Goal: Task Accomplishment & Management: Use online tool/utility

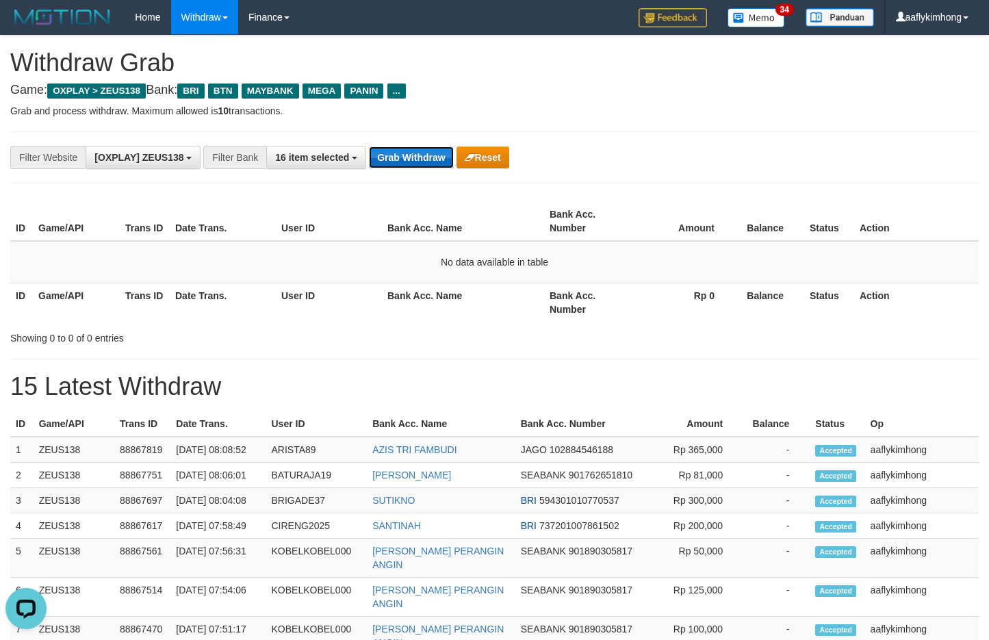
click at [403, 146] on button "Grab Withdraw" at bounding box center [411, 157] width 84 height 22
click at [400, 148] on button "Grab Withdraw" at bounding box center [411, 157] width 84 height 22
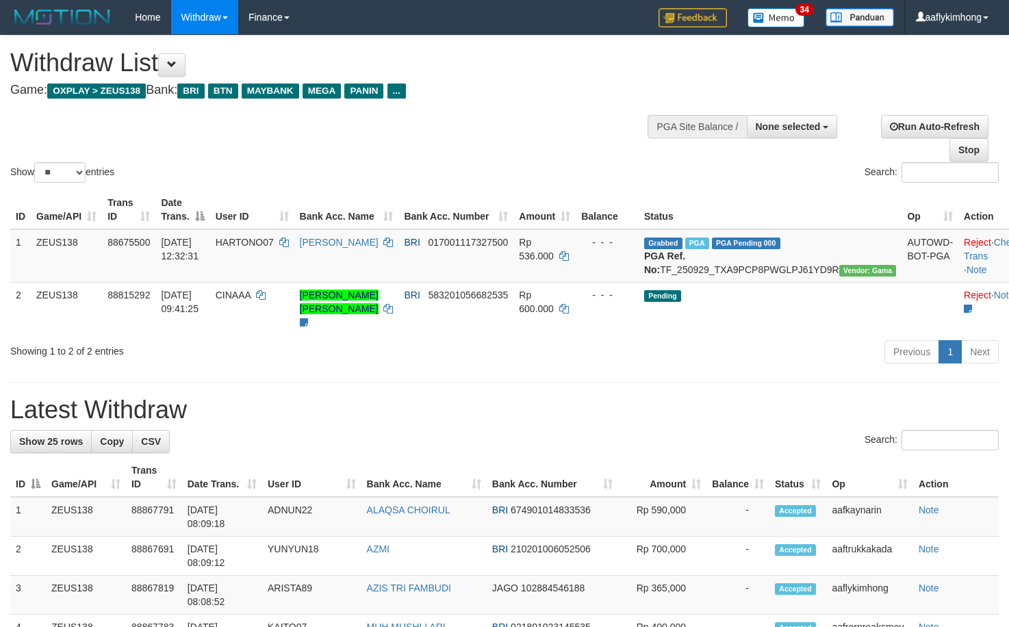
select select
select select "**"
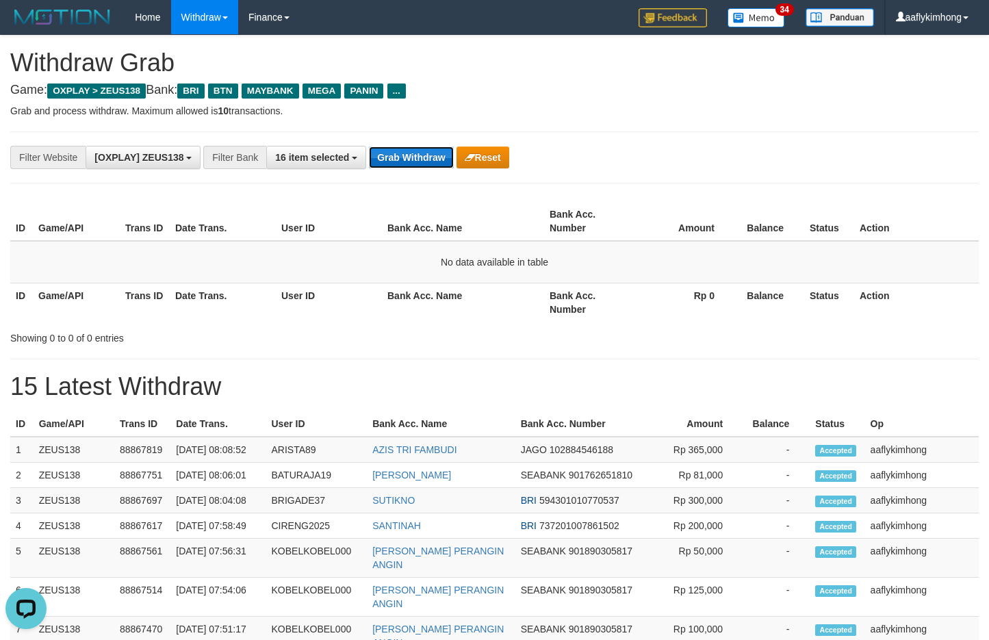
click at [422, 165] on button "Grab Withdraw" at bounding box center [411, 157] width 84 height 22
click at [423, 165] on button "Grab Withdraw" at bounding box center [411, 157] width 84 height 22
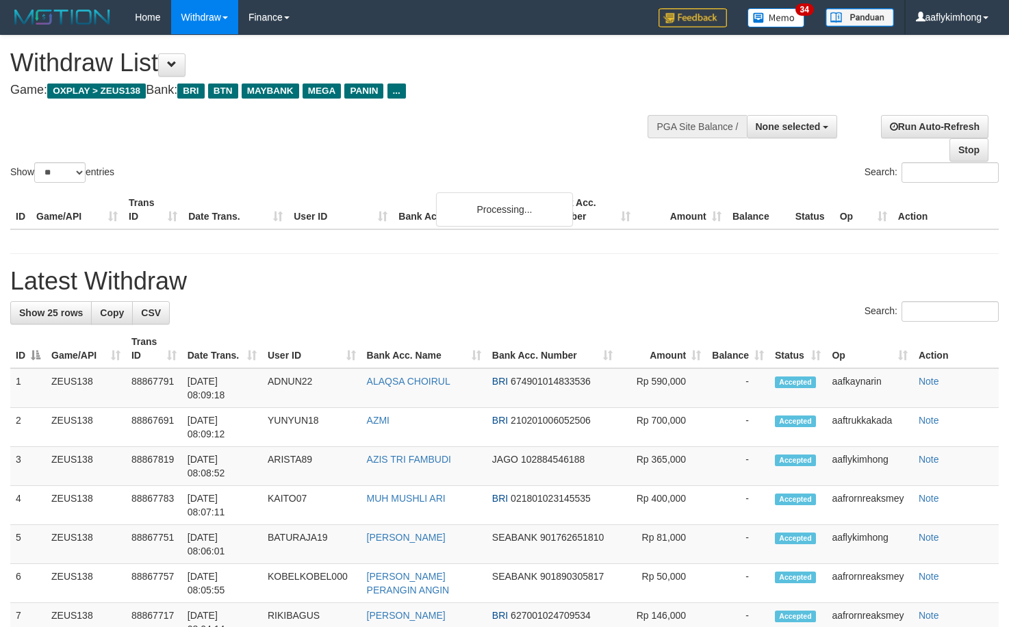
select select
select select "**"
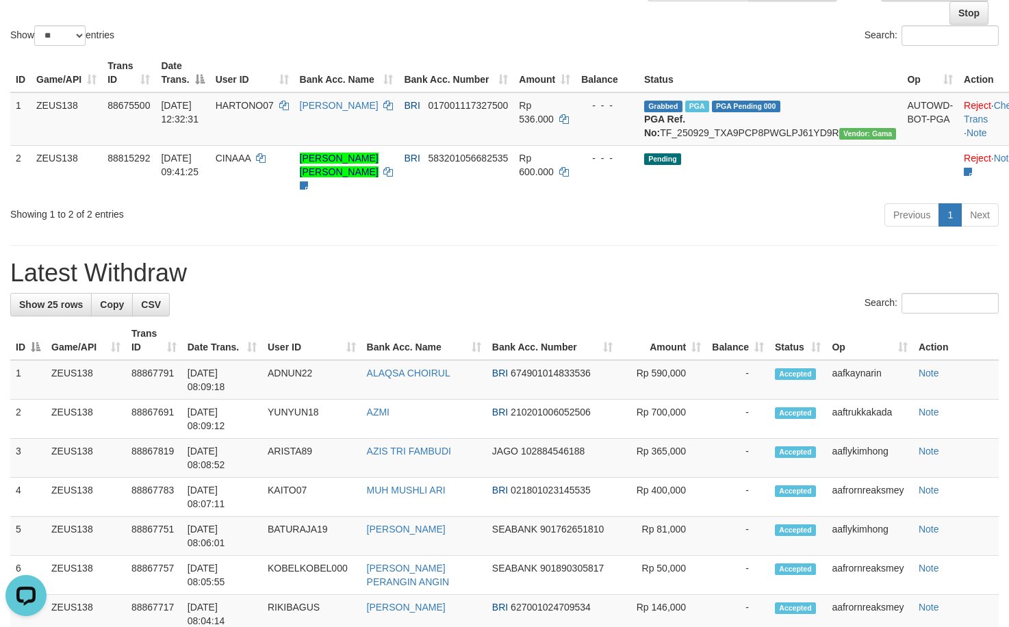
click at [350, 231] on div "Showing 1 to 2 of 2 entries Previous 1 Next" at bounding box center [504, 216] width 1009 height 29
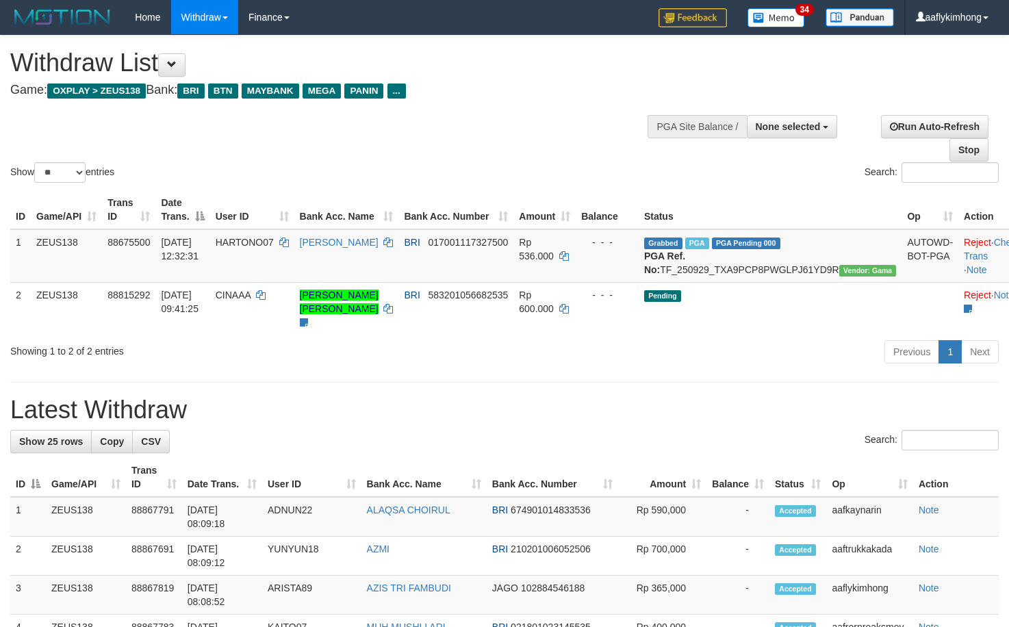
select select
select select "**"
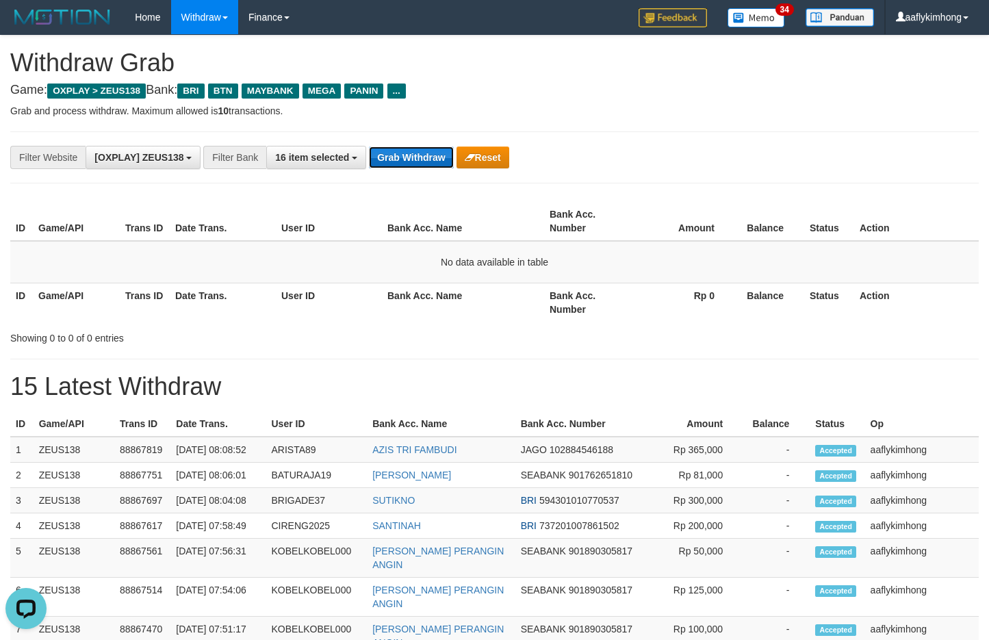
click at [419, 152] on button "Grab Withdraw" at bounding box center [411, 157] width 84 height 22
click at [418, 152] on button "Grab Withdraw" at bounding box center [411, 157] width 84 height 22
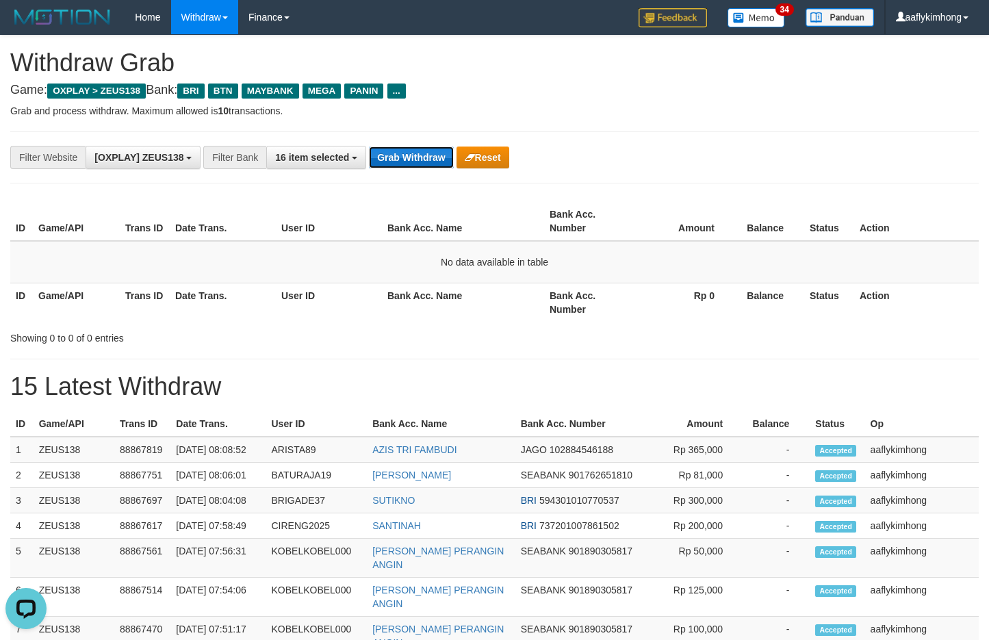
click at [418, 152] on button "Grab Withdraw" at bounding box center [411, 157] width 84 height 22
click at [417, 152] on button "Grab Withdraw" at bounding box center [411, 157] width 84 height 22
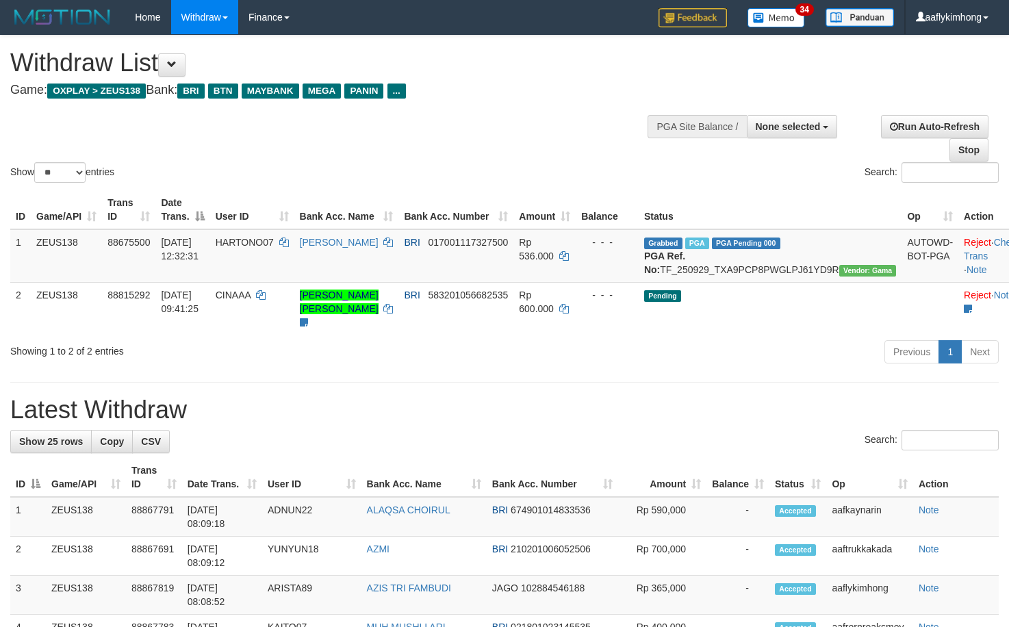
select select
select select "**"
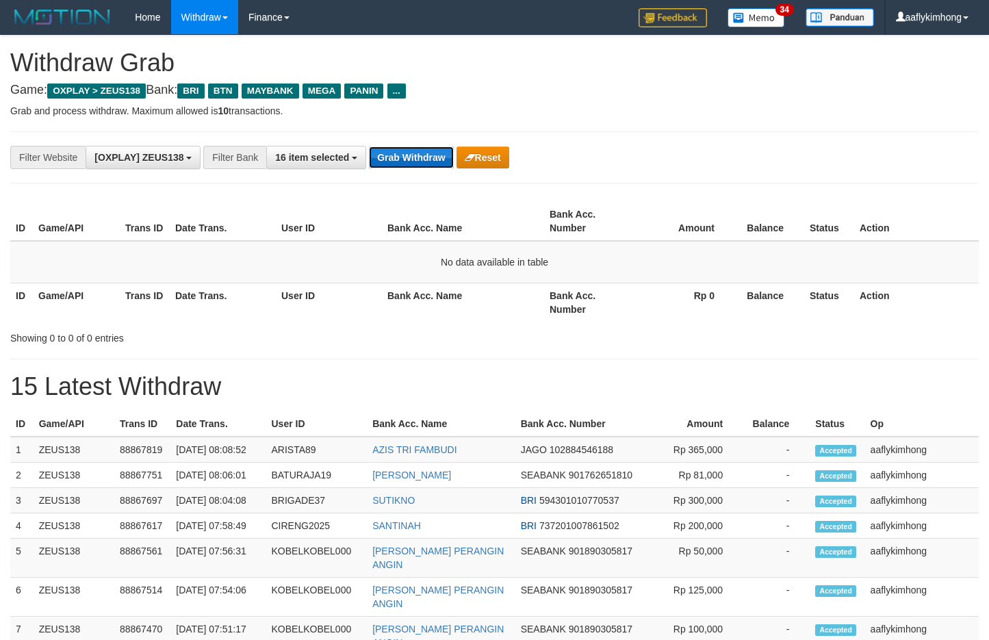
click at [444, 160] on button "Grab Withdraw" at bounding box center [411, 157] width 84 height 22
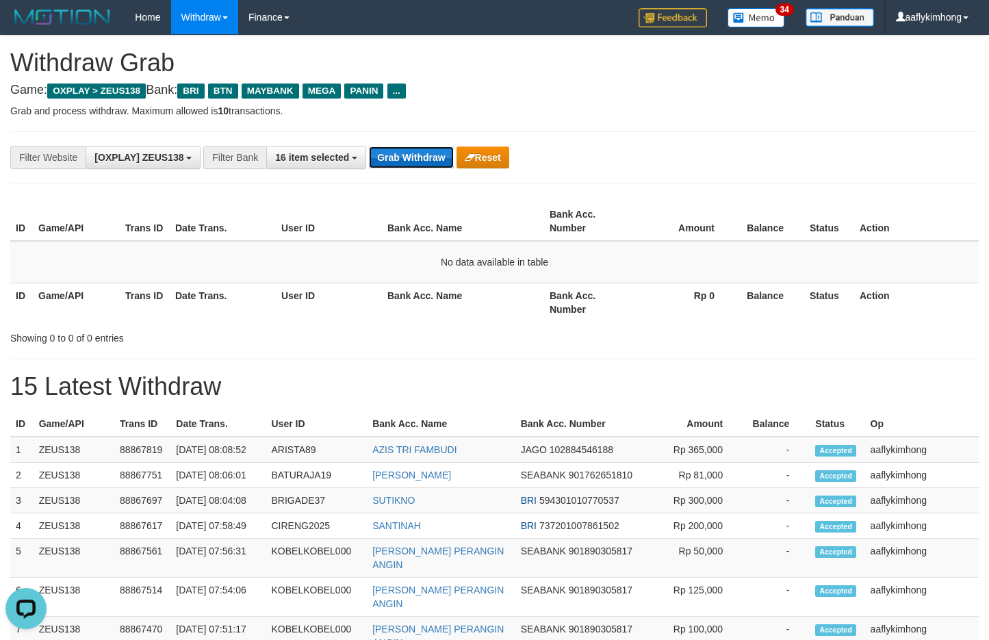
click at [444, 160] on button "Grab Withdraw" at bounding box center [411, 157] width 84 height 22
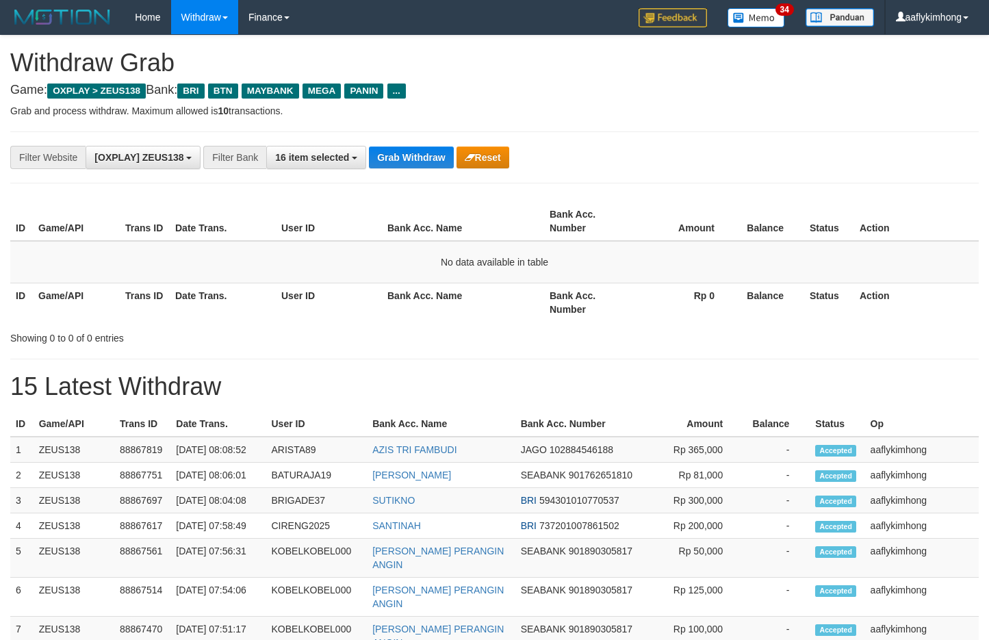
click at [444, 160] on button "Grab Withdraw" at bounding box center [411, 157] width 84 height 22
click at [500, 228] on th "Bank Acc. Name" at bounding box center [463, 221] width 162 height 39
click at [435, 184] on div "**********" at bounding box center [494, 625] width 989 height 1179
click at [429, 163] on button "Grab Withdraw" at bounding box center [411, 157] width 84 height 22
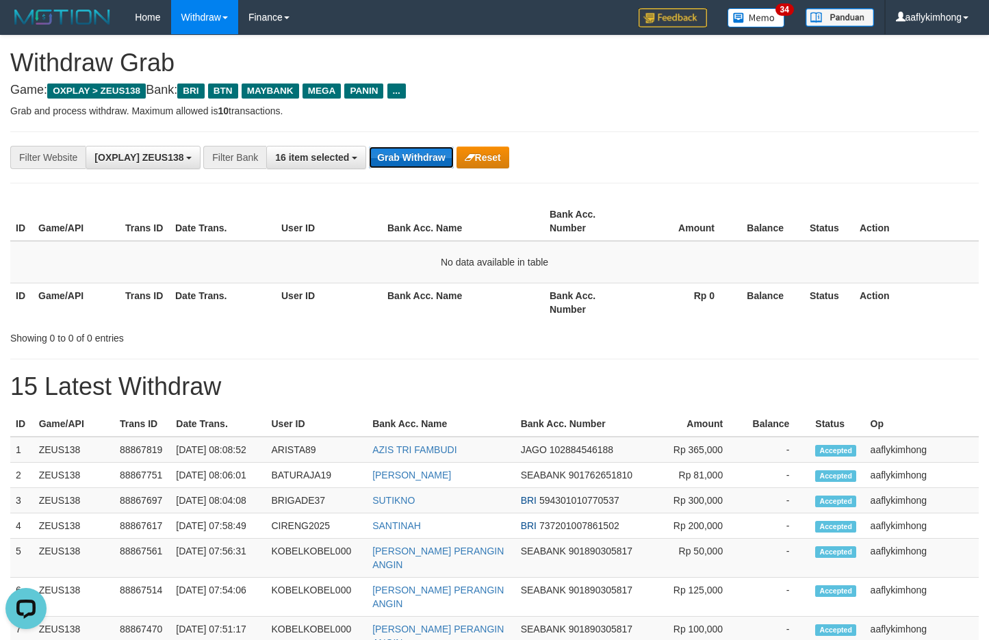
click at [429, 161] on button "Grab Withdraw" at bounding box center [411, 157] width 84 height 22
click at [446, 165] on button "Grab Withdraw" at bounding box center [411, 157] width 84 height 22
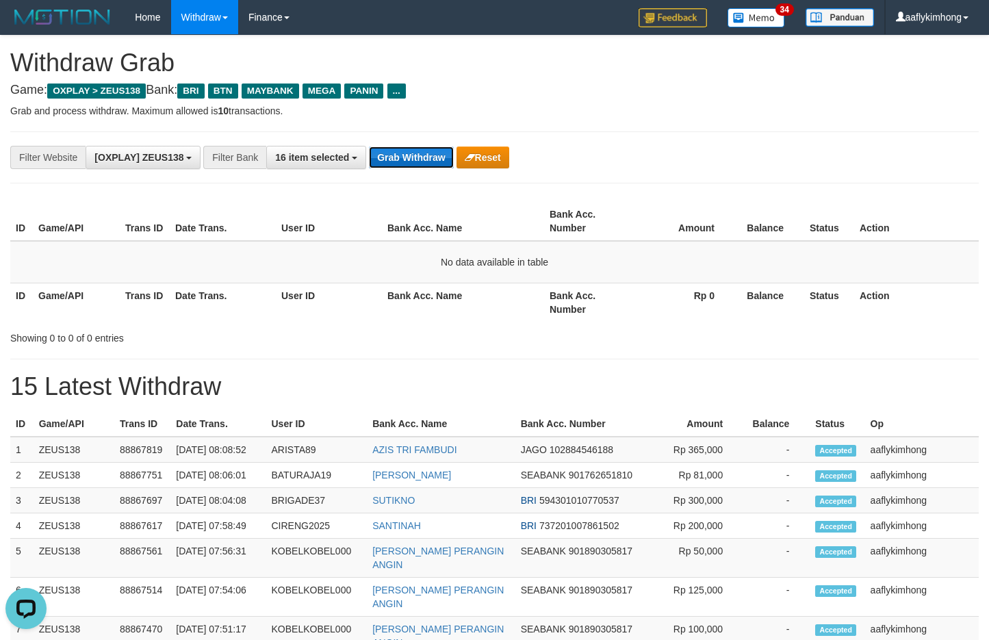
click at [407, 166] on button "Grab Withdraw" at bounding box center [411, 157] width 84 height 22
click at [406, 166] on button "Grab Withdraw" at bounding box center [411, 157] width 84 height 22
click at [407, 159] on button "Grab Withdraw" at bounding box center [411, 157] width 84 height 22
click at [409, 153] on button "Grab Withdraw" at bounding box center [411, 157] width 84 height 22
click at [403, 149] on button "Grab Withdraw" at bounding box center [411, 157] width 84 height 22
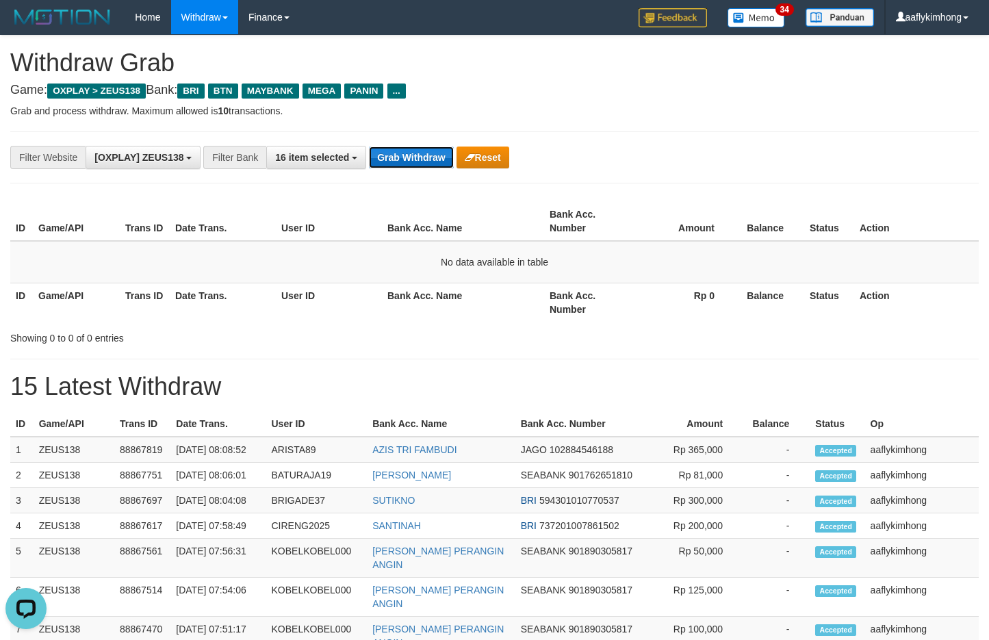
click at [403, 149] on button "Grab Withdraw" at bounding box center [411, 157] width 84 height 22
click at [409, 147] on button "Grab Withdraw" at bounding box center [411, 157] width 84 height 22
click at [400, 157] on button "Grab Withdraw" at bounding box center [411, 157] width 84 height 22
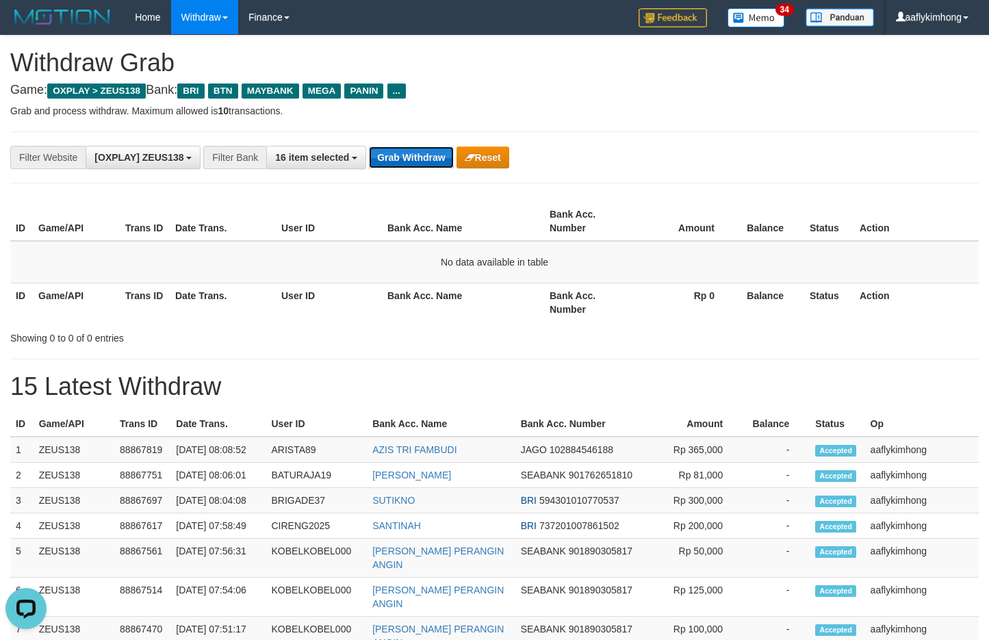
click at [428, 160] on button "Grab Withdraw" at bounding box center [411, 157] width 84 height 22
click at [437, 179] on div "**********" at bounding box center [494, 157] width 969 height 52
click at [432, 193] on div "**********" at bounding box center [494, 625] width 989 height 1179
click at [430, 173] on div "**********" at bounding box center [494, 157] width 969 height 52
click at [413, 146] on button "Grab Withdraw" at bounding box center [411, 157] width 84 height 22
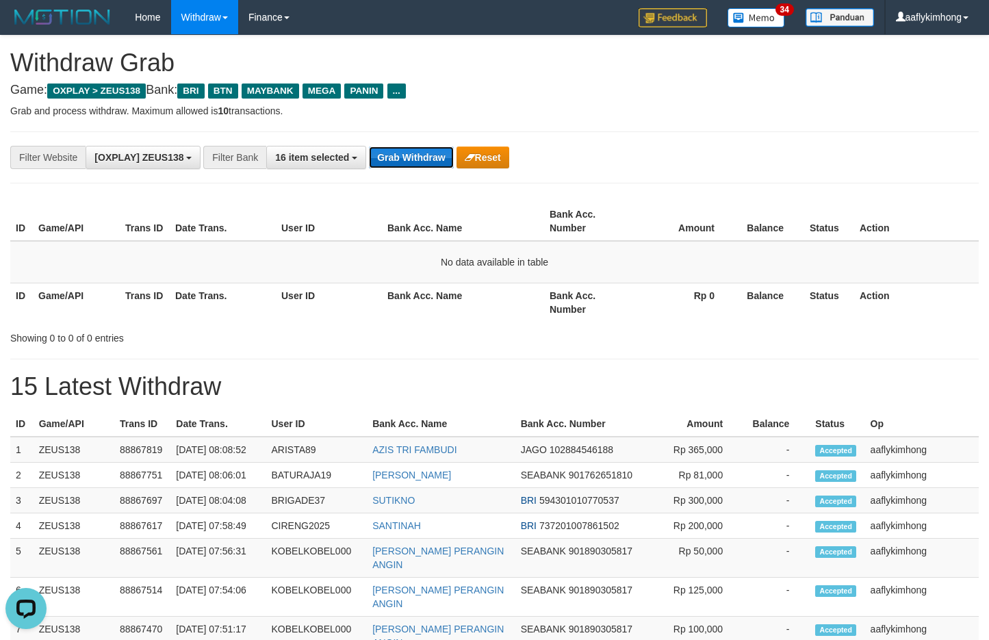
click at [426, 151] on button "Grab Withdraw" at bounding box center [411, 157] width 84 height 22
click at [420, 157] on button "Grab Withdraw" at bounding box center [411, 157] width 84 height 22
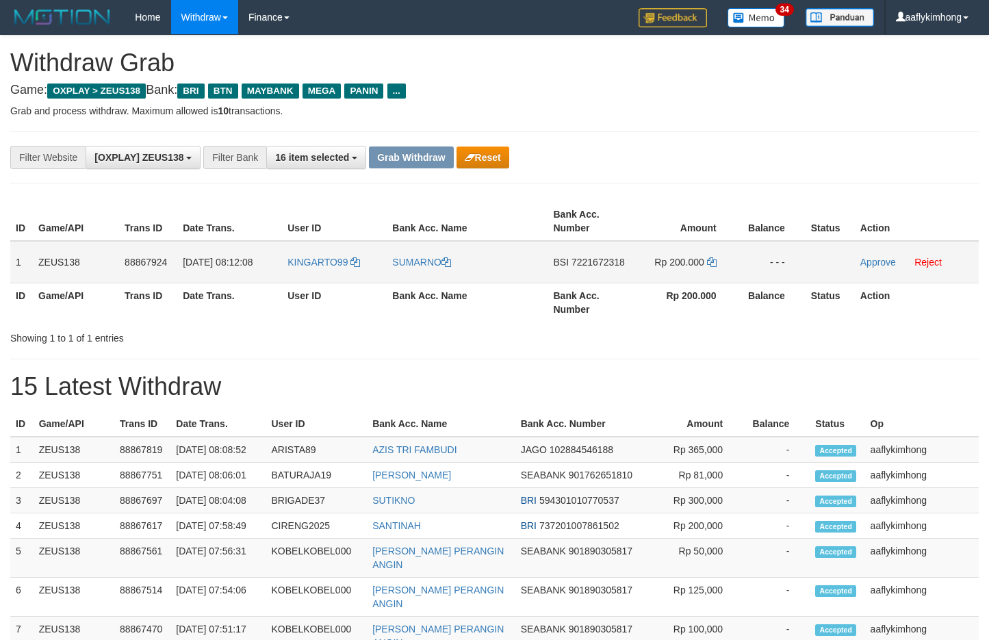
drag, startPoint x: 281, startPoint y: 264, endPoint x: 333, endPoint y: 276, distance: 53.3
click at [336, 272] on tr "1 ZEUS138 88867924 01/10/2025 08:12:08 KINGARTO99 SUMARNO BSI 7221672318 Rp 200…" at bounding box center [494, 262] width 969 height 42
click at [270, 296] on th "Date Trans." at bounding box center [229, 302] width 105 height 39
drag, startPoint x: 282, startPoint y: 267, endPoint x: 369, endPoint y: 269, distance: 87.0
click at [369, 269] on tr "1 ZEUS138 88867924 01/10/2025 08:12:08 KINGARTO99 SUMARNO BSI 7221672318 Rp 200…" at bounding box center [494, 262] width 969 height 42
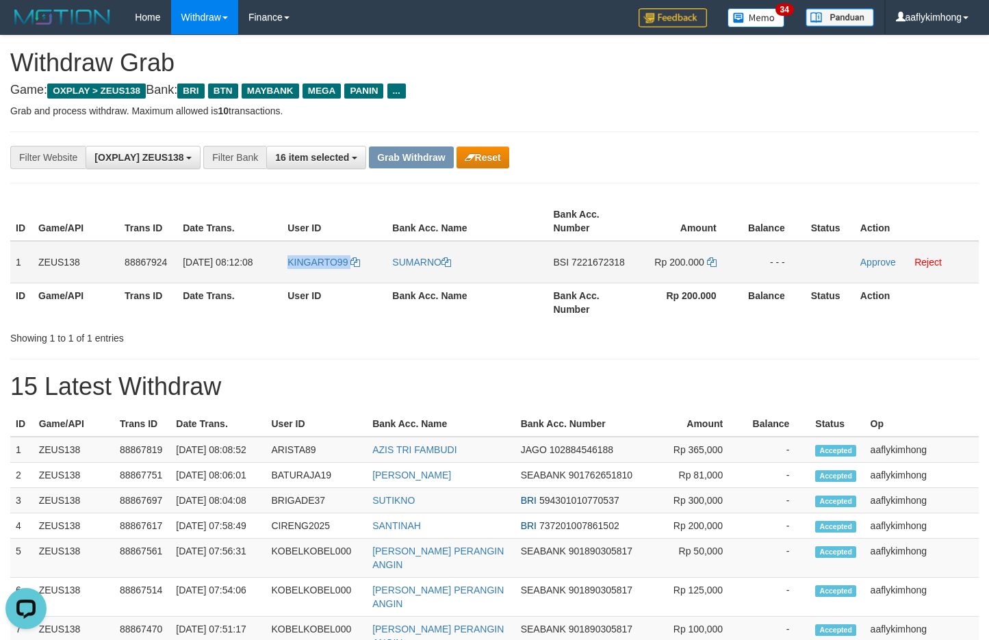
copy tr "KINGARTO99"
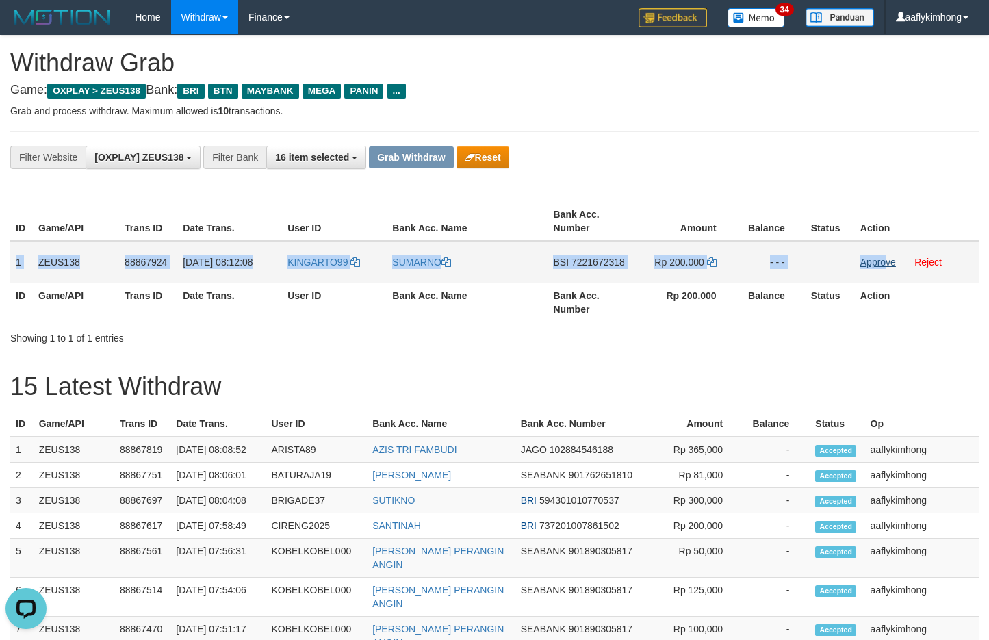
copy tr "1 ZEUS138 88867924 01/10/2025 08:12:08 KINGARTO99 SUMARNO BSI 7221672318 Rp 200…"
drag, startPoint x: 12, startPoint y: 254, endPoint x: 997, endPoint y: 274, distance: 984.6
click at [889, 266] on tr "1 ZEUS138 88867924 01/10/2025 08:12:08 KINGARTO99 SUMARNO BSI 7221672318 Rp 200…" at bounding box center [494, 262] width 969 height 42
copy tr "1 ZEUS138 88867924 01/10/2025 08:12:08 KINGARTO99 SUMARNO BSI 7221672318 Rp 200…"
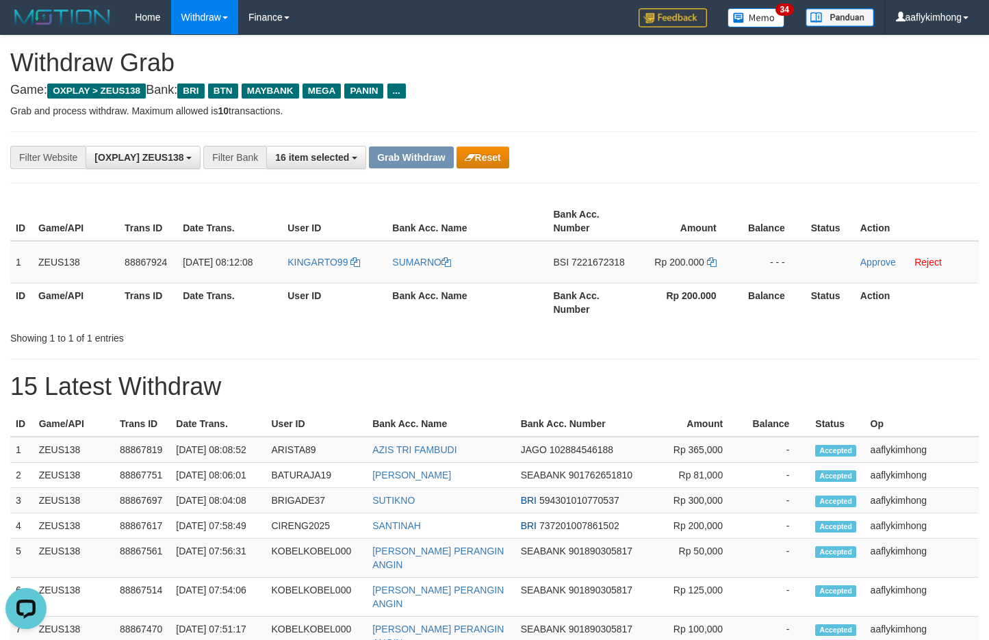
click at [566, 369] on div "**********" at bounding box center [494, 625] width 989 height 1179
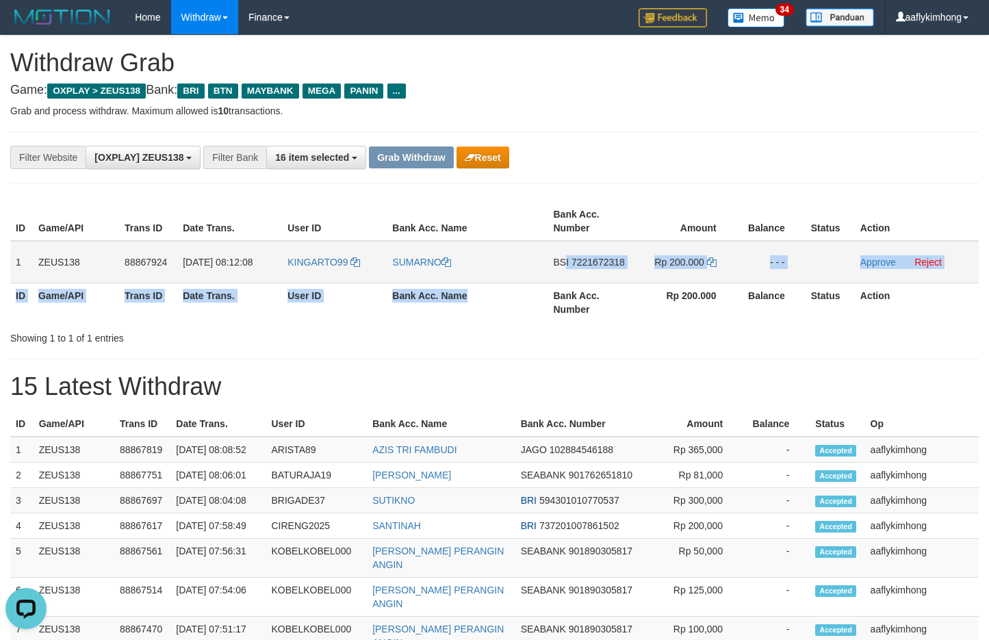
drag, startPoint x: 544, startPoint y: 283, endPoint x: 565, endPoint y: 271, distance: 24.2
click at [565, 271] on table "ID Game/API Trans ID Date Trans. User ID Bank Acc. Name Bank Acc. Number Amount…" at bounding box center [494, 262] width 969 height 120
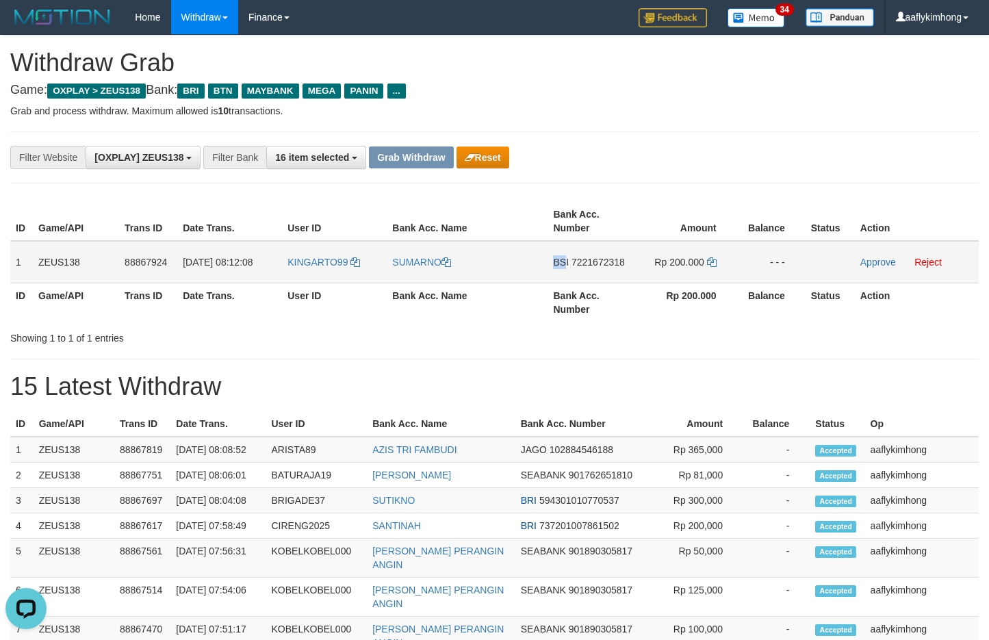
copy span "BS"
copy td "BSI"
drag, startPoint x: 551, startPoint y: 282, endPoint x: 572, endPoint y: 270, distance: 24.2
click at [572, 270] on td "BSI 7221672318" at bounding box center [591, 262] width 86 height 42
click at [572, 264] on span "7221672318" at bounding box center [598, 262] width 53 height 11
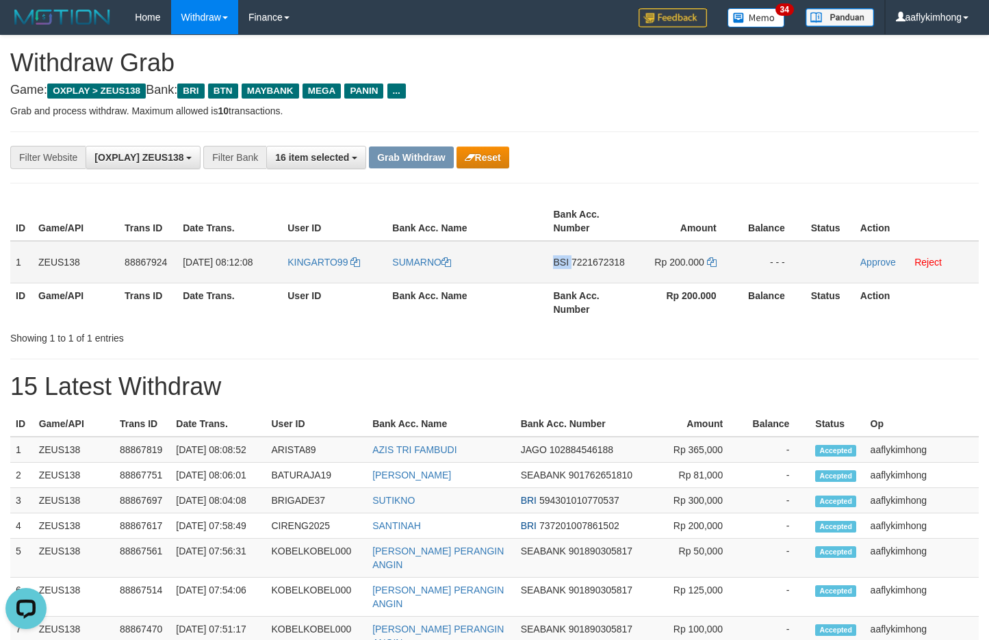
copy td "BSI"
click at [572, 263] on span "7221672318" at bounding box center [598, 262] width 53 height 11
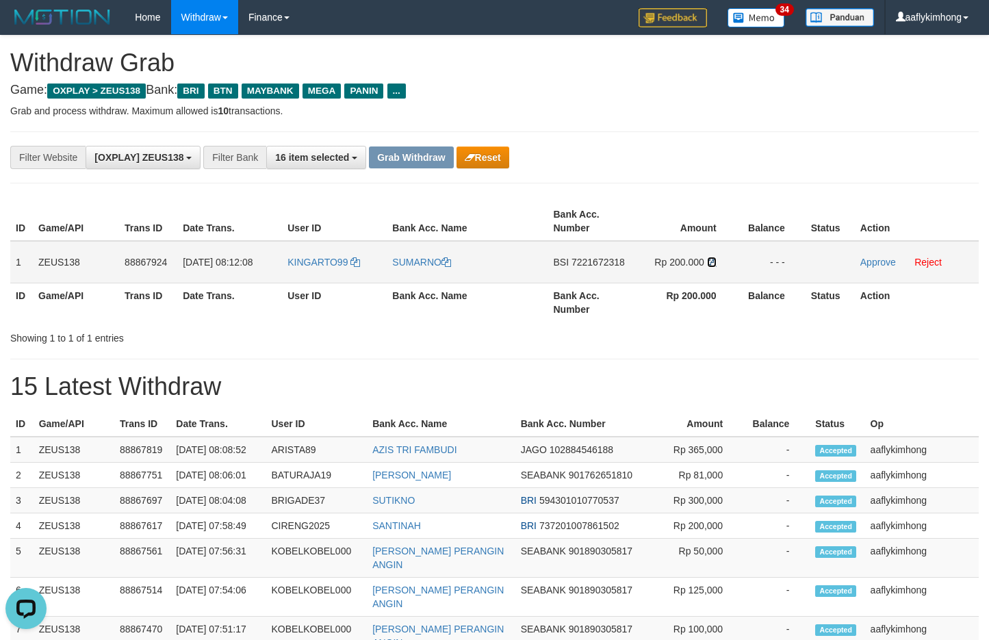
click at [713, 261] on icon at bounding box center [712, 262] width 10 height 10
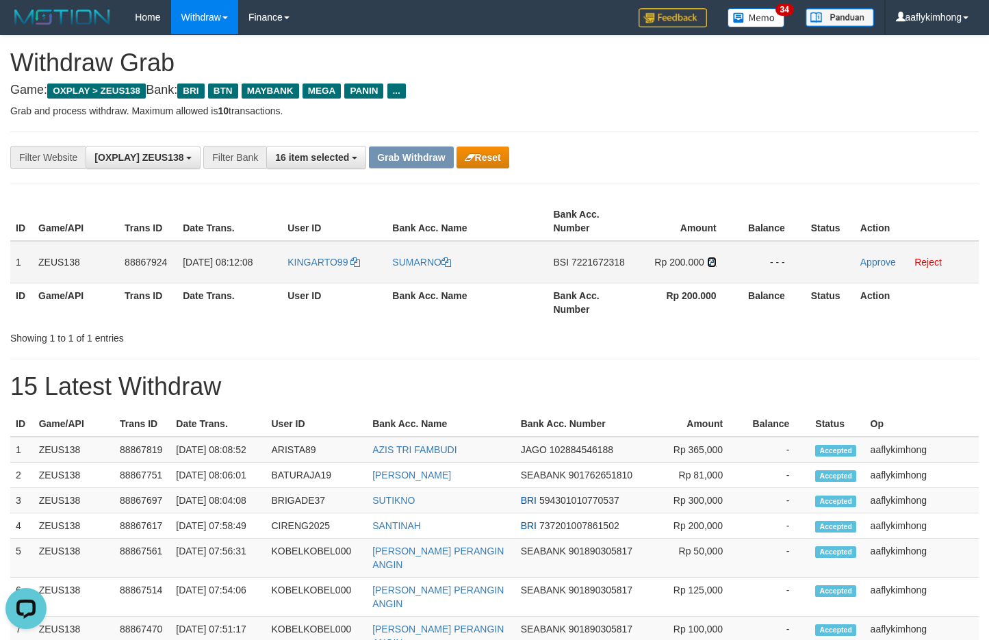
click at [713, 261] on icon at bounding box center [712, 262] width 10 height 10
drag, startPoint x: 876, startPoint y: 261, endPoint x: 553, endPoint y: 146, distance: 342.1
click at [875, 261] on link "Approve" at bounding box center [878, 262] width 36 height 11
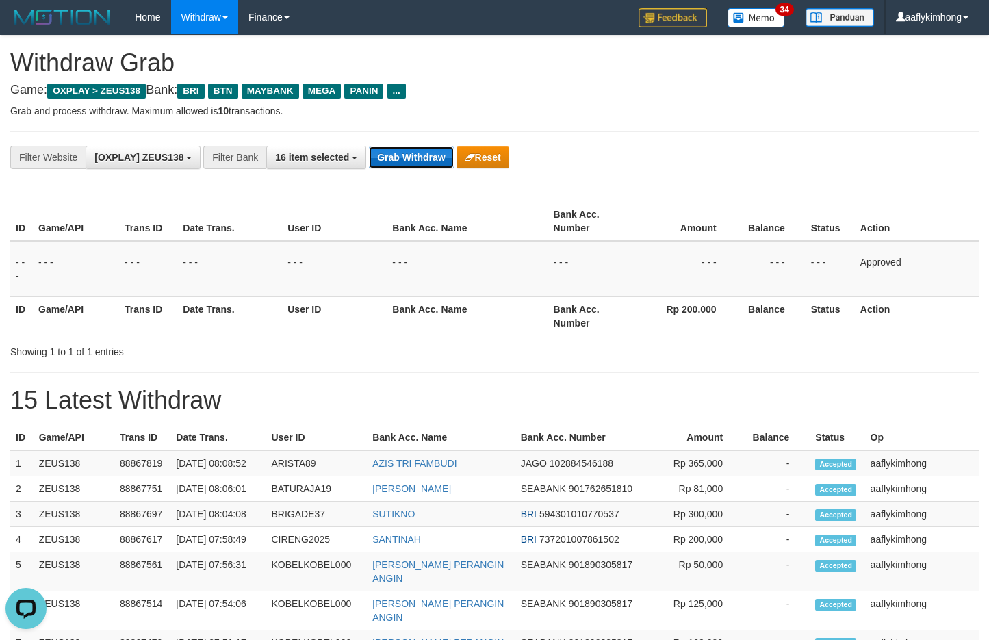
click at [398, 147] on button "Grab Withdraw" at bounding box center [411, 157] width 84 height 22
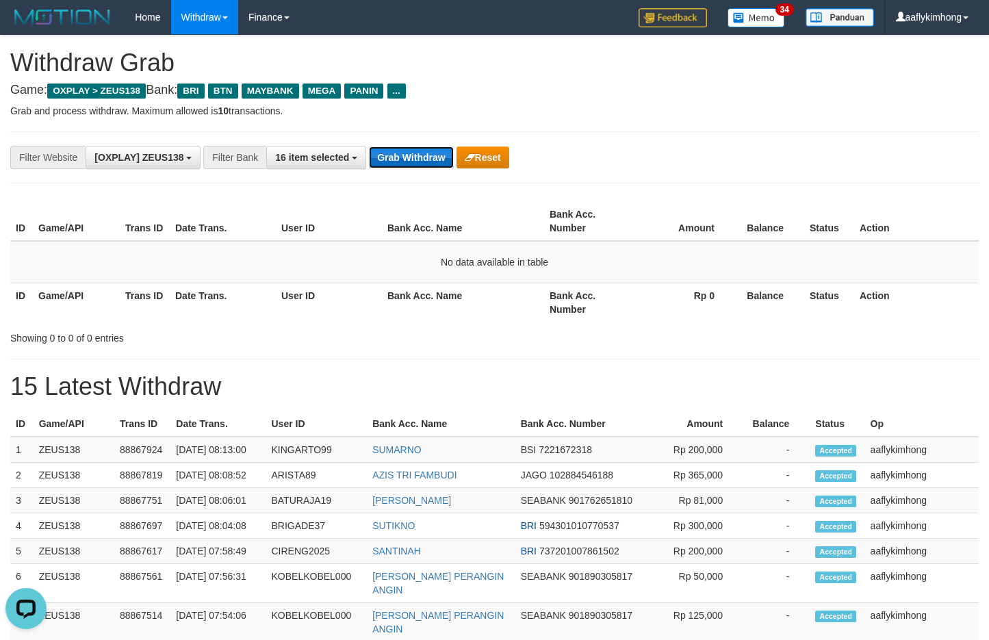
click at [409, 159] on button "Grab Withdraw" at bounding box center [411, 157] width 84 height 22
click at [413, 142] on div "**********" at bounding box center [494, 157] width 969 height 52
click at [416, 135] on div "**********" at bounding box center [494, 157] width 969 height 52
click at [416, 131] on div "**********" at bounding box center [494, 157] width 969 height 52
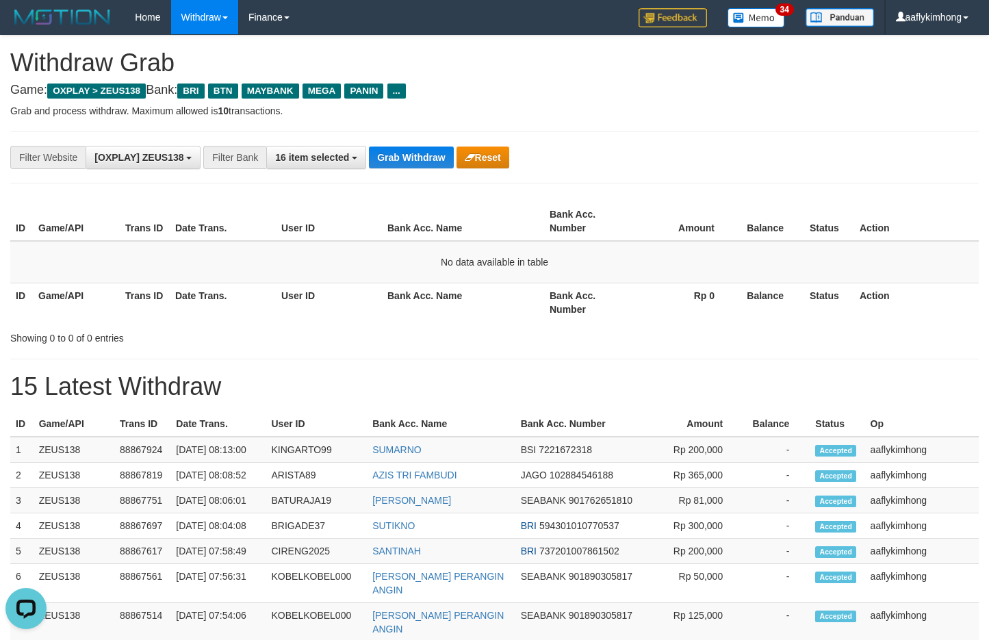
click at [413, 186] on div "**********" at bounding box center [494, 625] width 989 height 1179
click at [421, 175] on div "**********" at bounding box center [494, 157] width 969 height 52
click at [422, 151] on button "Grab Withdraw" at bounding box center [411, 157] width 84 height 22
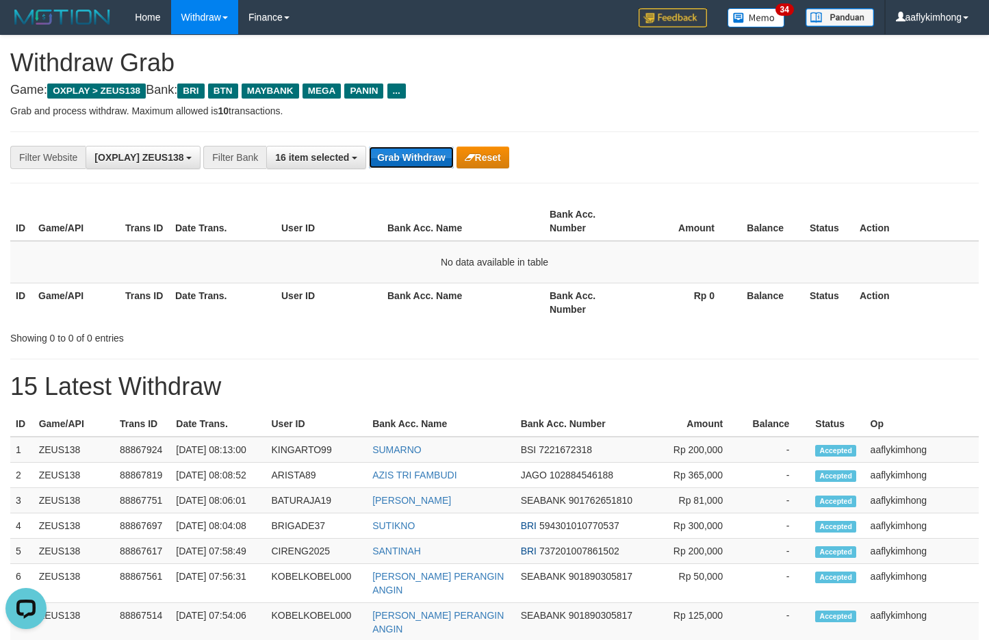
click at [422, 151] on button "Grab Withdraw" at bounding box center [411, 157] width 84 height 22
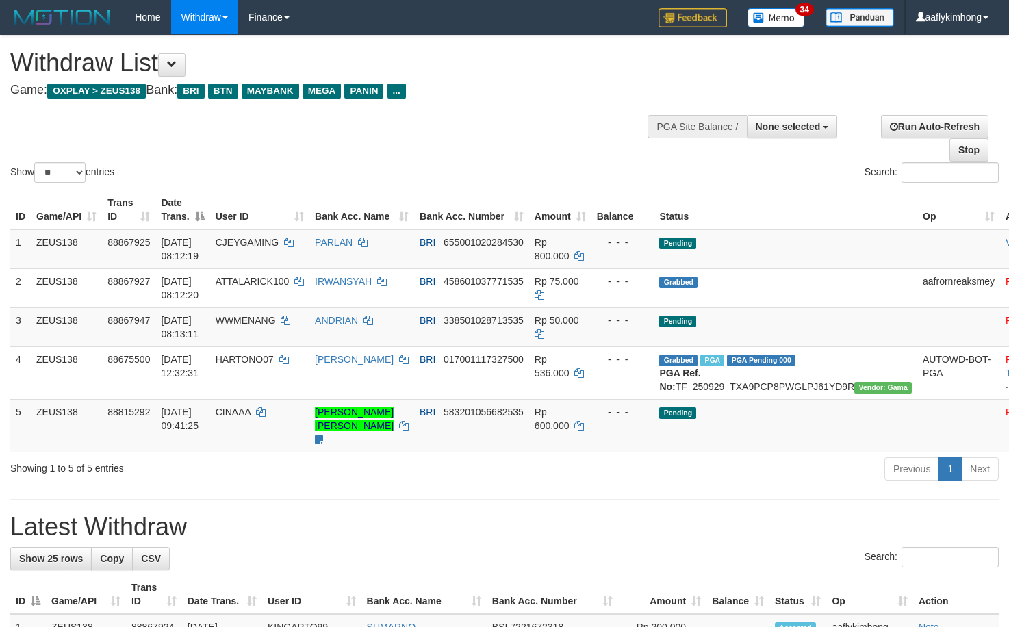
select select
select select "**"
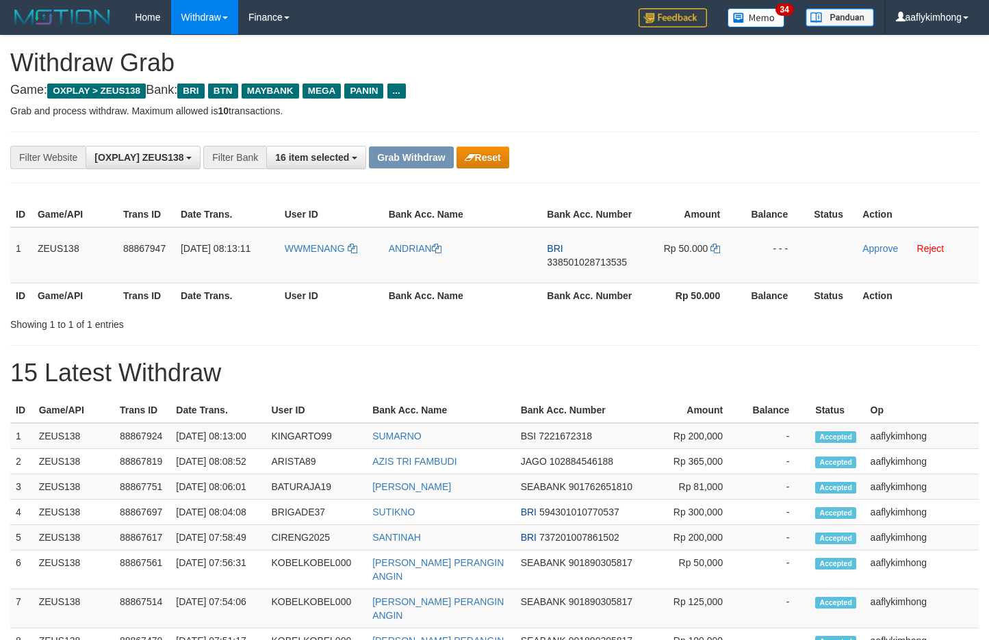
click at [463, 129] on div "**********" at bounding box center [494, 618] width 989 height 1165
drag, startPoint x: 285, startPoint y: 274, endPoint x: 348, endPoint y: 267, distance: 64.0
click at [348, 267] on td "WWMENANG" at bounding box center [331, 255] width 104 height 56
copy link "WWMENANG"
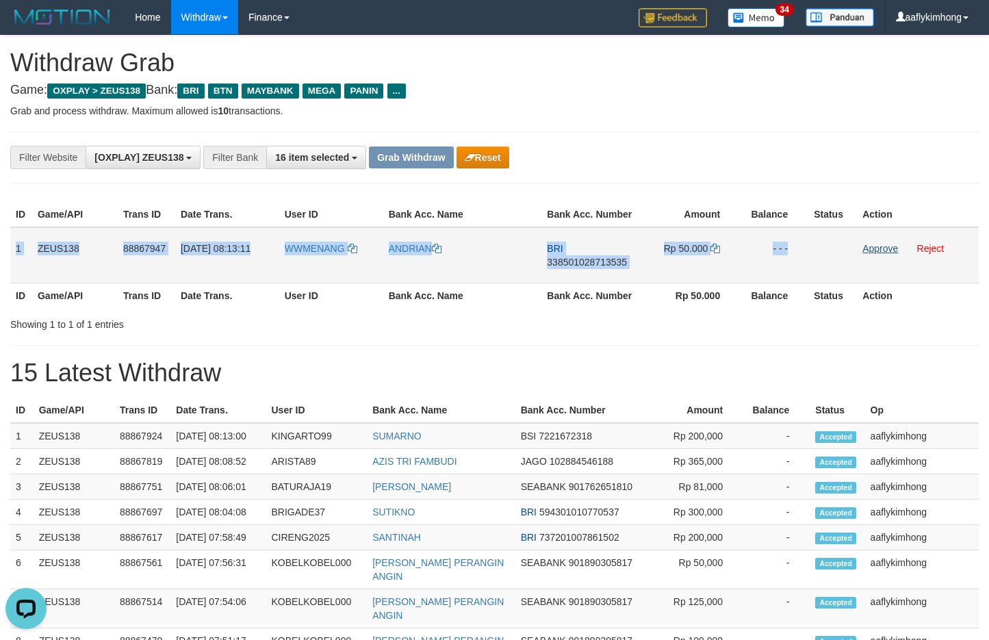
copy tr "1 ZEUS138 88867947 01/10/2025 08:13:11 WWMENANG ANDRIAN BRI 338501028713535 Rp …"
drag, startPoint x: 14, startPoint y: 242, endPoint x: 865, endPoint y: 248, distance: 850.2
click at [865, 248] on tr "1 ZEUS138 88867947 01/10/2025 08:13:11 WWMENANG ANDRIAN BRI 338501028713535 Rp …" at bounding box center [494, 255] width 969 height 56
copy tr "1 ZEUS138 88867947 01/10/2025 08:13:11 WWMENANG ANDRIAN BRI 338501028713535 Rp …"
click at [564, 262] on span "338501028713535" at bounding box center [587, 262] width 80 height 11
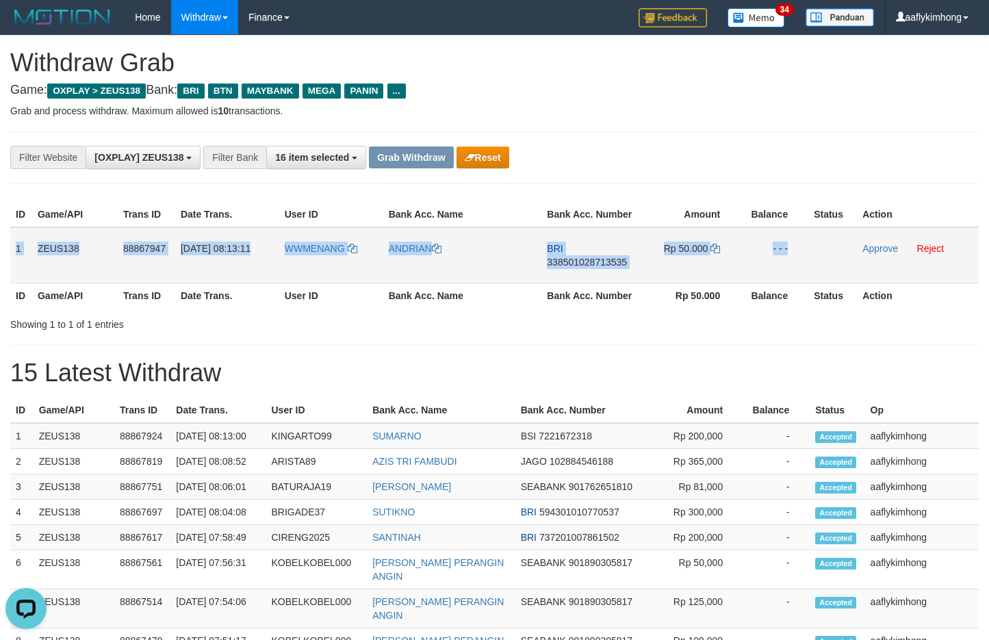
copy tr "1 ZEUS138 88867947 01/10/2025 08:13:11 WWMENANG ANDRIAN BRI 338501028713535 Rp …"
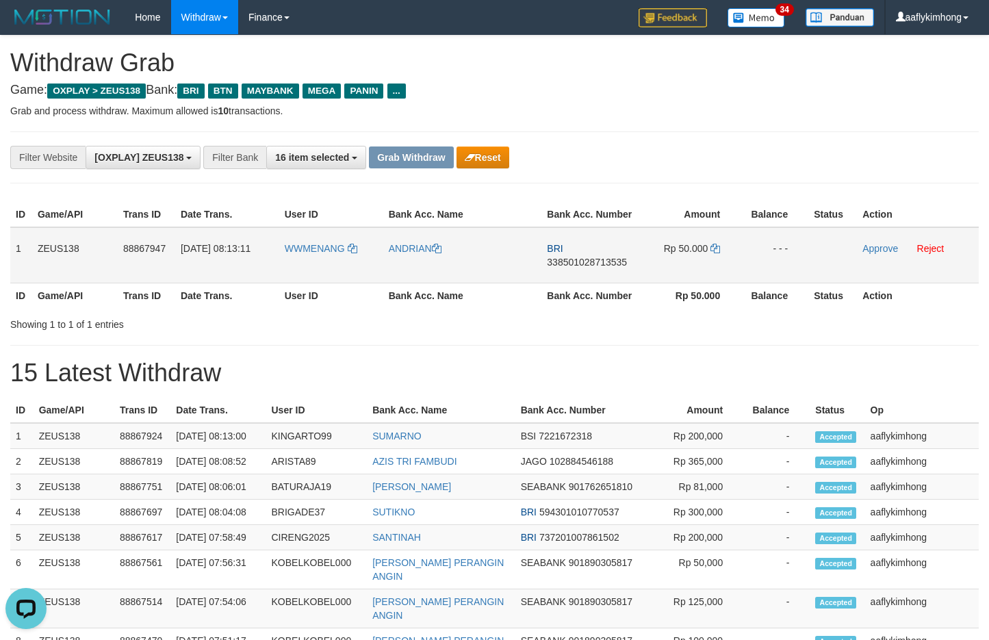
click at [564, 262] on span "338501028713535" at bounding box center [587, 262] width 80 height 11
click at [567, 261] on span "338501028713535" at bounding box center [587, 262] width 80 height 11
click at [720, 246] on icon at bounding box center [716, 249] width 10 height 10
click at [714, 248] on icon at bounding box center [716, 249] width 10 height 10
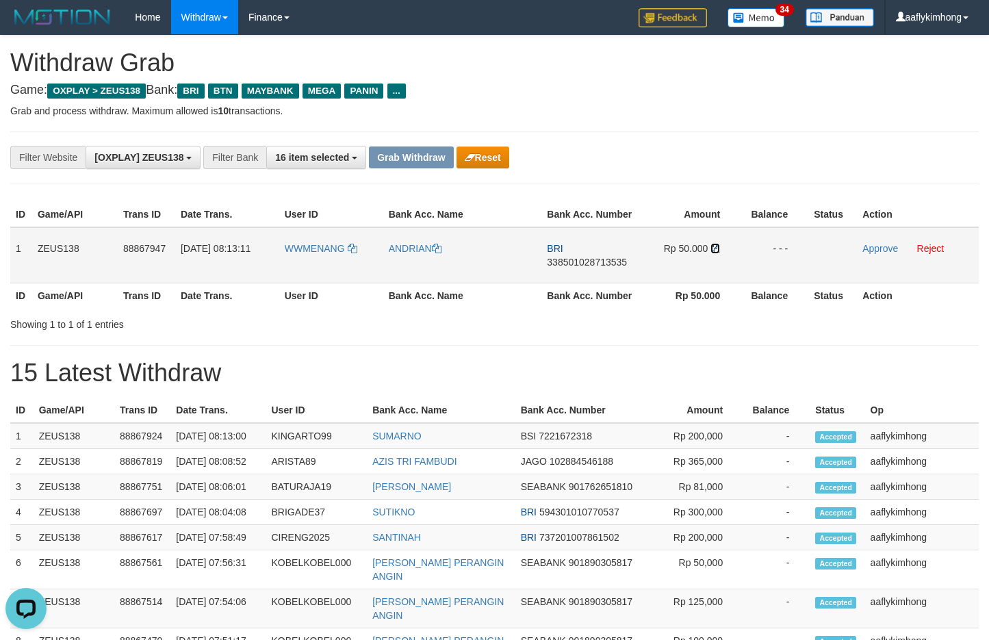
click at [714, 248] on icon at bounding box center [716, 249] width 10 height 10
click at [871, 248] on link "Approve" at bounding box center [881, 248] width 36 height 11
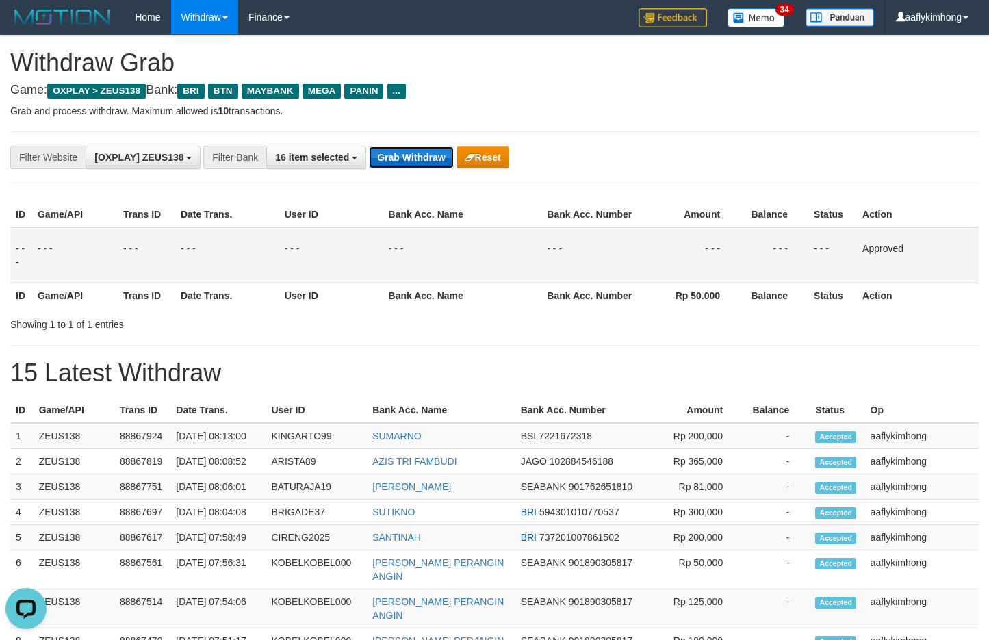
click at [397, 151] on button "Grab Withdraw" at bounding box center [411, 157] width 84 height 22
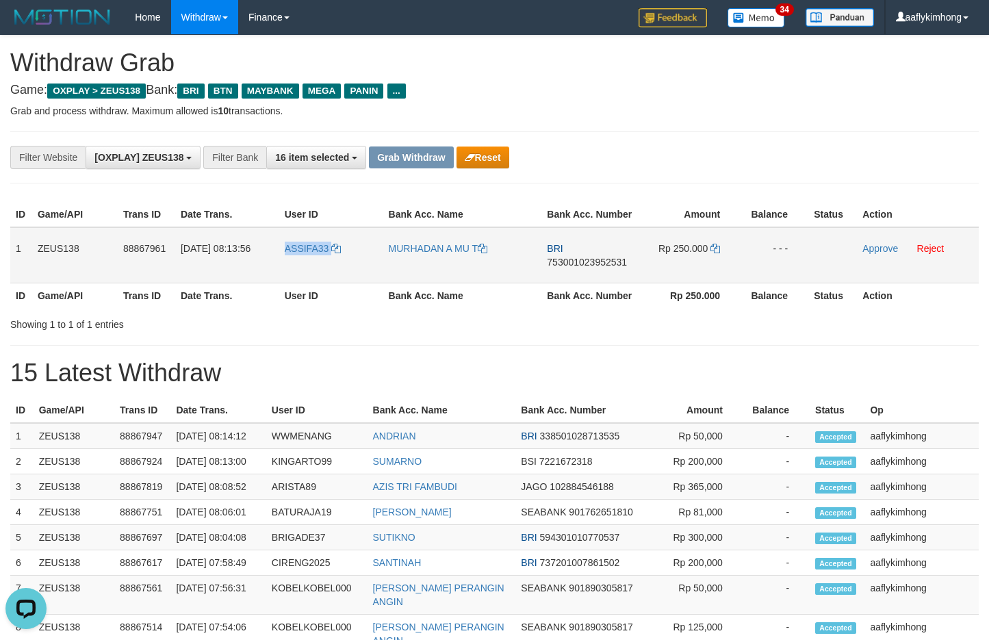
drag, startPoint x: 278, startPoint y: 263, endPoint x: 495, endPoint y: 263, distance: 217.0
click at [342, 255] on tr "1 ZEUS138 88867961 01/10/2025 08:13:56 ASSIFA33 MURHADAN A MU T BRI 75300102395…" at bounding box center [494, 255] width 969 height 56
copy table "Action"
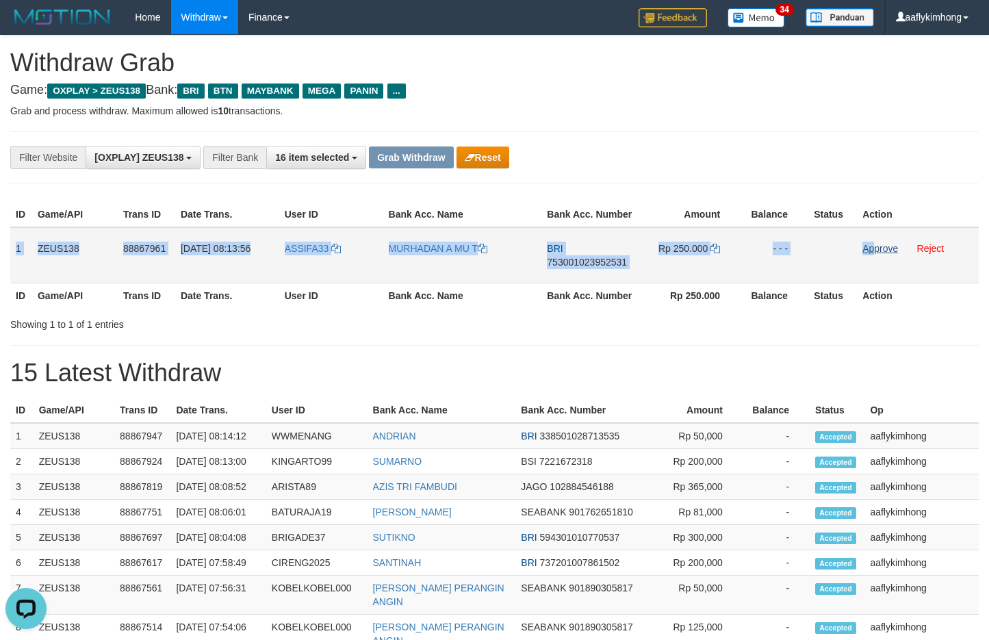
copy tr "1 ZEUS138 88867961 01/10/2025 08:13:56 ASSIFA33 MURHADAN A MU T BRI 75300102395…"
drag, startPoint x: 14, startPoint y: 242, endPoint x: 886, endPoint y: 242, distance: 871.4
click at [886, 242] on tr "1 ZEUS138 88867961 01/10/2025 08:13:56 ASSIFA33 MURHADAN A MU T BRI 75300102395…" at bounding box center [494, 255] width 969 height 56
copy tr "1 ZEUS138 88867961 01/10/2025 08:13:56 ASSIFA33 MURHADAN A MU T BRI 75300102395…"
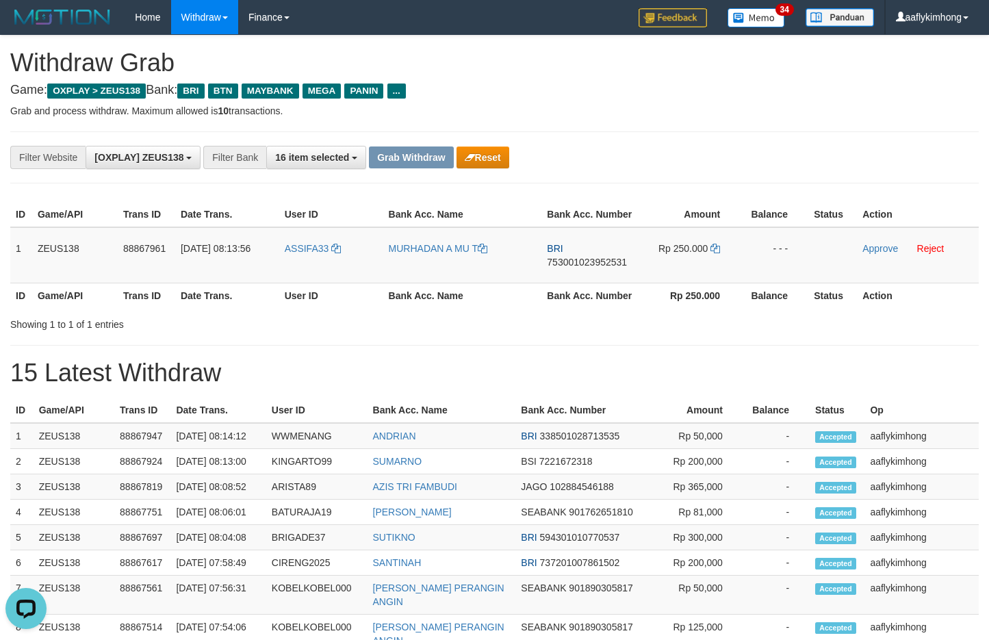
drag, startPoint x: 554, startPoint y: 323, endPoint x: 552, endPoint y: 316, distance: 7.4
click at [552, 322] on div "Showing 1 to 1 of 1 entries" at bounding box center [494, 321] width 989 height 19
drag, startPoint x: 559, startPoint y: 253, endPoint x: 567, endPoint y: 268, distance: 17.5
click at [559, 253] on span "BRI" at bounding box center [555, 248] width 16 height 11
click at [567, 268] on td "BRI 753001023952531" at bounding box center [590, 255] width 98 height 56
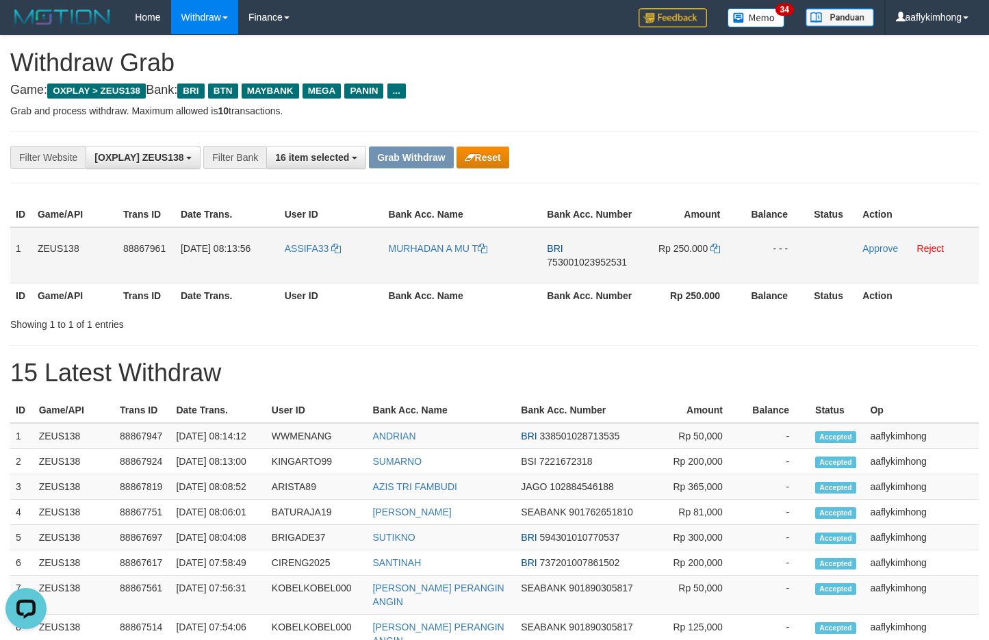
click at [568, 260] on span "753001023952531" at bounding box center [587, 262] width 80 height 11
click at [716, 256] on td "Rp 250.000" at bounding box center [689, 255] width 101 height 56
click at [715, 247] on icon at bounding box center [716, 249] width 10 height 10
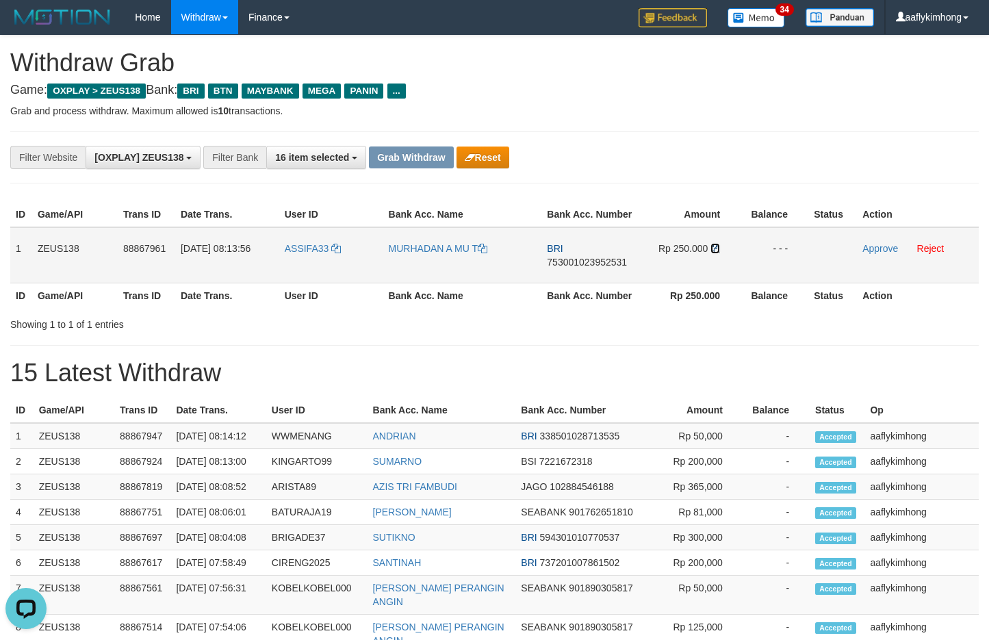
click at [715, 247] on icon at bounding box center [716, 249] width 10 height 10
click at [714, 246] on icon at bounding box center [716, 249] width 10 height 10
drag, startPoint x: 873, startPoint y: 248, endPoint x: 561, endPoint y: 138, distance: 330.8
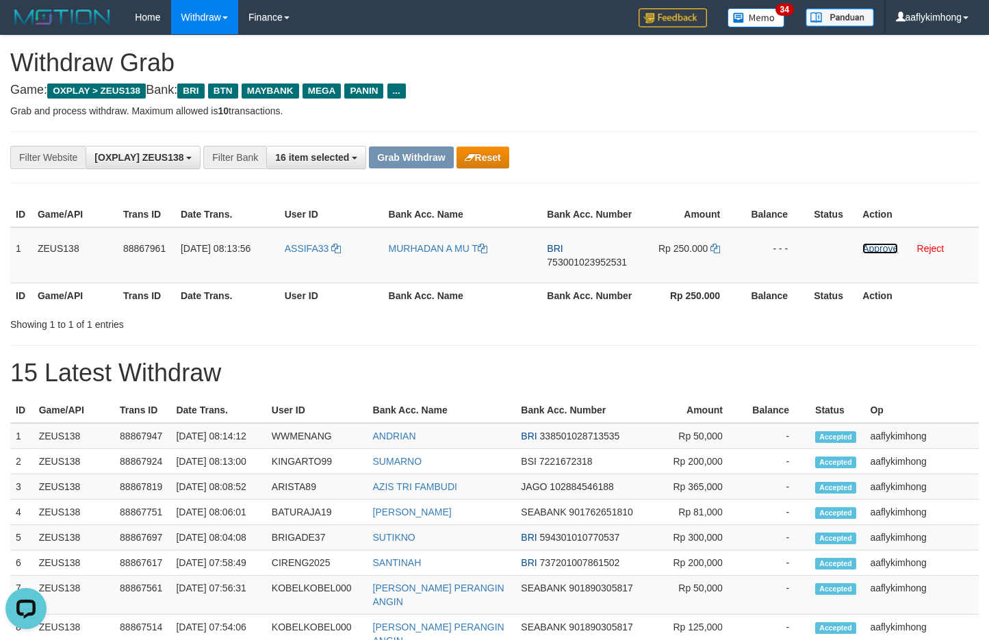
click at [873, 248] on link "Approve" at bounding box center [881, 248] width 36 height 11
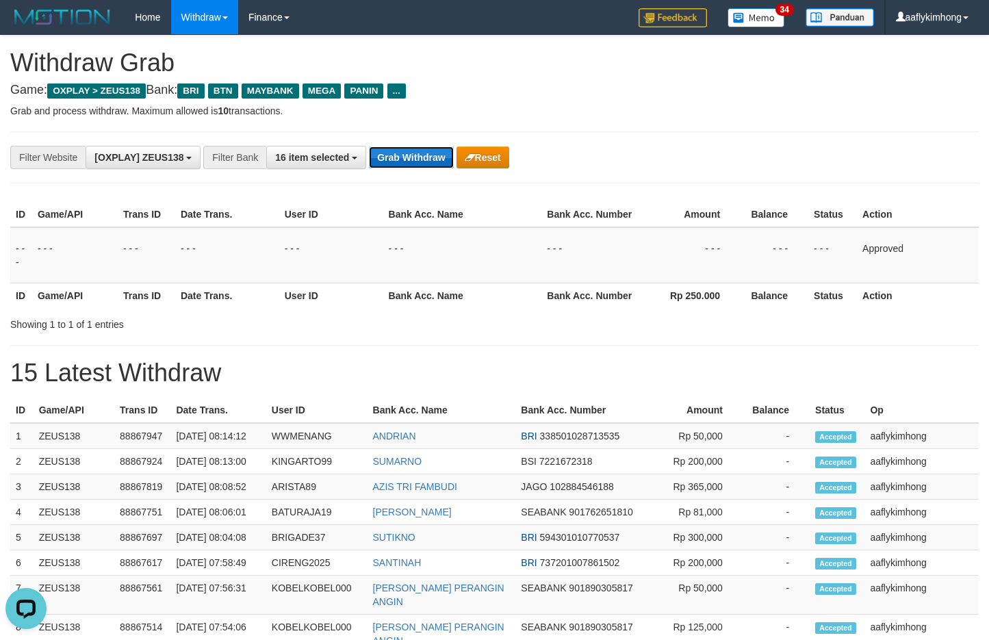
click at [406, 161] on button "Grab Withdraw" at bounding box center [411, 157] width 84 height 22
click at [407, 158] on button "Grab Withdraw" at bounding box center [411, 157] width 84 height 22
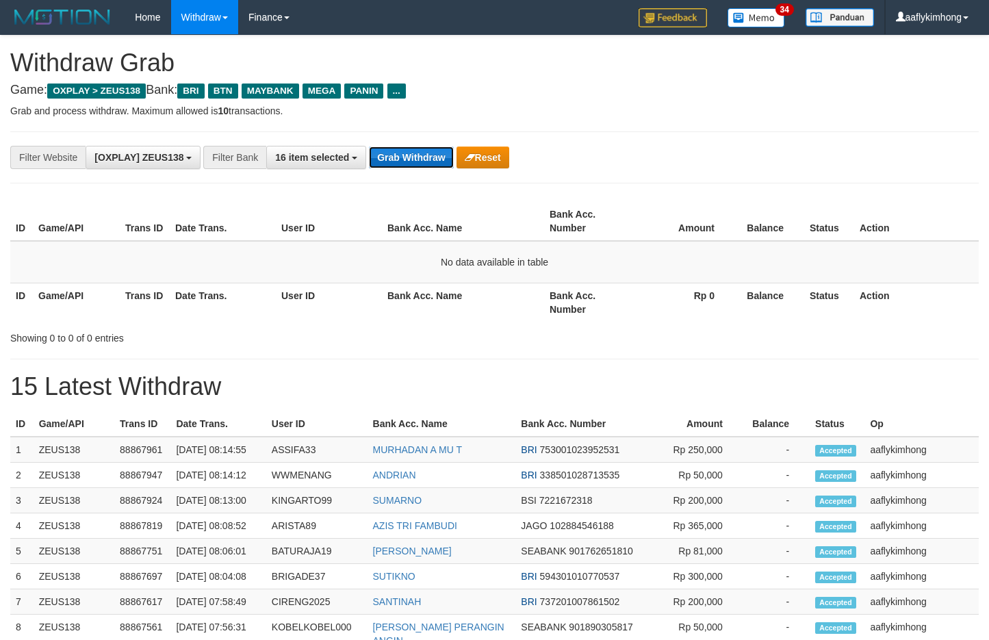
click at [432, 159] on button "Grab Withdraw" at bounding box center [411, 157] width 84 height 22
click at [387, 170] on div "**********" at bounding box center [494, 157] width 969 height 52
click at [389, 164] on button "Grab Withdraw" at bounding box center [411, 157] width 84 height 22
click at [394, 157] on button "Grab Withdraw" at bounding box center [411, 157] width 84 height 22
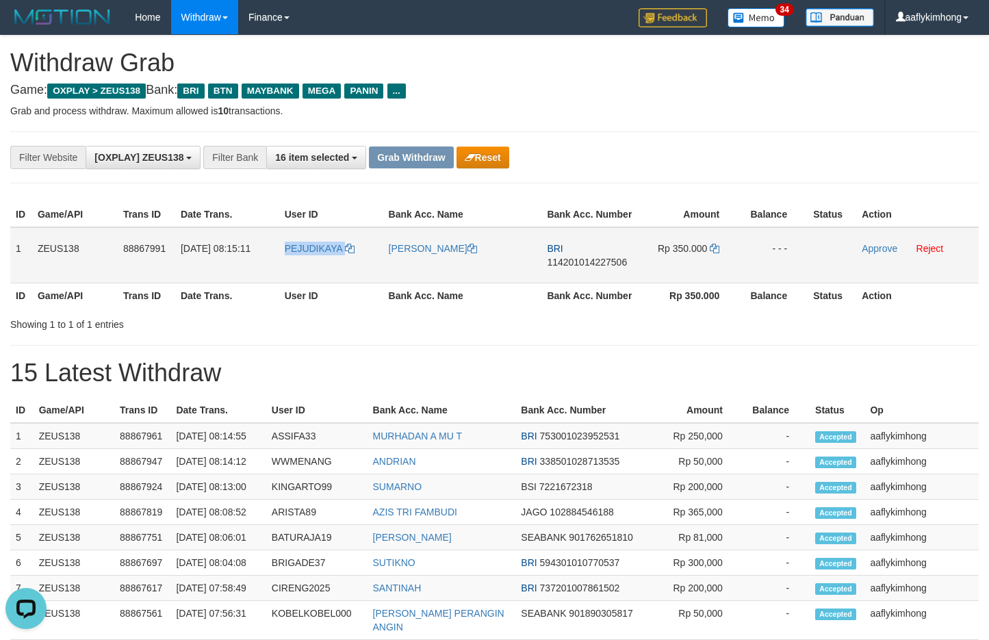
drag, startPoint x: 277, startPoint y: 264, endPoint x: 373, endPoint y: 270, distance: 96.0
click at [372, 269] on tr "1 ZEUS138 88867991 [DATE] 08:15:11 PEJUDIKAYA EFAN BUDIANTO BRI 114201014227506…" at bounding box center [494, 255] width 969 height 56
click at [18, 244] on td "1" at bounding box center [21, 255] width 22 height 56
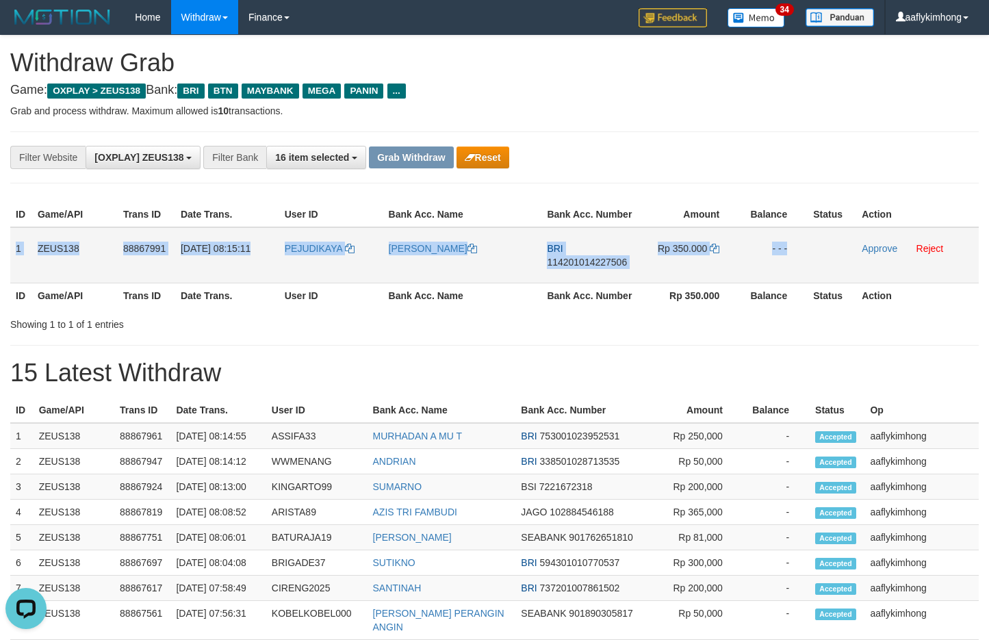
copy tr "1 ZEUS138 88867991 [DATE] 08:15:11 PEJUDIKAYA EFAN BUDIANTO BRI 114201014227506…"
drag, startPoint x: 18, startPoint y: 244, endPoint x: 853, endPoint y: 255, distance: 834.5
click at [853, 255] on tr "1 ZEUS138 88867991 [DATE] 08:15:11 PEJUDIKAYA EFAN BUDIANTO BRI 114201014227506…" at bounding box center [494, 255] width 969 height 56
click at [578, 259] on span "114201014227506" at bounding box center [587, 262] width 80 height 11
copy tr "1 ZEUS138 88867991 [DATE] 08:15:11 PEJUDIKAYA EFAN BUDIANTO BRI 114201014227506…"
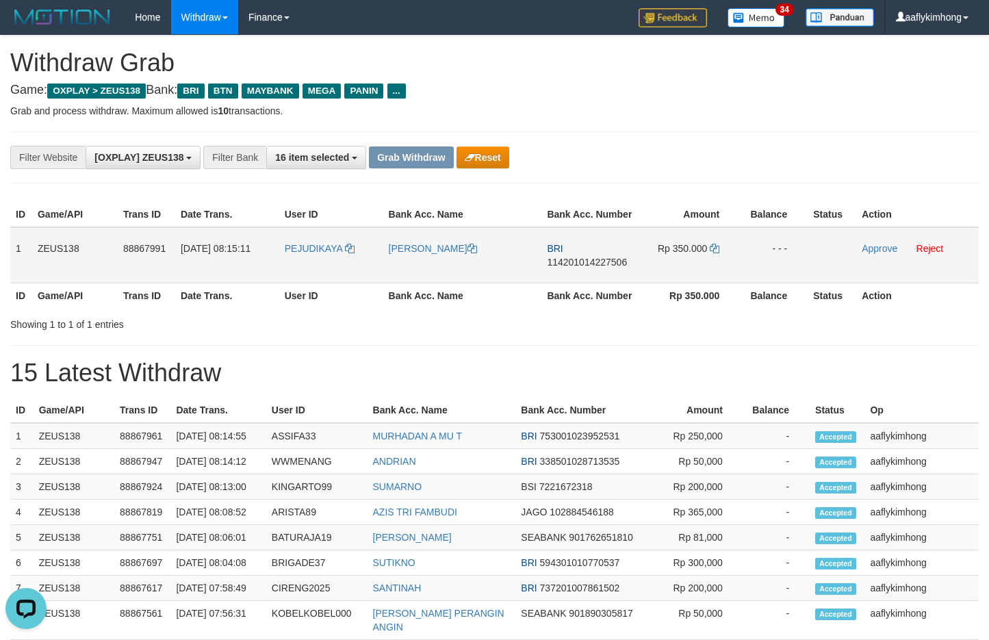
click at [578, 259] on span "114201014227506" at bounding box center [587, 262] width 80 height 11
click at [711, 238] on td "Rp 350.000" at bounding box center [689, 255] width 101 height 56
click at [720, 248] on td "Rp 350.000" at bounding box center [689, 255] width 101 height 56
click at [718, 247] on icon at bounding box center [715, 249] width 10 height 10
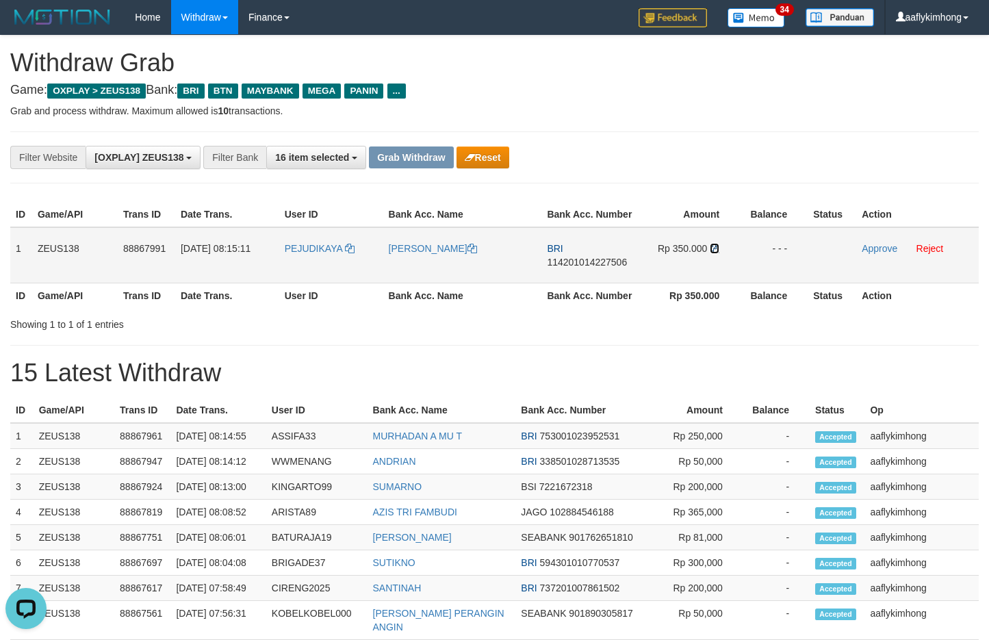
click at [718, 247] on icon at bounding box center [715, 249] width 10 height 10
click at [717, 247] on icon at bounding box center [715, 249] width 10 height 10
click at [873, 241] on td "Approve Reject" at bounding box center [917, 255] width 123 height 56
click at [869, 249] on link "Approve" at bounding box center [880, 248] width 36 height 11
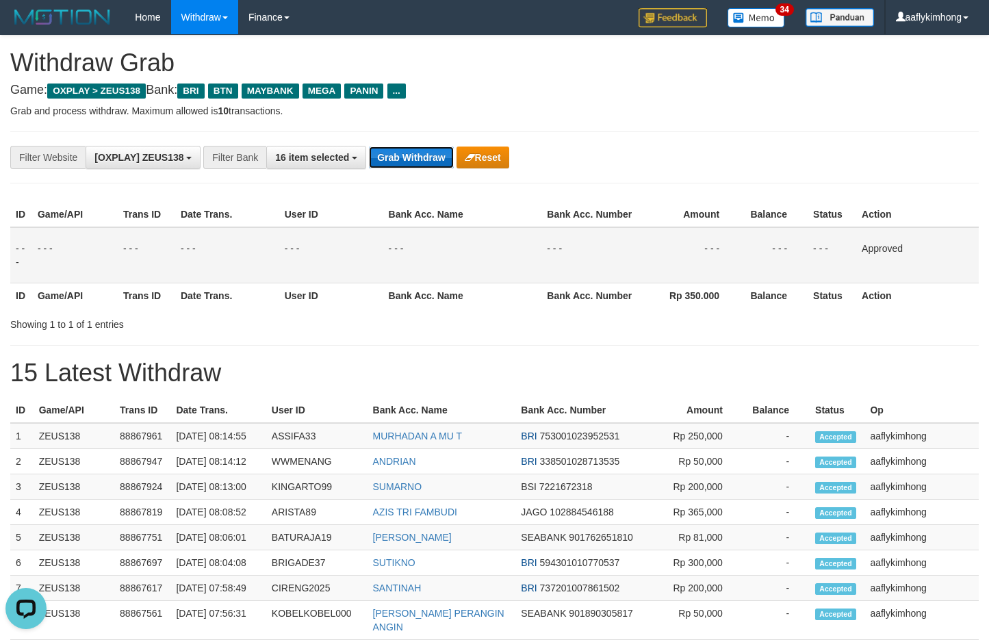
click at [417, 164] on button "Grab Withdraw" at bounding box center [411, 157] width 84 height 22
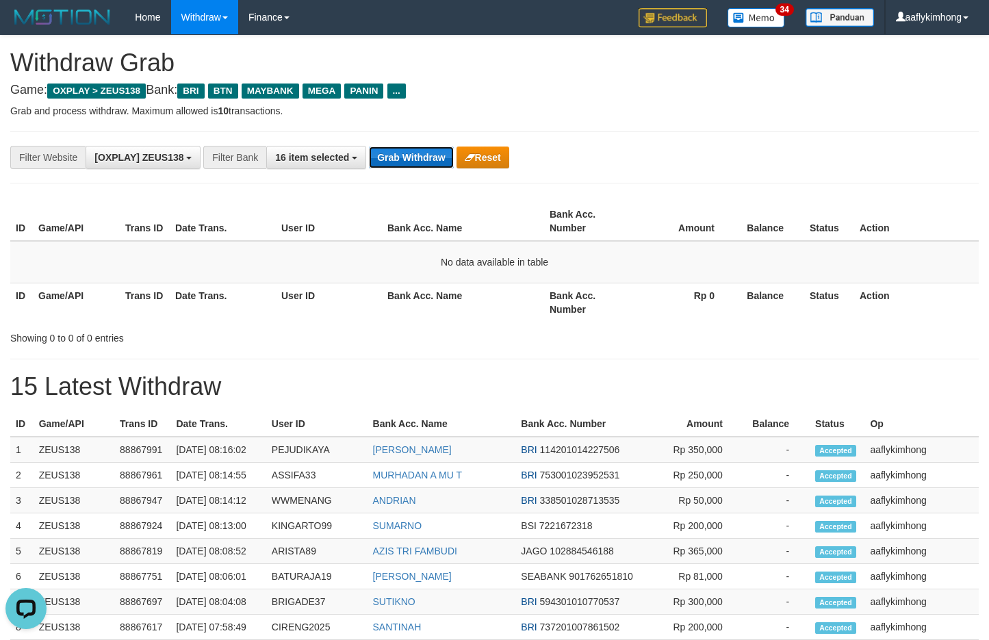
click at [406, 164] on button "Grab Withdraw" at bounding box center [411, 157] width 84 height 22
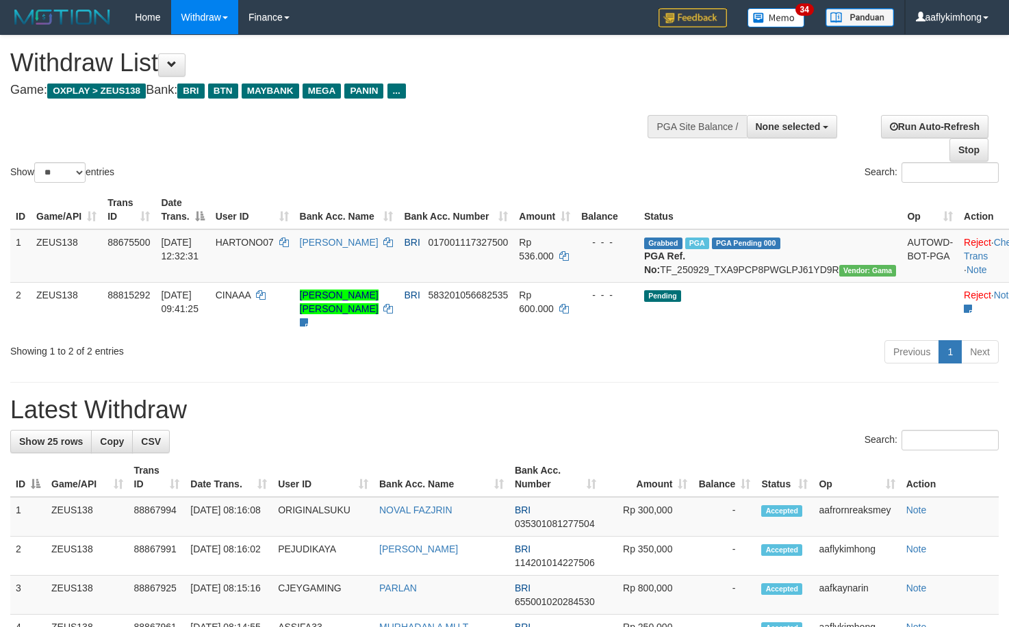
select select
select select "**"
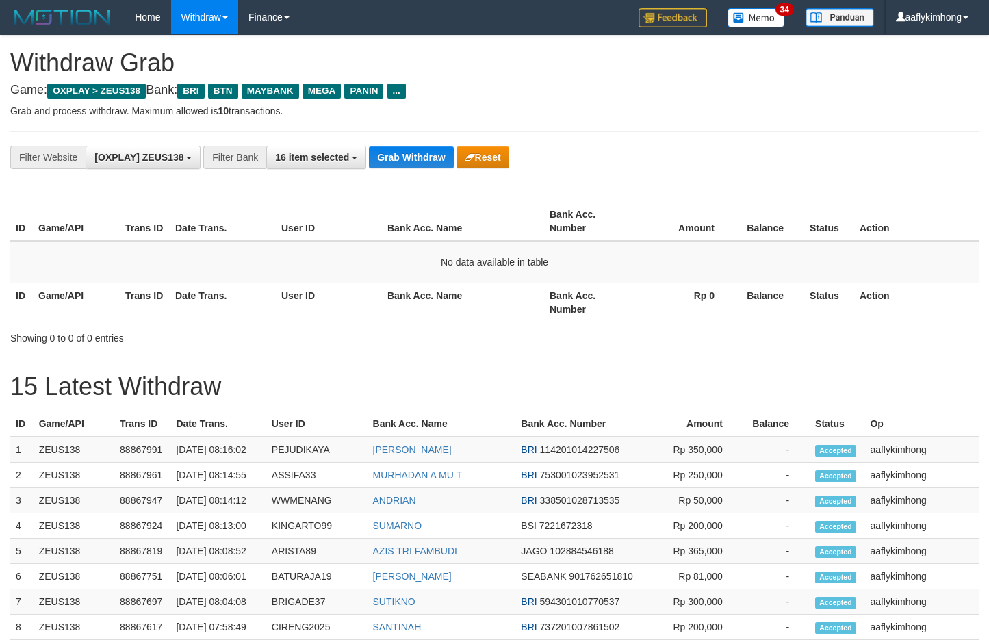
click at [406, 164] on button "Grab Withdraw" at bounding box center [411, 157] width 84 height 22
click at [406, 162] on button "Grab Withdraw" at bounding box center [411, 157] width 84 height 22
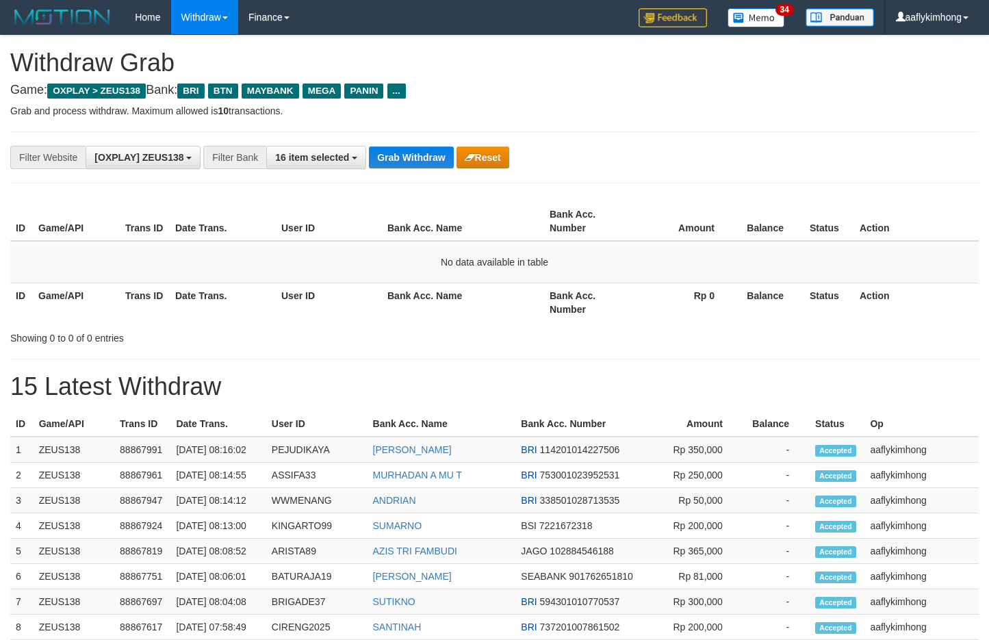
click at [406, 162] on button "Grab Withdraw" at bounding box center [411, 157] width 84 height 22
click at [405, 162] on button "Grab Withdraw" at bounding box center [411, 157] width 84 height 22
click at [396, 161] on button "Grab Withdraw" at bounding box center [411, 157] width 84 height 22
click at [396, 160] on button "Grab Withdraw" at bounding box center [411, 157] width 84 height 22
click at [413, 146] on button "Grab Withdraw" at bounding box center [411, 157] width 84 height 22
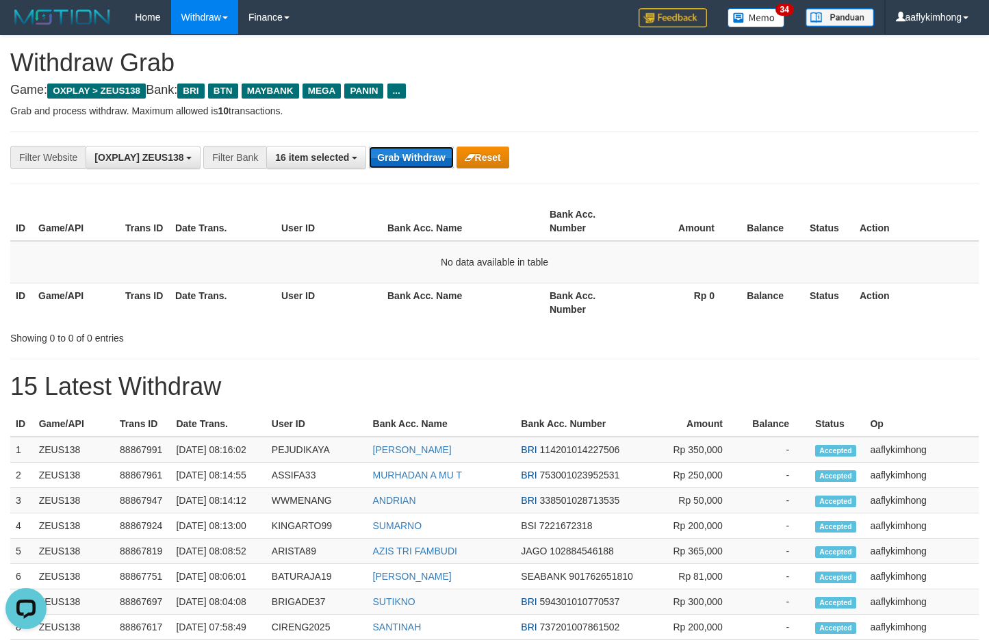
click at [413, 146] on button "Grab Withdraw" at bounding box center [411, 157] width 84 height 22
click at [392, 157] on button "Grab Withdraw" at bounding box center [411, 157] width 84 height 22
drag, startPoint x: 394, startPoint y: 151, endPoint x: 998, endPoint y: 348, distance: 635.1
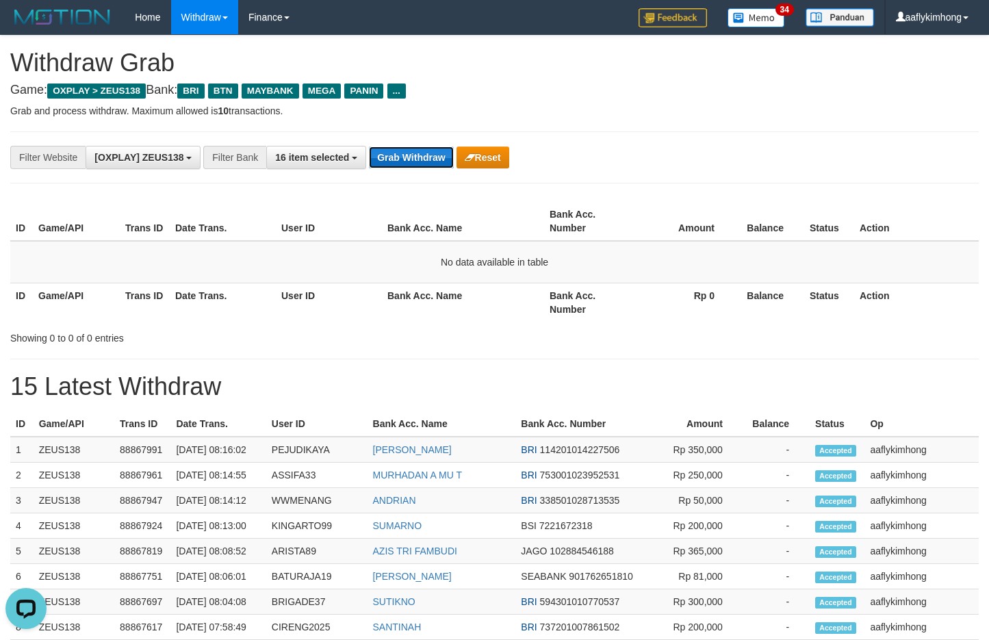
click at [398, 151] on button "Grab Withdraw" at bounding box center [411, 157] width 84 height 22
click at [379, 154] on button "Grab Withdraw" at bounding box center [411, 157] width 84 height 22
drag, startPoint x: 0, startPoint y: 0, endPoint x: 401, endPoint y: 192, distance: 444.9
click at [401, 192] on div "**********" at bounding box center [494, 618] width 989 height 1165
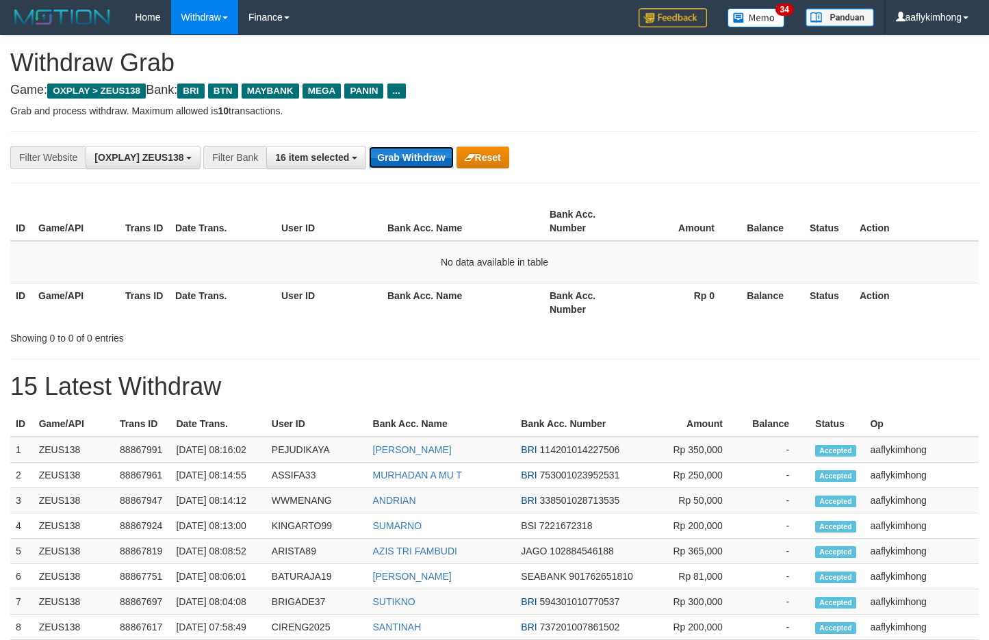
click at [418, 155] on button "Grab Withdraw" at bounding box center [411, 157] width 84 height 22
click at [400, 151] on button "Grab Withdraw" at bounding box center [411, 157] width 84 height 22
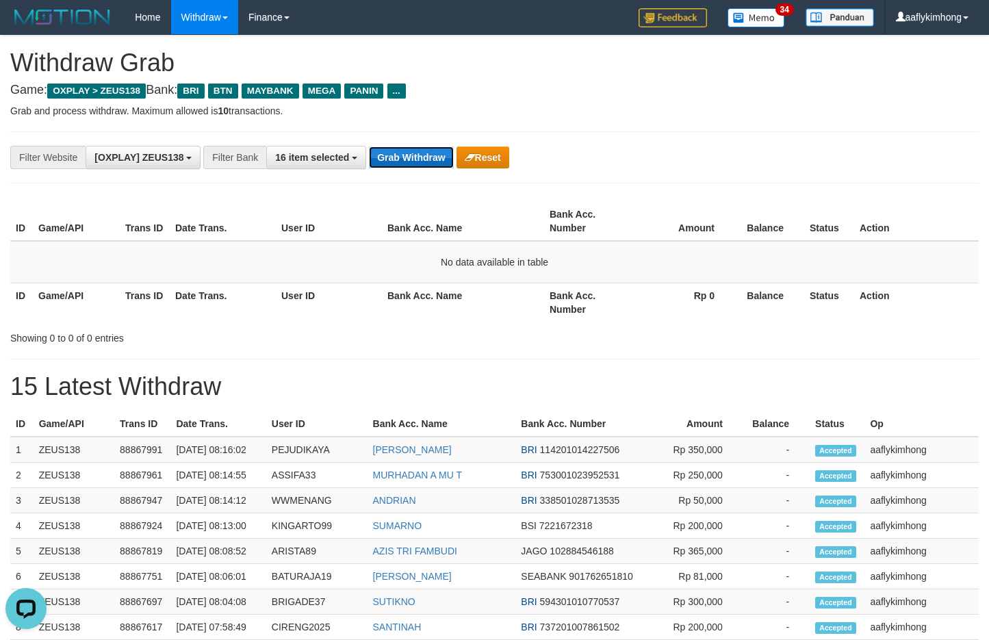
click at [400, 150] on button "Grab Withdraw" at bounding box center [411, 157] width 84 height 22
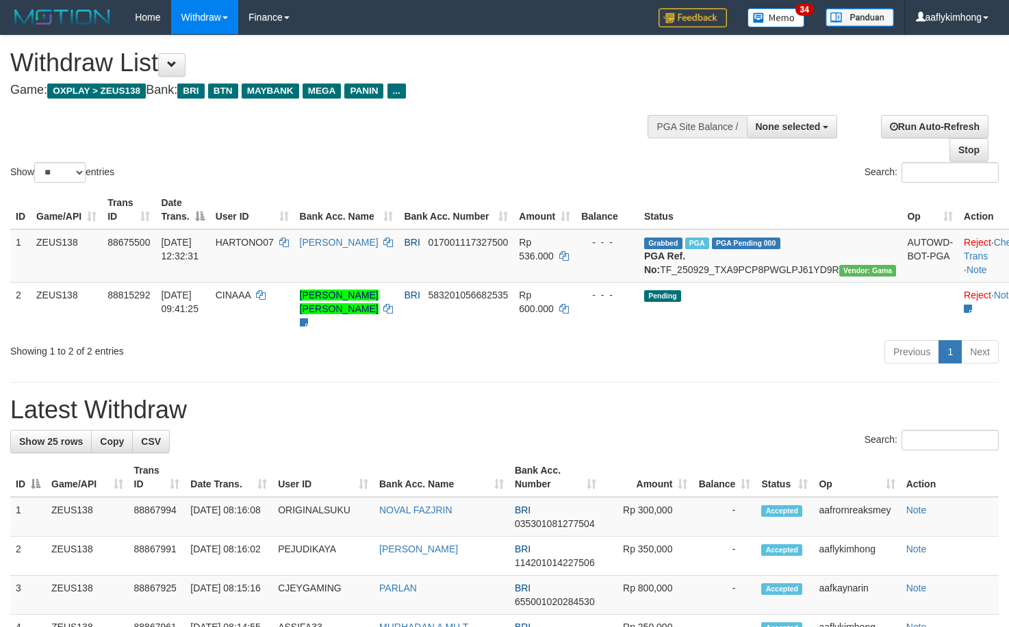
select select
select select "**"
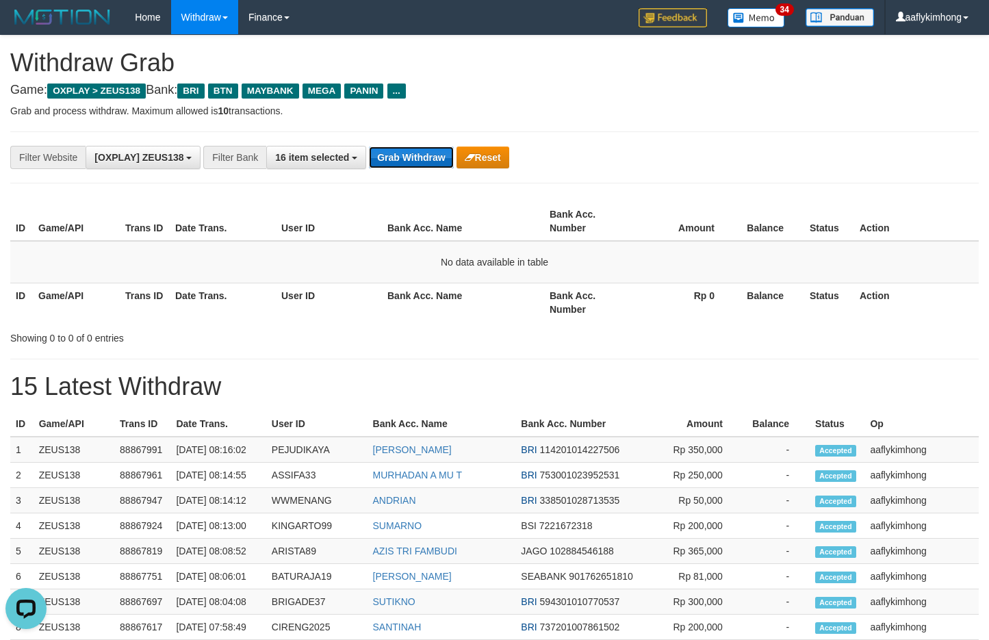
click at [437, 154] on button "Grab Withdraw" at bounding box center [411, 157] width 84 height 22
click at [398, 150] on button "Grab Withdraw" at bounding box center [411, 157] width 84 height 22
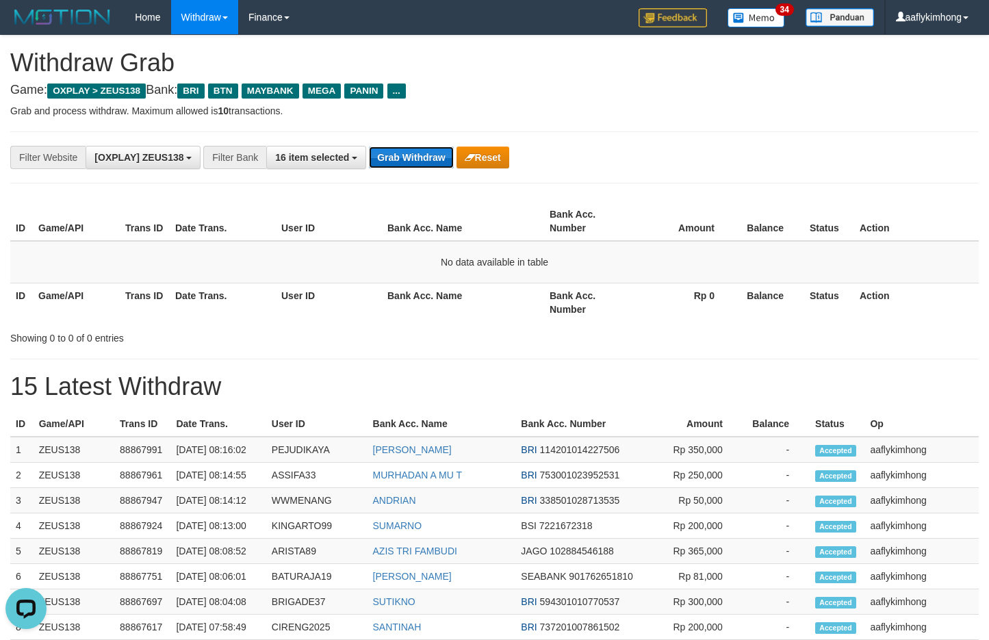
click at [398, 148] on button "Grab Withdraw" at bounding box center [411, 157] width 84 height 22
click at [418, 148] on button "Grab Withdraw" at bounding box center [411, 157] width 84 height 22
click at [418, 127] on div "**********" at bounding box center [494, 618] width 989 height 1165
click at [413, 159] on button "Grab Withdraw" at bounding box center [411, 157] width 84 height 22
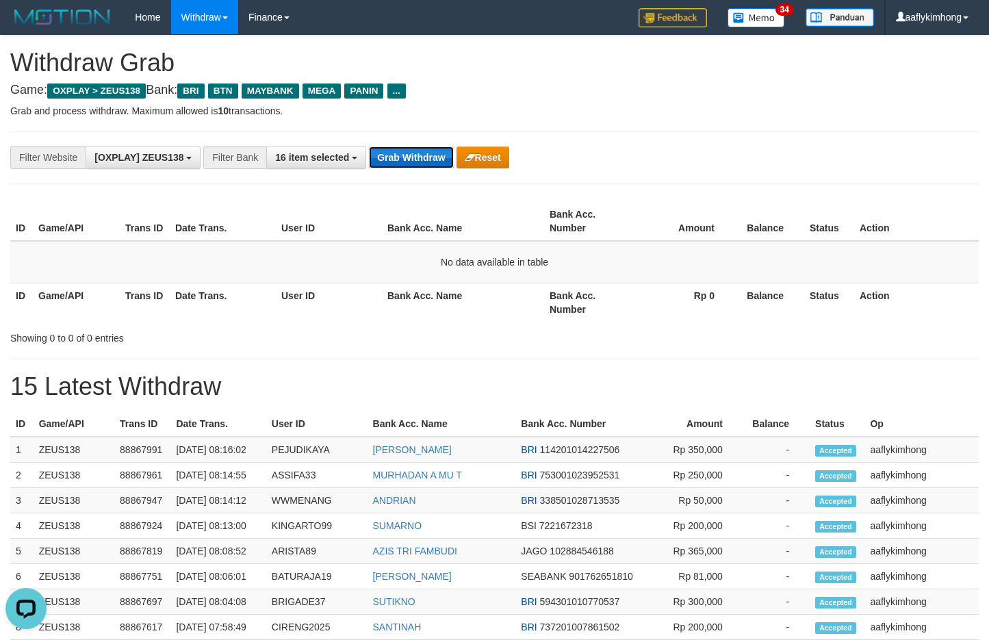
click at [413, 159] on button "Grab Withdraw" at bounding box center [411, 157] width 84 height 22
click at [416, 154] on button "Grab Withdraw" at bounding box center [411, 157] width 84 height 22
click at [403, 135] on div "**********" at bounding box center [494, 157] width 969 height 52
click at [405, 152] on button "Grab Withdraw" at bounding box center [411, 157] width 84 height 22
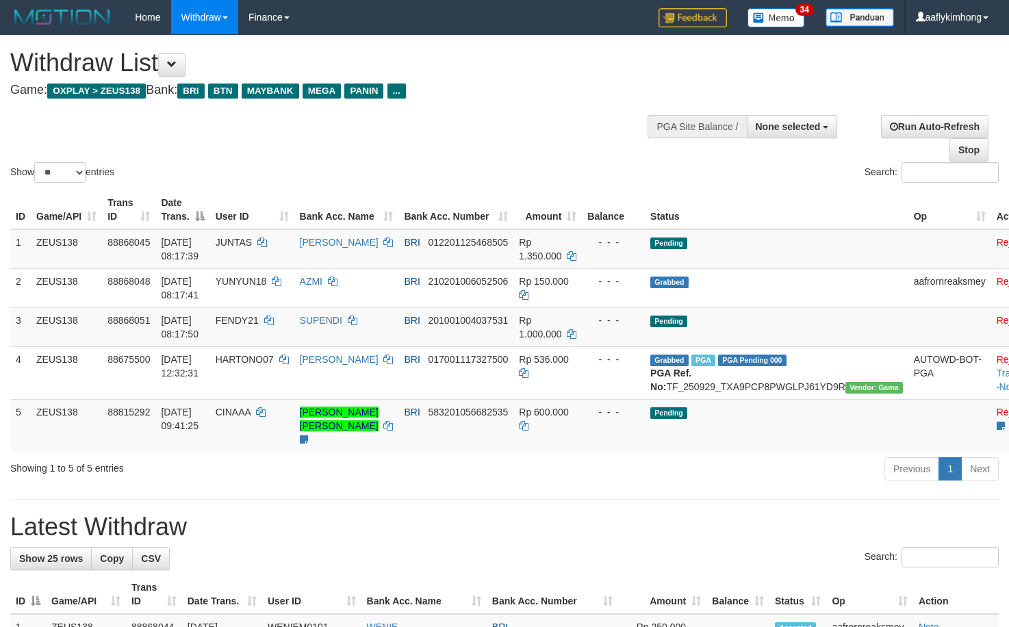
select select
select select "**"
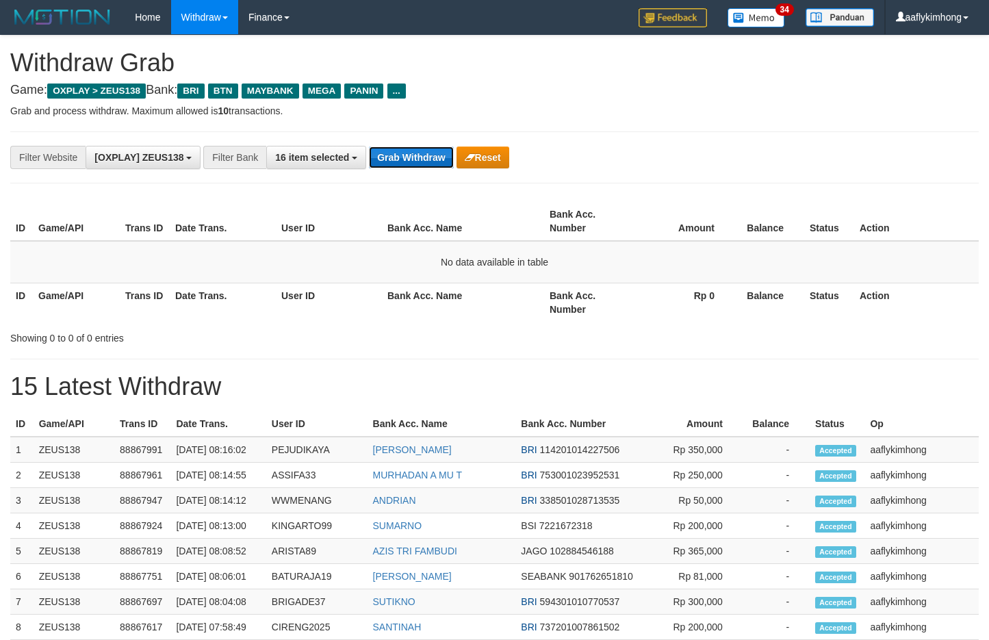
click at [449, 149] on button "Grab Withdraw" at bounding box center [411, 157] width 84 height 22
click at [433, 151] on button "Grab Withdraw" at bounding box center [411, 157] width 84 height 22
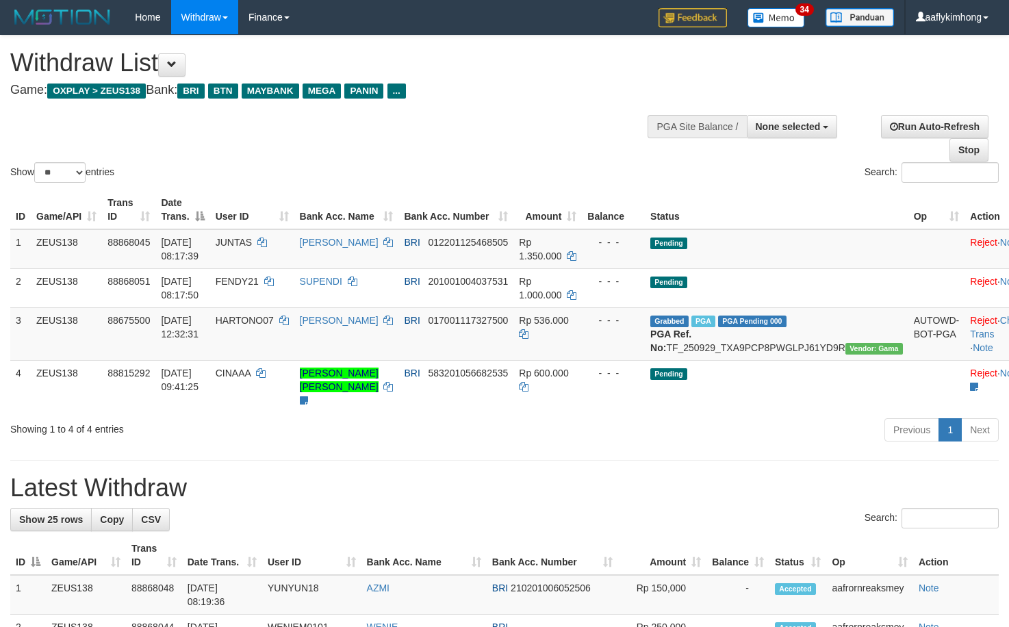
select select
select select "**"
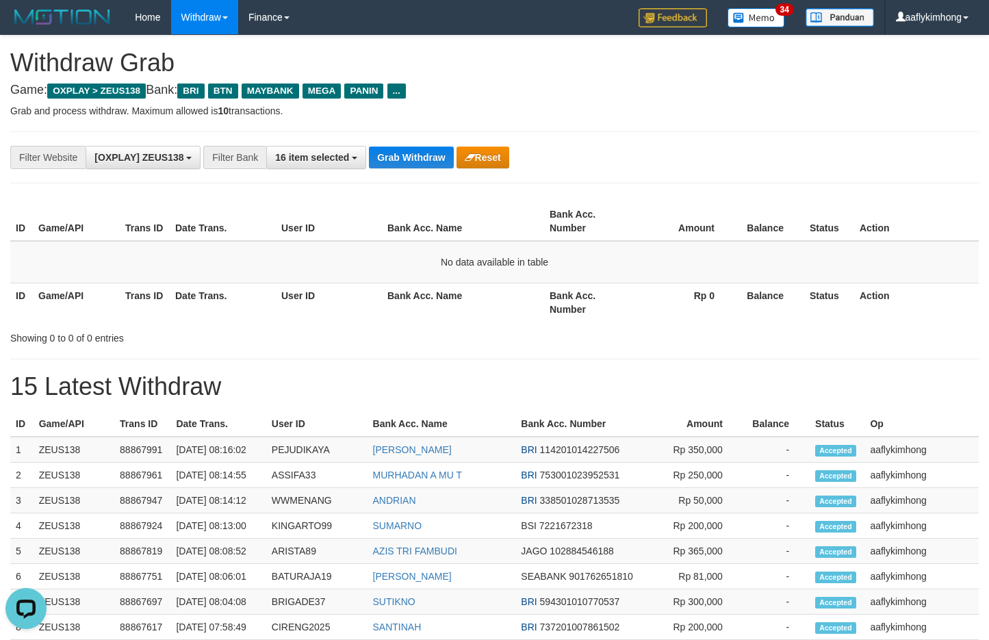
click at [425, 175] on div "**********" at bounding box center [494, 157] width 969 height 52
click at [429, 156] on button "Grab Withdraw" at bounding box center [411, 157] width 84 height 22
drag, startPoint x: 429, startPoint y: 156, endPoint x: 451, endPoint y: 155, distance: 22.6
click at [434, 156] on button "Grab Withdraw" at bounding box center [411, 157] width 84 height 22
click at [395, 162] on button "Grab Withdraw" at bounding box center [411, 157] width 84 height 22
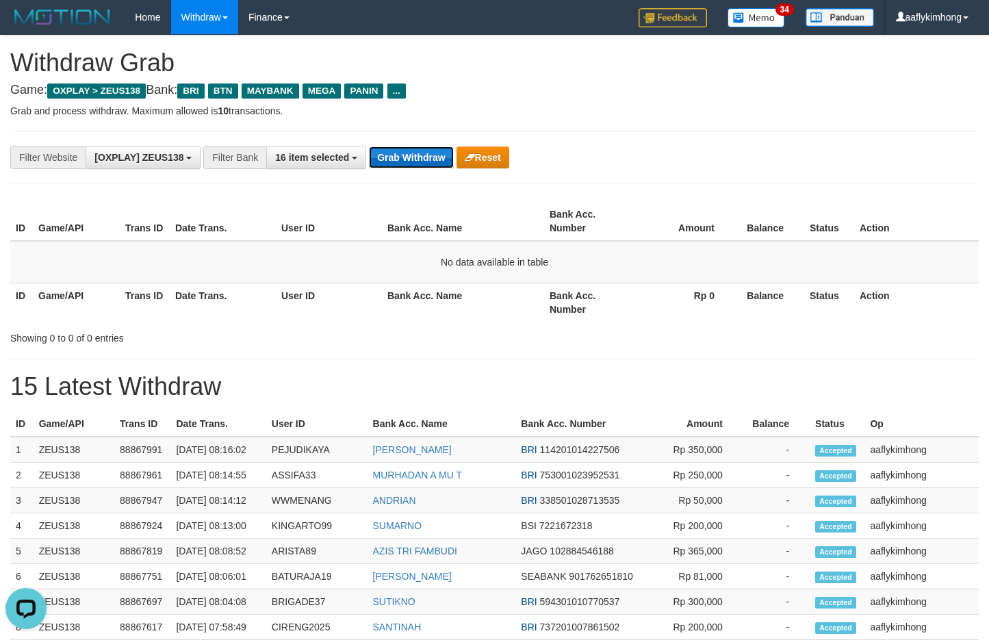
click at [444, 156] on button "Grab Withdraw" at bounding box center [411, 157] width 84 height 22
click at [445, 156] on button "Grab Withdraw" at bounding box center [411, 157] width 84 height 22
click at [436, 167] on button "Grab Withdraw" at bounding box center [411, 157] width 84 height 22
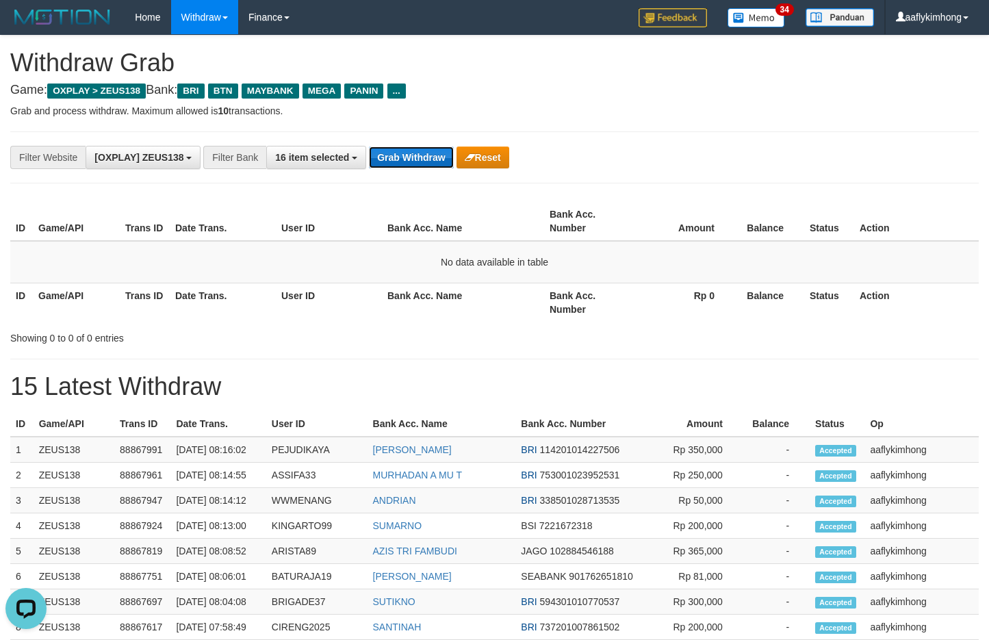
click at [435, 165] on button "Grab Withdraw" at bounding box center [411, 157] width 84 height 22
click at [432, 161] on button "Grab Withdraw" at bounding box center [411, 157] width 84 height 22
click at [431, 161] on button "Grab Withdraw" at bounding box center [411, 157] width 84 height 22
click at [386, 152] on button "Grab Withdraw" at bounding box center [411, 157] width 84 height 22
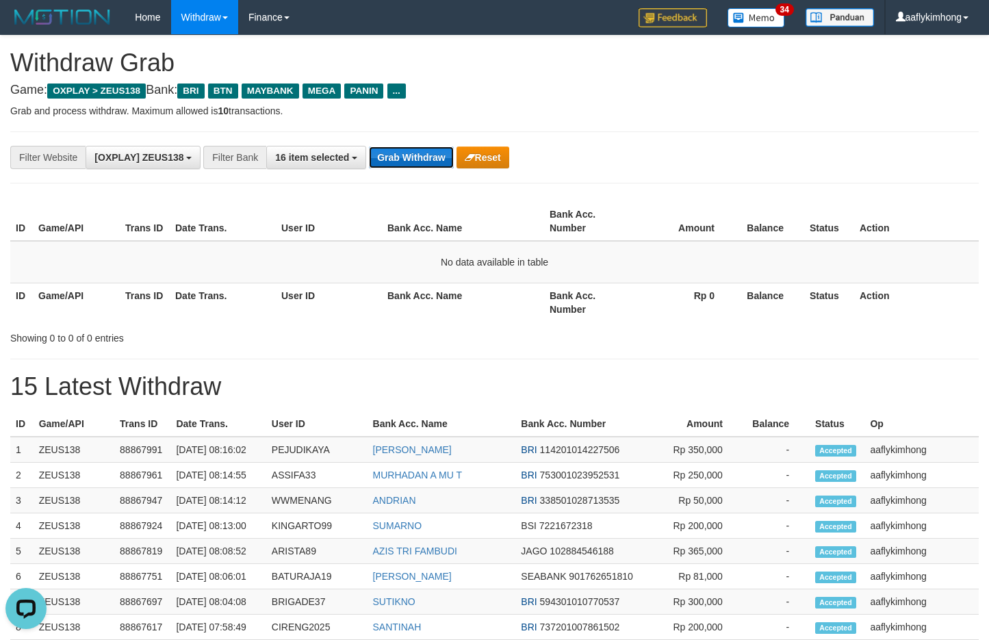
click at [386, 152] on button "Grab Withdraw" at bounding box center [411, 157] width 84 height 22
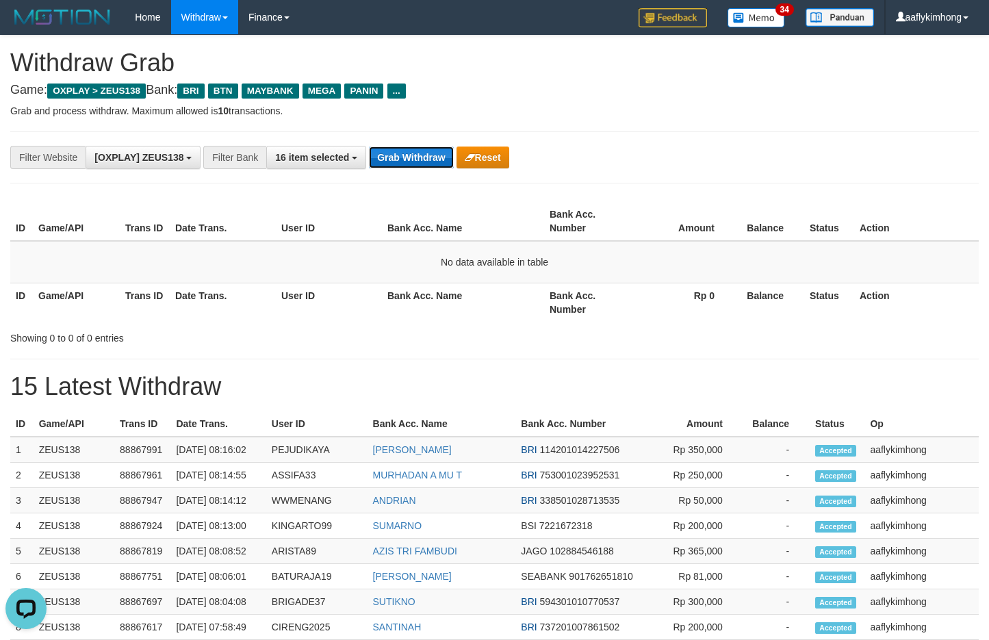
click at [386, 151] on button "Grab Withdraw" at bounding box center [411, 157] width 84 height 22
click at [388, 151] on button "Grab Withdraw" at bounding box center [411, 157] width 84 height 22
click at [393, 151] on button "Grab Withdraw" at bounding box center [411, 157] width 84 height 22
click at [394, 150] on button "Grab Withdraw" at bounding box center [411, 157] width 84 height 22
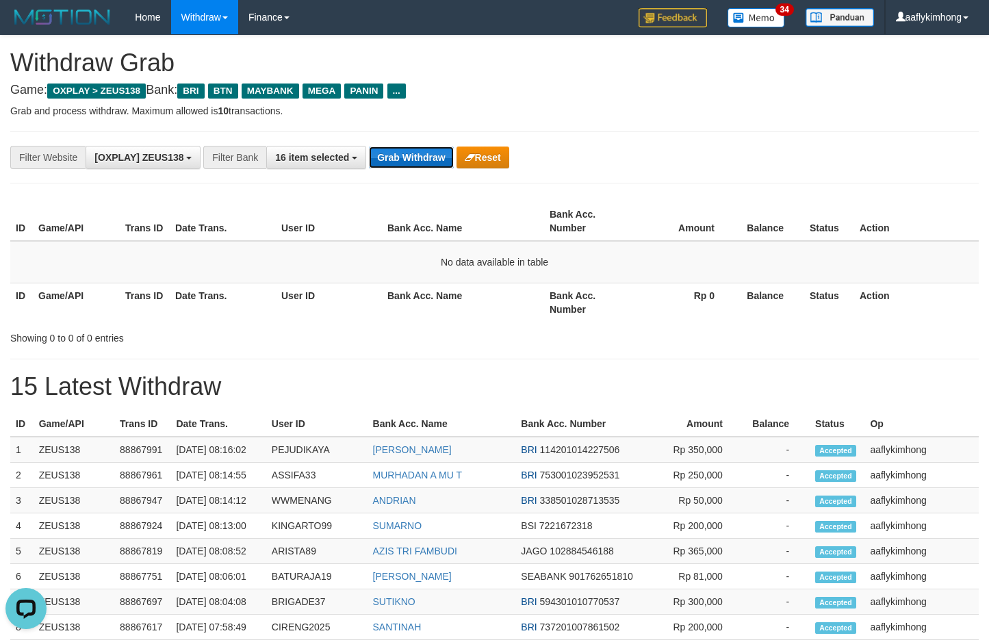
click at [394, 150] on button "Grab Withdraw" at bounding box center [411, 157] width 84 height 22
click at [429, 159] on button "Grab Withdraw" at bounding box center [411, 157] width 84 height 22
click at [428, 149] on button "Grab Withdraw" at bounding box center [411, 157] width 84 height 22
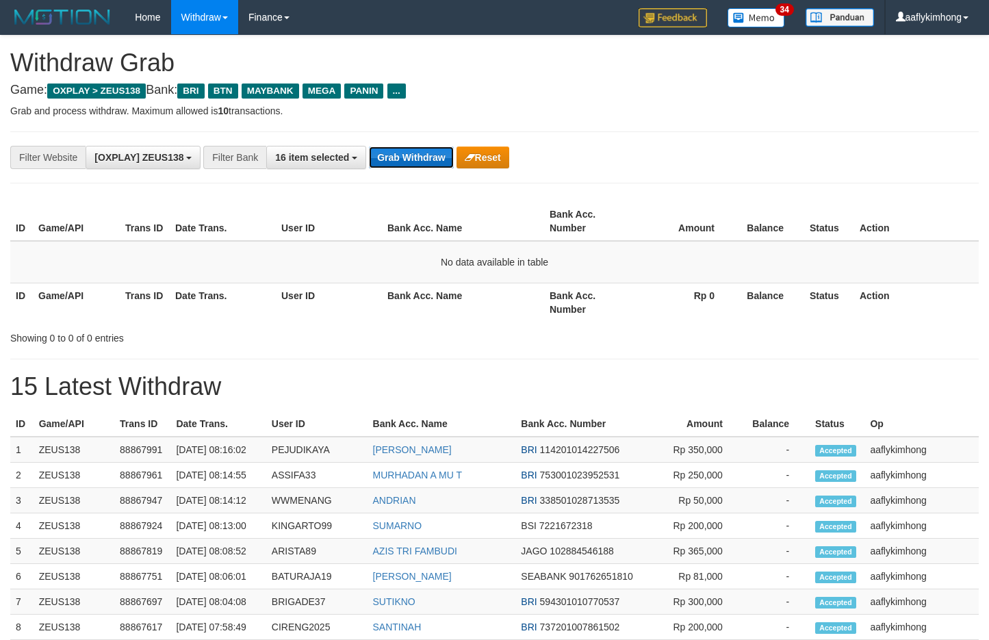
click at [418, 164] on button "Grab Withdraw" at bounding box center [411, 157] width 84 height 22
click at [416, 144] on div "**********" at bounding box center [494, 157] width 969 height 52
click at [412, 146] on button "Grab Withdraw" at bounding box center [411, 157] width 84 height 22
click at [411, 146] on button "Grab Withdraw" at bounding box center [411, 157] width 84 height 22
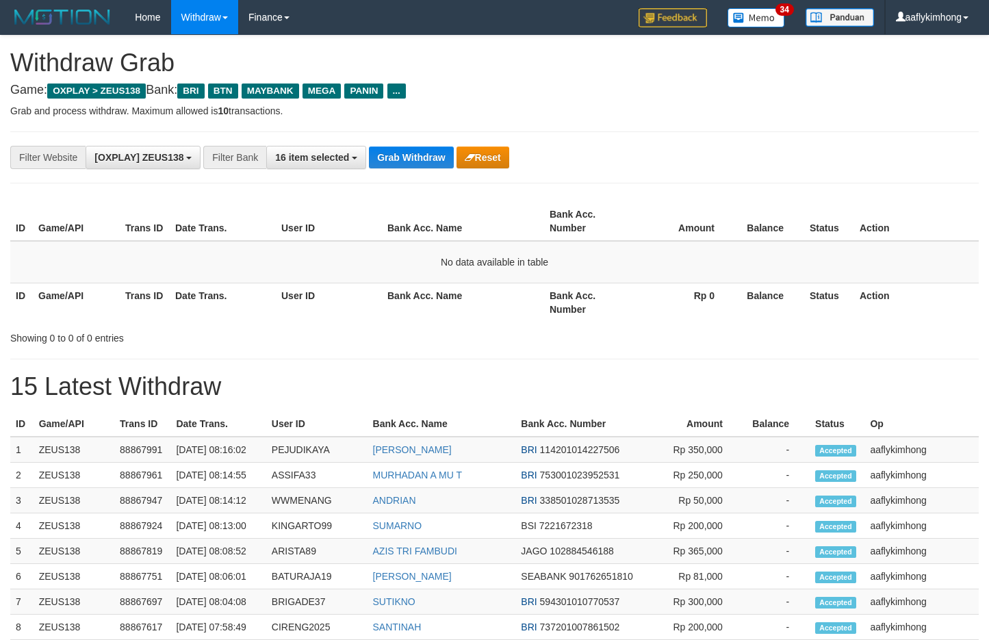
click at [411, 146] on button "Grab Withdraw" at bounding box center [411, 157] width 84 height 22
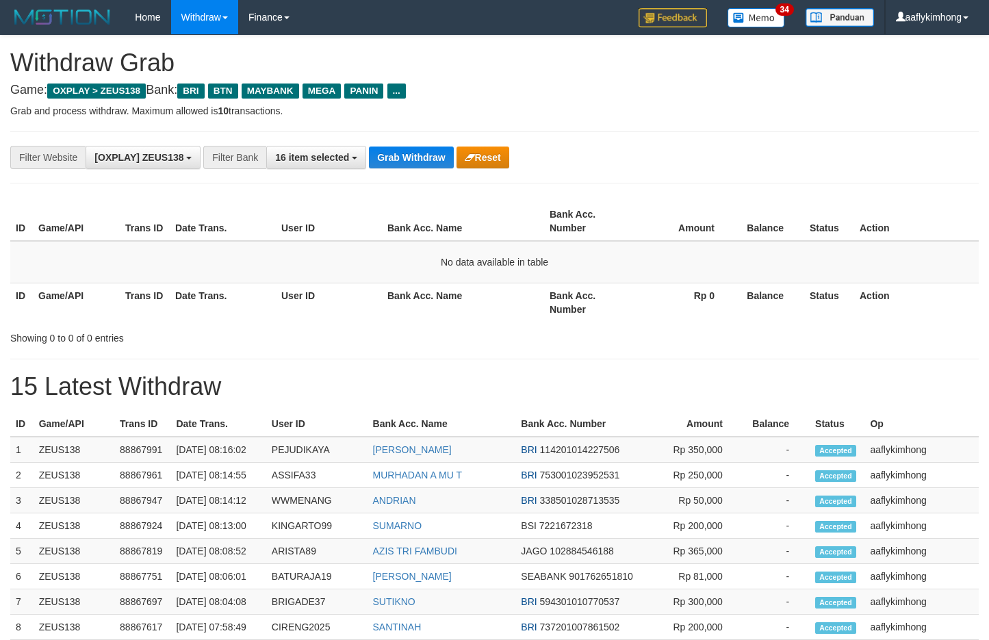
click at [411, 146] on button "Grab Withdraw" at bounding box center [411, 157] width 84 height 22
click at [400, 150] on button "Grab Withdraw" at bounding box center [411, 157] width 84 height 22
click at [417, 153] on button "Grab Withdraw" at bounding box center [411, 157] width 84 height 22
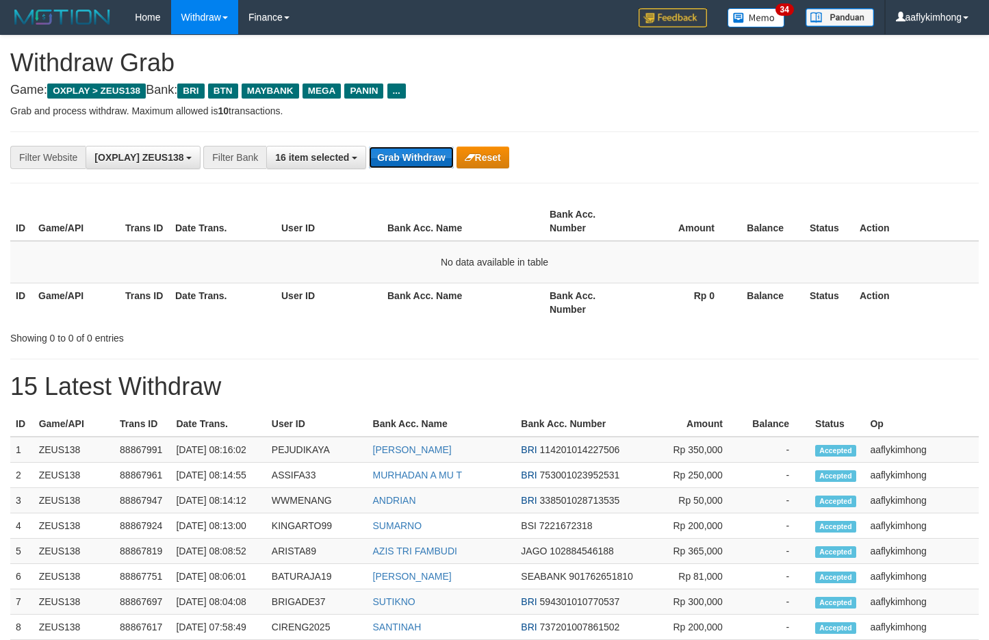
click at [417, 153] on button "Grab Withdraw" at bounding box center [411, 157] width 84 height 22
click at [444, 154] on button "Grab Withdraw" at bounding box center [411, 157] width 84 height 22
click at [426, 169] on div "**********" at bounding box center [494, 157] width 969 height 52
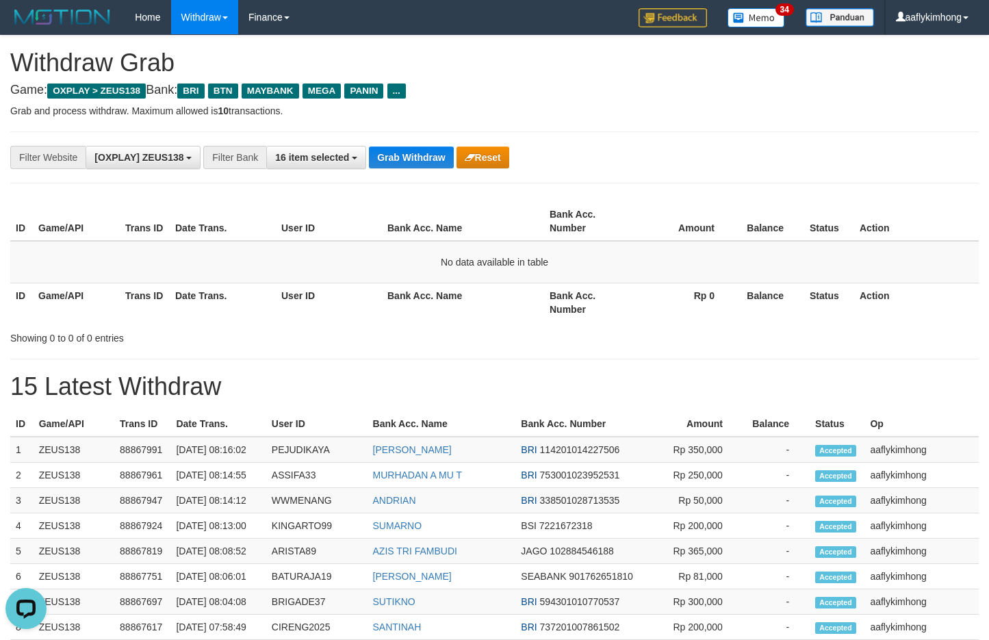
click at [426, 169] on div "**********" at bounding box center [494, 157] width 969 height 52
click at [425, 169] on div "**********" at bounding box center [494, 157] width 969 height 52
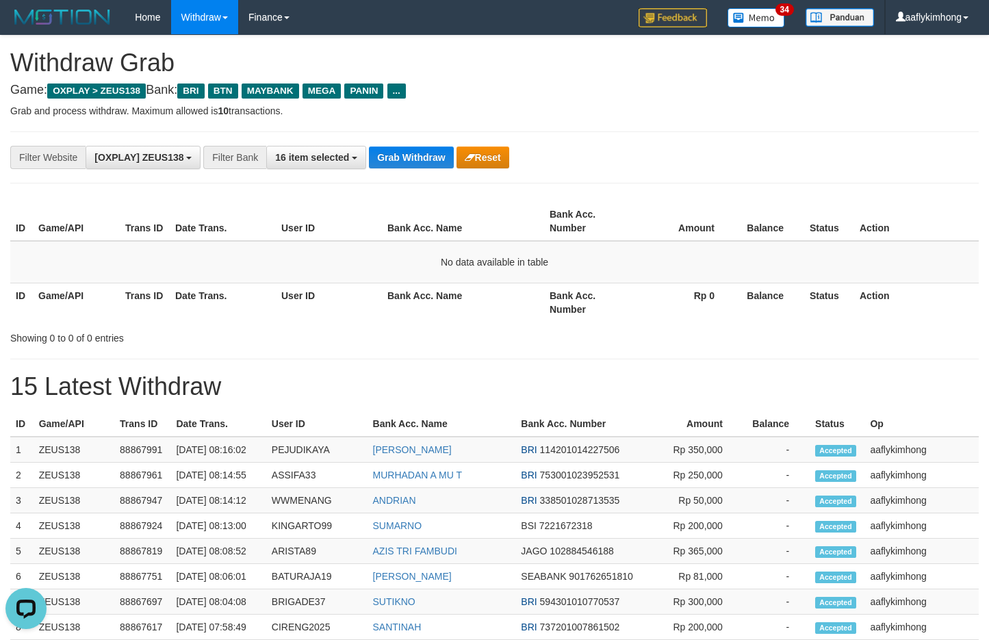
click at [425, 169] on div "**********" at bounding box center [494, 157] width 969 height 52
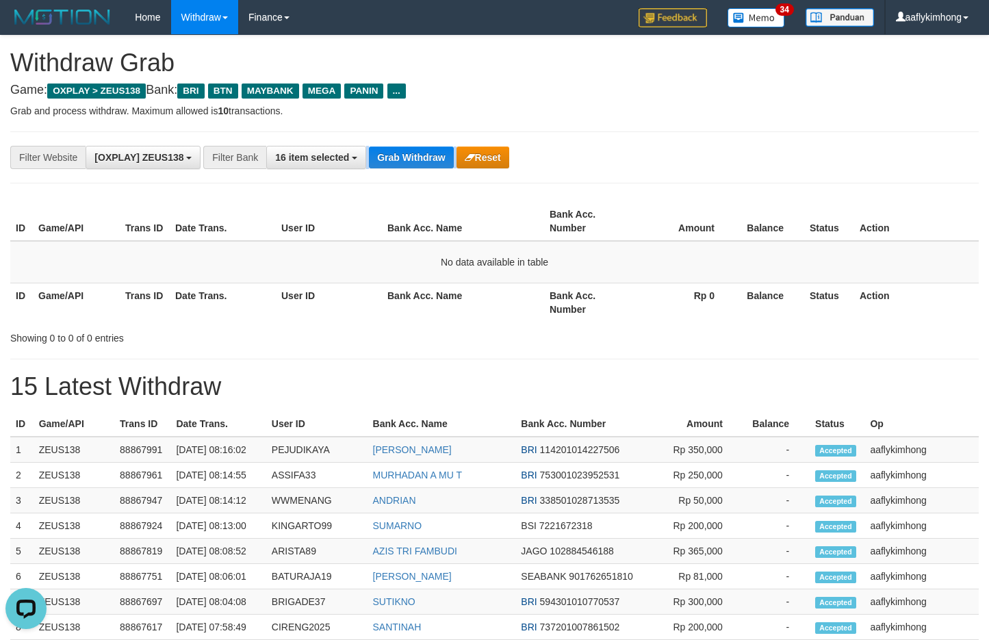
click at [424, 168] on div "**********" at bounding box center [412, 157] width 824 height 23
click at [403, 137] on div "**********" at bounding box center [494, 157] width 969 height 52
click at [404, 170] on div "**********" at bounding box center [494, 157] width 969 height 52
click at [403, 155] on button "Grab Withdraw" at bounding box center [411, 157] width 84 height 22
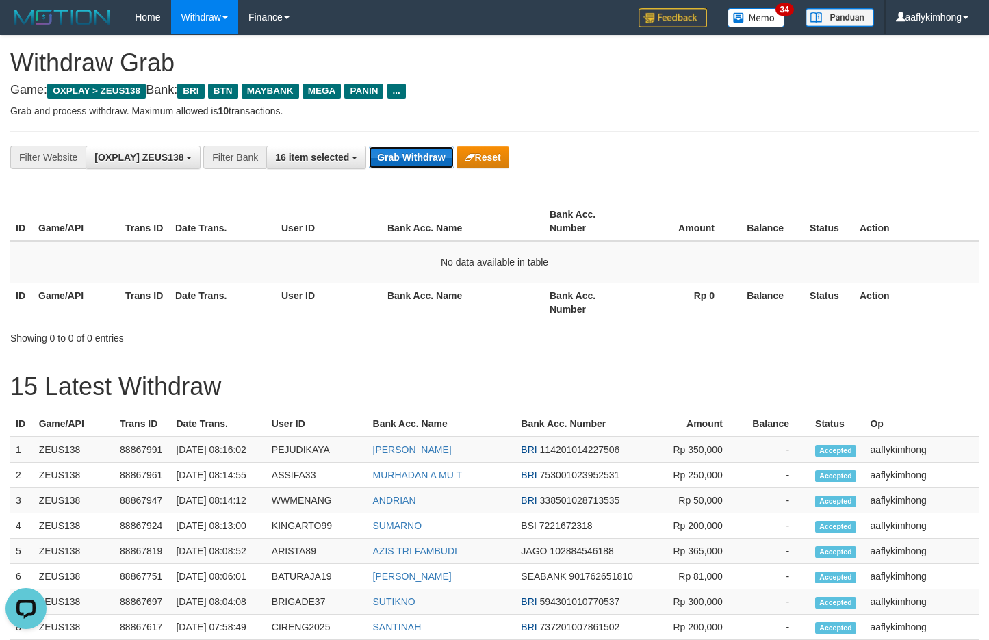
click at [403, 155] on button "Grab Withdraw" at bounding box center [411, 157] width 84 height 22
click at [405, 143] on div "**********" at bounding box center [494, 157] width 969 height 52
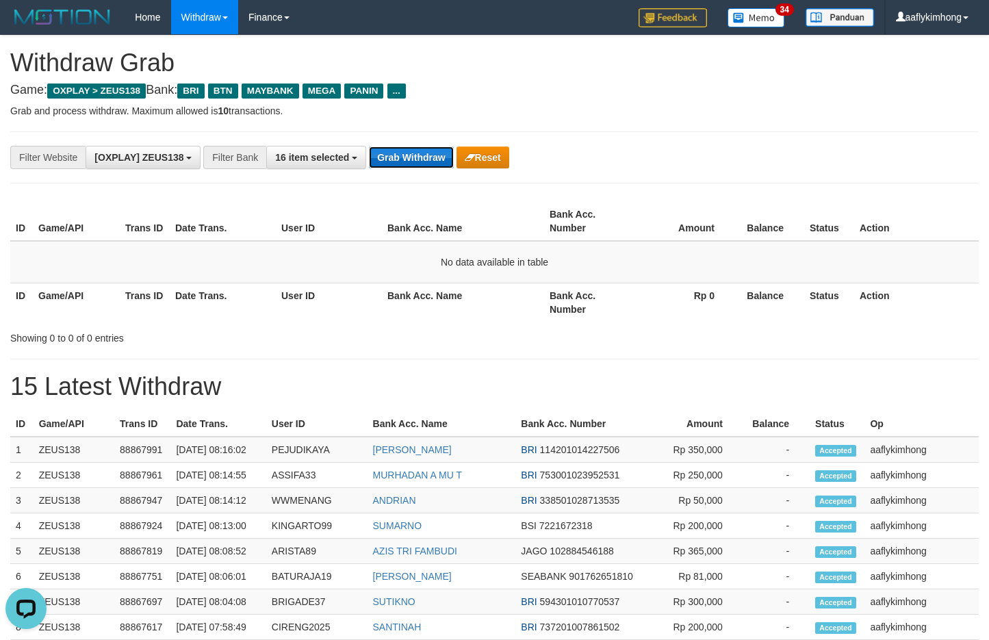
click at [410, 157] on button "Grab Withdraw" at bounding box center [411, 157] width 84 height 22
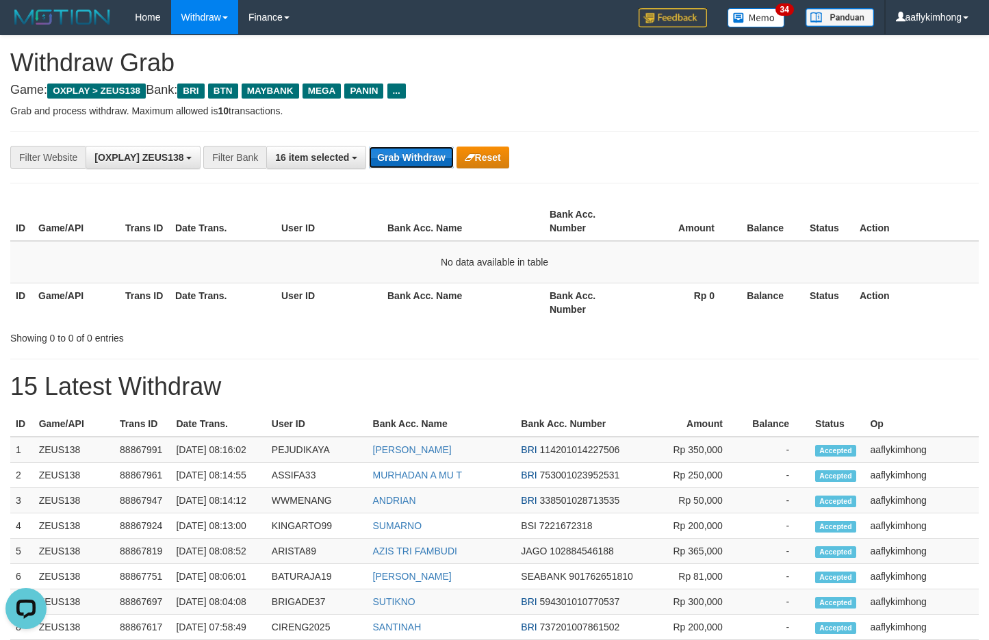
click at [410, 157] on button "Grab Withdraw" at bounding box center [411, 157] width 84 height 22
click at [413, 146] on div "**********" at bounding box center [412, 157] width 824 height 23
drag, startPoint x: 407, startPoint y: 208, endPoint x: 431, endPoint y: 168, distance: 46.0
click at [411, 199] on div "ID Game/API Trans ID Date Trans. User ID Bank Acc. Name Bank Acc. Number Amount…" at bounding box center [494, 262] width 989 height 128
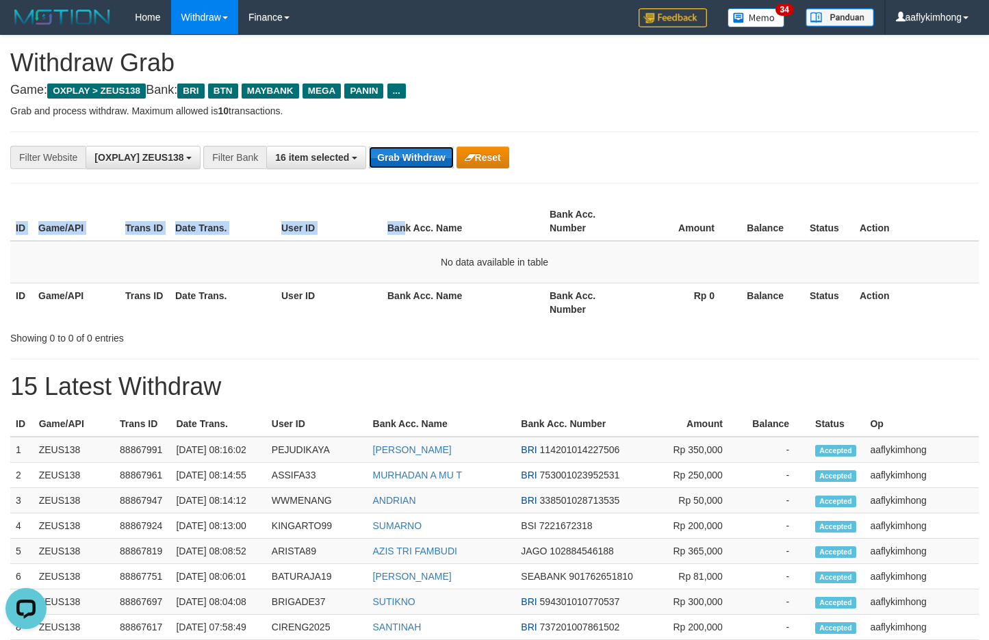
click at [427, 155] on button "Grab Withdraw" at bounding box center [411, 157] width 84 height 22
click at [396, 206] on th "Bank Acc. Name" at bounding box center [463, 221] width 162 height 39
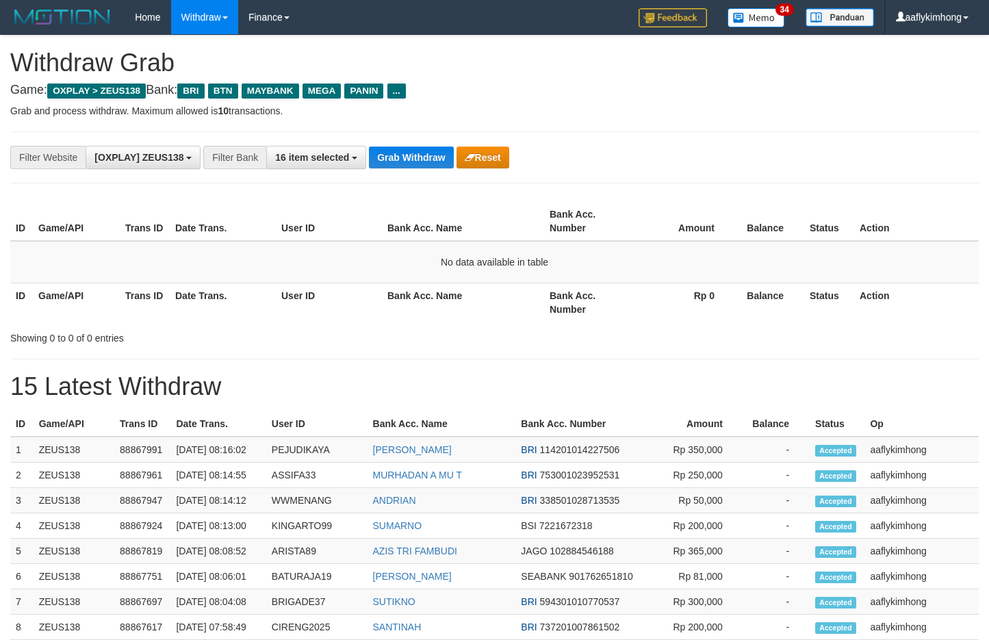
drag, startPoint x: 0, startPoint y: 0, endPoint x: 404, endPoint y: 173, distance: 439.4
click at [404, 173] on div "**********" at bounding box center [494, 157] width 969 height 52
click at [404, 170] on div "**********" at bounding box center [494, 157] width 969 height 52
click at [407, 152] on button "Grab Withdraw" at bounding box center [411, 157] width 84 height 22
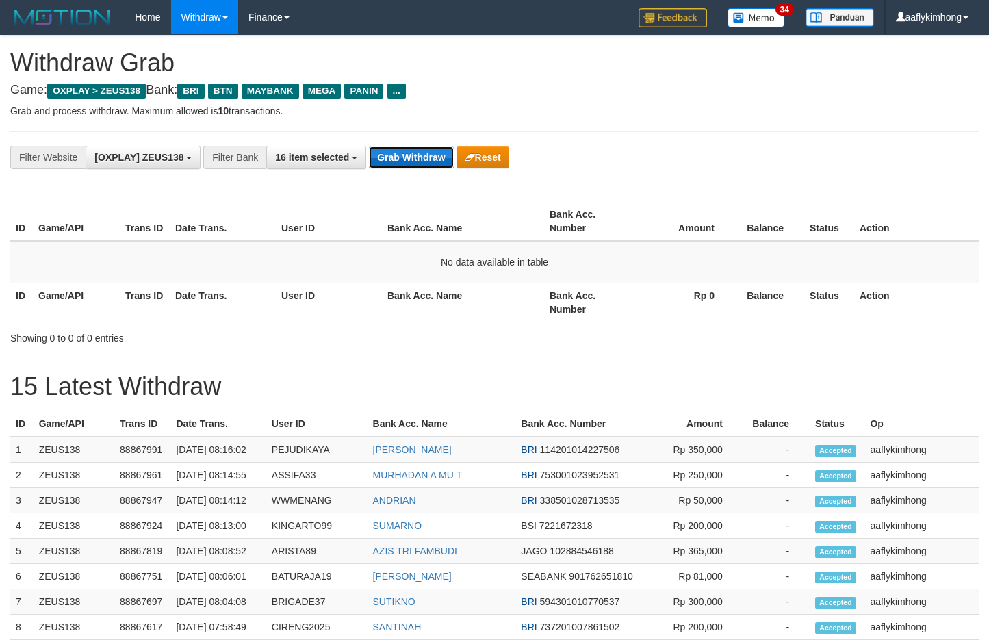
click at [407, 152] on button "Grab Withdraw" at bounding box center [411, 157] width 84 height 22
click at [407, 151] on button "Grab Withdraw" at bounding box center [411, 157] width 84 height 22
click at [415, 151] on button "Grab Withdraw" at bounding box center [411, 157] width 84 height 22
click at [416, 148] on button "Grab Withdraw" at bounding box center [411, 157] width 84 height 22
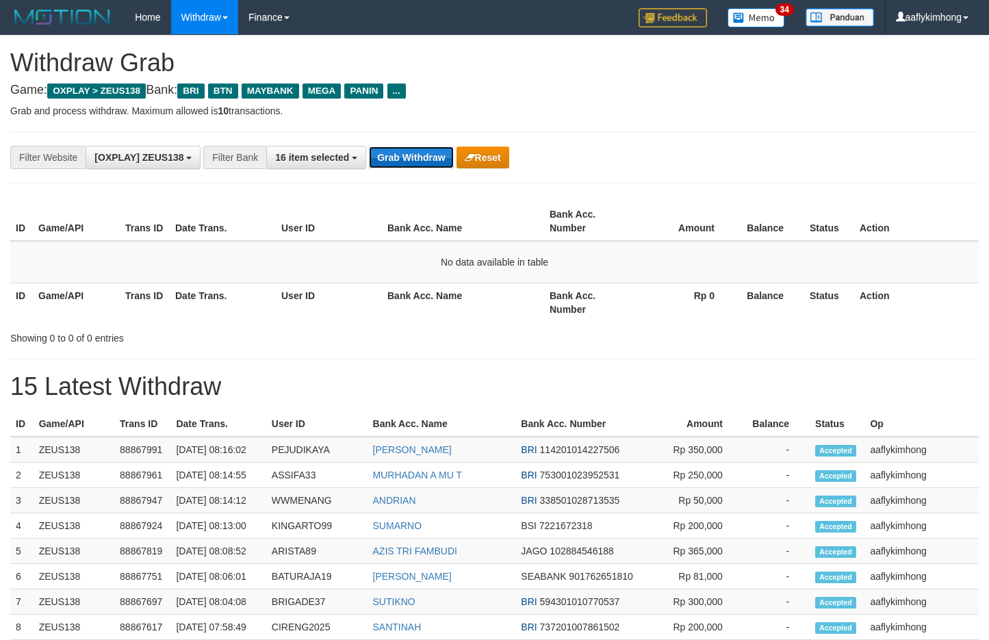
click at [416, 148] on button "Grab Withdraw" at bounding box center [411, 157] width 84 height 22
click at [416, 157] on button "Grab Withdraw" at bounding box center [411, 157] width 84 height 22
click at [402, 133] on div "**********" at bounding box center [494, 157] width 969 height 52
click at [424, 157] on button "Grab Withdraw" at bounding box center [411, 157] width 84 height 22
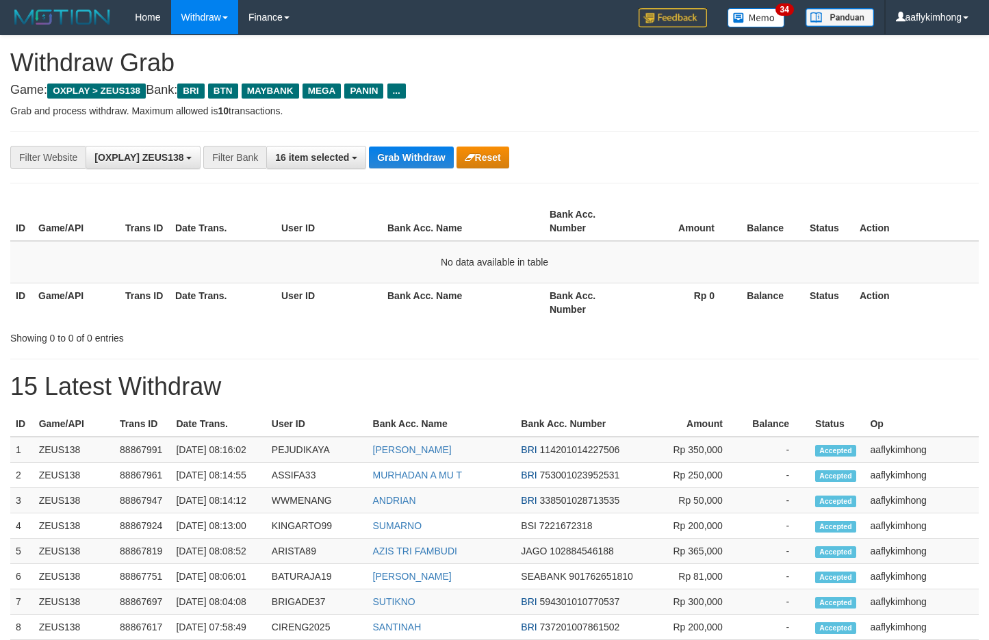
click at [428, 146] on div "**********" at bounding box center [412, 157] width 824 height 23
click at [426, 148] on button "Grab Withdraw" at bounding box center [411, 157] width 84 height 22
click at [426, 149] on button "Grab Withdraw" at bounding box center [411, 157] width 84 height 22
click at [380, 171] on div "**********" at bounding box center [494, 157] width 969 height 52
click at [384, 165] on button "Grab Withdraw" at bounding box center [411, 157] width 84 height 22
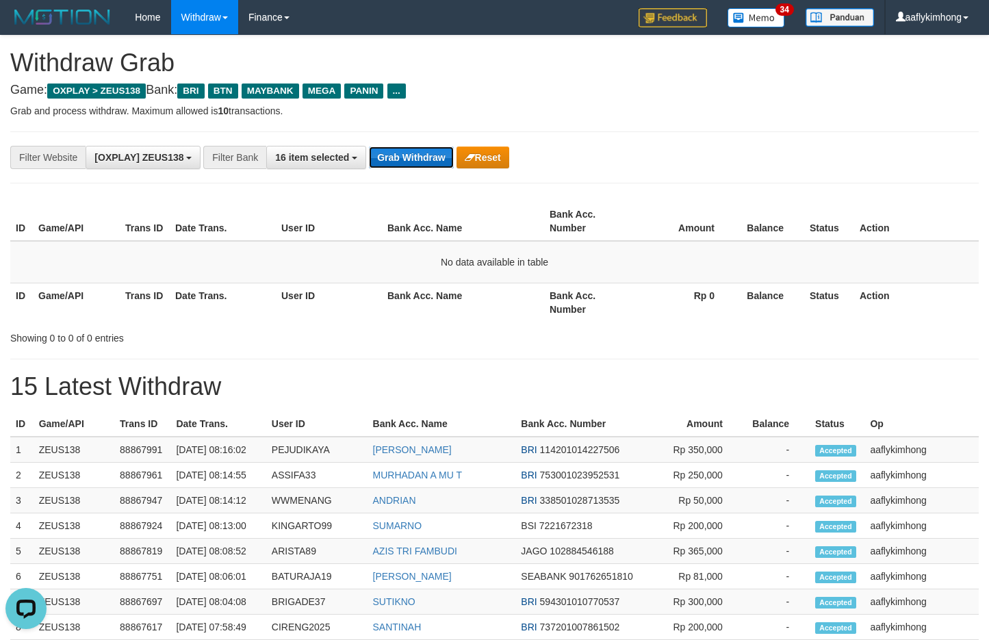
click at [385, 160] on button "Grab Withdraw" at bounding box center [411, 157] width 84 height 22
click at [405, 155] on button "Grab Withdraw" at bounding box center [411, 157] width 84 height 22
click at [405, 154] on button "Grab Withdraw" at bounding box center [411, 157] width 84 height 22
click at [420, 151] on button "Grab Withdraw" at bounding box center [411, 157] width 84 height 22
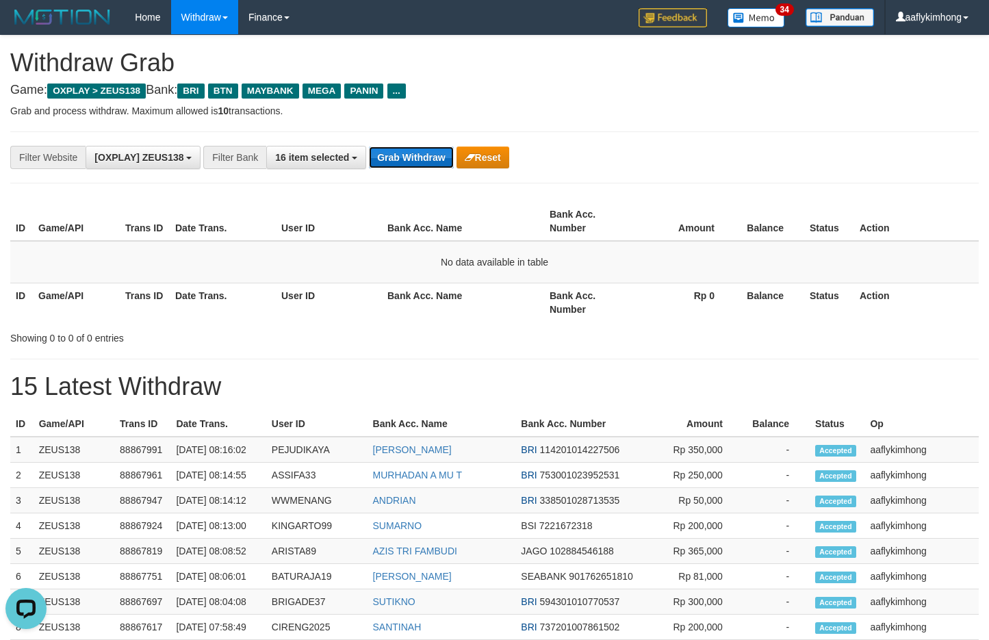
click at [420, 151] on button "Grab Withdraw" at bounding box center [411, 157] width 84 height 22
click at [444, 158] on button "Grab Withdraw" at bounding box center [411, 157] width 84 height 22
drag, startPoint x: 0, startPoint y: 0, endPoint x: 415, endPoint y: 152, distance: 441.8
click at [415, 152] on button "Grab Withdraw" at bounding box center [411, 157] width 84 height 22
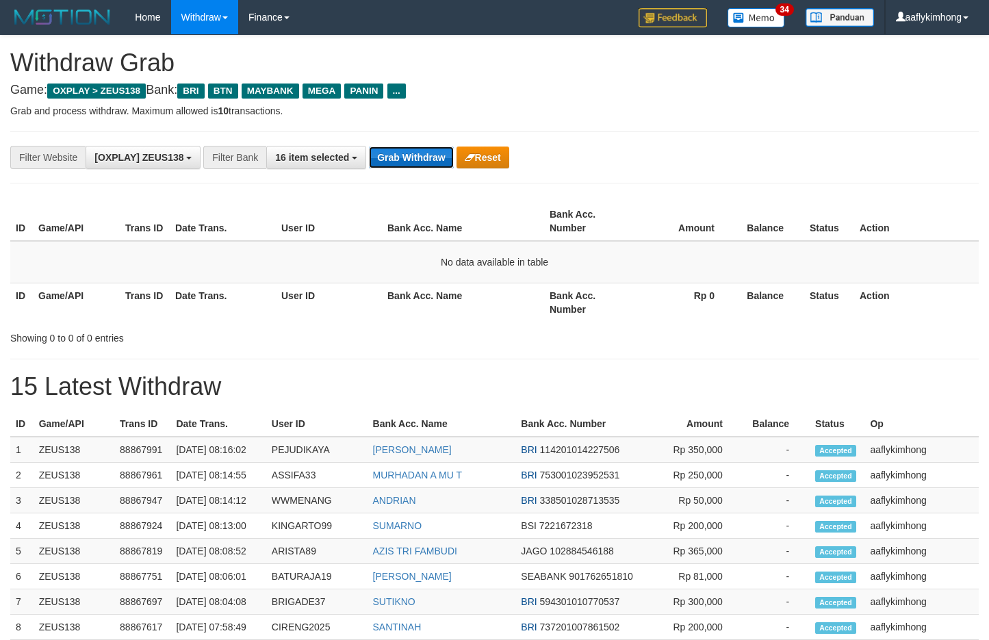
click at [415, 152] on button "Grab Withdraw" at bounding box center [411, 157] width 84 height 22
click at [425, 153] on button "Grab Withdraw" at bounding box center [411, 157] width 84 height 22
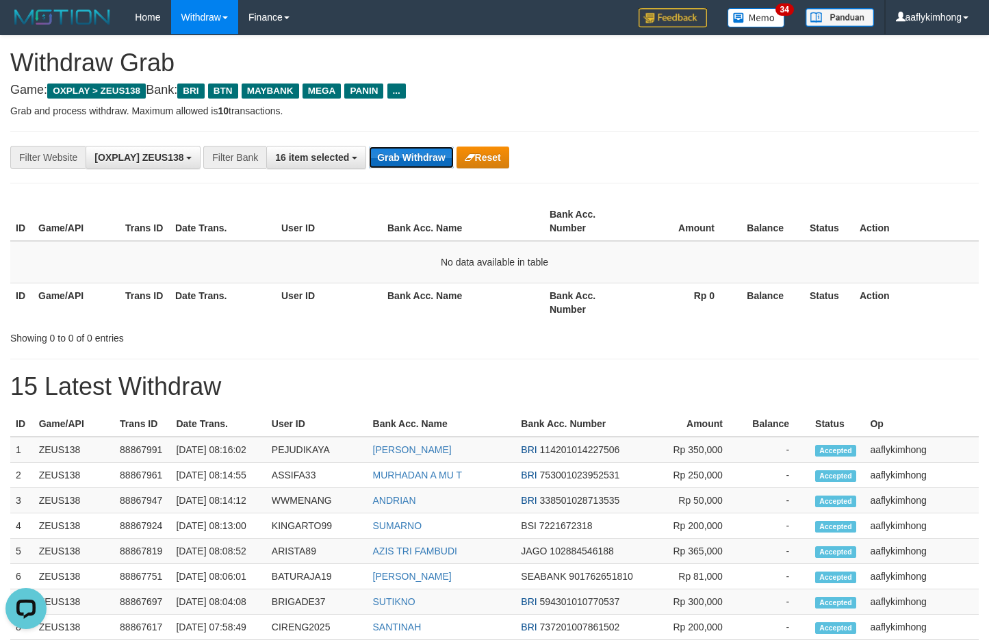
click at [425, 153] on button "Grab Withdraw" at bounding box center [411, 157] width 84 height 22
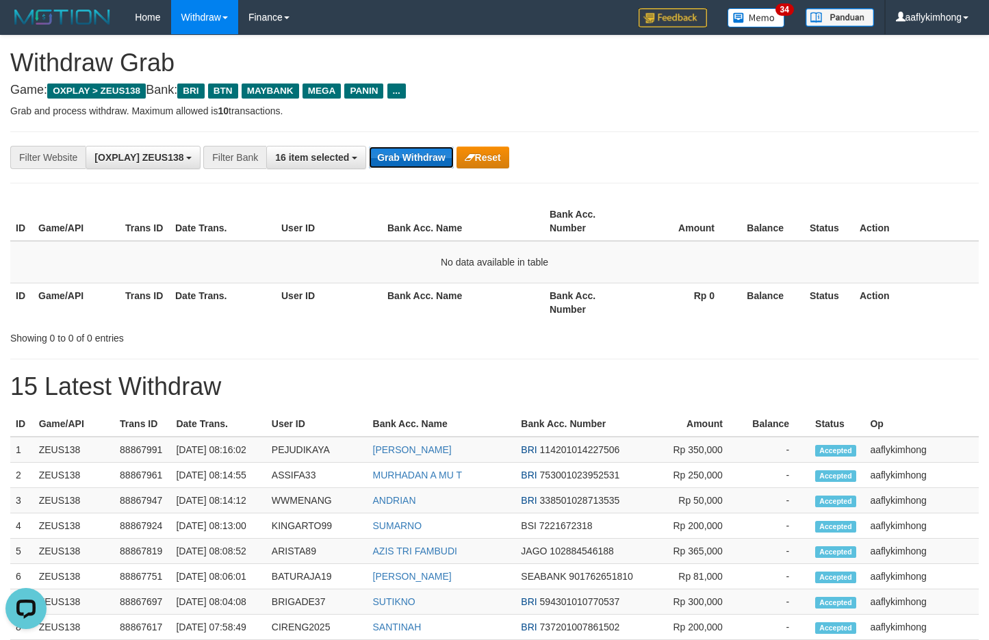
click at [425, 153] on button "Grab Withdraw" at bounding box center [411, 157] width 84 height 22
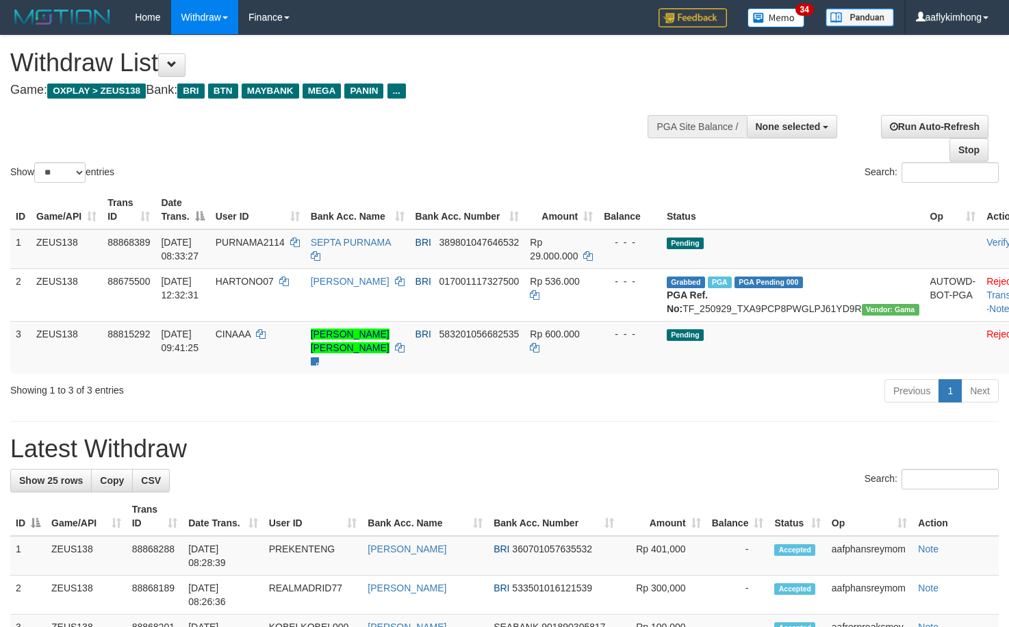
select select
select select "**"
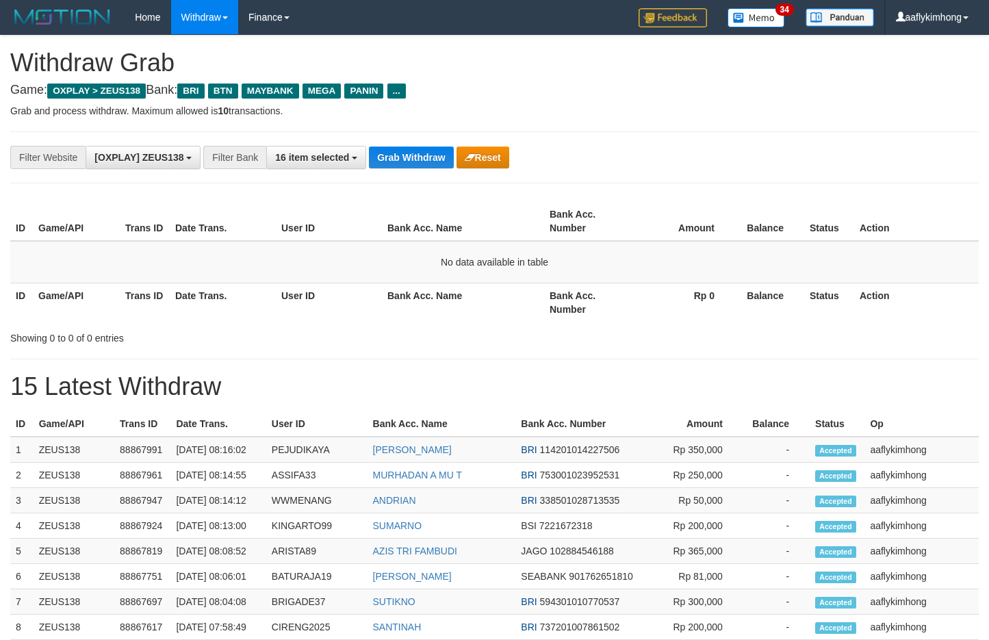
click at [425, 153] on button "Grab Withdraw" at bounding box center [411, 157] width 84 height 22
click at [411, 149] on button "Grab Withdraw" at bounding box center [411, 157] width 84 height 22
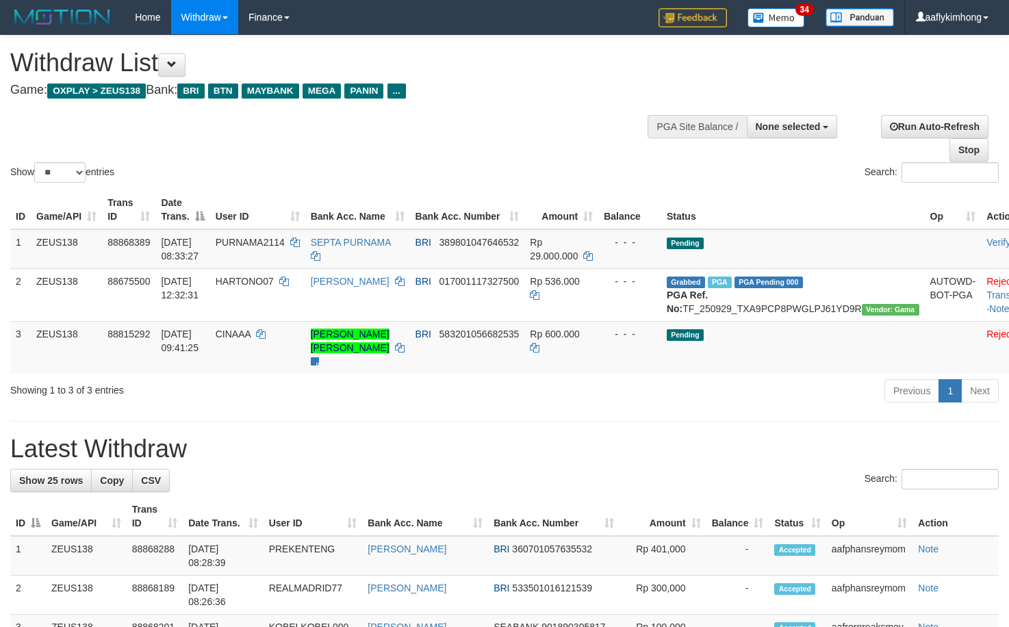
select select
select select "**"
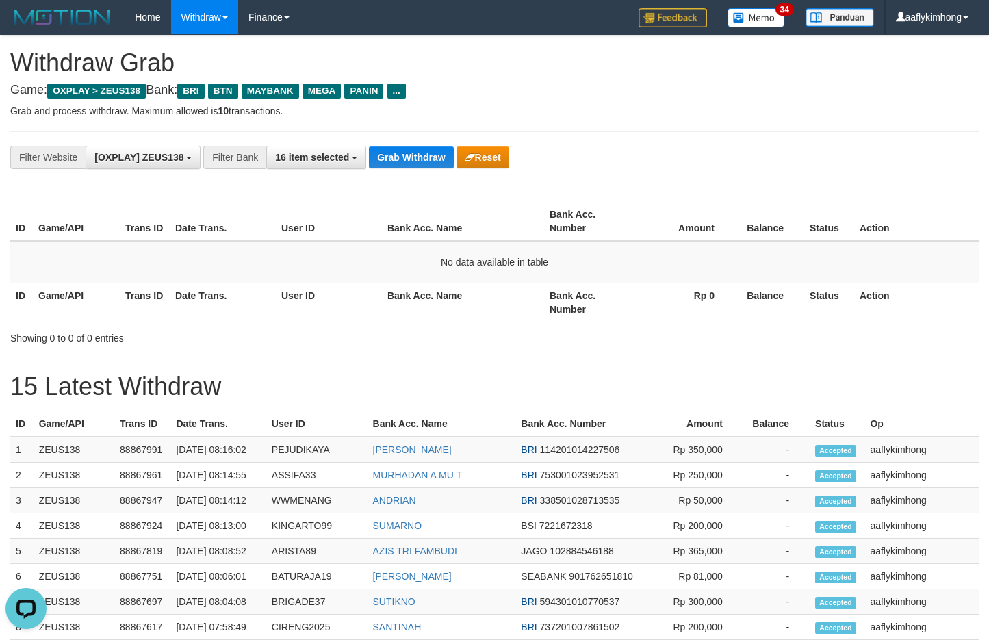
click at [418, 146] on div "**********" at bounding box center [412, 157] width 824 height 23
click at [395, 162] on button "Grab Withdraw" at bounding box center [411, 157] width 84 height 22
click at [395, 161] on button "Grab Withdraw" at bounding box center [411, 157] width 84 height 22
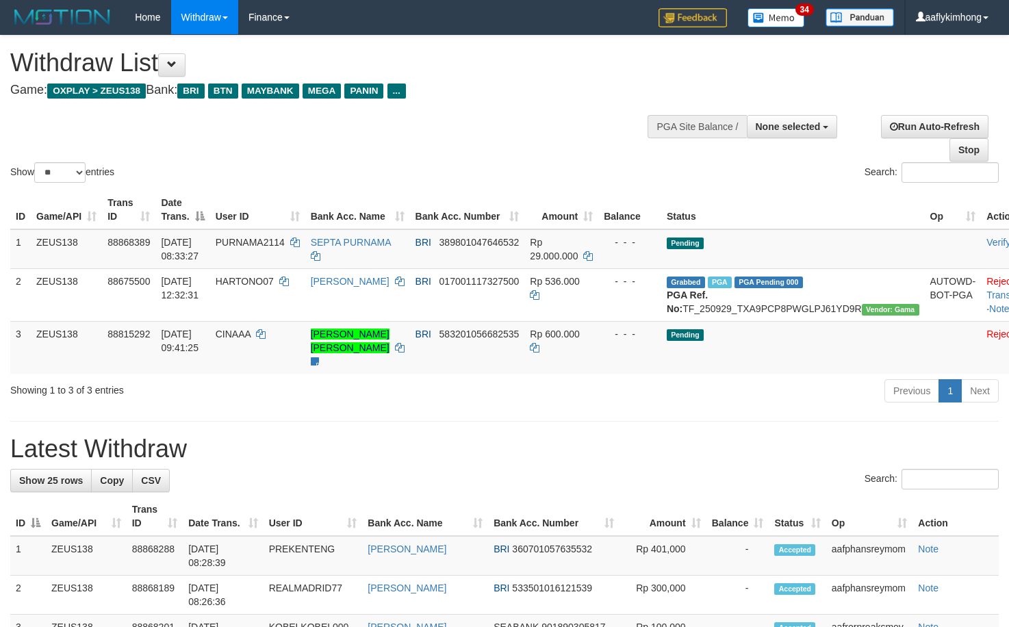
select select
select select "**"
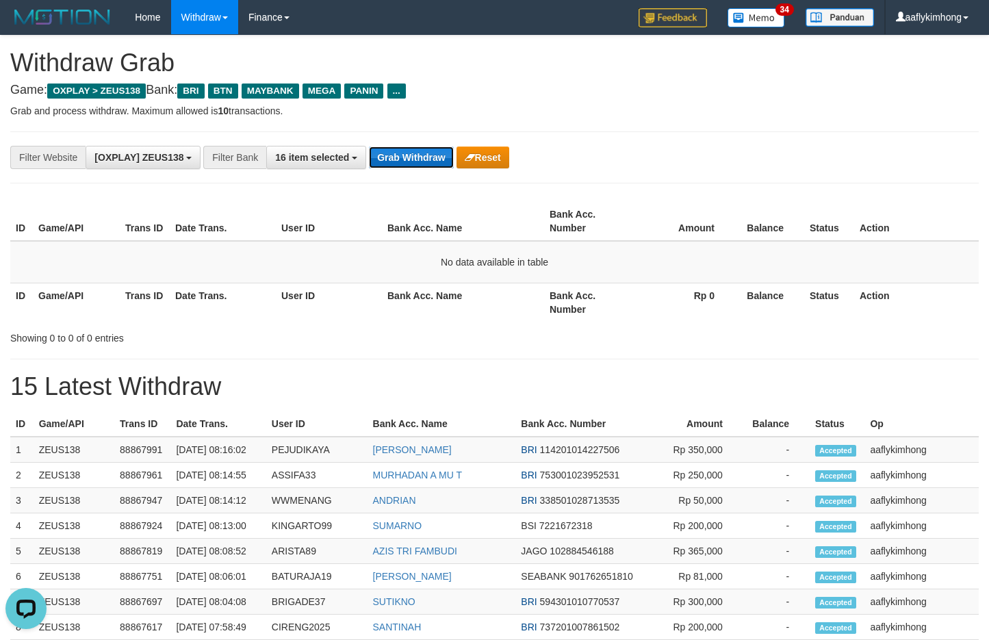
click at [420, 162] on button "Grab Withdraw" at bounding box center [411, 157] width 84 height 22
click at [421, 163] on button "Grab Withdraw" at bounding box center [411, 157] width 84 height 22
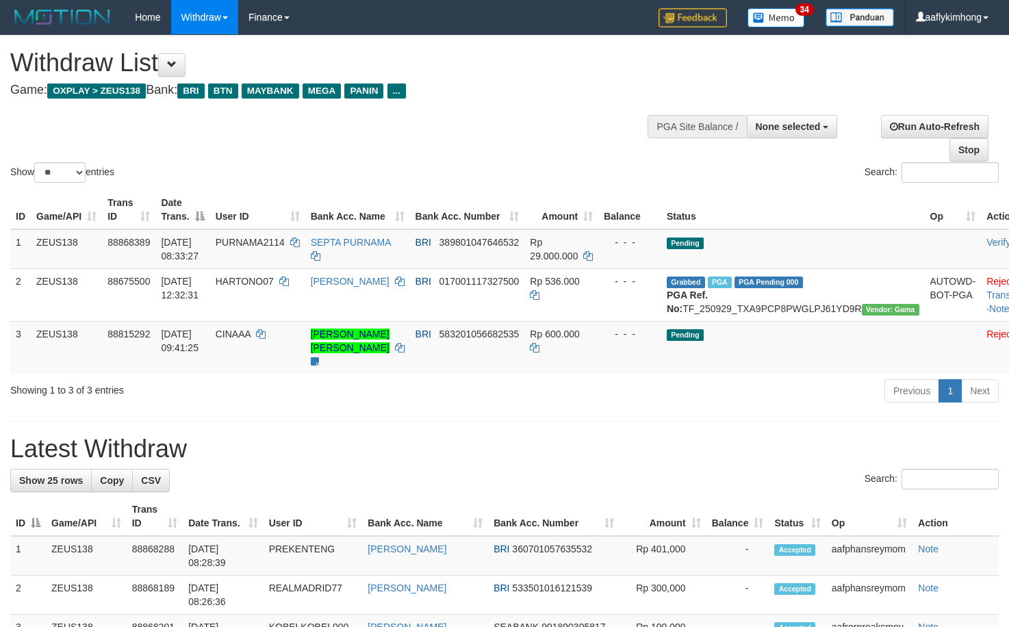
select select
select select "**"
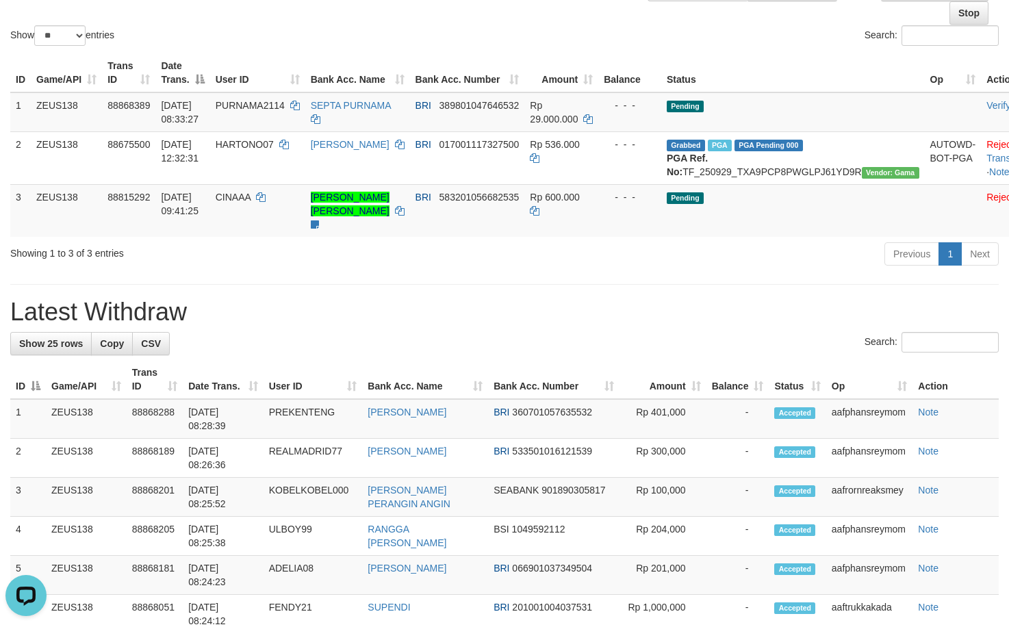
click at [252, 270] on div "Showing 1 to 3 of 3 entries Previous 1 Next" at bounding box center [504, 255] width 1009 height 29
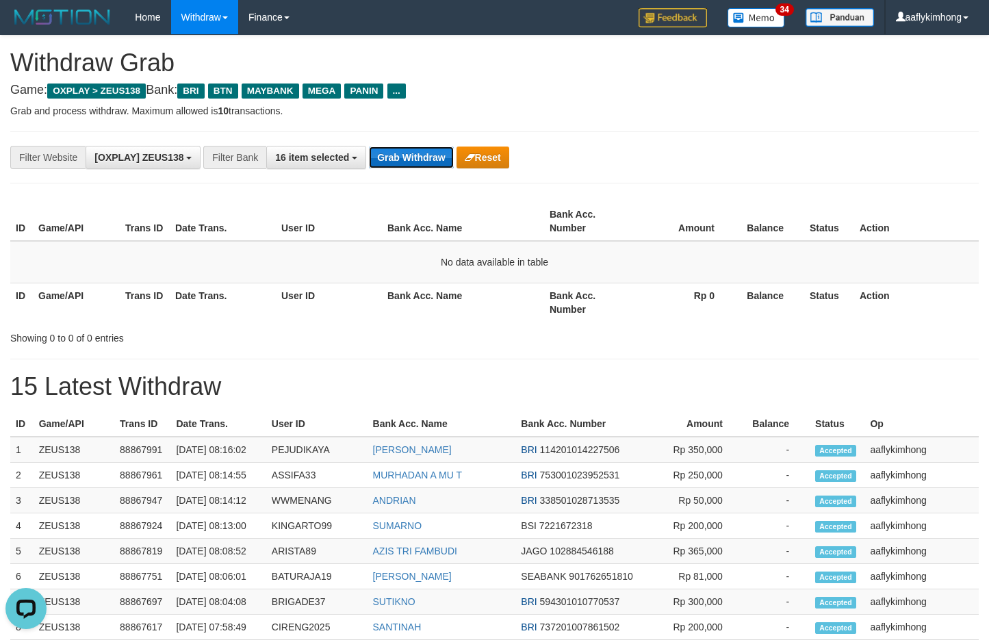
click at [433, 153] on button "Grab Withdraw" at bounding box center [411, 157] width 84 height 22
click at [431, 156] on button "Grab Withdraw" at bounding box center [411, 157] width 84 height 22
click at [420, 149] on button "Grab Withdraw" at bounding box center [411, 157] width 84 height 22
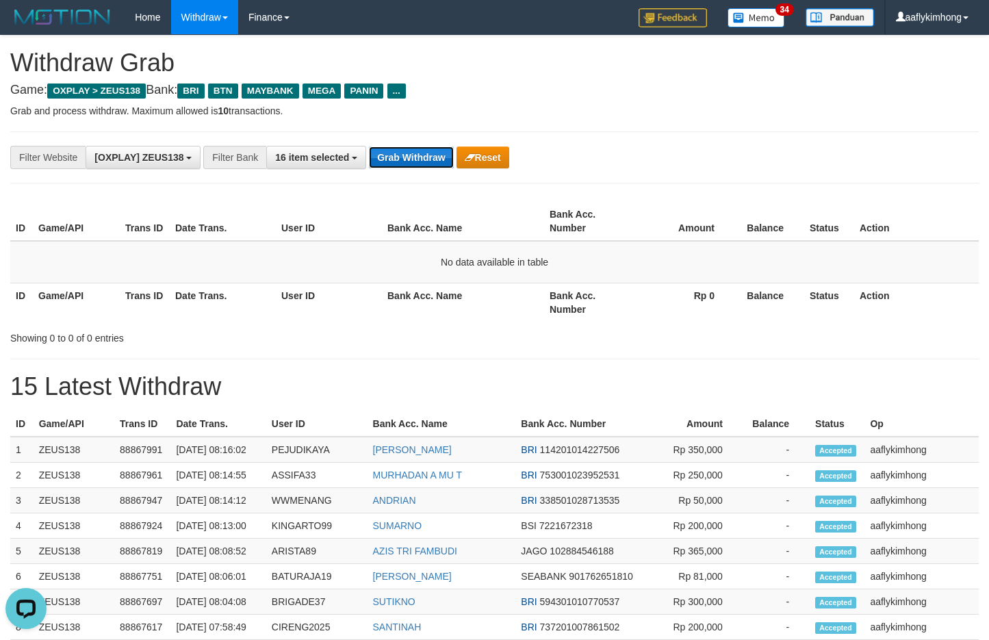
click at [422, 149] on button "Grab Withdraw" at bounding box center [411, 157] width 84 height 22
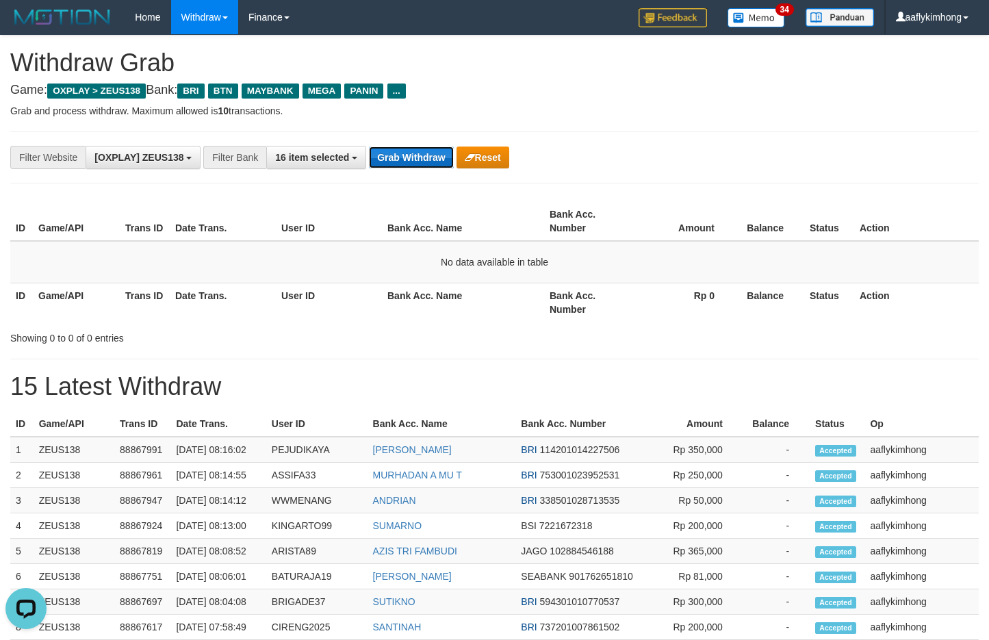
click at [422, 149] on button "Grab Withdraw" at bounding box center [411, 157] width 84 height 22
click at [424, 146] on button "Grab Withdraw" at bounding box center [411, 157] width 84 height 22
click at [425, 146] on div "**********" at bounding box center [412, 157] width 824 height 23
click at [426, 146] on div "**********" at bounding box center [412, 157] width 824 height 23
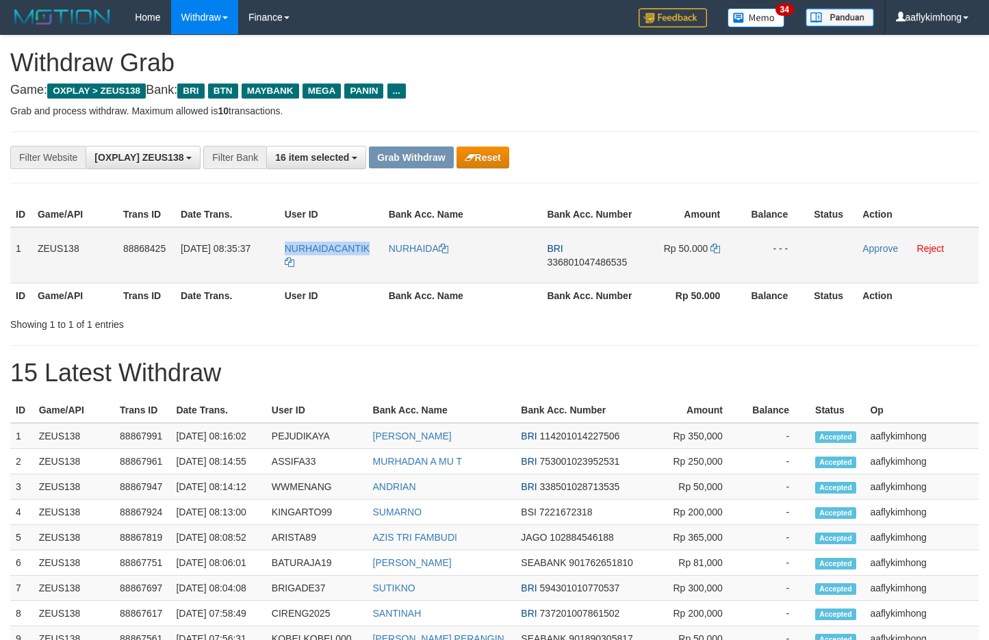
copy tr "NURHAIDACANTIK"
drag, startPoint x: 270, startPoint y: 246, endPoint x: 374, endPoint y: 255, distance: 104.4
click at [374, 255] on tr "1 ZEUS138 88868425 [DATE] 08:35:37 NURHAIDACANTIK [GEOGRAPHIC_DATA] BRI 3368010…" at bounding box center [494, 255] width 969 height 56
click at [8, 237] on div "ID Game/API Trans ID Date Trans. User ID Bank Acc. Name Bank Acc. Number Amount…" at bounding box center [494, 255] width 989 height 114
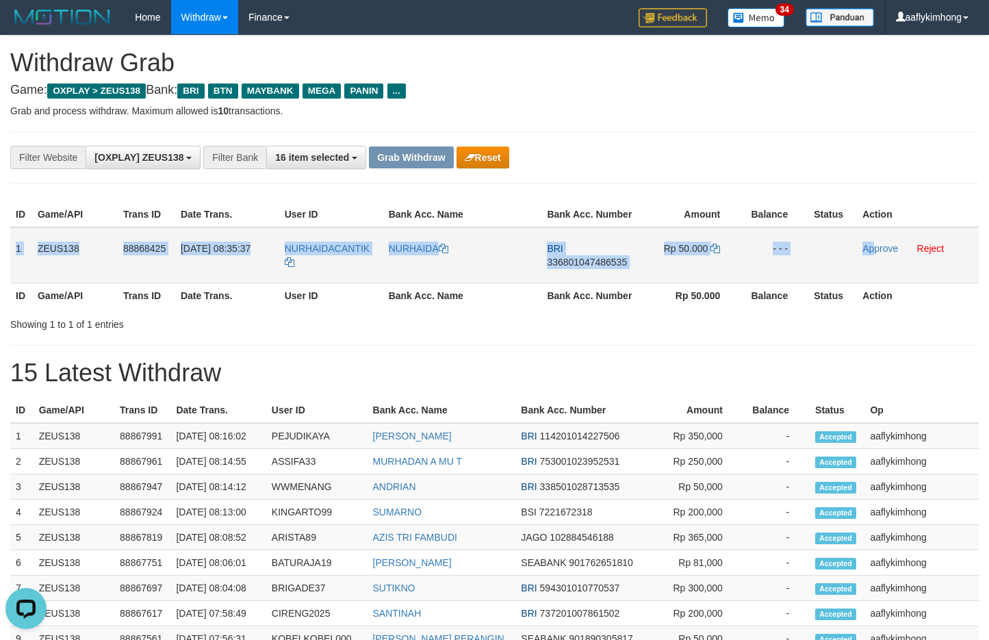
copy tr "1 ZEUS138 88868425 [DATE] 08:35:37 NURHAIDACANTIK NURHAIDA BRI 336801047486535 …"
drag, startPoint x: 12, startPoint y: 234, endPoint x: 882, endPoint y: 231, distance: 870.7
click at [882, 231] on tr "1 ZEUS138 88868425 [DATE] 08:35:37 NURHAIDACANTIK [GEOGRAPHIC_DATA] BRI 3368010…" at bounding box center [494, 255] width 969 height 56
copy tr "1 ZEUS138 88868425 [DATE] 08:35:37 NURHAIDACANTIK NURHAIDA BRI 336801047486535 …"
click at [585, 257] on span "336801047486535" at bounding box center [587, 262] width 80 height 11
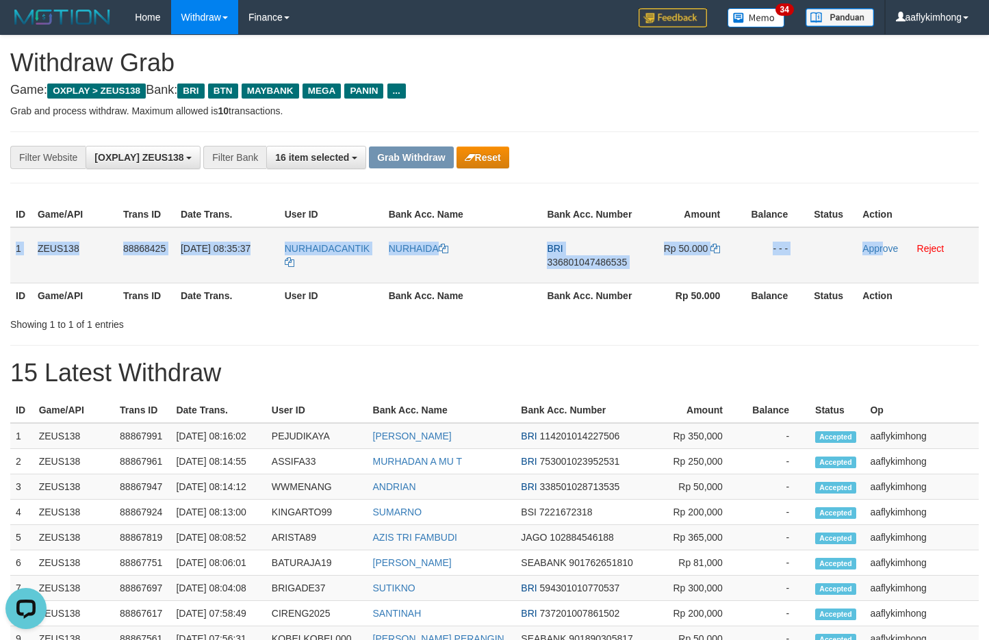
copy tr "1 ZEUS138 88868425 01/10/2025 08:35:37 NURHAIDACANTIK NURHAIDA BRI 336801047486…"
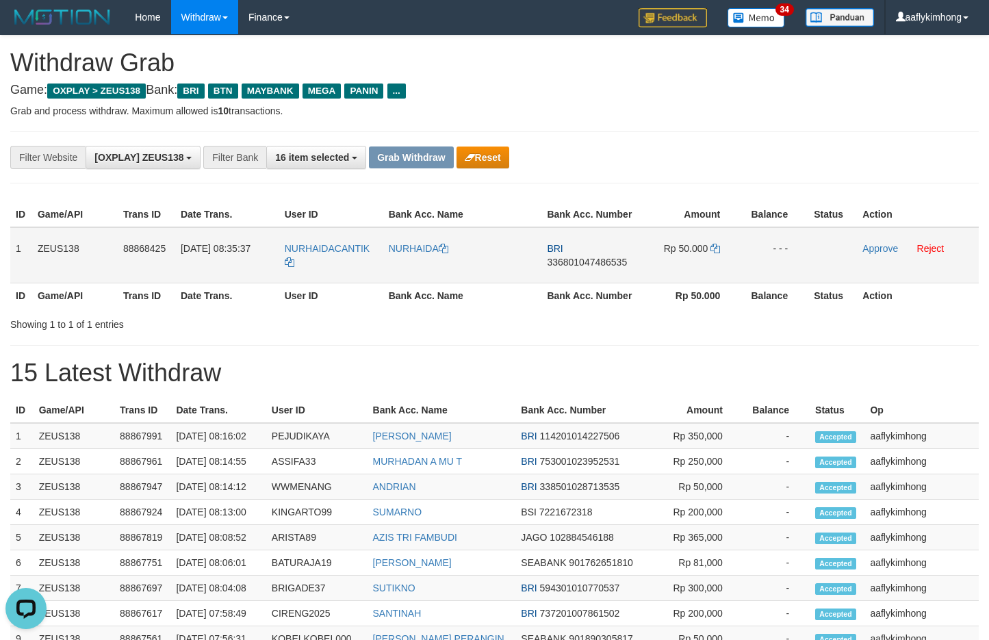
click at [585, 257] on span "336801047486535" at bounding box center [587, 262] width 80 height 11
click at [715, 245] on icon at bounding box center [716, 249] width 10 height 10
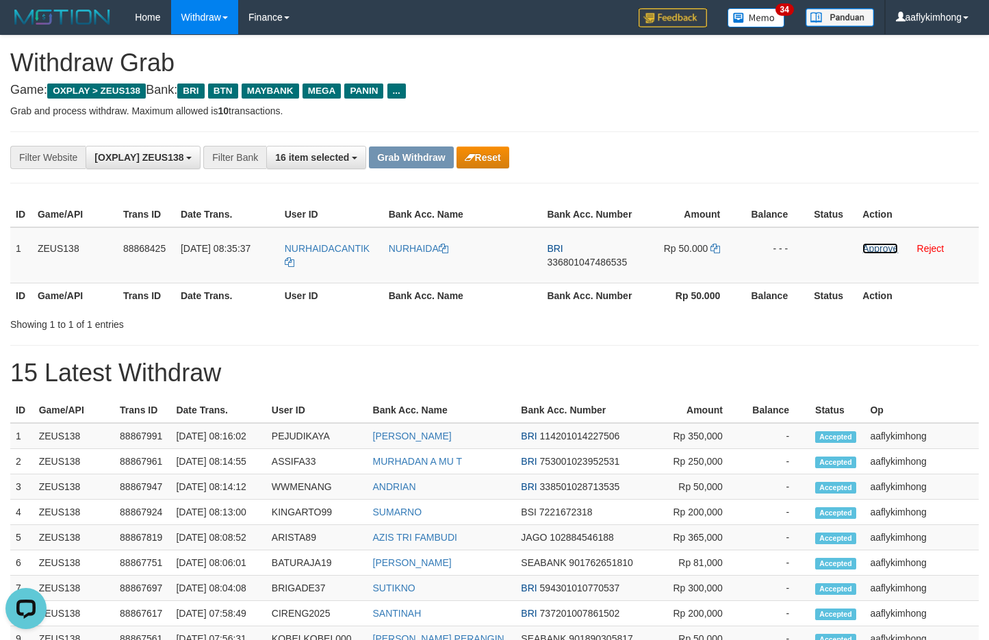
drag, startPoint x: 871, startPoint y: 246, endPoint x: 551, endPoint y: 138, distance: 337.5
click at [871, 246] on link "Approve" at bounding box center [881, 248] width 36 height 11
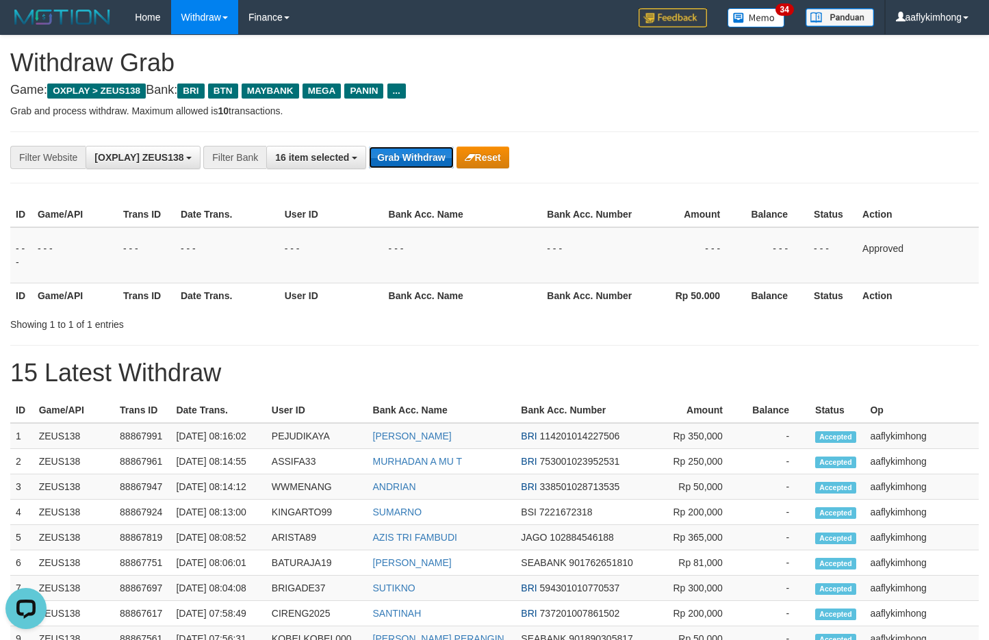
click at [416, 158] on button "Grab Withdraw" at bounding box center [411, 157] width 84 height 22
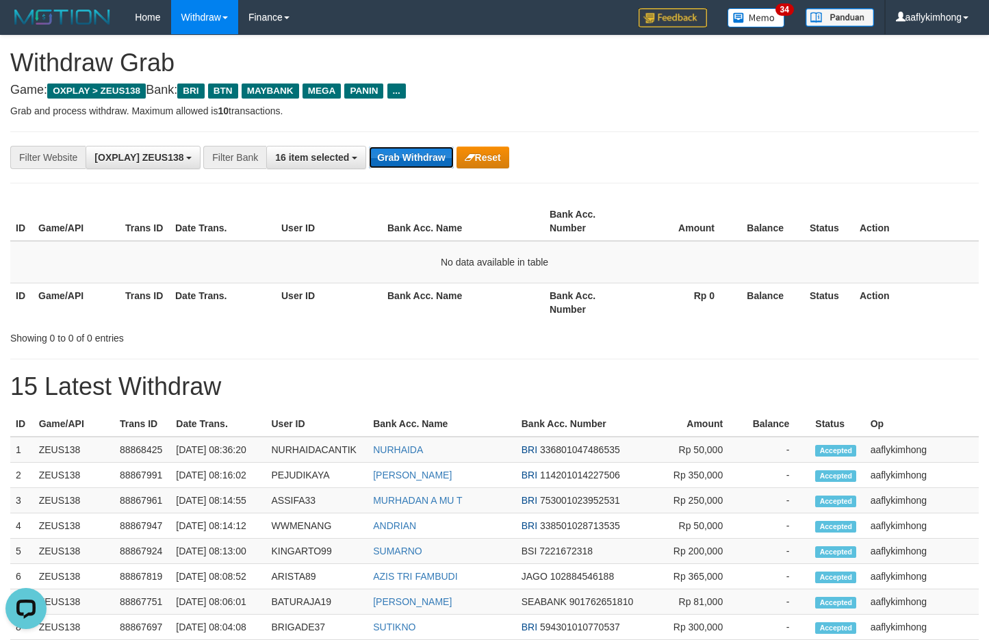
click at [435, 154] on button "Grab Withdraw" at bounding box center [411, 157] width 84 height 22
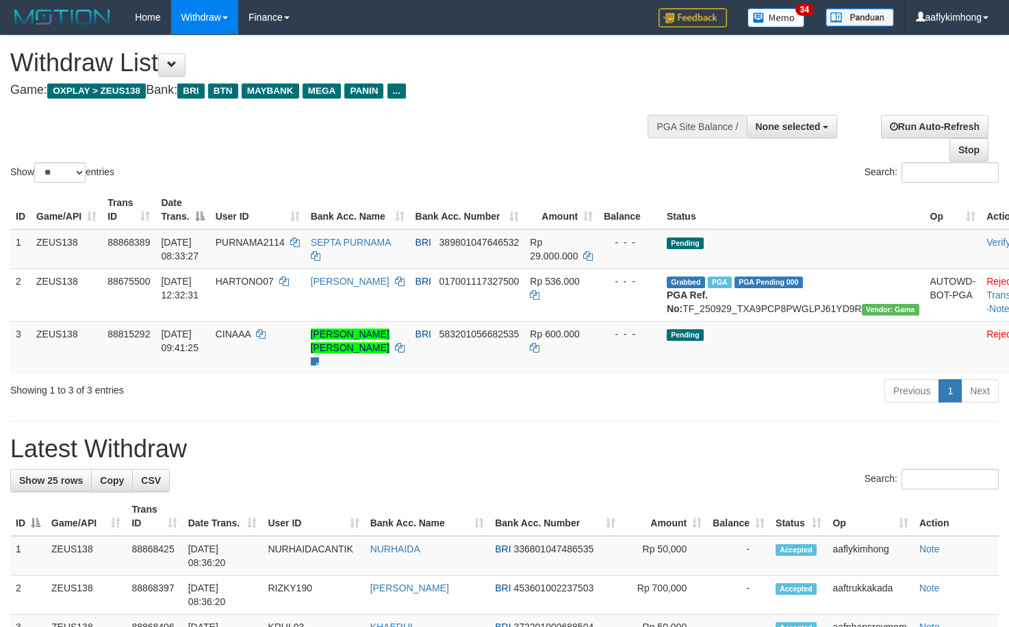
select select
select select "**"
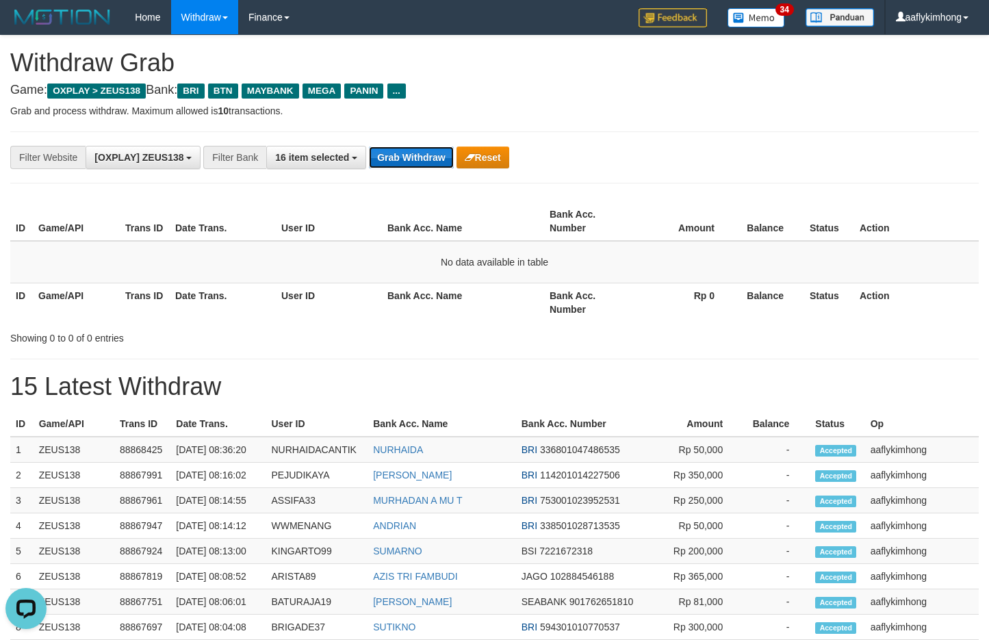
click at [403, 161] on button "Grab Withdraw" at bounding box center [411, 157] width 84 height 22
drag, startPoint x: 403, startPoint y: 161, endPoint x: 919, endPoint y: 173, distance: 515.6
click at [428, 153] on button "Grab Withdraw" at bounding box center [411, 157] width 84 height 22
click at [431, 159] on button "Grab Withdraw" at bounding box center [411, 157] width 84 height 22
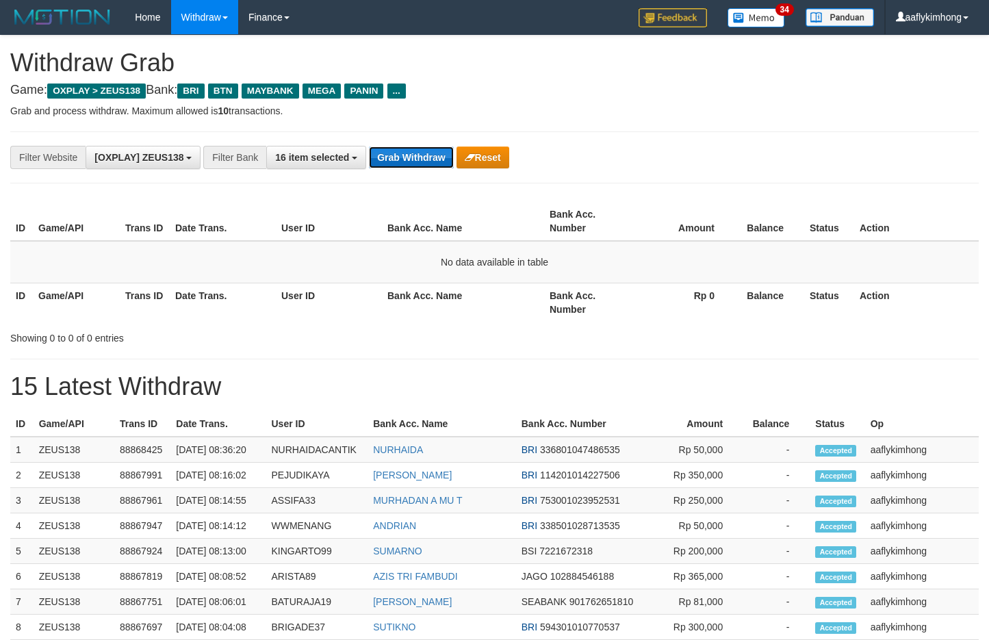
click at [431, 159] on button "Grab Withdraw" at bounding box center [411, 157] width 84 height 22
drag, startPoint x: 400, startPoint y: 173, endPoint x: 407, endPoint y: 153, distance: 21.9
click at [400, 172] on div "**********" at bounding box center [494, 157] width 969 height 52
click at [407, 153] on button "Grab Withdraw" at bounding box center [411, 157] width 84 height 22
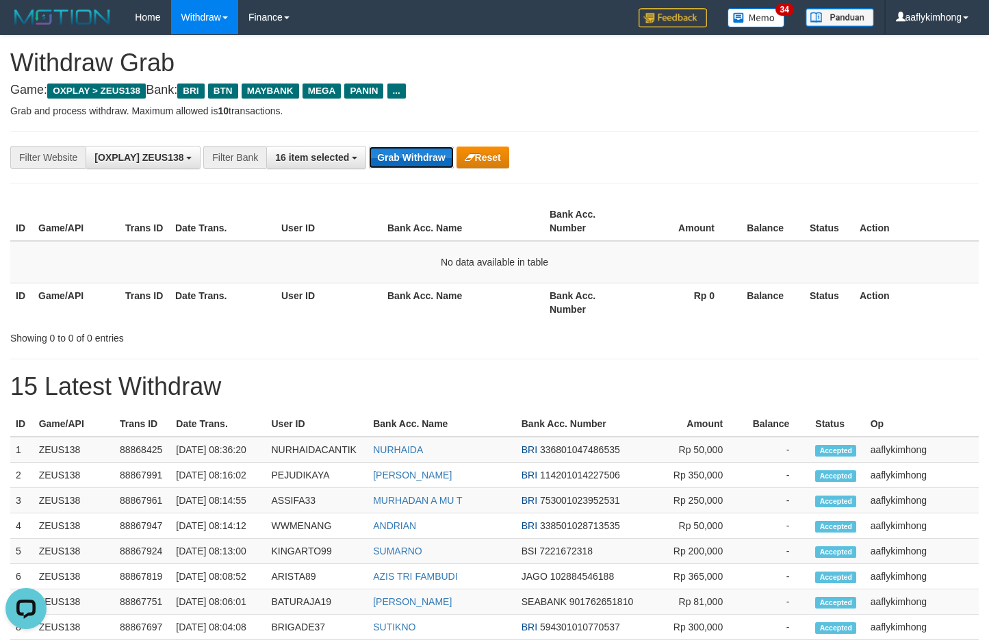
click at [407, 153] on button "Grab Withdraw" at bounding box center [411, 157] width 84 height 22
click at [438, 159] on button "Grab Withdraw" at bounding box center [411, 157] width 84 height 22
click at [403, 157] on button "Grab Withdraw" at bounding box center [411, 157] width 84 height 22
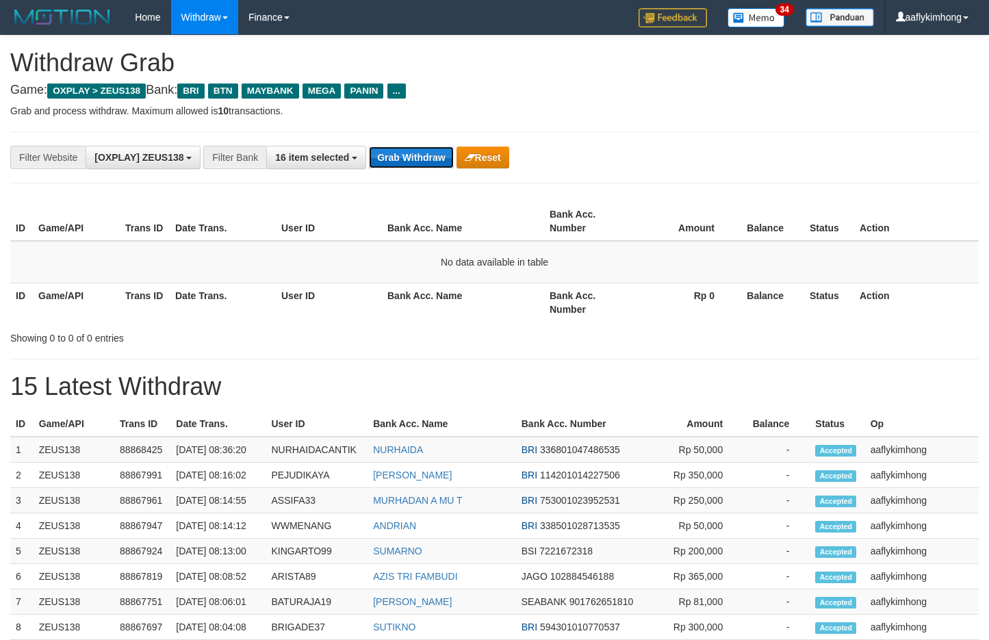
click at [421, 164] on button "Grab Withdraw" at bounding box center [411, 157] width 84 height 22
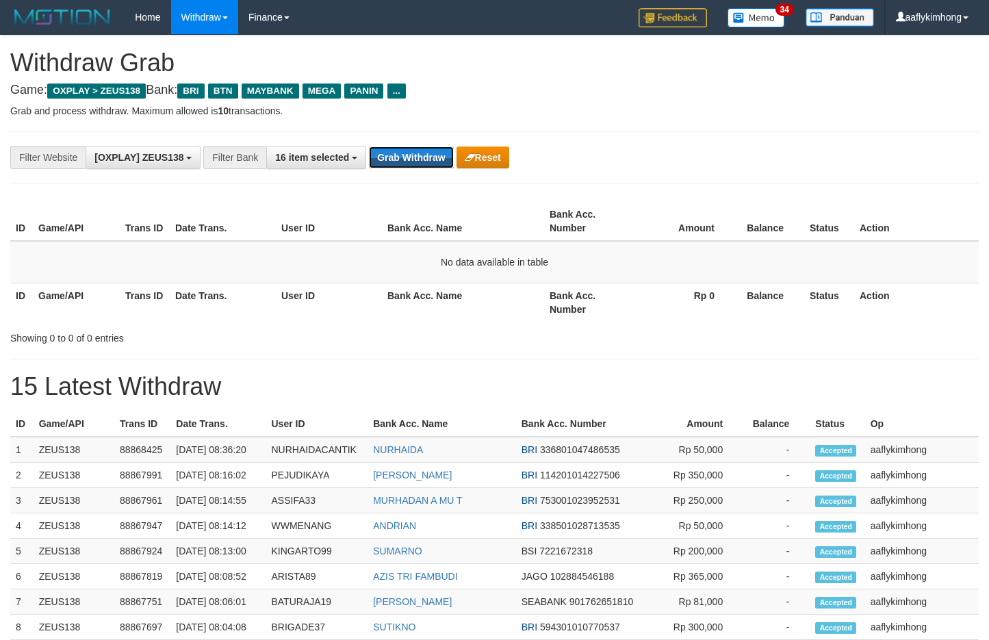
click at [421, 164] on button "Grab Withdraw" at bounding box center [411, 157] width 84 height 22
click at [446, 147] on button "Grab Withdraw" at bounding box center [411, 157] width 84 height 22
click at [439, 153] on button "Grab Withdraw" at bounding box center [411, 157] width 84 height 22
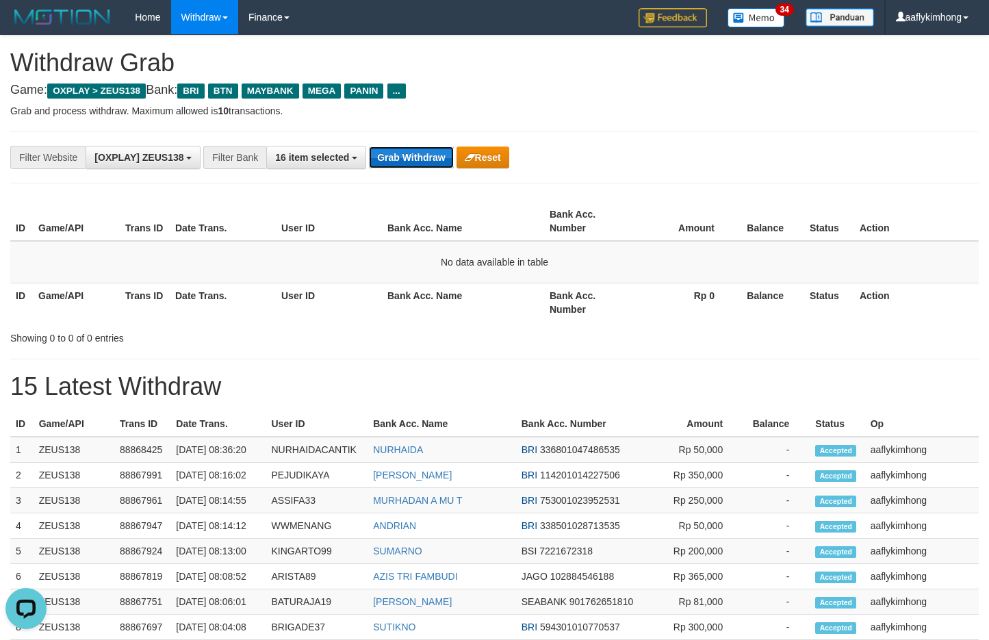
click at [437, 154] on button "Grab Withdraw" at bounding box center [411, 157] width 84 height 22
click at [372, 153] on button "Grab Withdraw" at bounding box center [411, 157] width 84 height 22
click at [385, 149] on button "Grab Withdraw" at bounding box center [411, 157] width 84 height 22
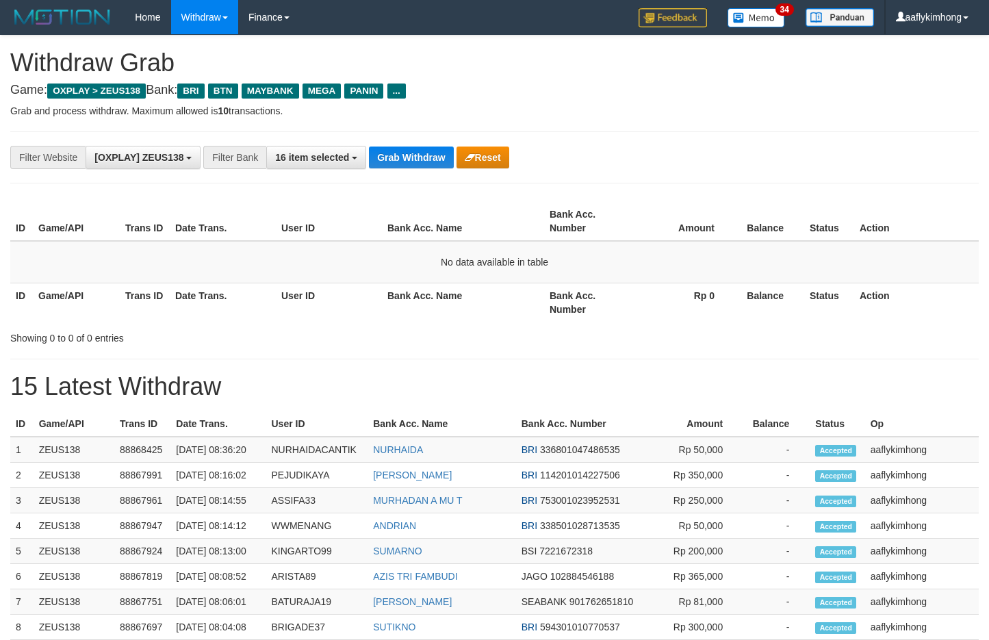
click at [385, 149] on button "Grab Withdraw" at bounding box center [411, 157] width 84 height 22
click at [387, 146] on button "Grab Withdraw" at bounding box center [411, 157] width 84 height 22
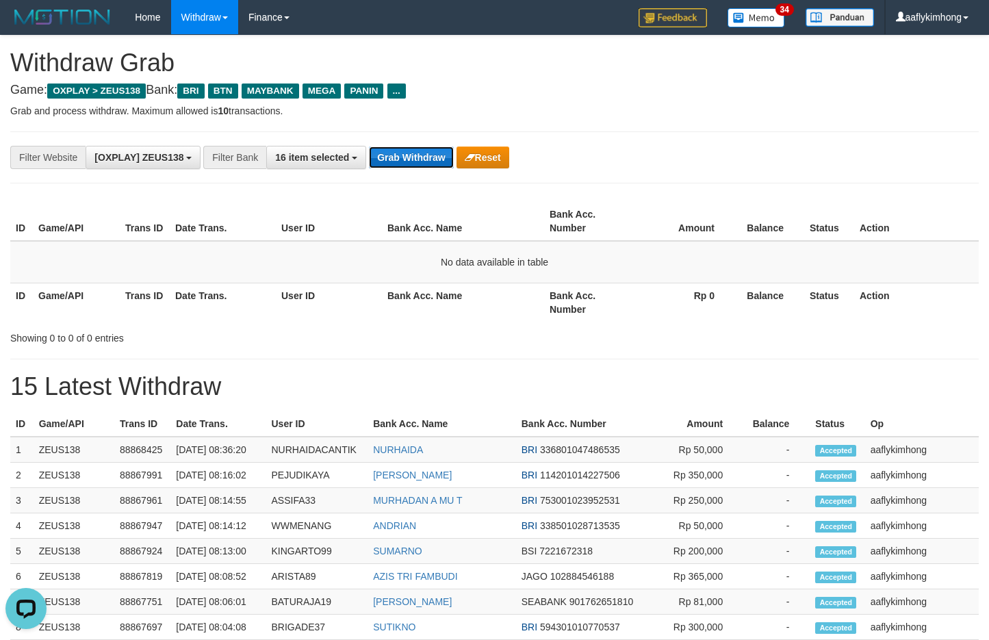
click at [405, 151] on button "Grab Withdraw" at bounding box center [411, 157] width 84 height 22
click at [405, 168] on button "Grab Withdraw" at bounding box center [411, 157] width 84 height 22
click at [405, 156] on button "Grab Withdraw" at bounding box center [411, 157] width 84 height 22
click at [436, 176] on div "**********" at bounding box center [494, 157] width 969 height 52
click at [431, 161] on button "Grab Withdraw" at bounding box center [411, 157] width 84 height 22
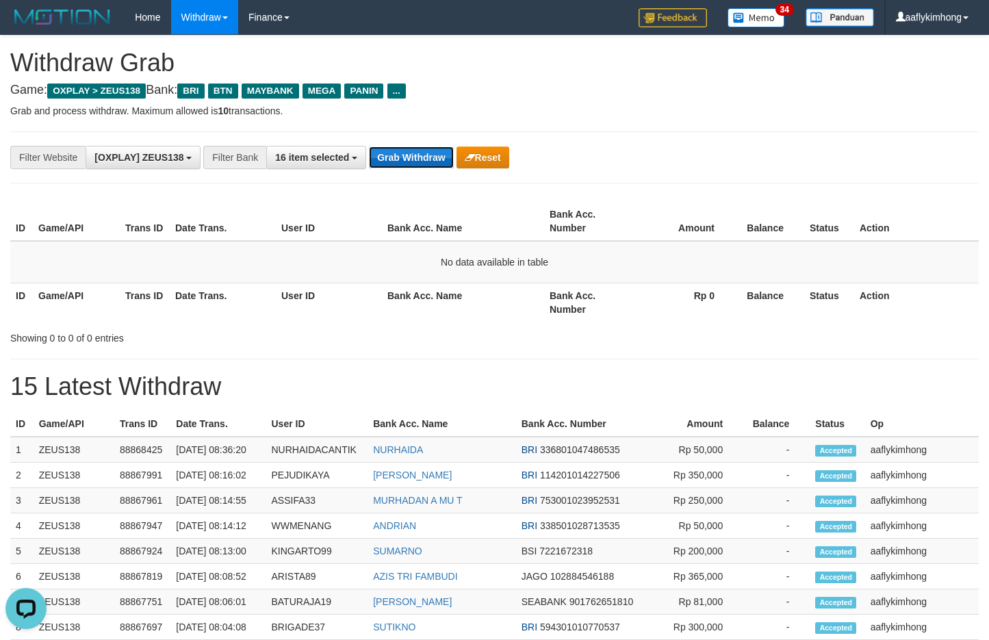
click at [431, 161] on button "Grab Withdraw" at bounding box center [411, 157] width 84 height 22
click at [424, 159] on button "Grab Withdraw" at bounding box center [411, 157] width 84 height 22
click at [377, 170] on div "**********" at bounding box center [494, 157] width 969 height 52
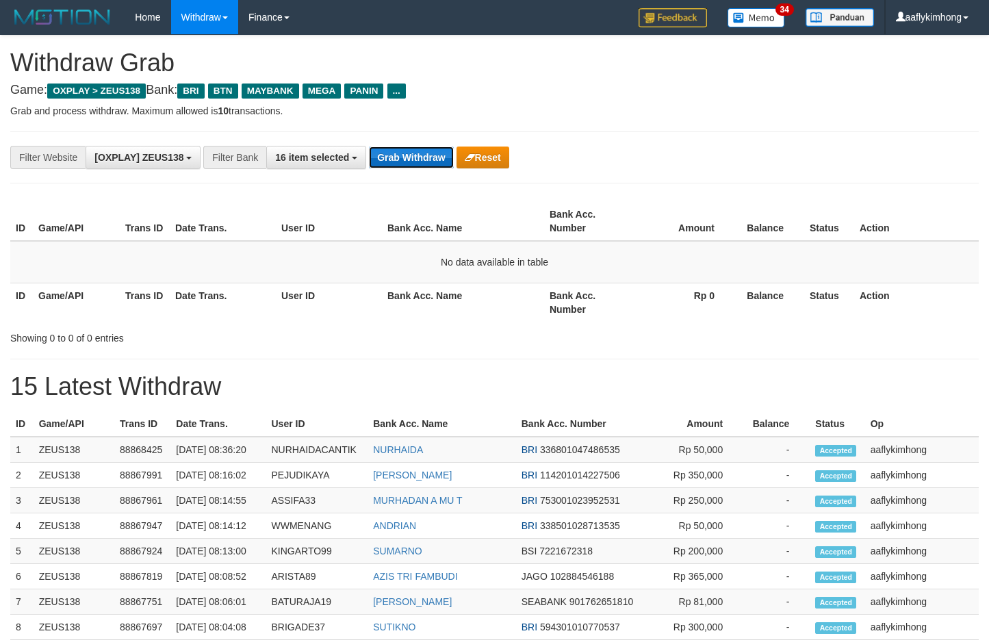
click at [397, 161] on button "Grab Withdraw" at bounding box center [411, 157] width 84 height 22
click at [394, 155] on button "Grab Withdraw" at bounding box center [411, 157] width 84 height 22
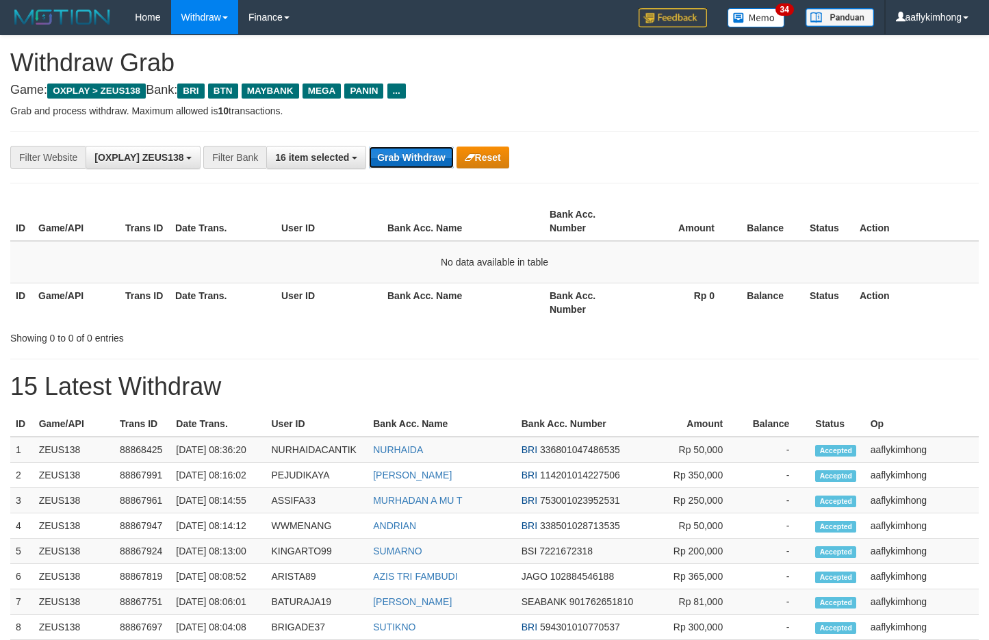
click at [393, 167] on button "Grab Withdraw" at bounding box center [411, 157] width 84 height 22
click at [386, 164] on button "Grab Withdraw" at bounding box center [411, 157] width 84 height 22
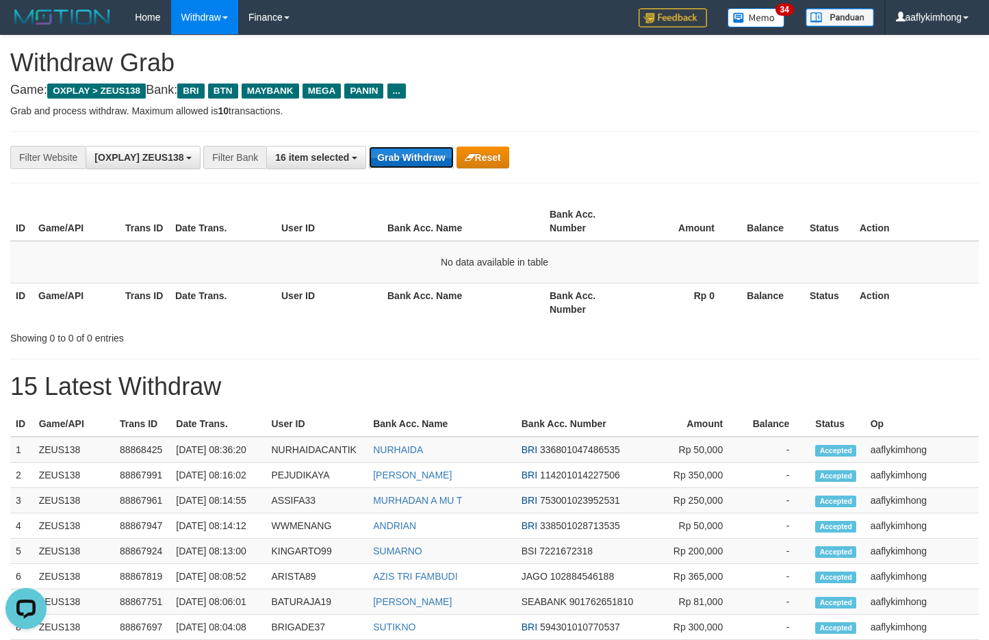
click at [385, 163] on button "Grab Withdraw" at bounding box center [411, 157] width 84 height 22
click at [382, 162] on button "Grab Withdraw" at bounding box center [411, 157] width 84 height 22
click at [381, 162] on button "Grab Withdraw" at bounding box center [411, 157] width 84 height 22
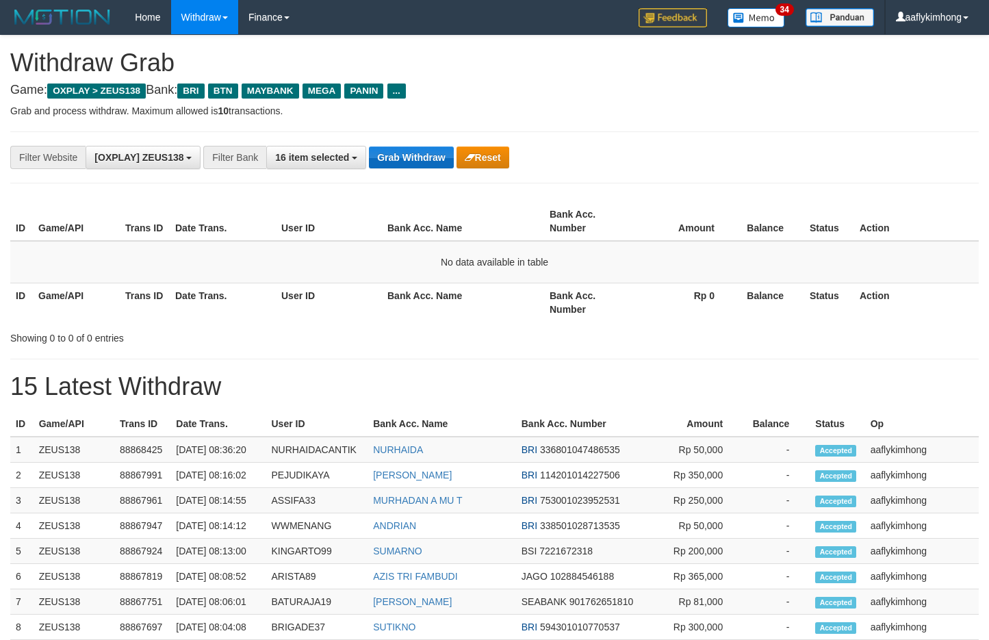
click at [381, 161] on button "Grab Withdraw" at bounding box center [411, 157] width 84 height 22
click at [387, 195] on div "**********" at bounding box center [494, 618] width 989 height 1165
click at [402, 157] on button "Grab Withdraw" at bounding box center [411, 157] width 84 height 22
click at [420, 156] on button "Grab Withdraw" at bounding box center [411, 157] width 84 height 22
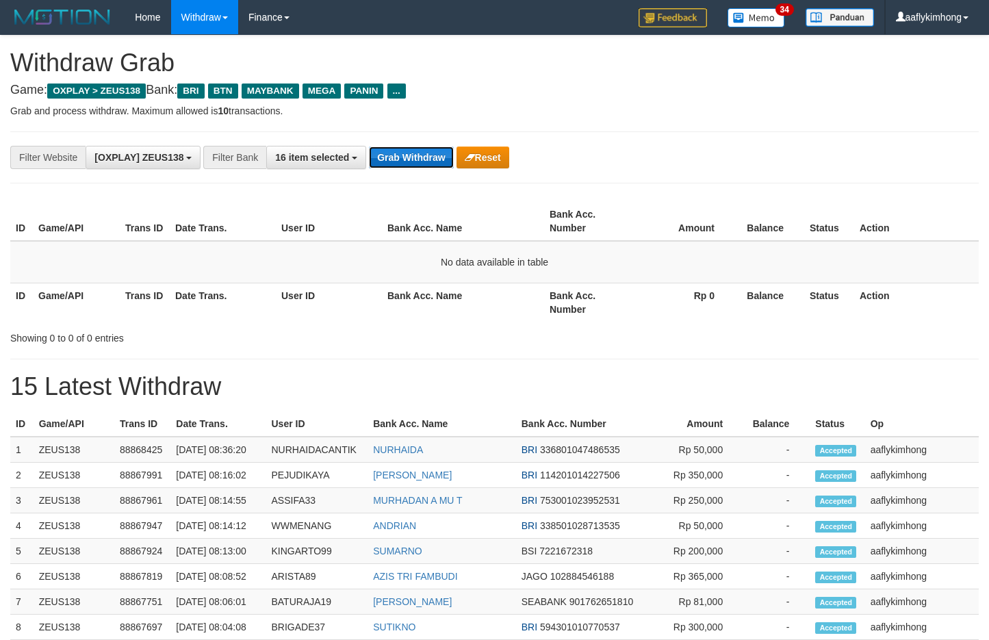
click at [420, 156] on button "Grab Withdraw" at bounding box center [411, 157] width 84 height 22
click at [392, 150] on button "Grab Withdraw" at bounding box center [411, 157] width 84 height 22
click at [413, 146] on button "Grab Withdraw" at bounding box center [411, 157] width 84 height 22
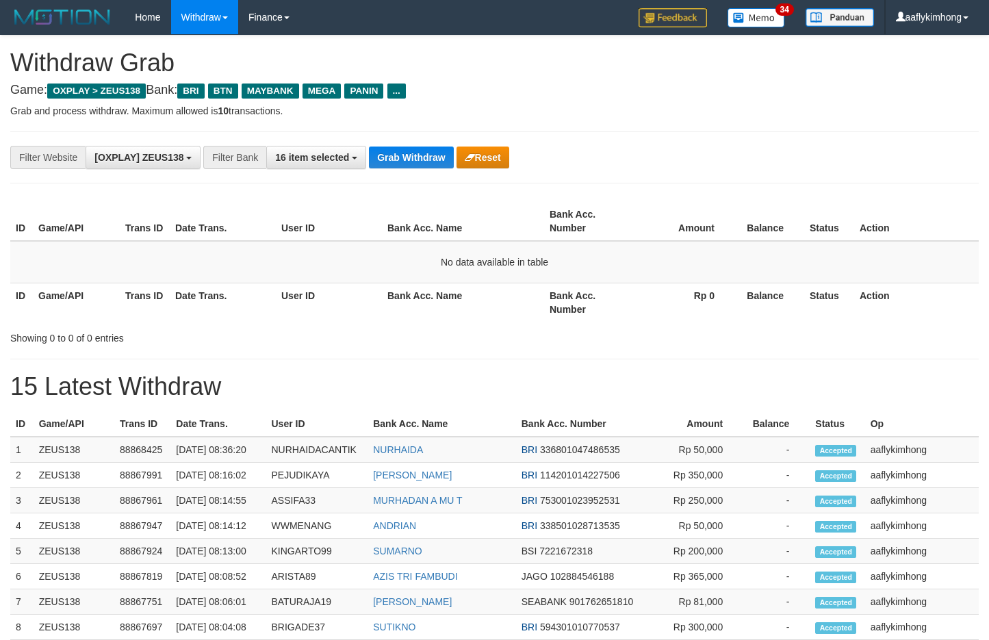
click at [391, 144] on div "**********" at bounding box center [494, 157] width 969 height 52
click at [407, 164] on button "Grab Withdraw" at bounding box center [411, 157] width 84 height 22
click at [422, 166] on button "Grab Withdraw" at bounding box center [411, 157] width 84 height 22
drag, startPoint x: 423, startPoint y: 162, endPoint x: 444, endPoint y: 161, distance: 20.6
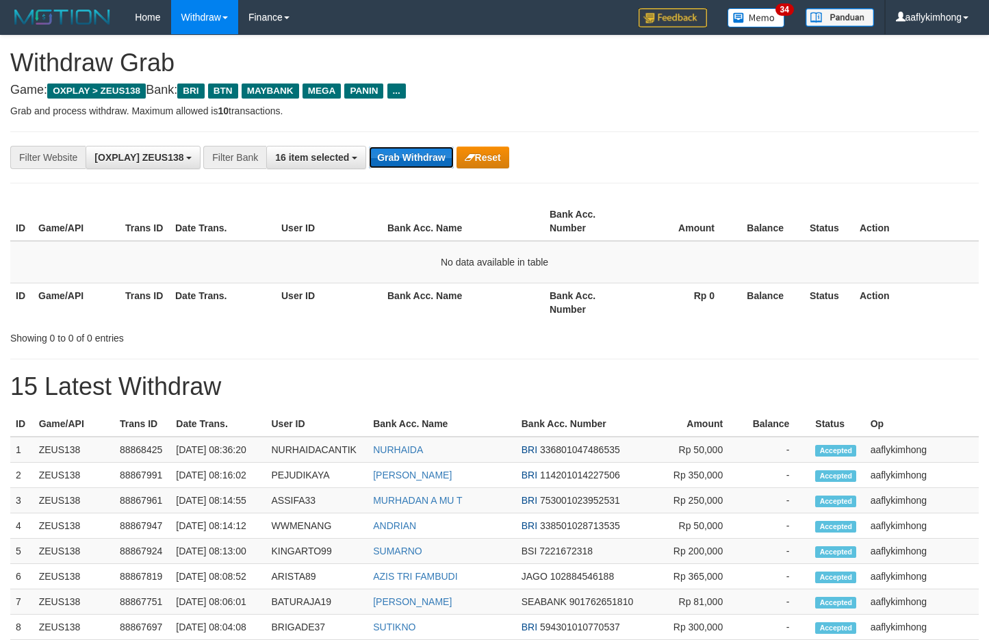
click at [423, 162] on button "Grab Withdraw" at bounding box center [411, 157] width 84 height 22
click at [393, 169] on div "**********" at bounding box center [494, 157] width 969 height 52
click at [394, 162] on button "Grab Withdraw" at bounding box center [411, 157] width 84 height 22
click at [405, 146] on div "**********" at bounding box center [412, 157] width 824 height 23
click at [408, 146] on div "**********" at bounding box center [412, 157] width 824 height 23
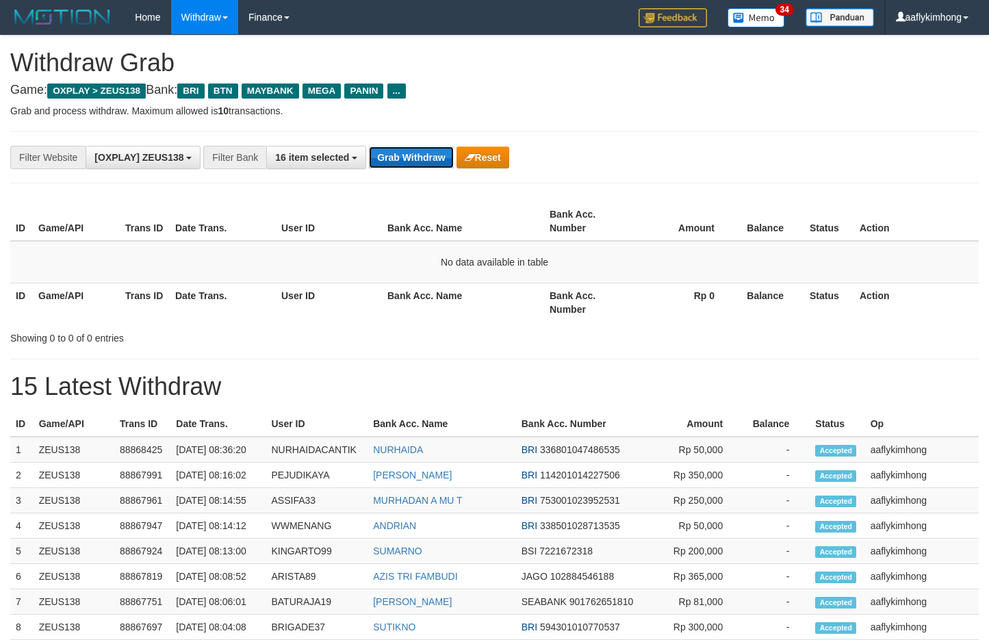
click at [406, 146] on button "Grab Withdraw" at bounding box center [411, 157] width 84 height 22
click at [409, 153] on button "Grab Withdraw" at bounding box center [411, 157] width 84 height 22
click at [408, 153] on button "Grab Withdraw" at bounding box center [411, 157] width 84 height 22
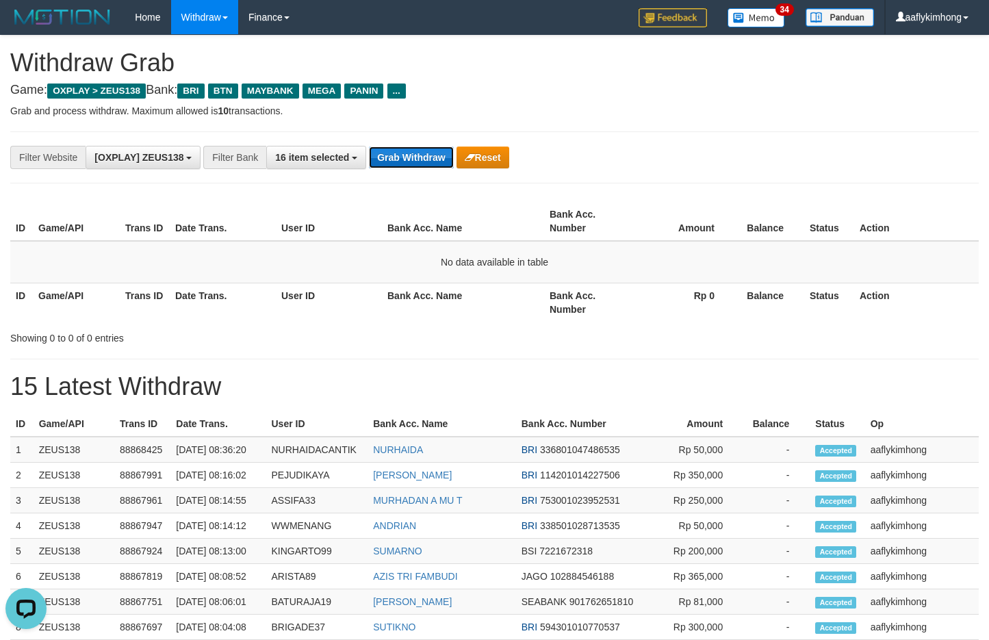
click at [408, 153] on button "Grab Withdraw" at bounding box center [411, 157] width 84 height 22
click at [401, 146] on button "Grab Withdraw" at bounding box center [411, 157] width 84 height 22
click at [392, 156] on button "Grab Withdraw" at bounding box center [411, 157] width 84 height 22
drag, startPoint x: 392, startPoint y: 156, endPoint x: 387, endPoint y: 150, distance: 7.8
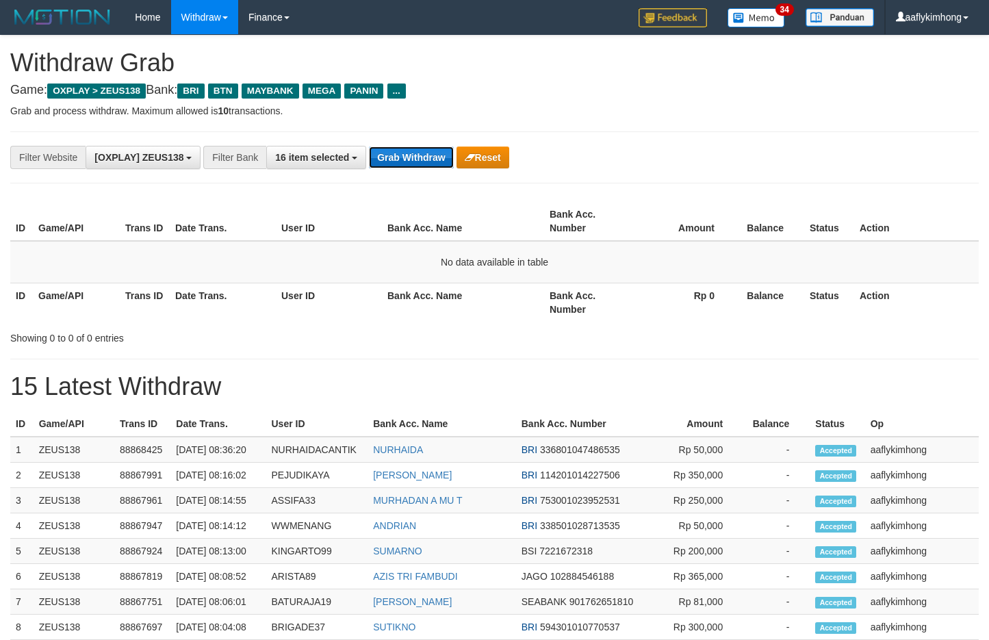
click at [387, 150] on button "Grab Withdraw" at bounding box center [411, 157] width 84 height 22
click at [424, 148] on button "Grab Withdraw" at bounding box center [411, 157] width 84 height 22
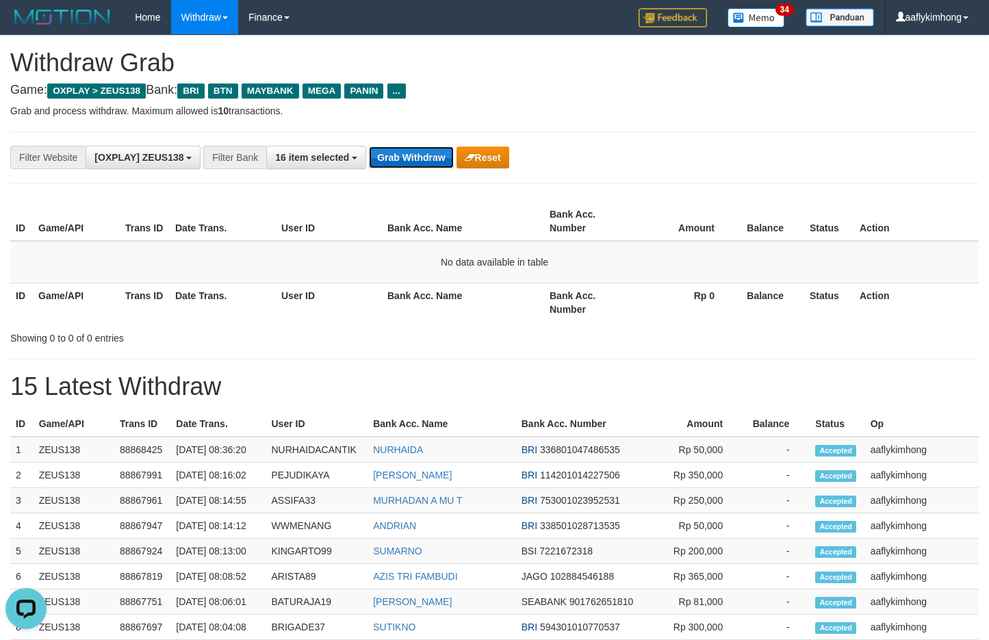
click at [424, 148] on button "Grab Withdraw" at bounding box center [411, 157] width 84 height 22
click at [409, 159] on button "Grab Withdraw" at bounding box center [411, 157] width 84 height 22
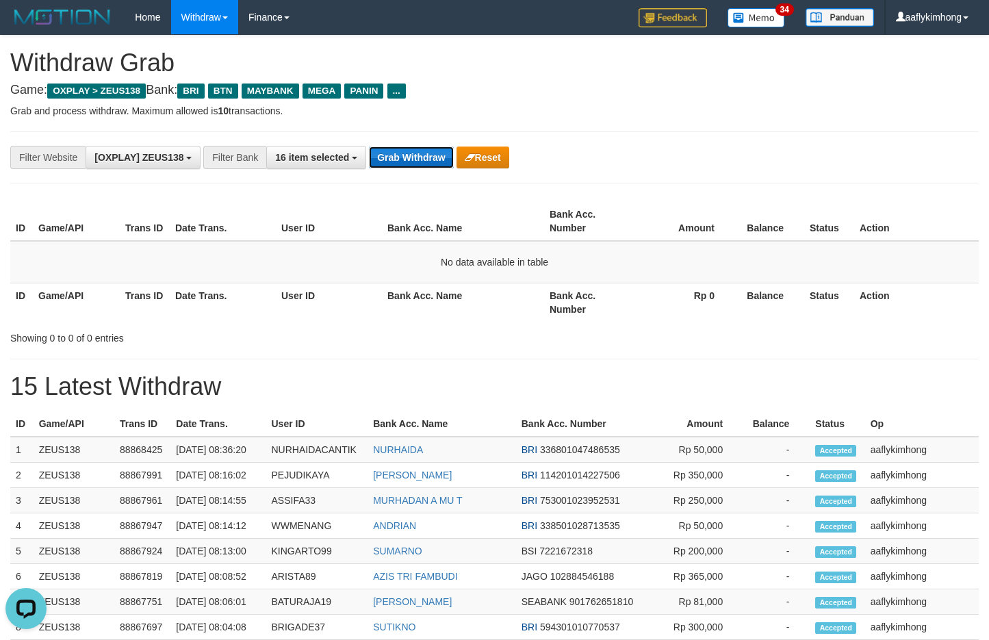
click at [395, 148] on button "Grab Withdraw" at bounding box center [411, 157] width 84 height 22
drag, startPoint x: 396, startPoint y: 148, endPoint x: 689, endPoint y: 214, distance: 301.1
click at [398, 148] on button "Grab Withdraw" at bounding box center [411, 157] width 84 height 22
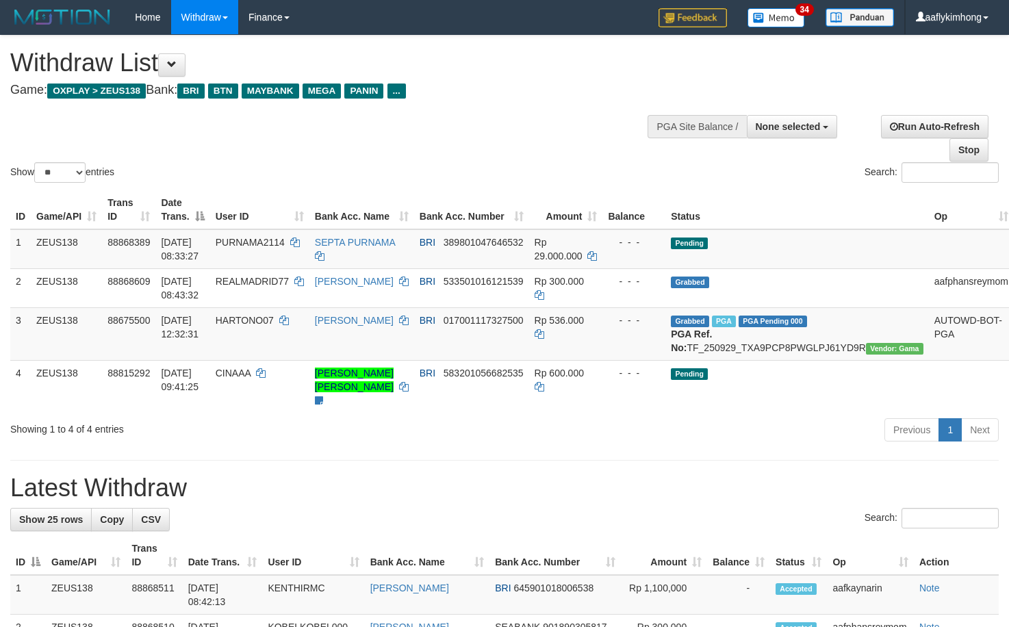
select select
select select "**"
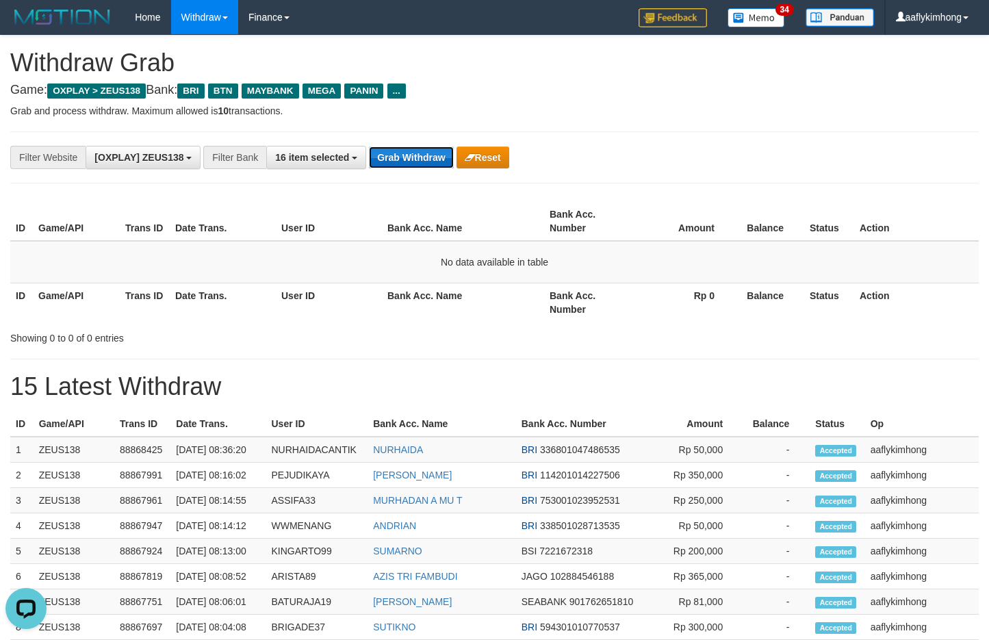
click at [383, 164] on button "Grab Withdraw" at bounding box center [411, 157] width 84 height 22
click at [381, 153] on button "Grab Withdraw" at bounding box center [411, 157] width 84 height 22
click at [380, 153] on button "Grab Withdraw" at bounding box center [411, 157] width 84 height 22
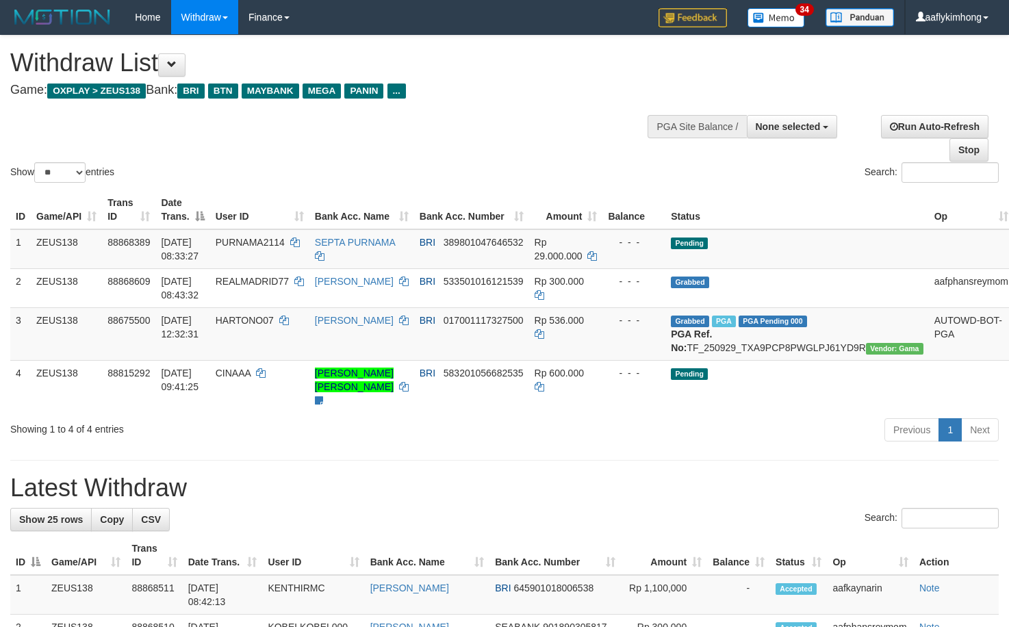
select select
select select "**"
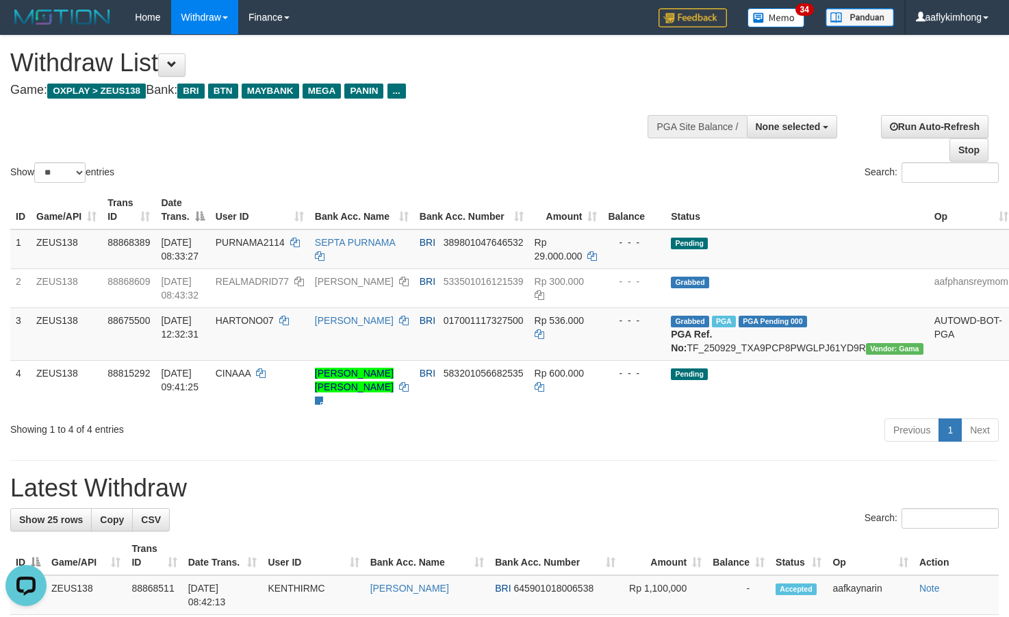
drag, startPoint x: 229, startPoint y: 497, endPoint x: 223, endPoint y: 491, distance: 8.7
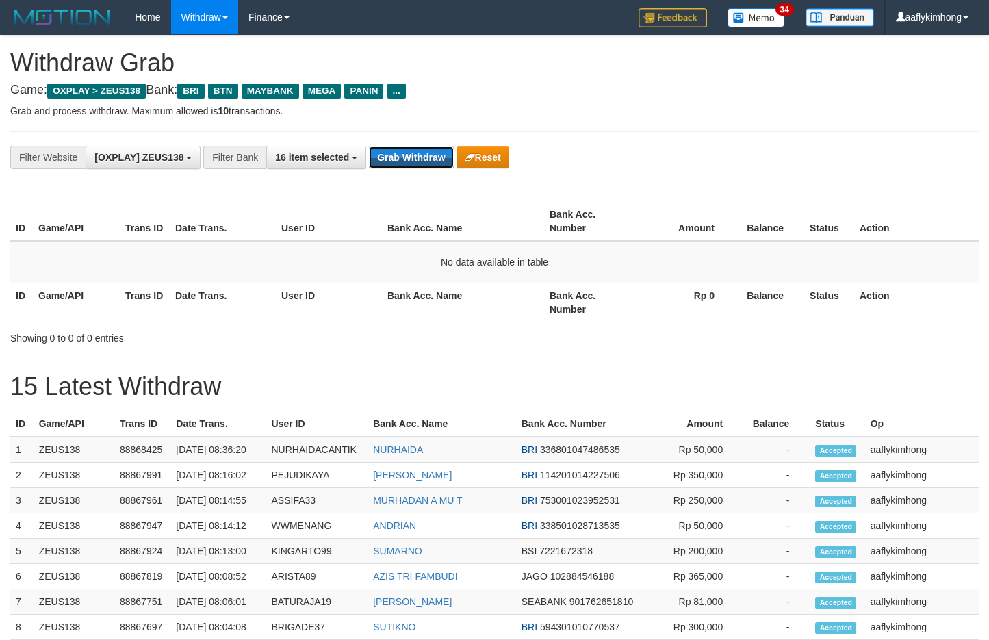
click at [380, 153] on button "Grab Withdraw" at bounding box center [411, 157] width 84 height 22
click at [383, 143] on div "**********" at bounding box center [494, 157] width 969 height 52
click at [408, 149] on button "Grab Withdraw" at bounding box center [411, 157] width 84 height 22
click at [428, 158] on button "Grab Withdraw" at bounding box center [411, 157] width 84 height 22
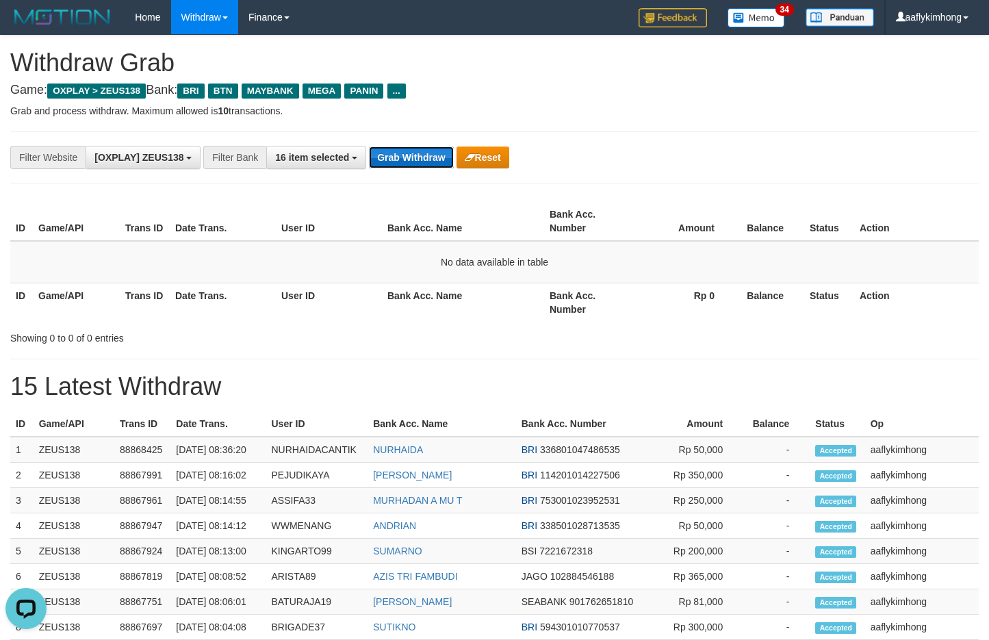
click at [428, 158] on button "Grab Withdraw" at bounding box center [411, 157] width 84 height 22
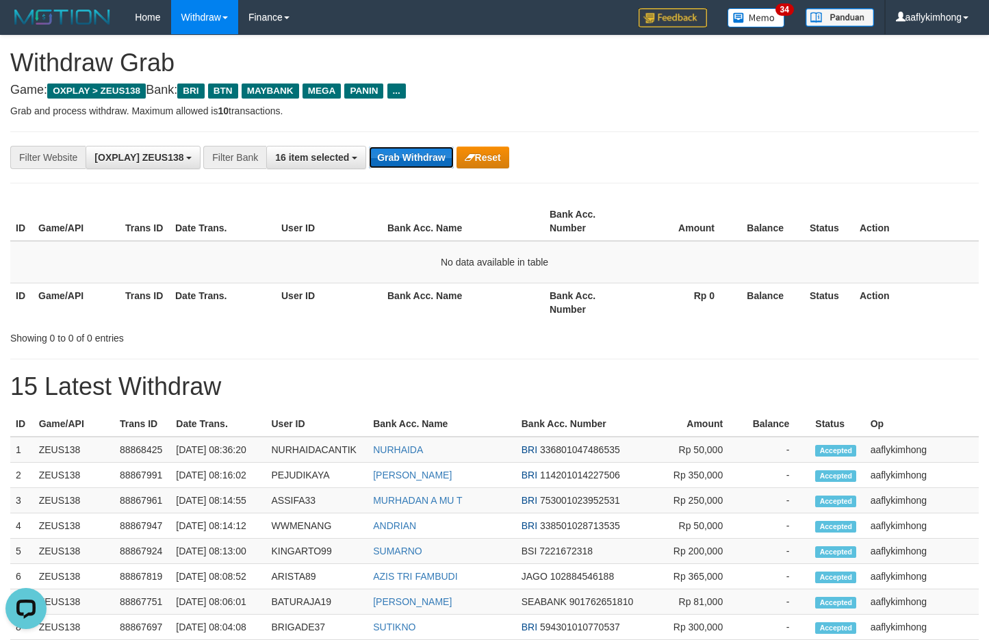
click at [428, 158] on button "Grab Withdraw" at bounding box center [411, 157] width 84 height 22
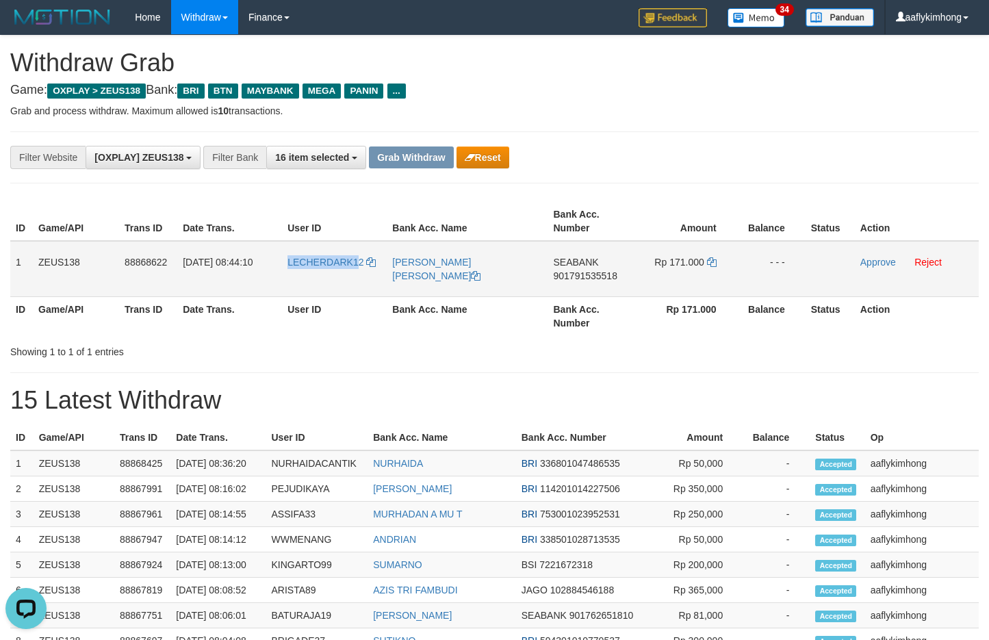
copy tr "LECHERDARK1"
drag, startPoint x: 279, startPoint y: 277, endPoint x: 366, endPoint y: 254, distance: 90.0
click at [366, 254] on tr "1 ZEUS138 88868622 [DATE] 08:44:10 LECHERDARK12 [PERSON_NAME] [PERSON_NAME] SEA…" at bounding box center [494, 269] width 969 height 56
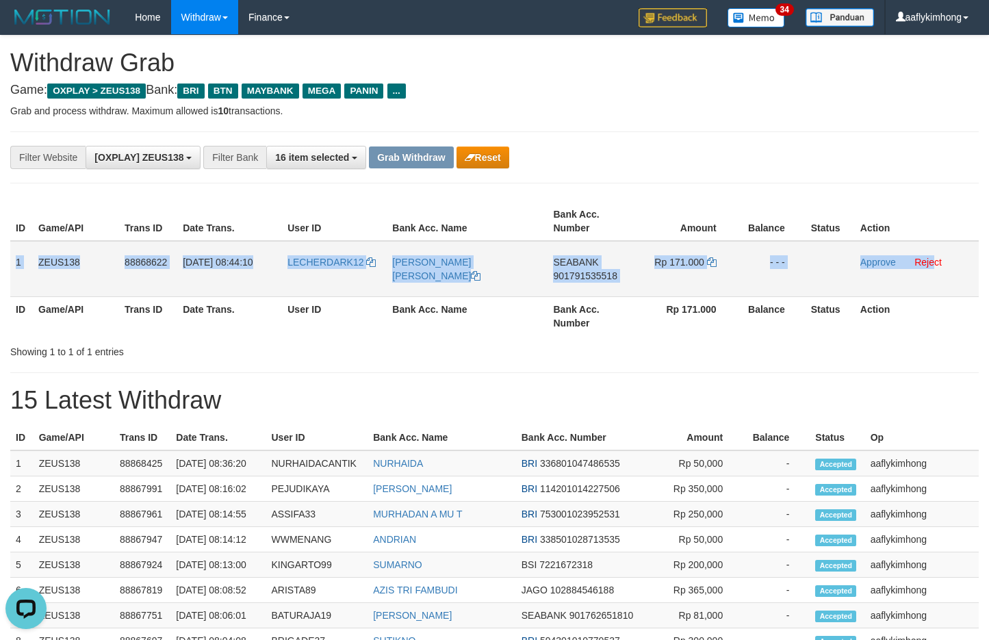
copy tr "1 ZEUS138 88868622 [DATE] 08:44:10 LECHERDARK12 [PERSON_NAME] [PERSON_NAME] SEA…"
drag, startPoint x: 17, startPoint y: 255, endPoint x: 934, endPoint y: 252, distance: 917.3
click at [934, 252] on tr "1 ZEUS138 88868622 [DATE] 08:44:10 LECHERDARK12 [PERSON_NAME] [PERSON_NAME] SEA…" at bounding box center [494, 269] width 969 height 56
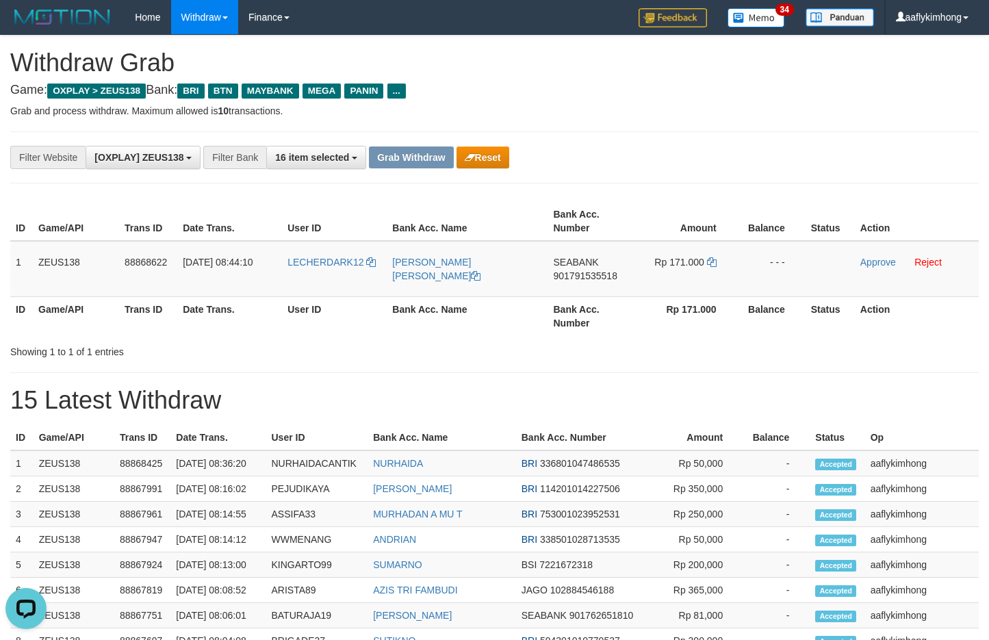
click at [562, 355] on div "Showing 1 to 1 of 1 entries" at bounding box center [494, 349] width 989 height 19
drag, startPoint x: 550, startPoint y: 253, endPoint x: 606, endPoint y: 255, distance: 55.5
click at [606, 255] on td "SEABANK 901791535518" at bounding box center [591, 269] width 86 height 56
copy span "SEABANK"
click at [570, 270] on span "901791535518" at bounding box center [585, 275] width 64 height 11
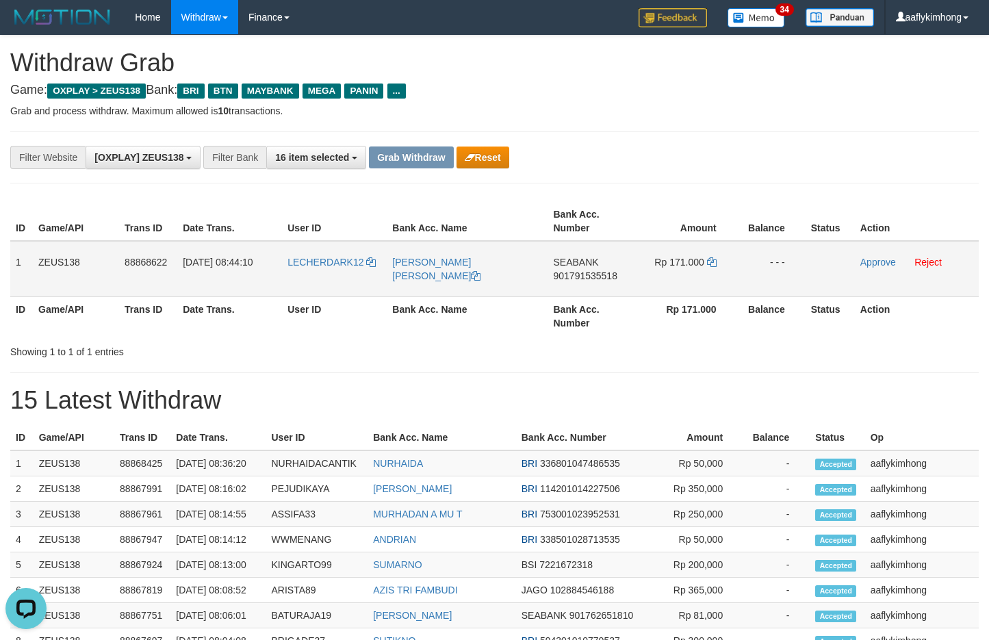
click at [570, 270] on span "901791535518" at bounding box center [585, 275] width 64 height 11
click at [709, 258] on icon at bounding box center [712, 262] width 10 height 10
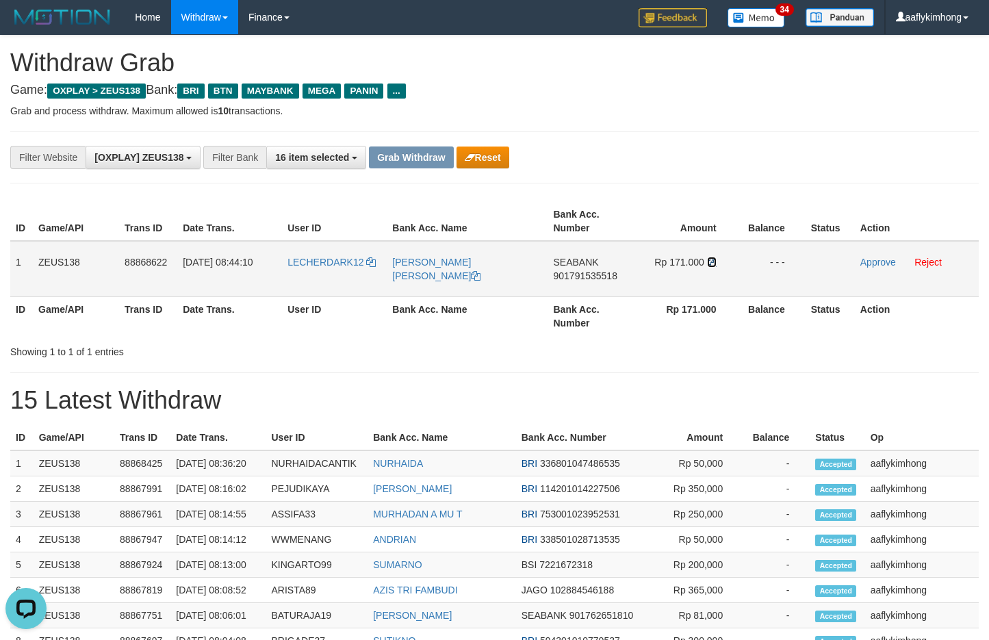
click at [708, 258] on icon at bounding box center [712, 262] width 10 height 10
click at [713, 261] on icon at bounding box center [712, 262] width 10 height 10
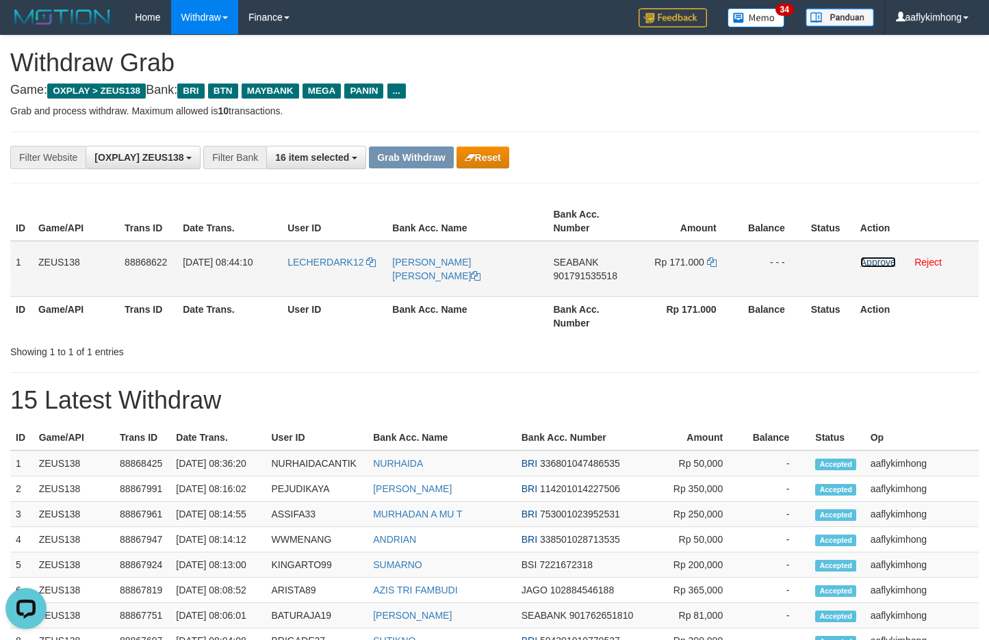
click at [869, 260] on link "Approve" at bounding box center [878, 262] width 36 height 11
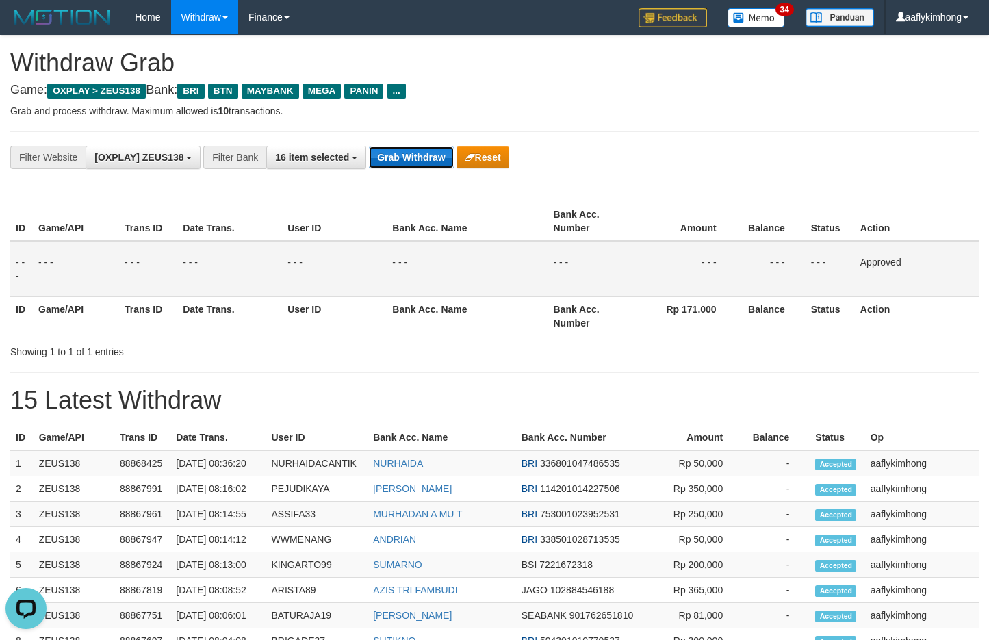
click at [438, 157] on button "Grab Withdraw" at bounding box center [411, 157] width 84 height 22
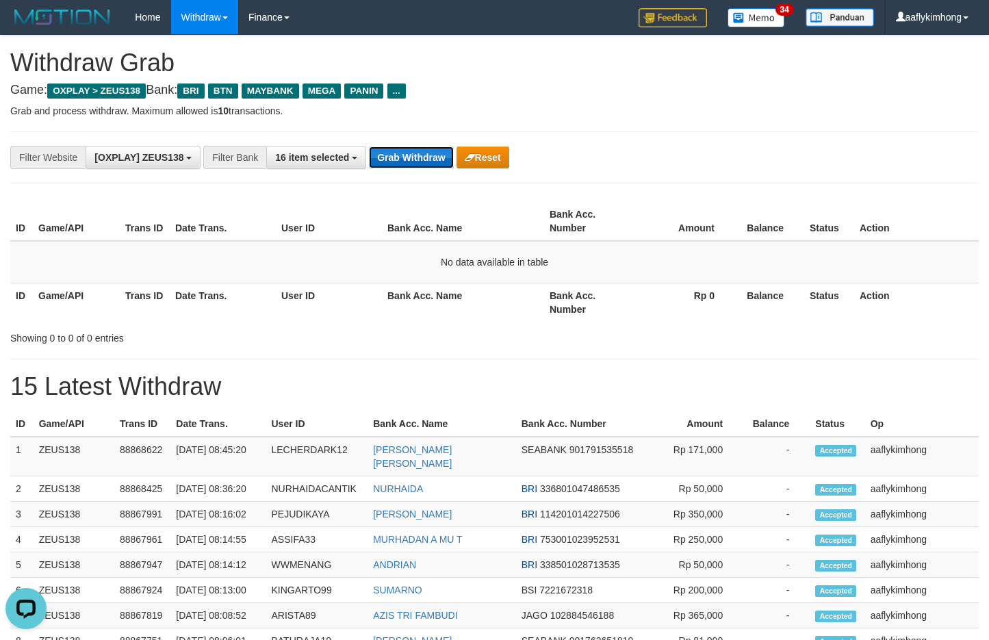
click at [384, 148] on button "Grab Withdraw" at bounding box center [411, 157] width 84 height 22
click at [383, 148] on button "Grab Withdraw" at bounding box center [411, 157] width 84 height 22
click at [394, 147] on button "Grab Withdraw" at bounding box center [411, 157] width 84 height 22
click at [407, 170] on div "**********" at bounding box center [494, 157] width 969 height 52
click at [397, 148] on button "Grab Withdraw" at bounding box center [411, 157] width 84 height 22
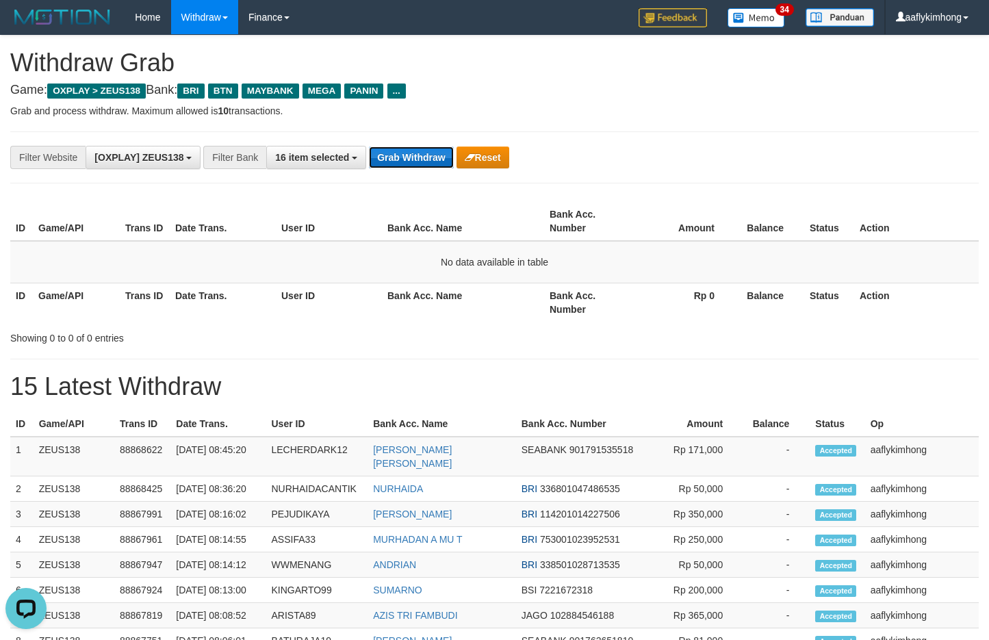
click at [397, 148] on button "Grab Withdraw" at bounding box center [411, 157] width 84 height 22
click at [429, 146] on button "Grab Withdraw" at bounding box center [411, 157] width 84 height 22
click at [428, 146] on button "Grab Withdraw" at bounding box center [411, 157] width 84 height 22
click at [411, 147] on button "Grab Withdraw" at bounding box center [411, 157] width 84 height 22
drag, startPoint x: 411, startPoint y: 147, endPoint x: 406, endPoint y: 133, distance: 14.5
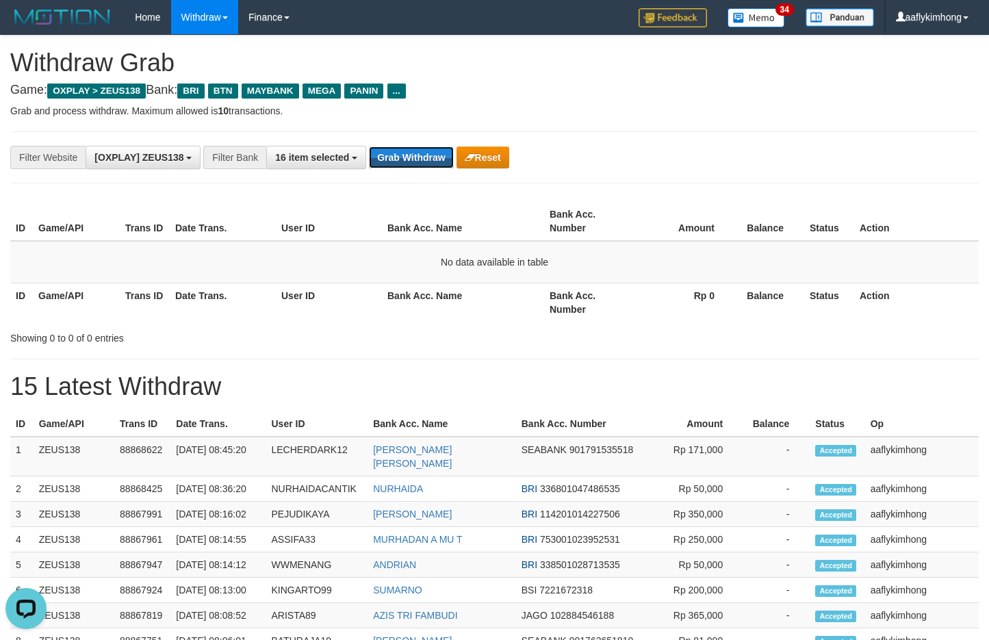
click at [407, 139] on div "**********" at bounding box center [494, 157] width 969 height 52
click at [418, 157] on button "Grab Withdraw" at bounding box center [411, 157] width 84 height 22
click at [417, 151] on button "Grab Withdraw" at bounding box center [411, 157] width 84 height 22
click at [397, 148] on button "Grab Withdraw" at bounding box center [411, 157] width 84 height 22
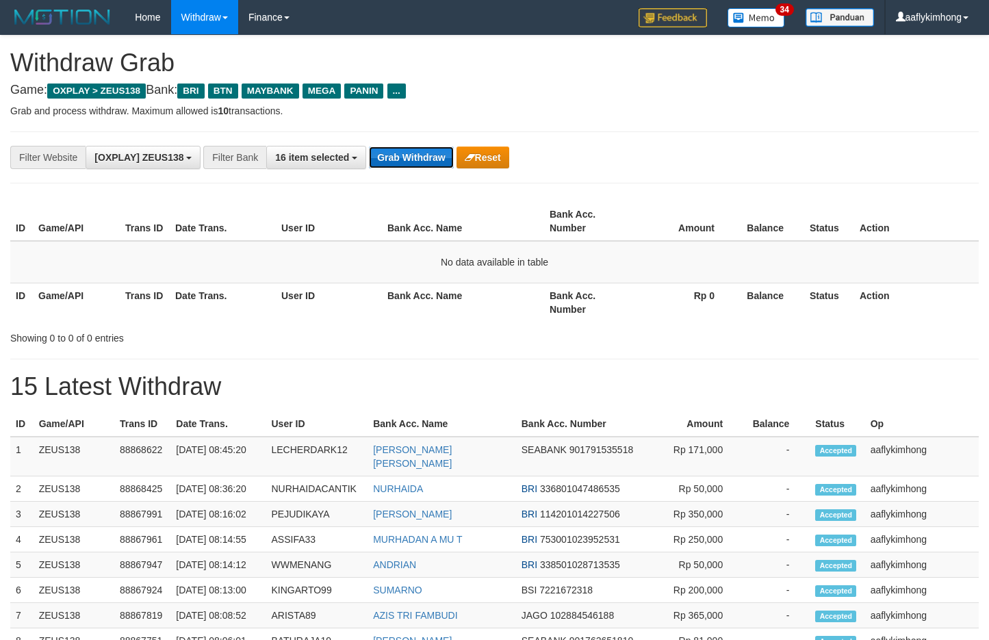
click at [420, 157] on button "Grab Withdraw" at bounding box center [411, 157] width 84 height 22
click at [408, 155] on button "Grab Withdraw" at bounding box center [411, 157] width 84 height 22
click at [403, 153] on button "Grab Withdraw" at bounding box center [411, 157] width 84 height 22
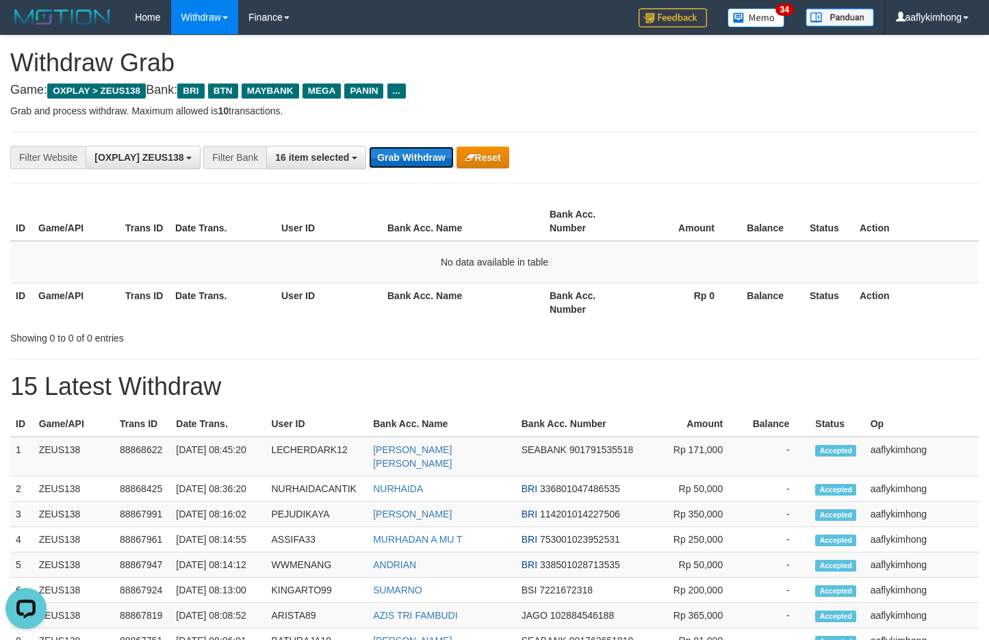
click at [403, 153] on button "Grab Withdraw" at bounding box center [411, 157] width 84 height 22
click at [448, 148] on button "Grab Withdraw" at bounding box center [411, 157] width 84 height 22
drag, startPoint x: 439, startPoint y: 153, endPoint x: 459, endPoint y: 151, distance: 19.9
click at [439, 153] on button "Grab Withdraw" at bounding box center [411, 157] width 84 height 22
drag, startPoint x: 422, startPoint y: 130, endPoint x: 422, endPoint y: 149, distance: 19.2
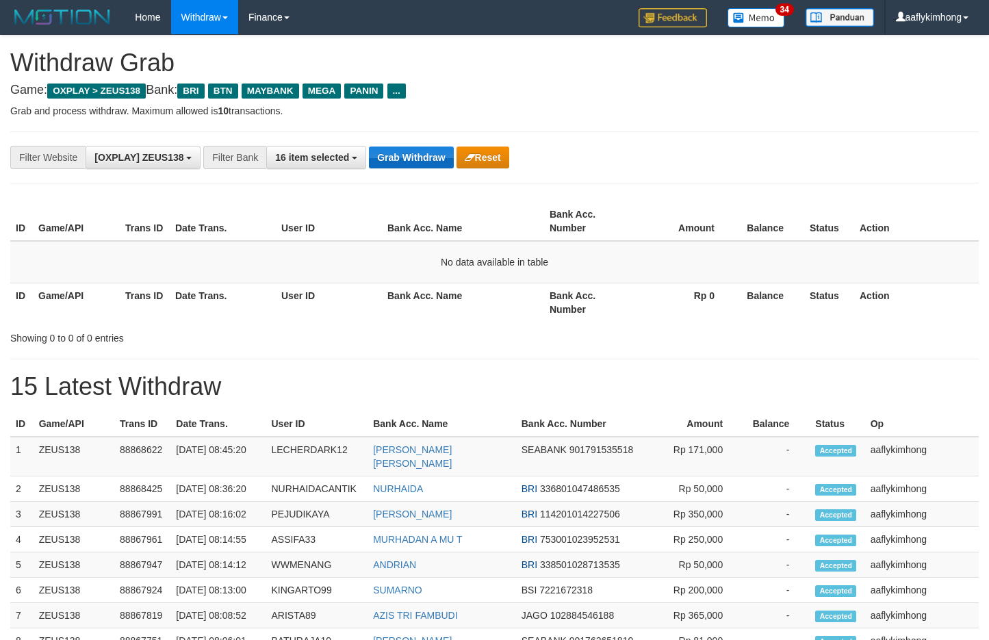
click at [422, 131] on div "**********" at bounding box center [494, 625] width 989 height 1179
click at [399, 177] on div "**********" at bounding box center [494, 157] width 969 height 52
click at [385, 151] on button "Grab Withdraw" at bounding box center [411, 157] width 84 height 22
click at [387, 152] on button "Grab Withdraw" at bounding box center [411, 157] width 84 height 22
click at [385, 152] on button "Grab Withdraw" at bounding box center [411, 157] width 84 height 22
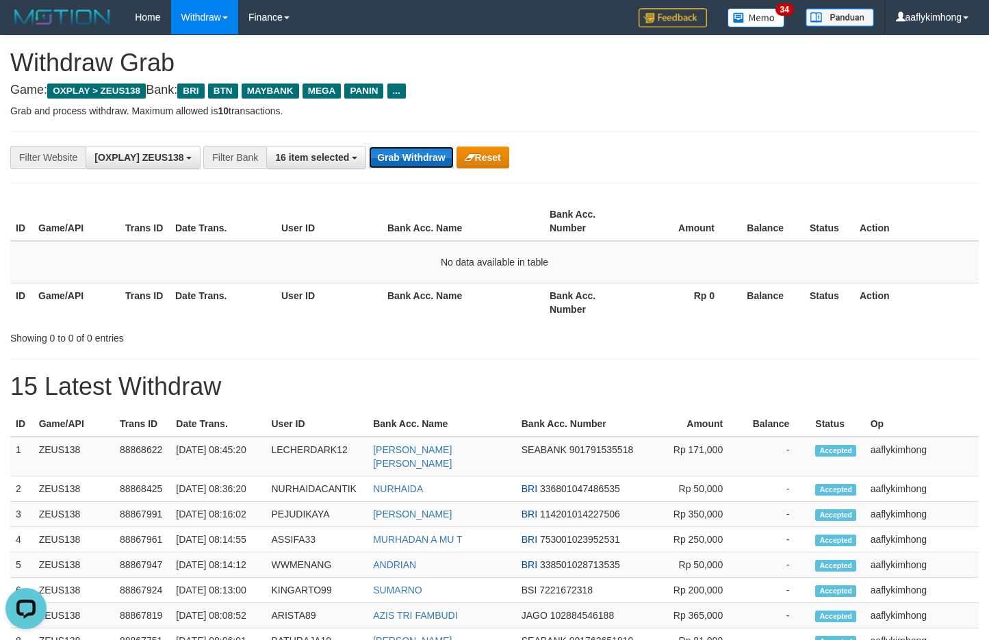
click at [399, 153] on button "Grab Withdraw" at bounding box center [411, 157] width 84 height 22
click at [397, 168] on button "Grab Withdraw" at bounding box center [411, 157] width 84 height 22
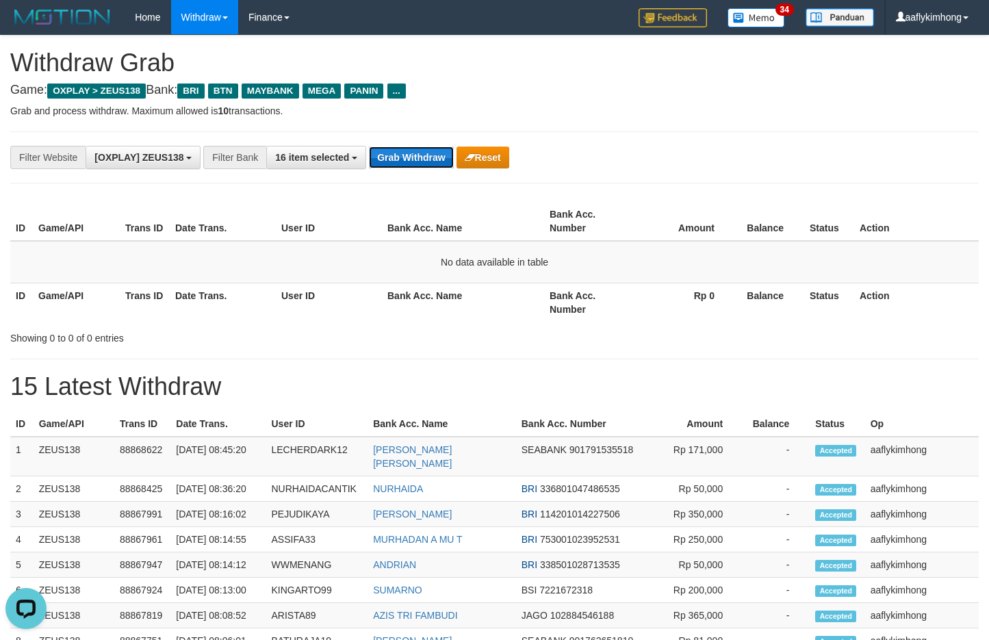
click at [397, 168] on button "Grab Withdraw" at bounding box center [411, 157] width 84 height 22
click at [420, 171] on div "**********" at bounding box center [494, 157] width 969 height 52
click at [420, 170] on div "**********" at bounding box center [494, 157] width 969 height 52
click at [420, 169] on div "**********" at bounding box center [494, 157] width 969 height 52
click at [420, 168] on div "**********" at bounding box center [412, 157] width 824 height 23
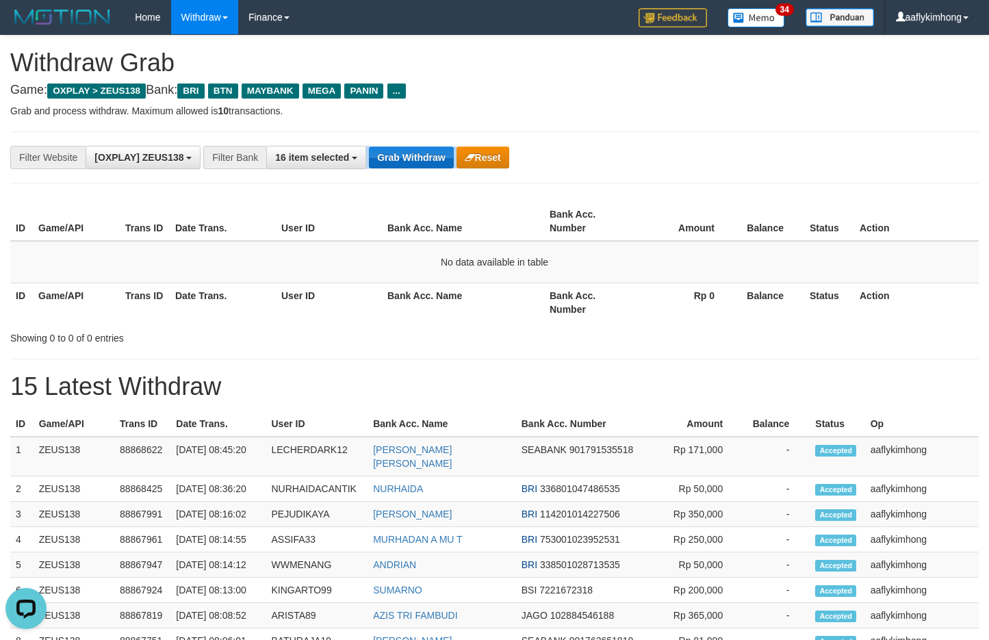
drag, startPoint x: 420, startPoint y: 168, endPoint x: 420, endPoint y: 160, distance: 8.2
click at [420, 161] on div "**********" at bounding box center [412, 157] width 824 height 23
click at [429, 199] on div "**********" at bounding box center [494, 625] width 989 height 1179
click at [417, 152] on button "Grab Withdraw" at bounding box center [411, 157] width 84 height 22
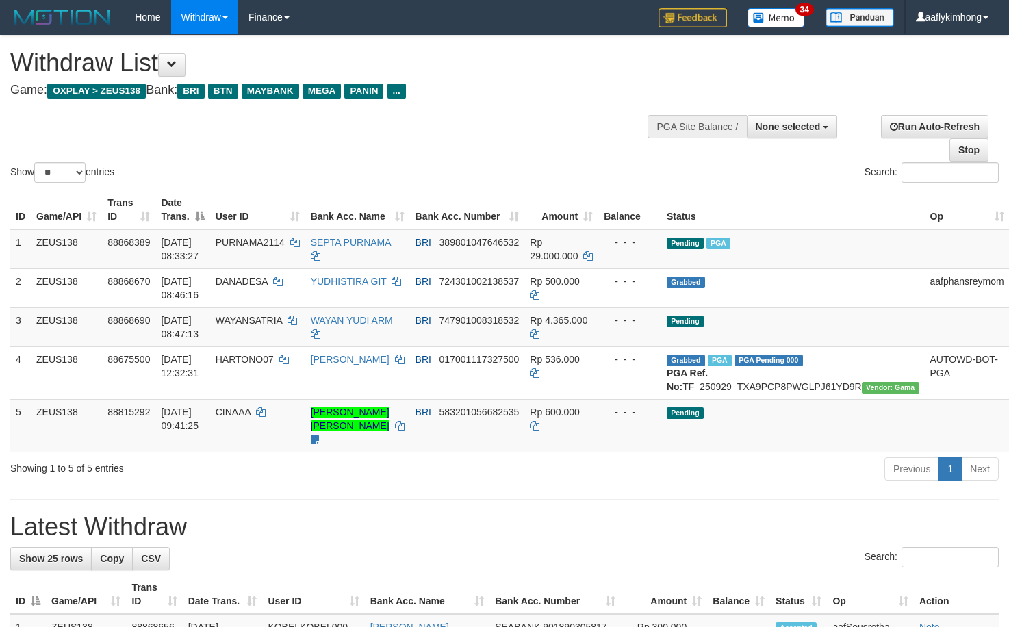
select select
select select "**"
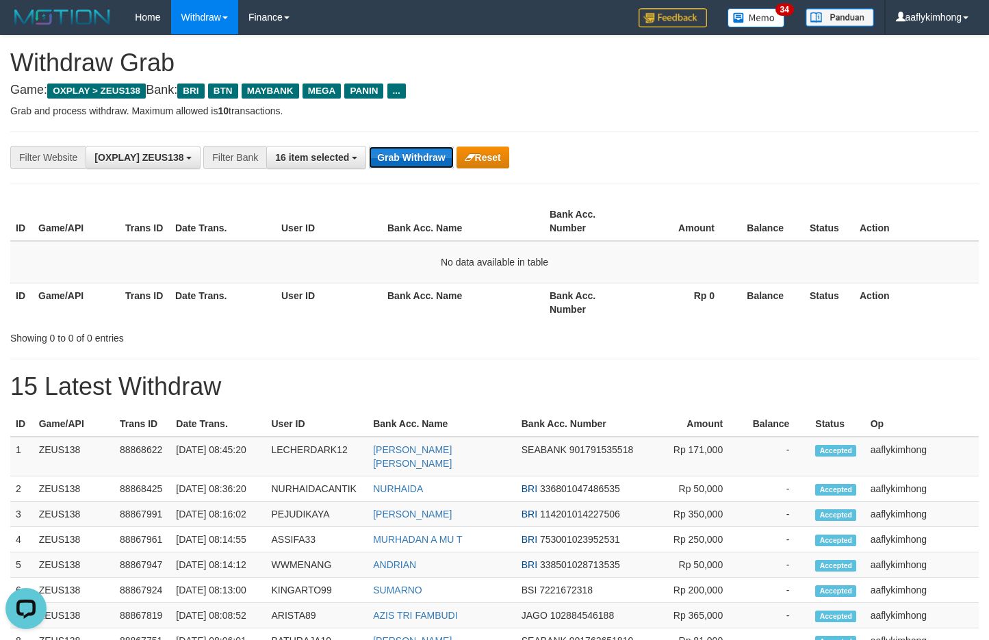
click at [407, 153] on button "Grab Withdraw" at bounding box center [411, 157] width 84 height 22
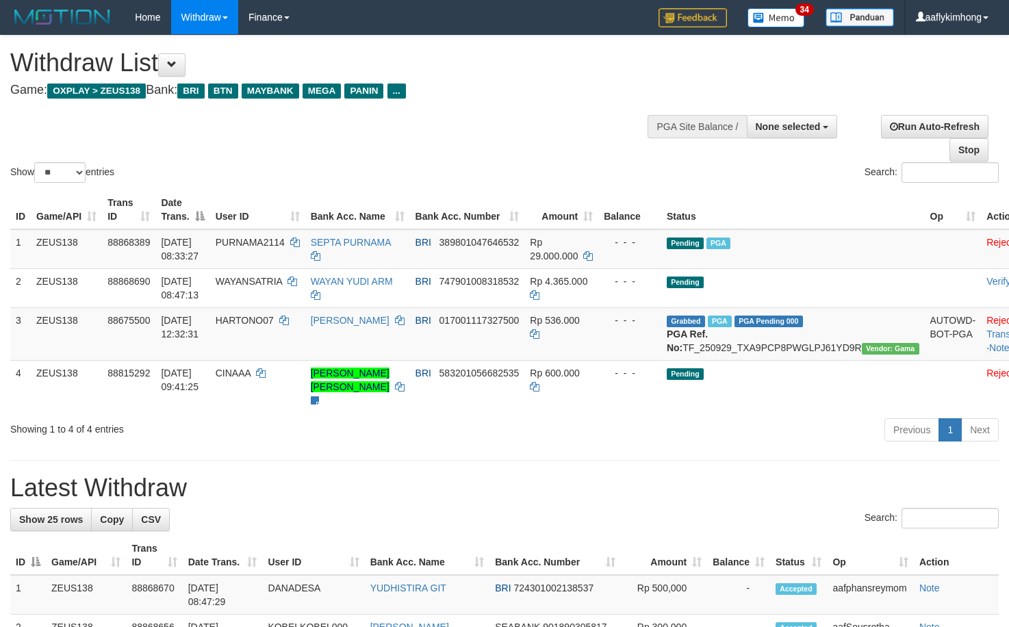
select select
select select "**"
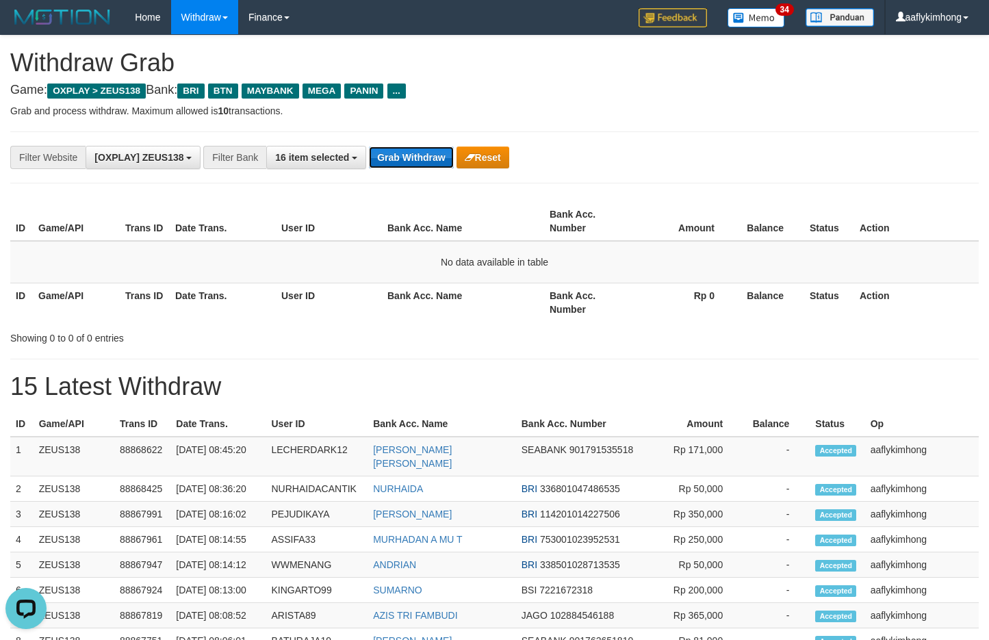
click at [398, 164] on button "Grab Withdraw" at bounding box center [411, 157] width 84 height 22
drag, startPoint x: 398, startPoint y: 164, endPoint x: 591, endPoint y: 151, distance: 193.5
click at [398, 164] on button "Grab Withdraw" at bounding box center [411, 157] width 84 height 22
drag, startPoint x: 0, startPoint y: 0, endPoint x: 374, endPoint y: 157, distance: 405.9
click at [373, 157] on button "Grab Withdraw" at bounding box center [411, 157] width 84 height 22
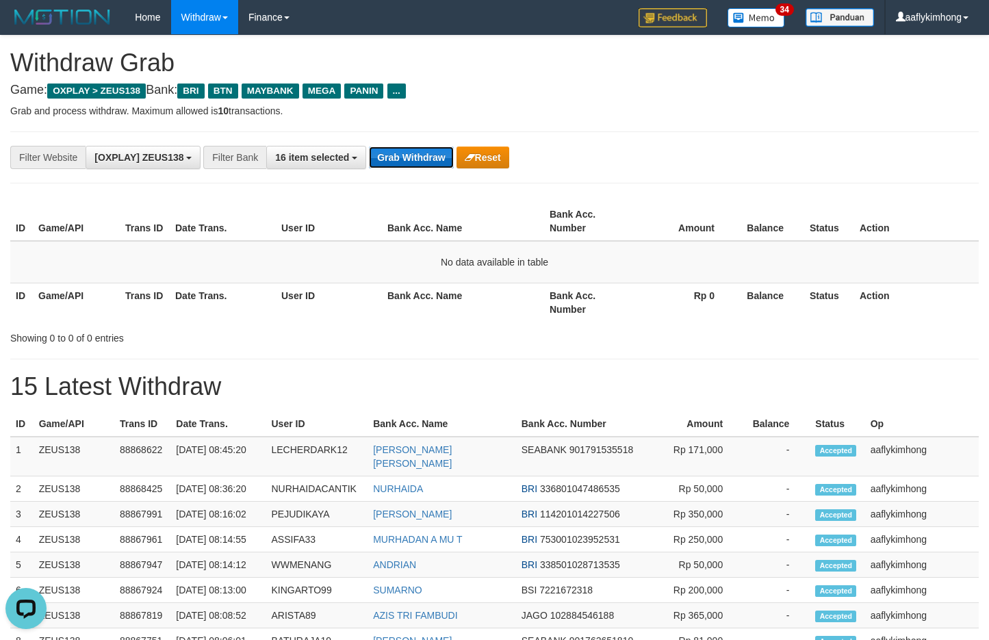
click at [392, 155] on button "Grab Withdraw" at bounding box center [411, 157] width 84 height 22
drag, startPoint x: 403, startPoint y: 133, endPoint x: 414, endPoint y: 149, distance: 19.6
click at [402, 136] on div "**********" at bounding box center [494, 157] width 969 height 52
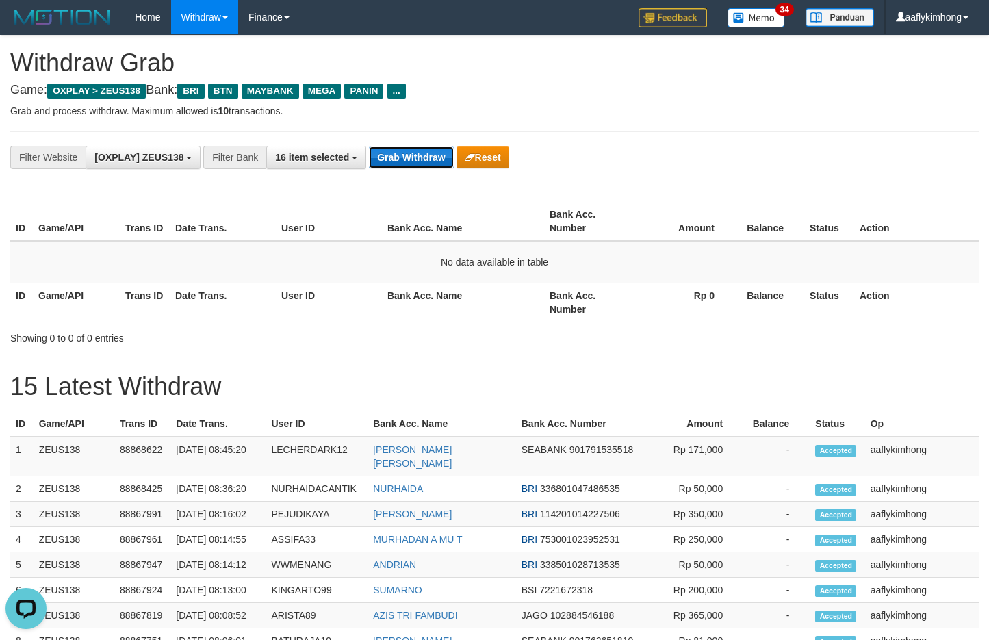
click at [424, 154] on button "Grab Withdraw" at bounding box center [411, 157] width 84 height 22
click at [424, 149] on button "Grab Withdraw" at bounding box center [411, 157] width 84 height 22
click at [411, 148] on button "Grab Withdraw" at bounding box center [411, 157] width 84 height 22
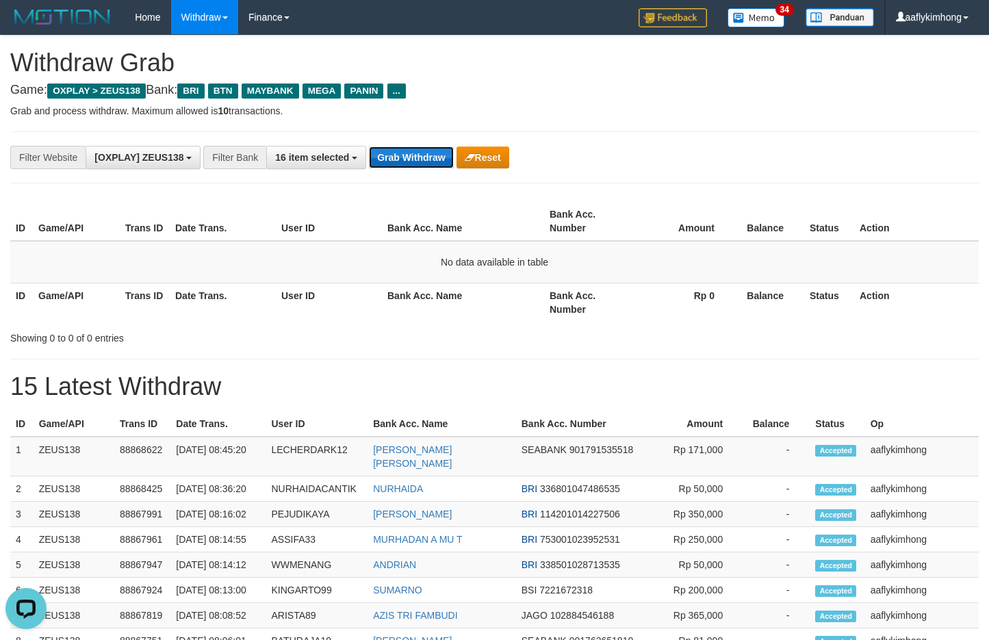
click at [411, 147] on button "Grab Withdraw" at bounding box center [411, 157] width 84 height 22
click at [399, 162] on button "Grab Withdraw" at bounding box center [411, 157] width 84 height 22
click at [401, 159] on button "Grab Withdraw" at bounding box center [411, 157] width 84 height 22
click at [417, 170] on div "**********" at bounding box center [494, 157] width 969 height 52
click at [416, 168] on div "**********" at bounding box center [412, 157] width 824 height 23
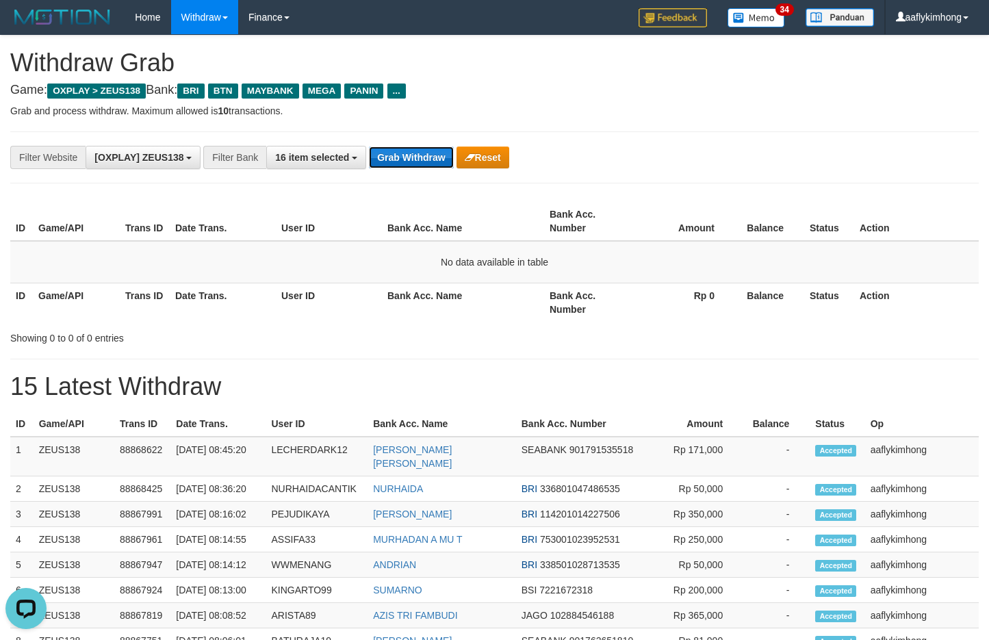
click at [416, 168] on button "Grab Withdraw" at bounding box center [411, 157] width 84 height 22
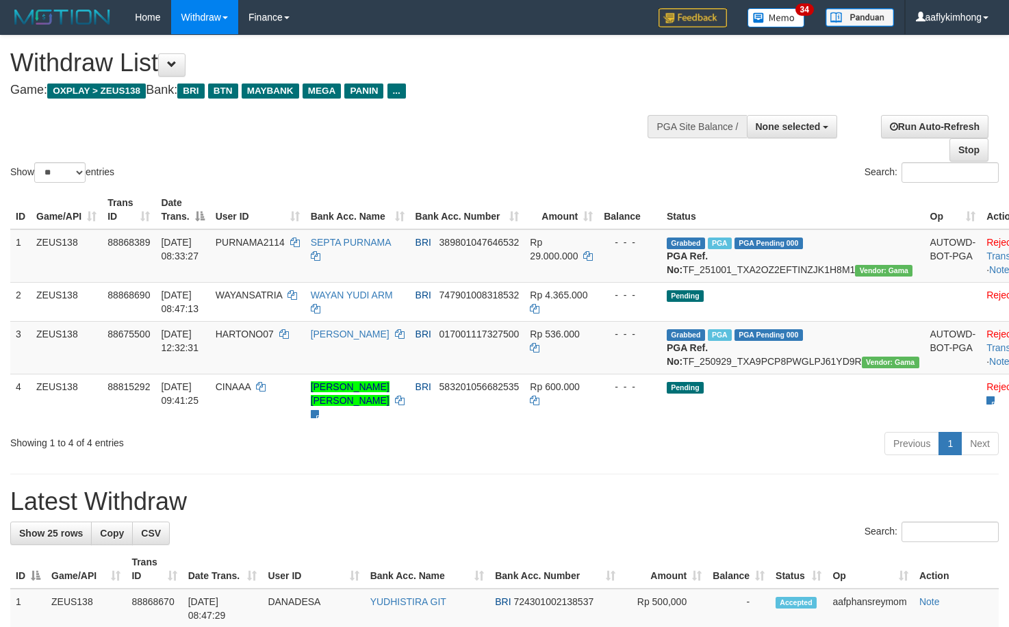
select select
select select "**"
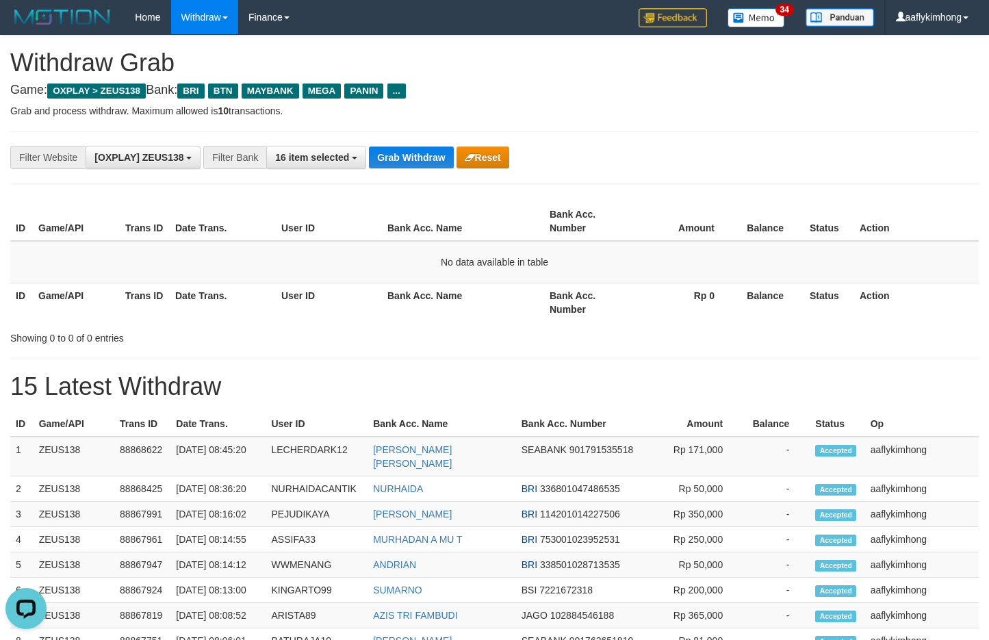
click at [396, 173] on div "**********" at bounding box center [494, 157] width 969 height 52
click at [400, 162] on button "Grab Withdraw" at bounding box center [411, 157] width 84 height 22
click at [439, 155] on button "Grab Withdraw" at bounding box center [411, 157] width 84 height 22
click at [439, 154] on button "Grab Withdraw" at bounding box center [411, 157] width 84 height 22
click at [385, 142] on div "**********" at bounding box center [494, 157] width 969 height 52
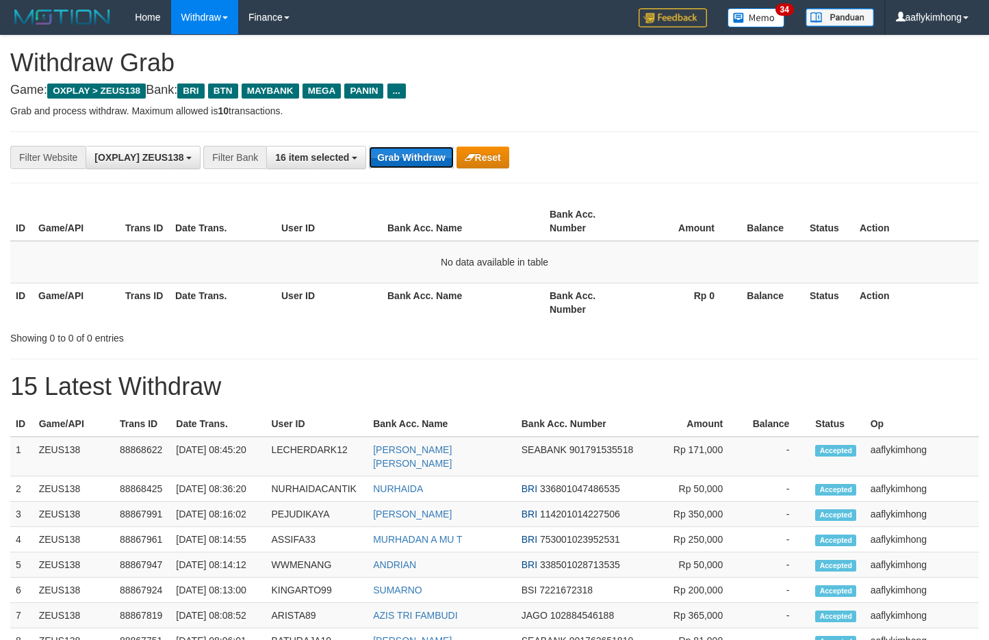
click at [387, 153] on button "Grab Withdraw" at bounding box center [411, 157] width 84 height 22
click at [423, 146] on button "Grab Withdraw" at bounding box center [411, 157] width 84 height 22
click at [422, 146] on div "**********" at bounding box center [412, 157] width 824 height 23
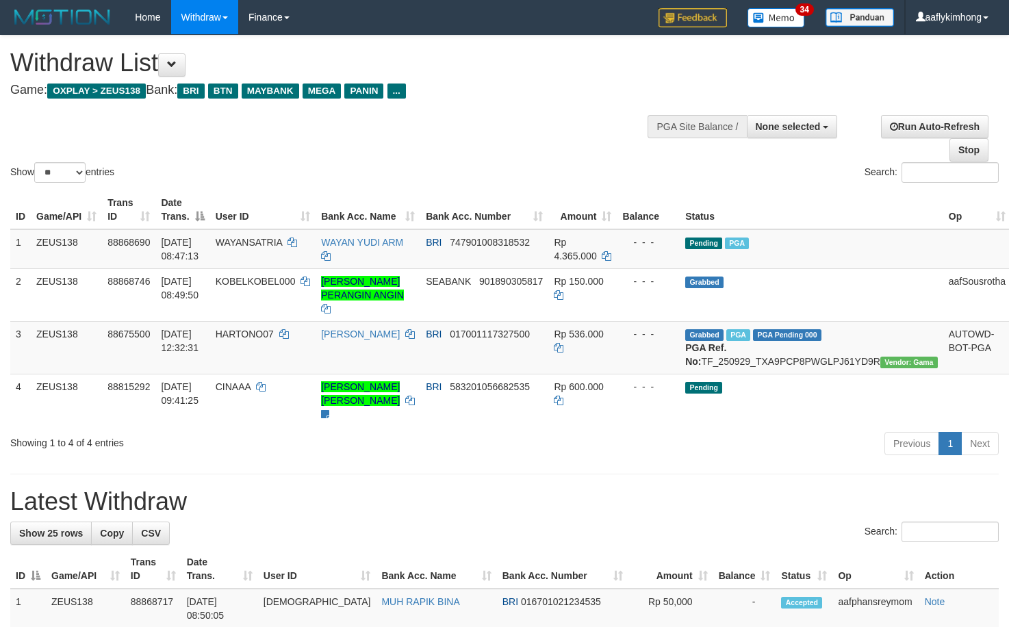
select select
select select "**"
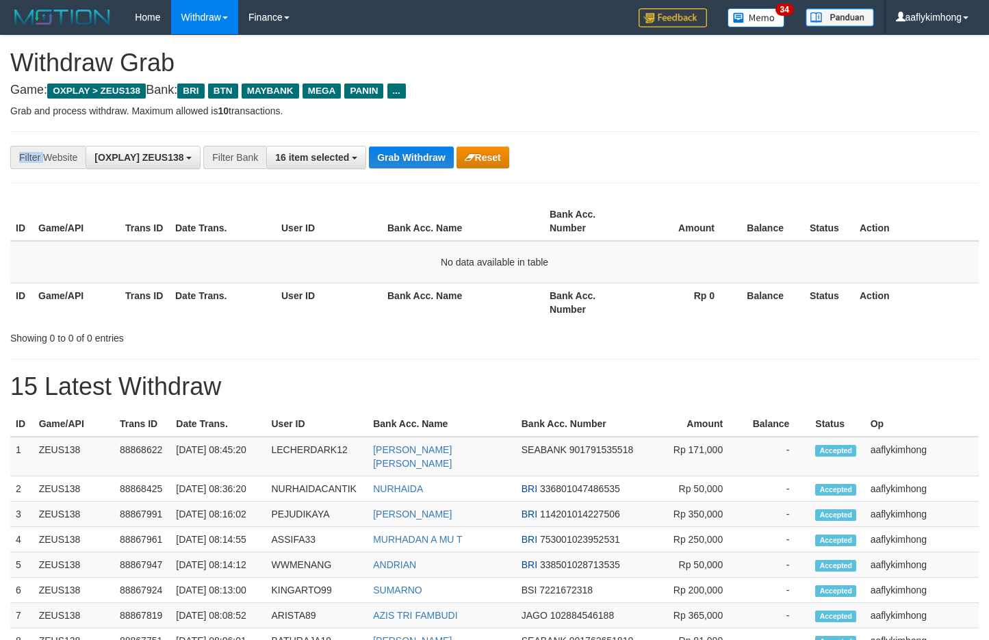
click at [422, 140] on div "**********" at bounding box center [494, 157] width 969 height 52
click at [425, 163] on button "Grab Withdraw" at bounding box center [411, 157] width 84 height 22
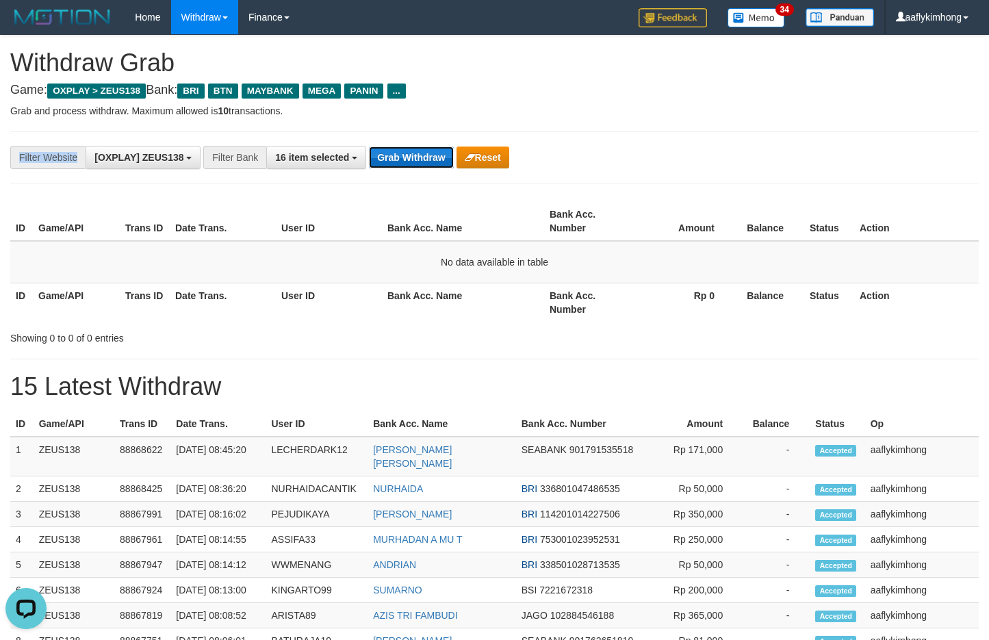
click at [425, 155] on button "Grab Withdraw" at bounding box center [411, 157] width 84 height 22
click at [450, 149] on button "Grab Withdraw" at bounding box center [411, 157] width 84 height 22
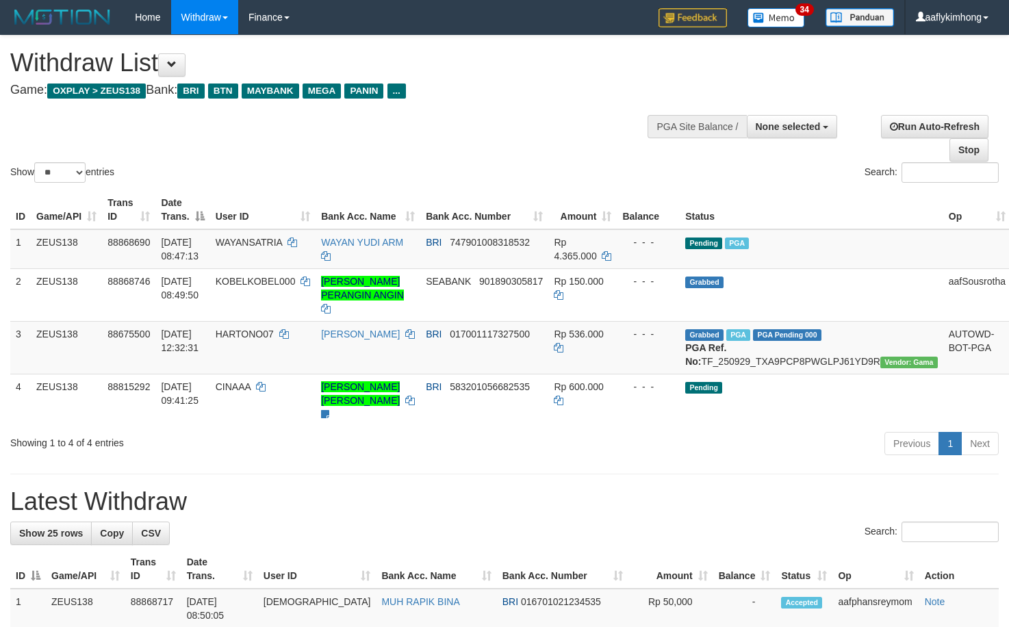
select select
select select "**"
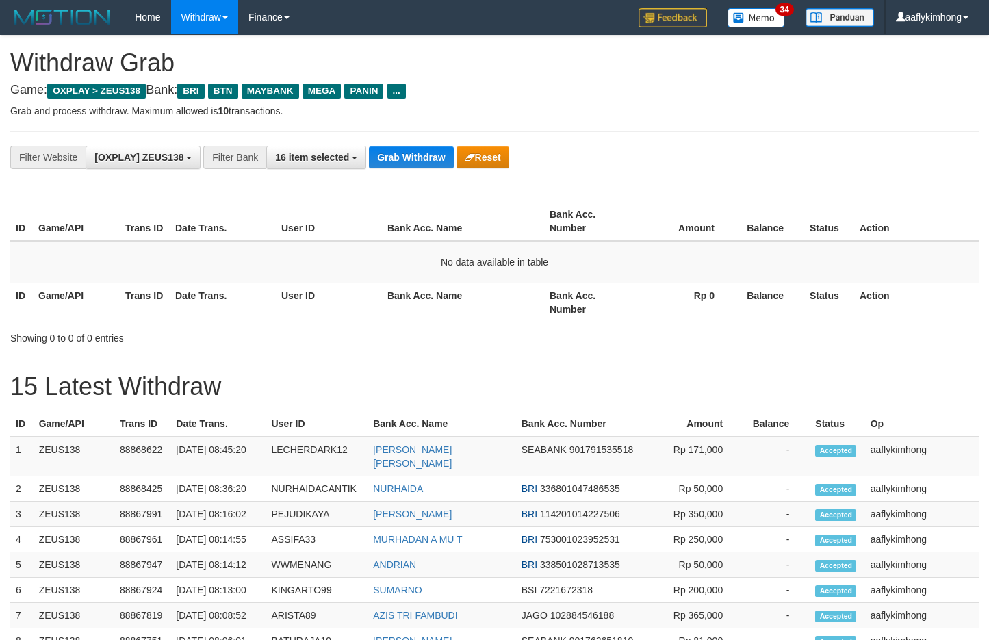
click at [450, 149] on button "Grab Withdraw" at bounding box center [411, 157] width 84 height 22
click at [450, 147] on button "Grab Withdraw" at bounding box center [411, 157] width 84 height 22
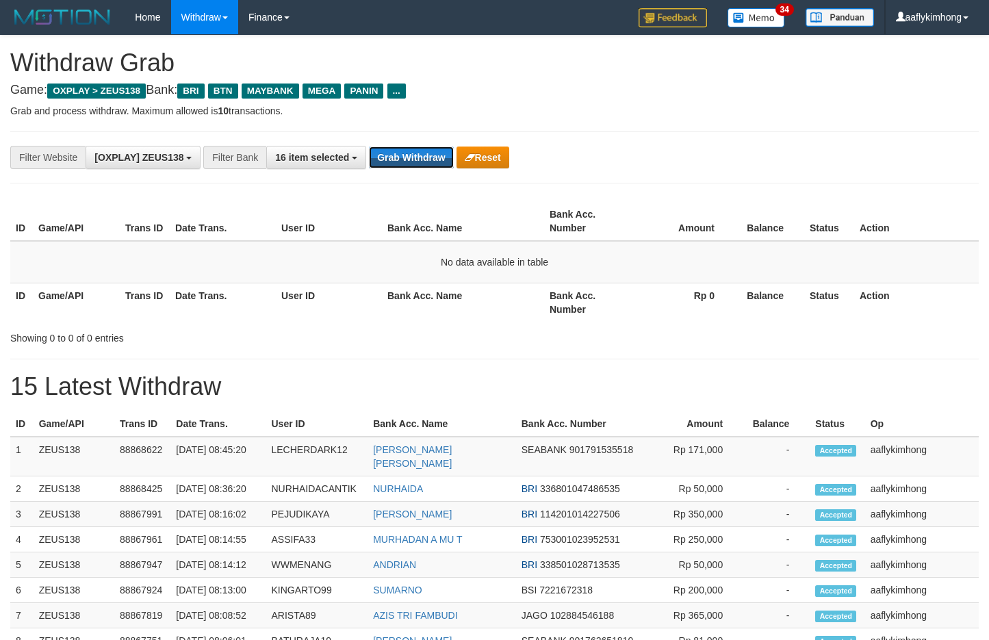
click at [450, 147] on button "Grab Withdraw" at bounding box center [411, 157] width 84 height 22
click at [424, 157] on button "Grab Withdraw" at bounding box center [411, 157] width 84 height 22
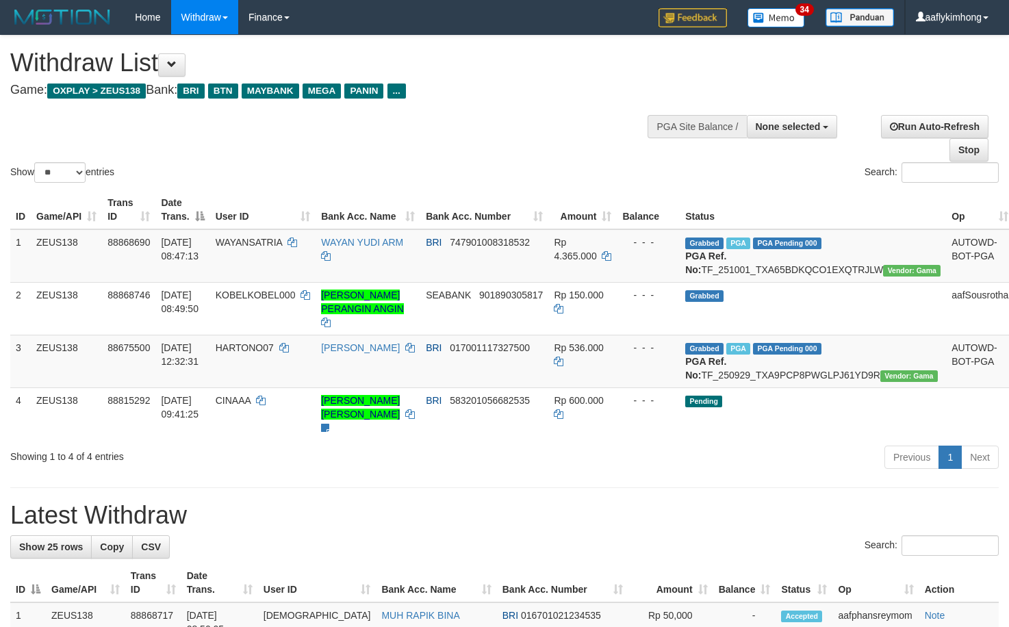
select select
select select "**"
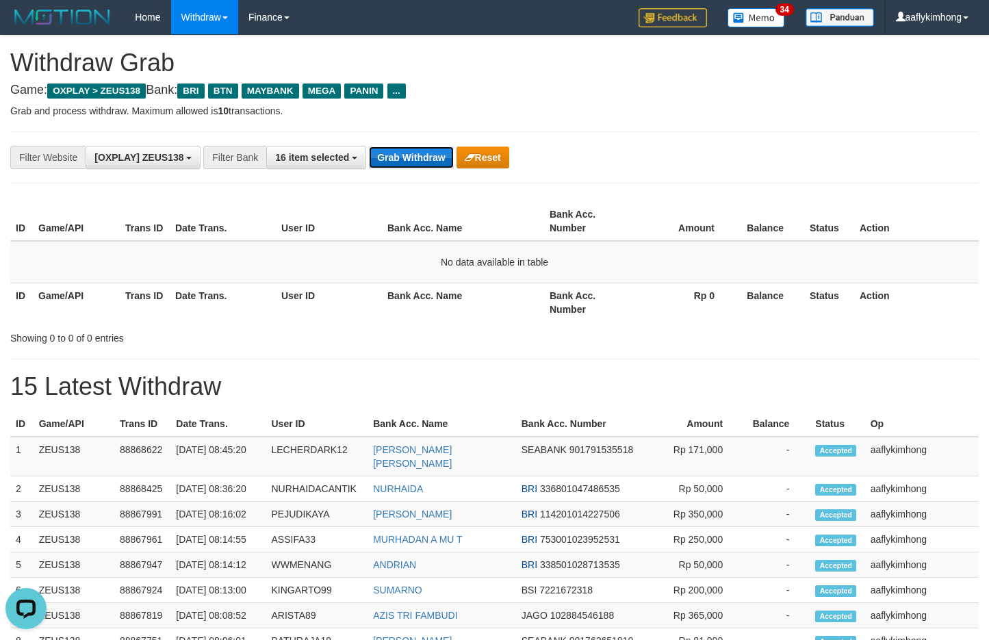
click at [415, 148] on button "Grab Withdraw" at bounding box center [411, 157] width 84 height 22
click at [414, 148] on button "Grab Withdraw" at bounding box center [411, 157] width 84 height 22
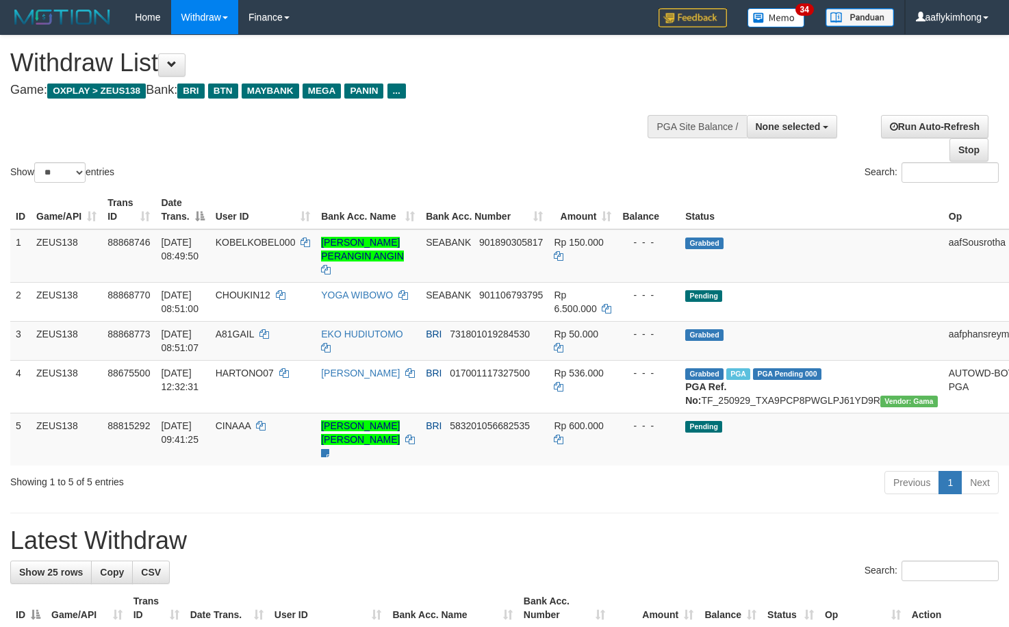
select select
select select "**"
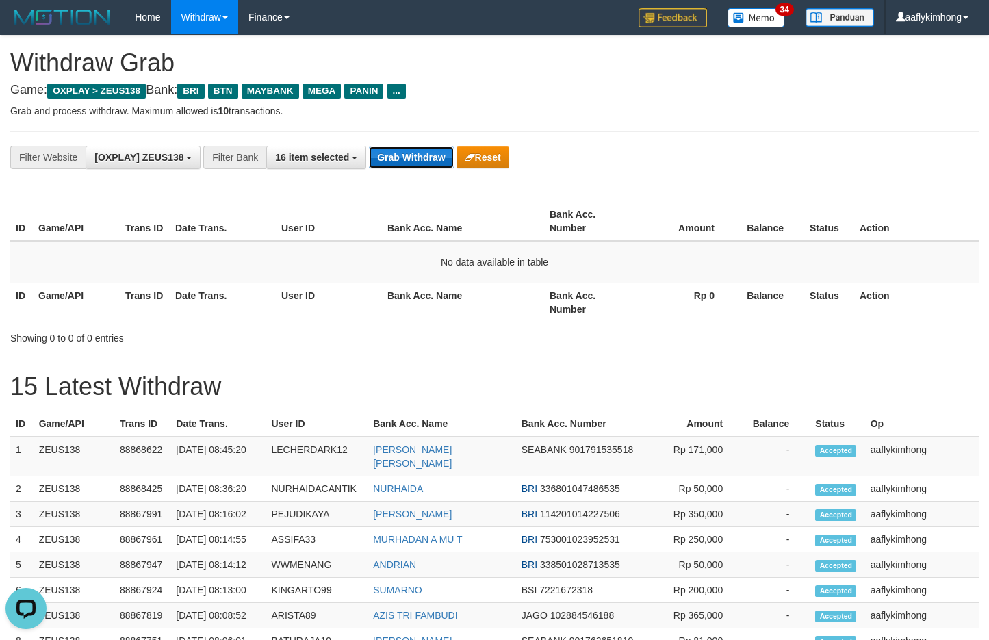
click at [402, 162] on button "Grab Withdraw" at bounding box center [411, 157] width 84 height 22
click at [410, 146] on button "Grab Withdraw" at bounding box center [411, 157] width 84 height 22
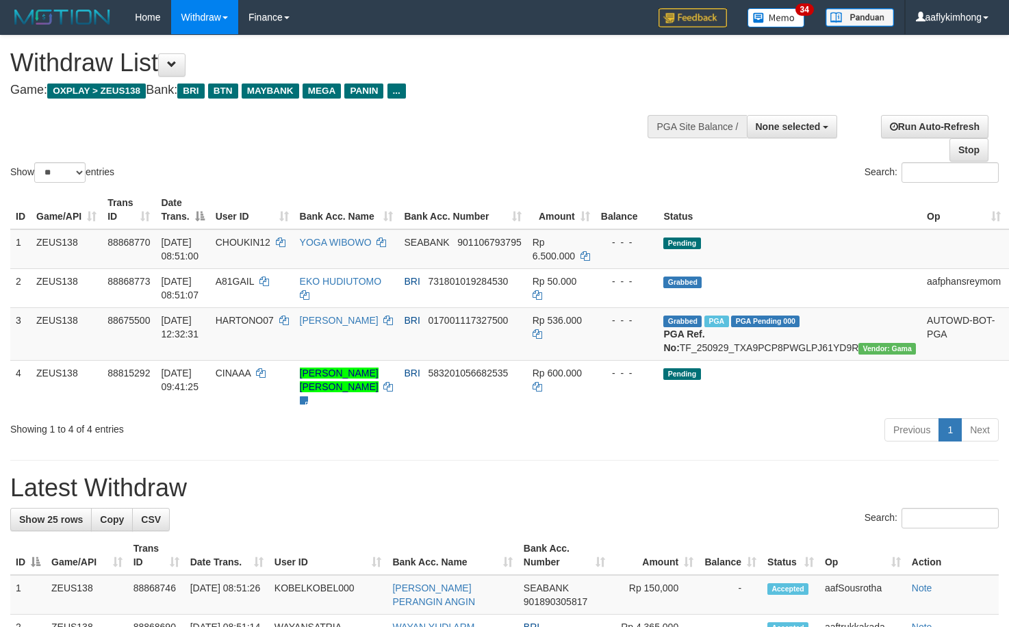
select select
select select "**"
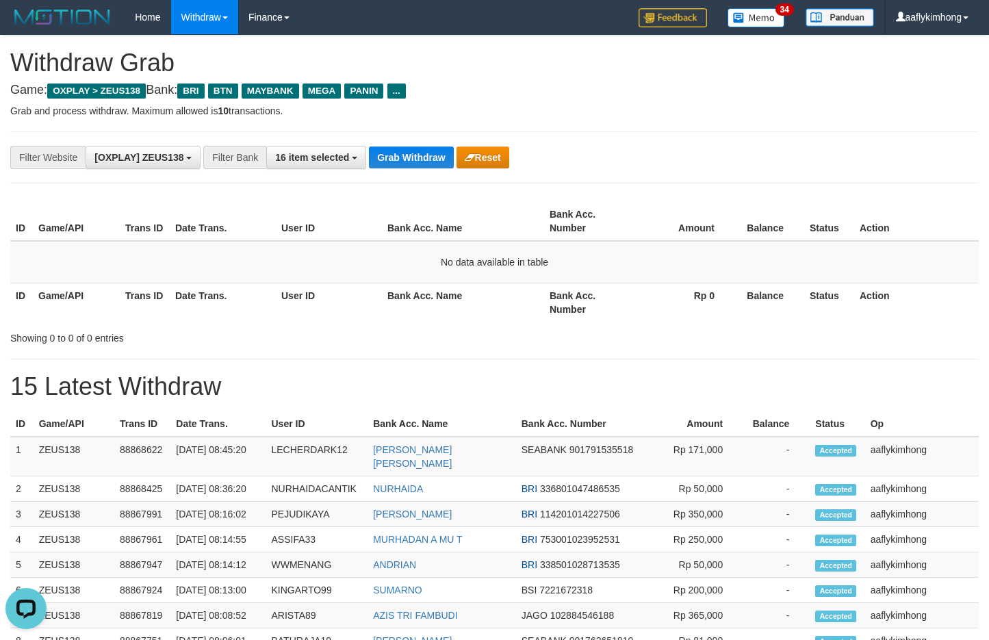
click at [405, 172] on div "**********" at bounding box center [494, 157] width 969 height 52
click at [407, 158] on button "Grab Withdraw" at bounding box center [411, 157] width 84 height 22
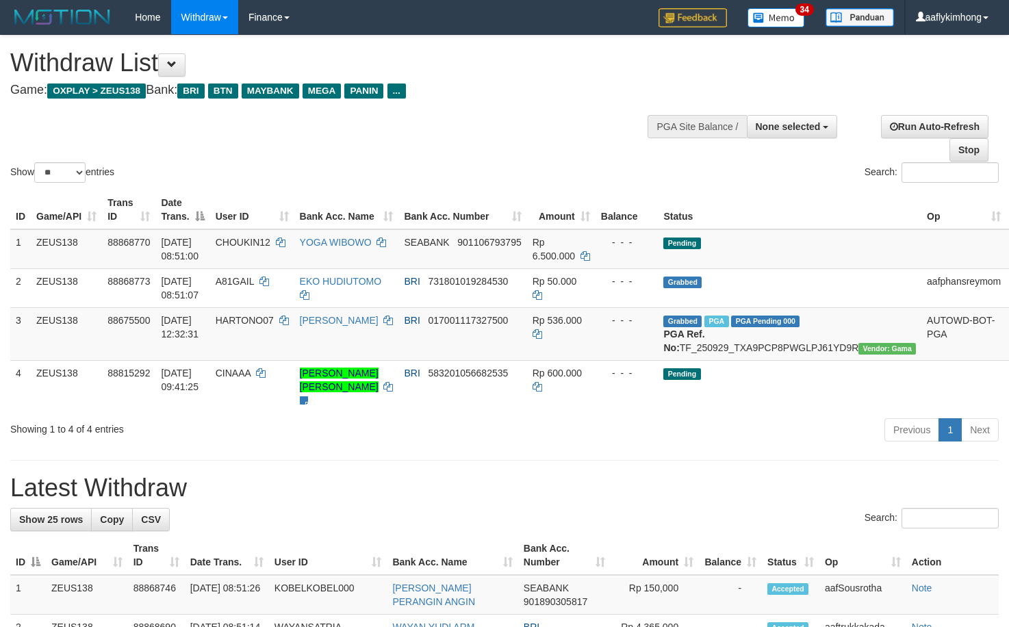
select select
select select "**"
select select
select select "**"
drag, startPoint x: 416, startPoint y: 531, endPoint x: 414, endPoint y: 520, distance: 11.0
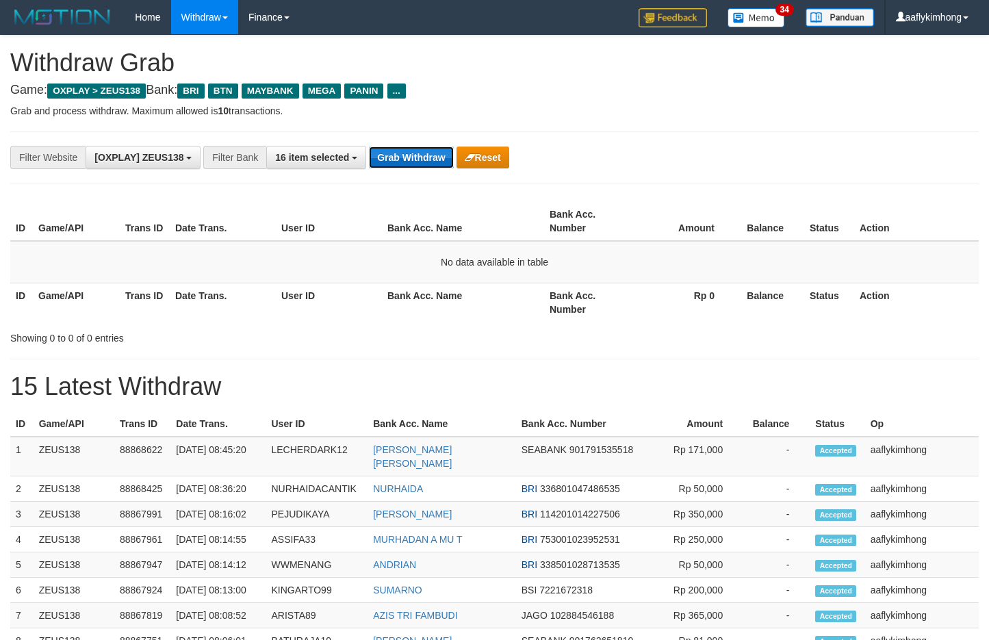
click at [420, 157] on button "Grab Withdraw" at bounding box center [411, 157] width 84 height 22
click at [405, 153] on button "Grab Withdraw" at bounding box center [411, 157] width 84 height 22
click at [405, 152] on button "Grab Withdraw" at bounding box center [411, 157] width 84 height 22
click at [404, 149] on button "Grab Withdraw" at bounding box center [411, 157] width 84 height 22
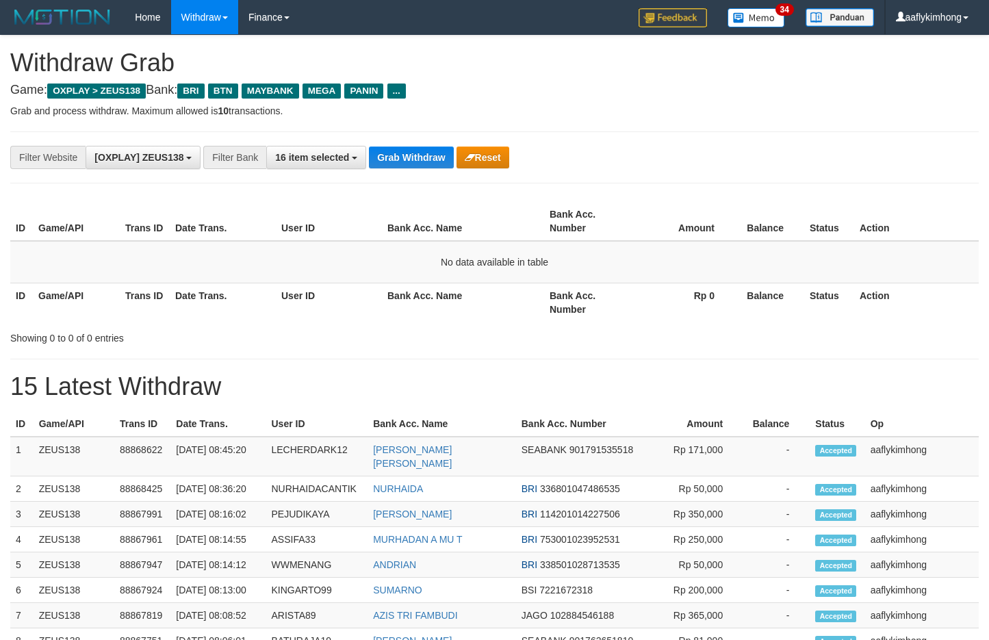
click at [404, 149] on button "Grab Withdraw" at bounding box center [411, 157] width 84 height 22
click at [426, 157] on button "Grab Withdraw" at bounding box center [411, 157] width 84 height 22
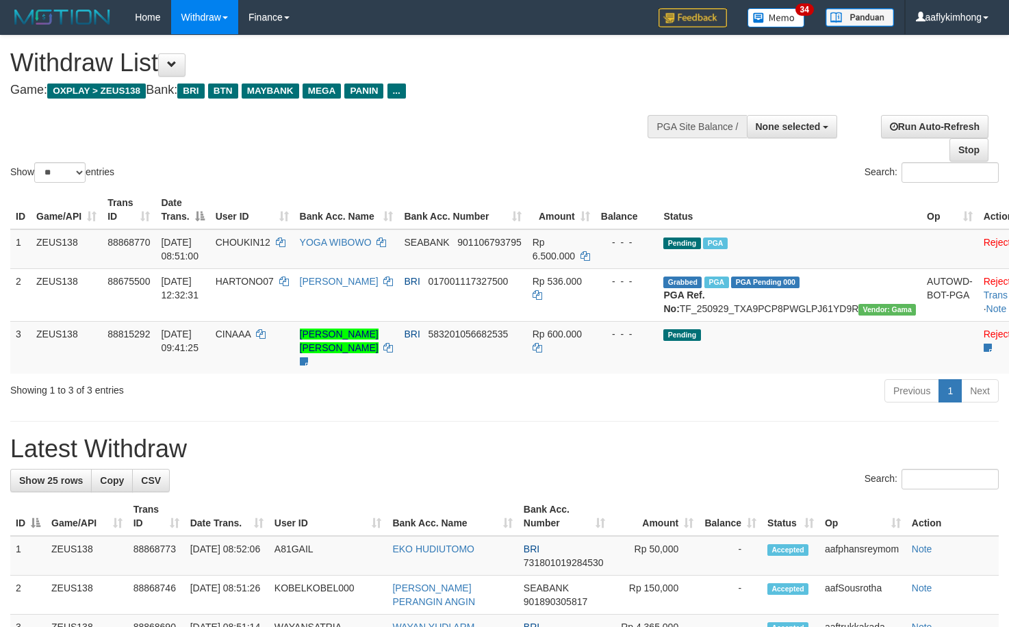
select select
select select "**"
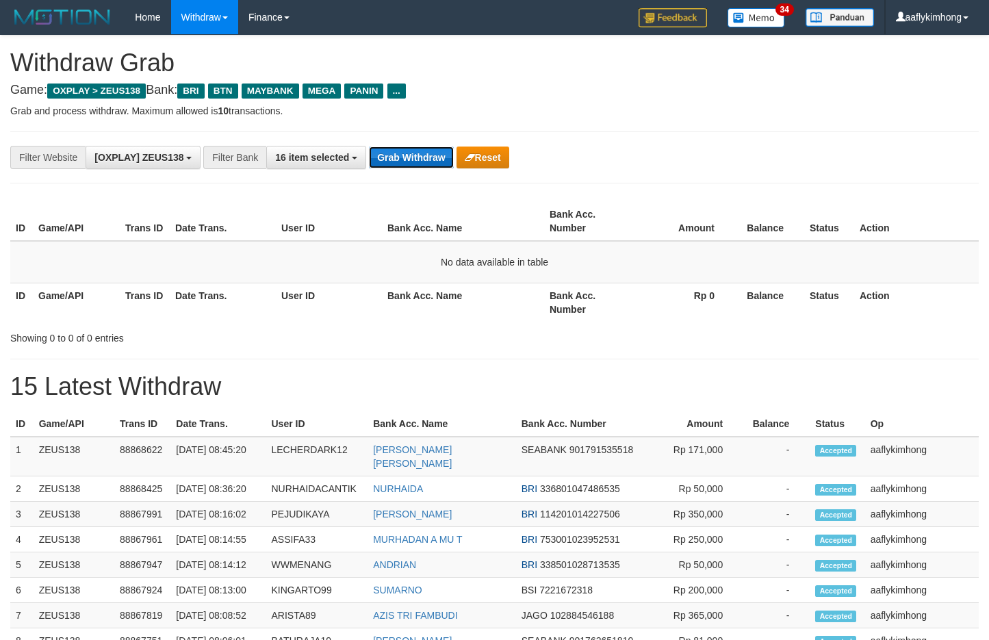
click at [424, 146] on button "Grab Withdraw" at bounding box center [411, 157] width 84 height 22
drag, startPoint x: 431, startPoint y: 140, endPoint x: 426, endPoint y: 149, distance: 9.5
click at [427, 145] on div "**********" at bounding box center [494, 157] width 969 height 52
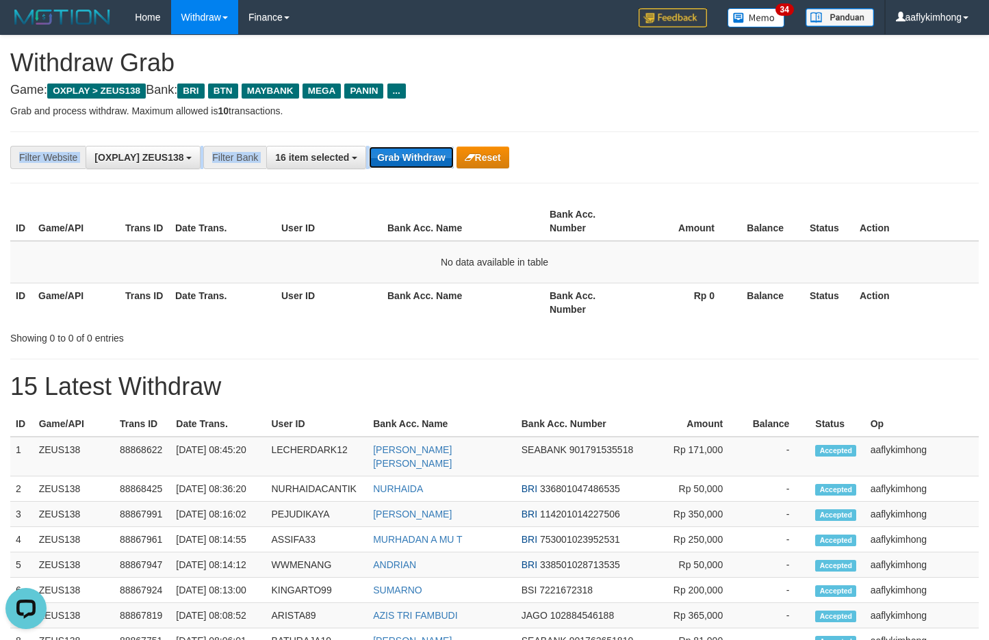
click at [423, 151] on button "Grab Withdraw" at bounding box center [411, 157] width 84 height 22
click at [421, 151] on button "Grab Withdraw" at bounding box center [411, 157] width 84 height 22
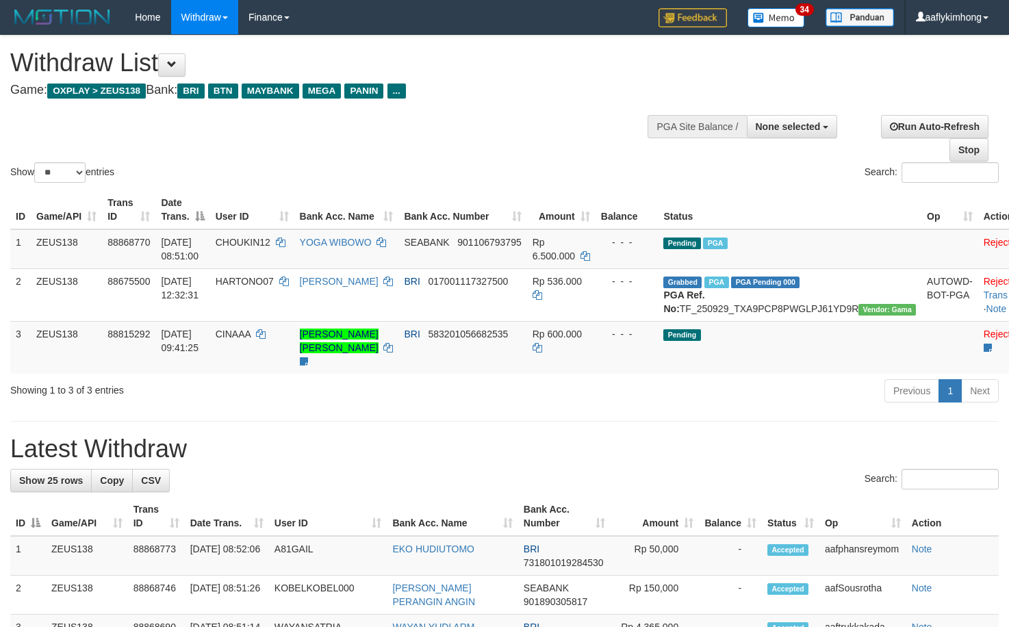
select select
select select "**"
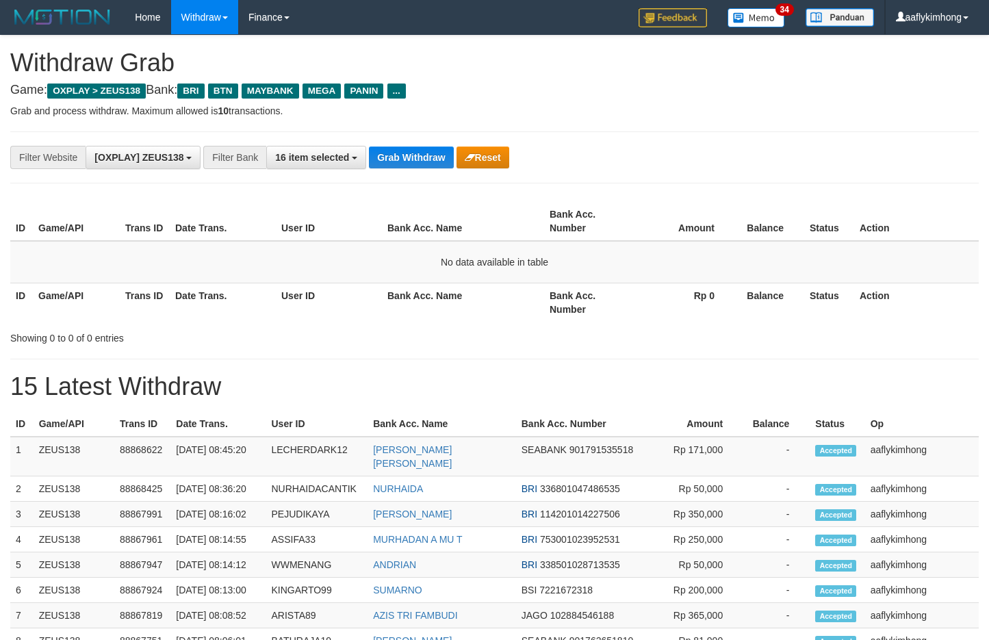
click at [394, 137] on div "**********" at bounding box center [494, 157] width 969 height 52
click at [384, 146] on div "**********" at bounding box center [412, 157] width 824 height 23
click at [383, 144] on div "**********" at bounding box center [494, 157] width 969 height 52
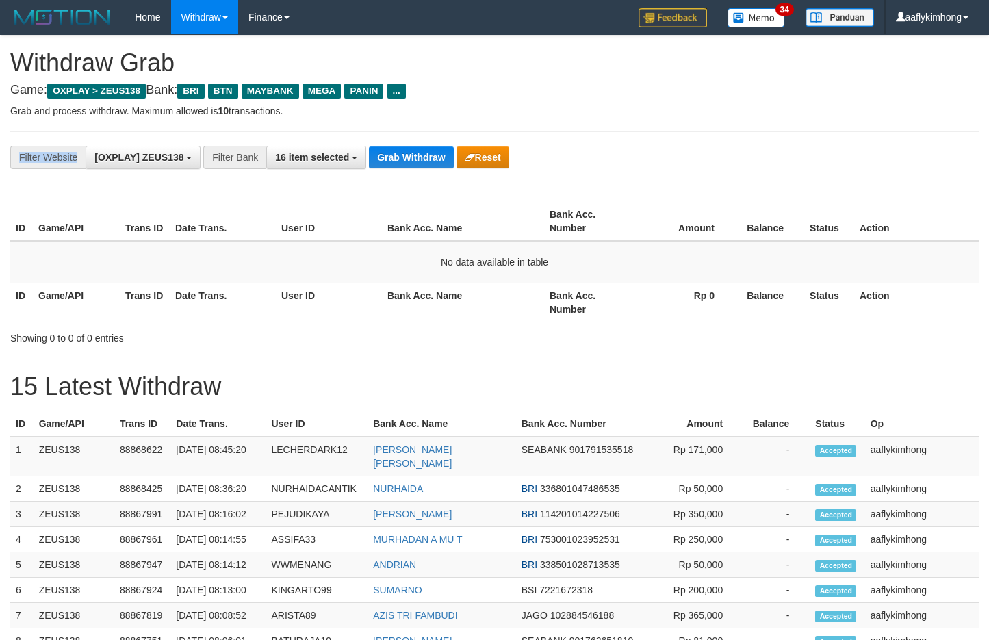
click at [383, 144] on div "**********" at bounding box center [494, 157] width 969 height 52
click at [383, 143] on div "**********" at bounding box center [494, 157] width 969 height 52
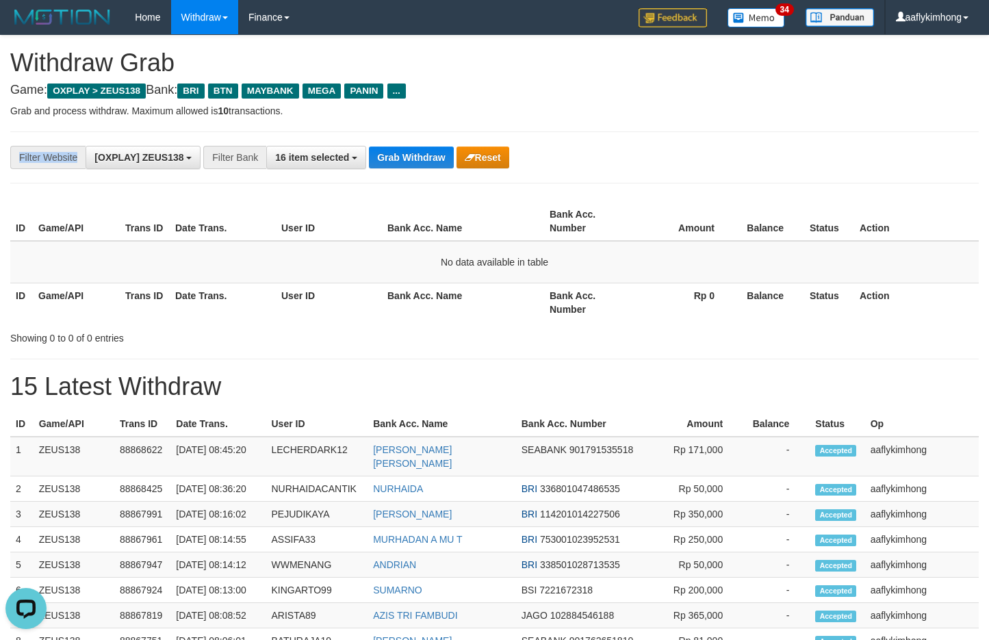
click at [383, 143] on div "**********" at bounding box center [494, 157] width 969 height 52
click at [422, 210] on th "Bank Acc. Name" at bounding box center [463, 221] width 162 height 39
click at [414, 162] on button "Grab Withdraw" at bounding box center [411, 157] width 84 height 22
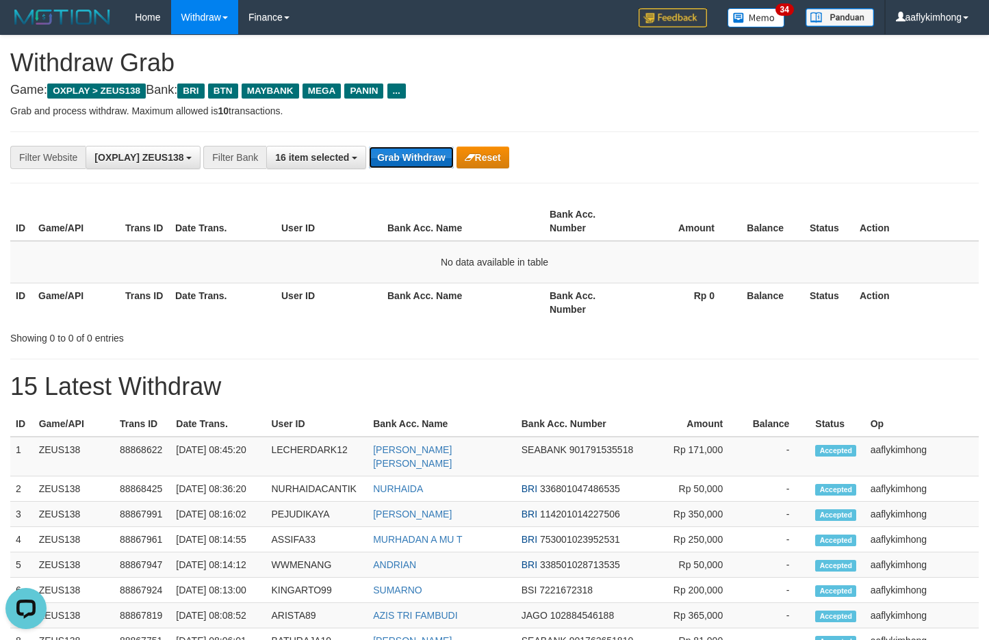
click at [414, 162] on button "Grab Withdraw" at bounding box center [411, 157] width 84 height 22
click at [414, 158] on button "Grab Withdraw" at bounding box center [411, 157] width 84 height 22
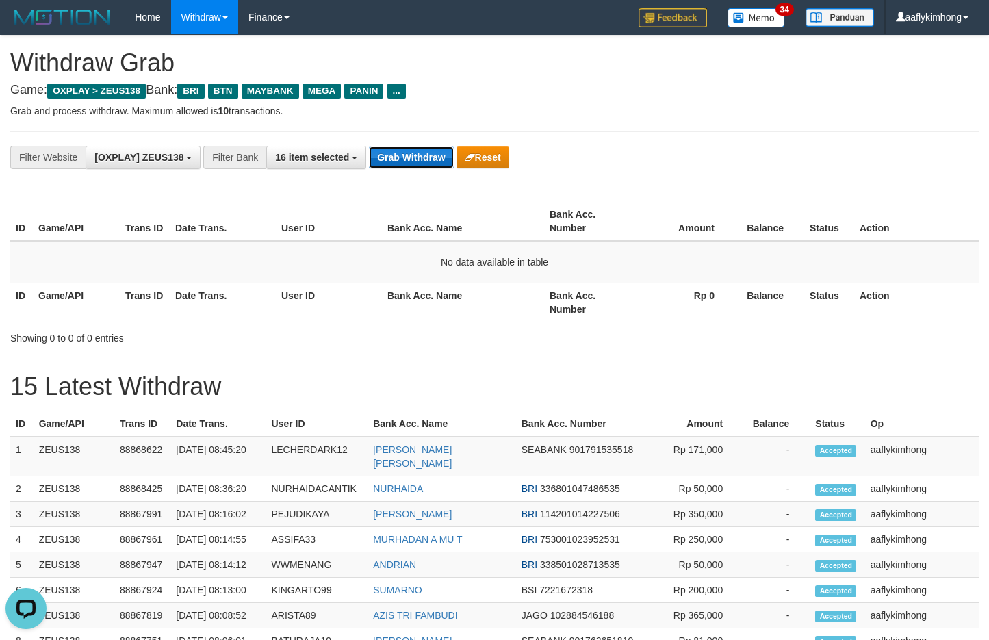
click at [414, 158] on button "Grab Withdraw" at bounding box center [411, 157] width 84 height 22
click at [381, 149] on button "Grab Withdraw" at bounding box center [411, 157] width 84 height 22
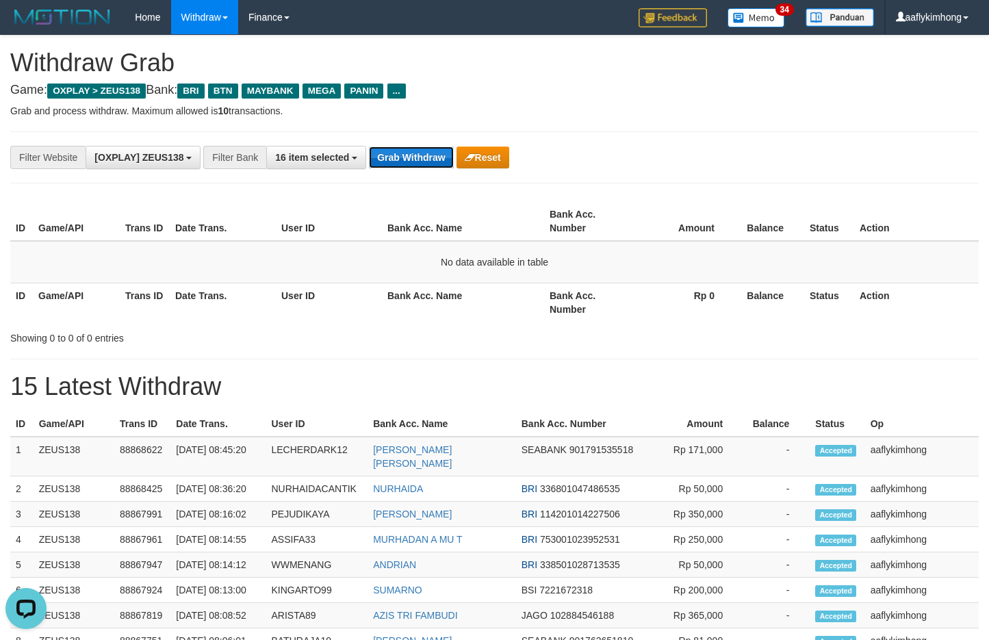
click at [381, 149] on button "Grab Withdraw" at bounding box center [411, 157] width 84 height 22
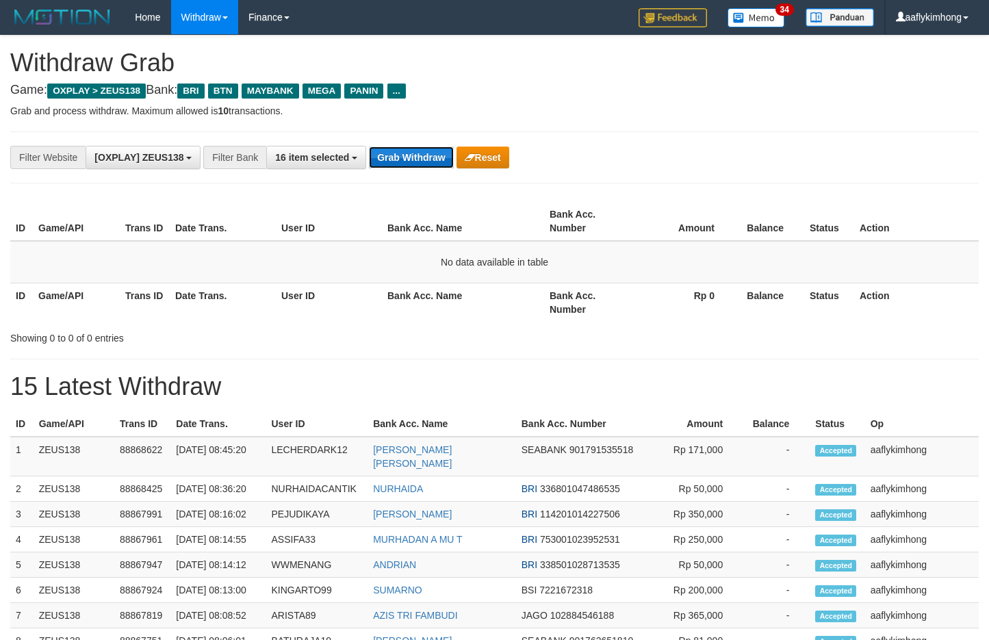
click at [426, 153] on button "Grab Withdraw" at bounding box center [411, 157] width 84 height 22
click at [405, 152] on button "Grab Withdraw" at bounding box center [411, 157] width 84 height 22
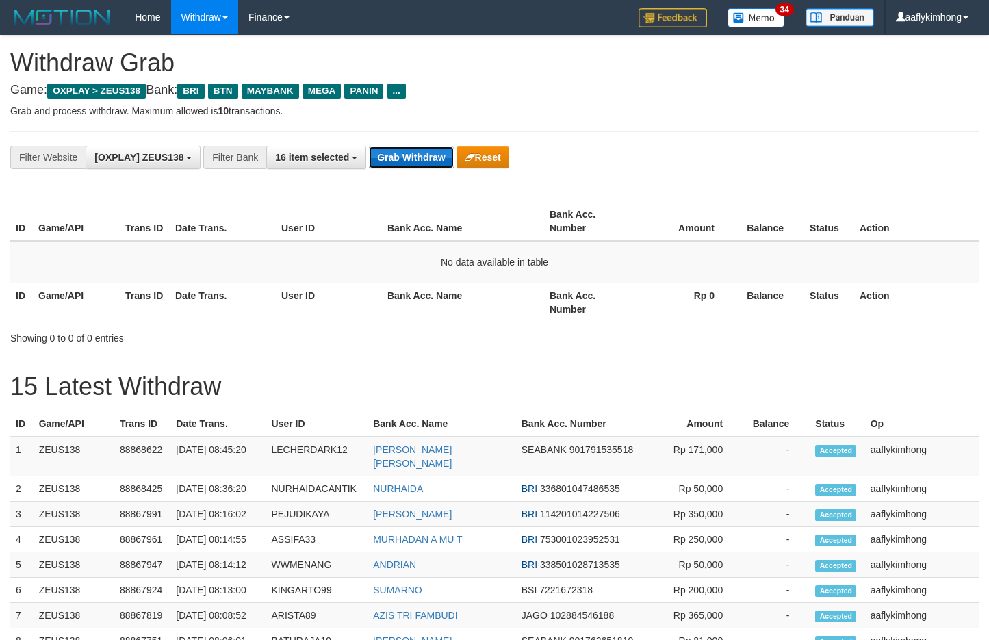
click at [405, 151] on button "Grab Withdraw" at bounding box center [411, 157] width 84 height 22
click at [410, 160] on button "Grab Withdraw" at bounding box center [411, 157] width 84 height 22
click at [440, 153] on button "Grab Withdraw" at bounding box center [411, 157] width 84 height 22
drag, startPoint x: 440, startPoint y: 153, endPoint x: 395, endPoint y: 155, distance: 45.2
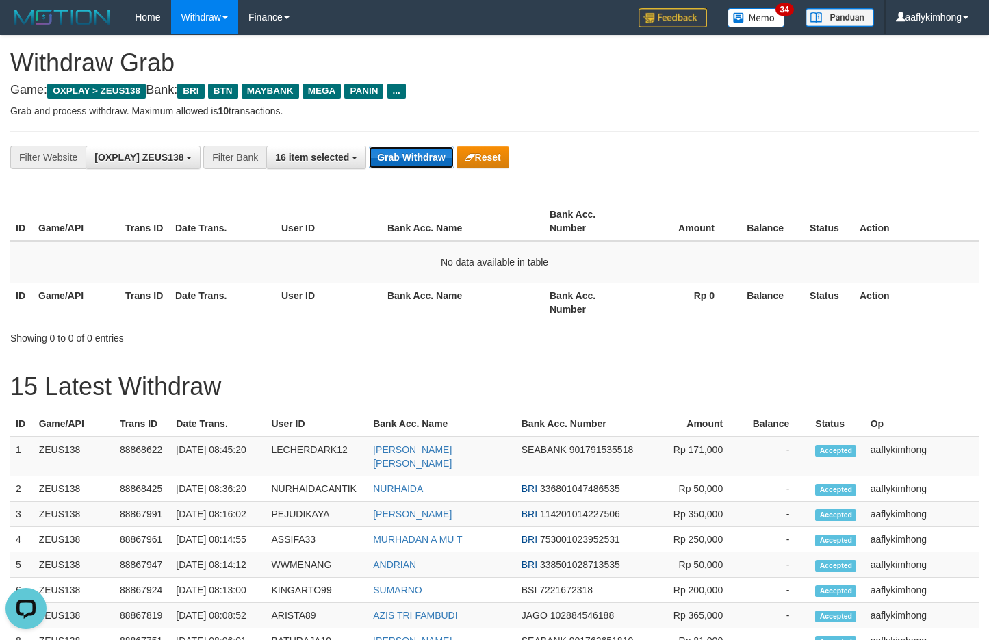
click at [442, 153] on button "Grab Withdraw" at bounding box center [411, 157] width 84 height 22
click at [388, 160] on button "Grab Withdraw" at bounding box center [411, 157] width 84 height 22
click at [388, 159] on button "Grab Withdraw" at bounding box center [411, 157] width 84 height 22
click at [433, 149] on button "Grab Withdraw" at bounding box center [411, 157] width 84 height 22
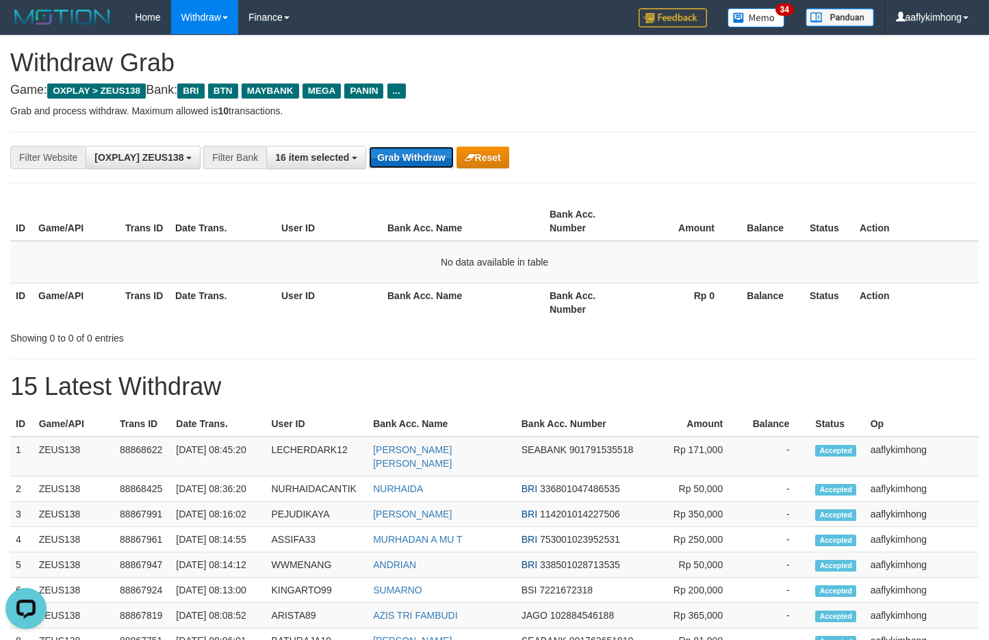
click at [433, 149] on button "Grab Withdraw" at bounding box center [411, 157] width 84 height 22
click at [417, 161] on button "Grab Withdraw" at bounding box center [411, 157] width 84 height 22
click at [419, 168] on div "**********" at bounding box center [412, 157] width 824 height 23
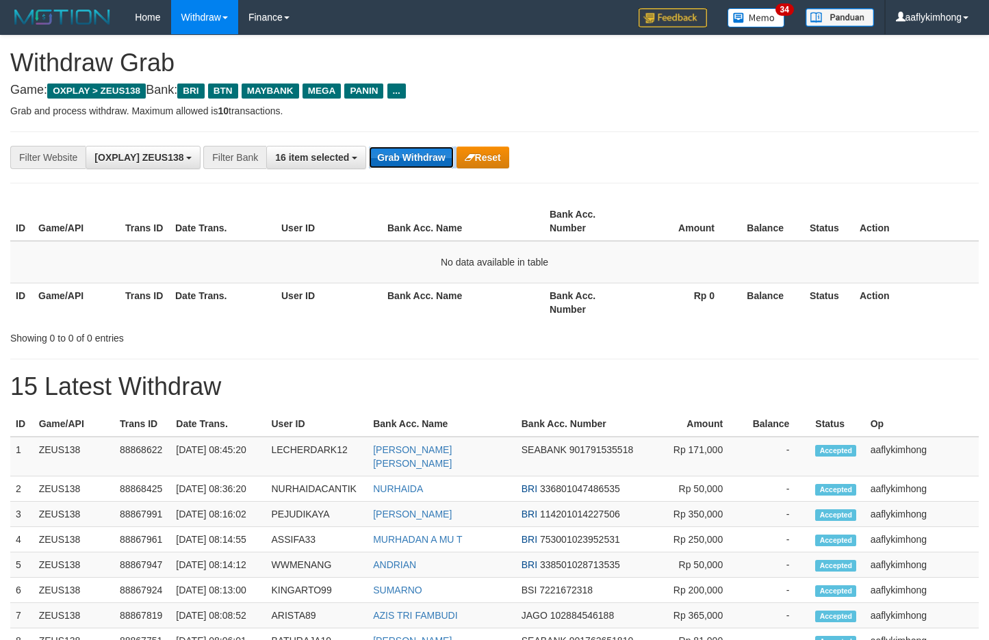
click at [418, 168] on button "Grab Withdraw" at bounding box center [411, 157] width 84 height 22
click at [410, 165] on button "Grab Withdraw" at bounding box center [411, 157] width 84 height 22
click at [409, 161] on button "Grab Withdraw" at bounding box center [411, 157] width 84 height 22
click at [406, 160] on button "Grab Withdraw" at bounding box center [411, 157] width 84 height 22
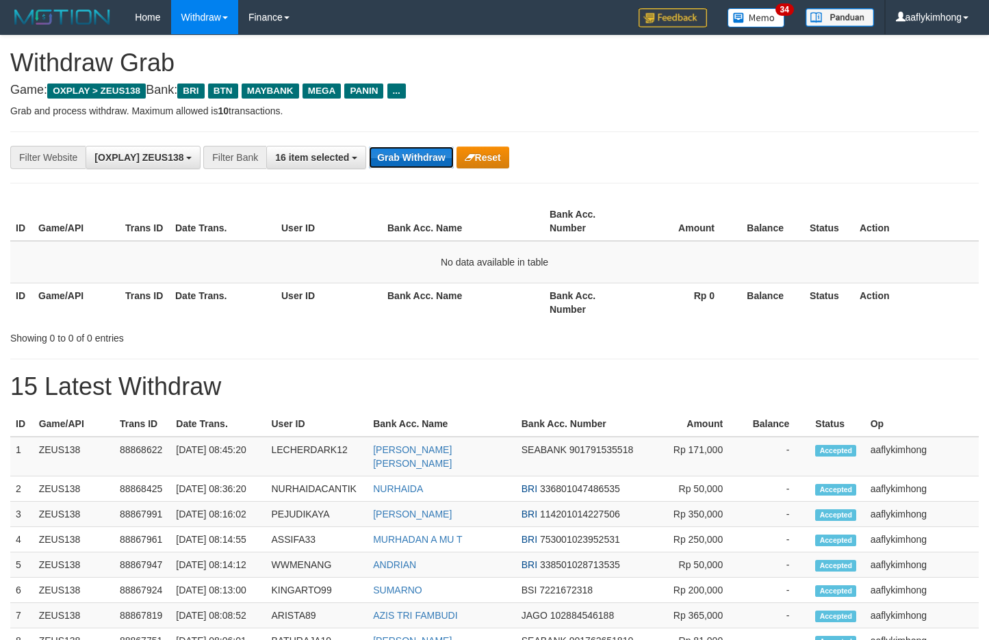
click at [406, 160] on button "Grab Withdraw" at bounding box center [411, 157] width 84 height 22
click at [400, 157] on button "Grab Withdraw" at bounding box center [411, 157] width 84 height 22
click at [401, 156] on button "Grab Withdraw" at bounding box center [411, 157] width 84 height 22
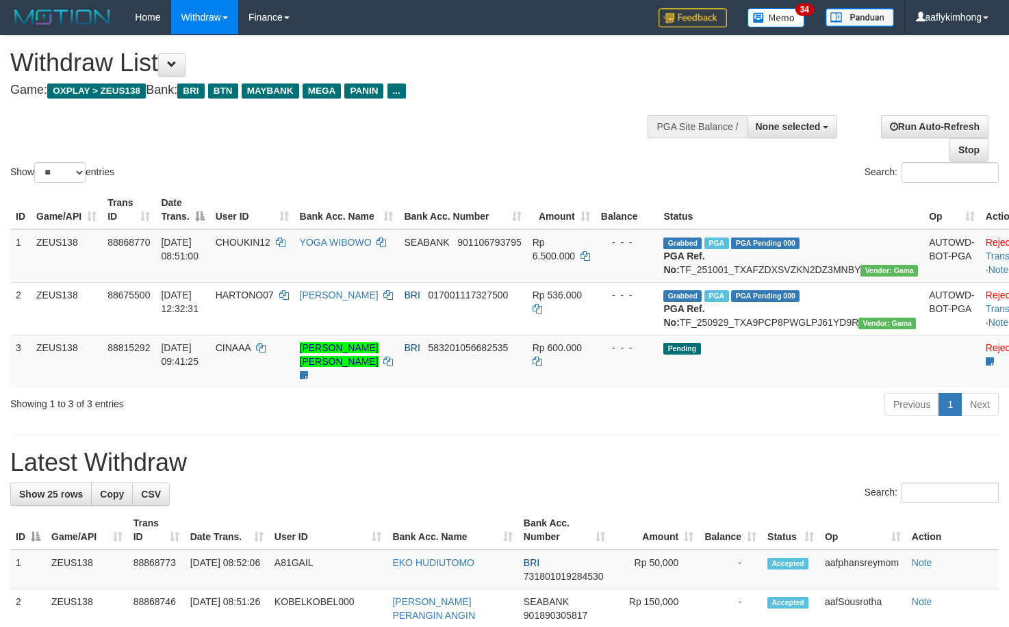
select select
select select "**"
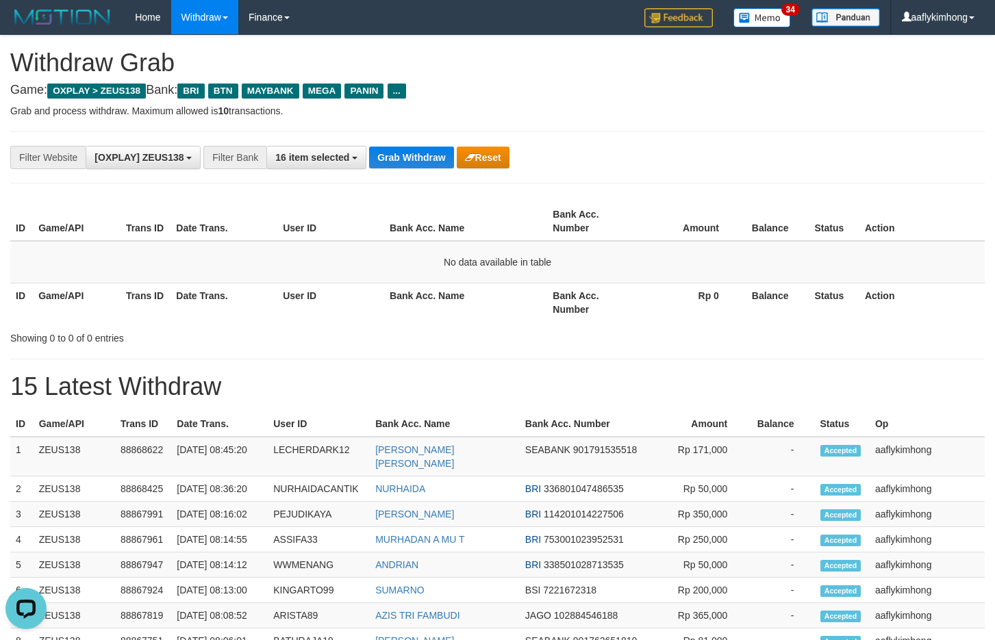
click at [344, 173] on div "**********" at bounding box center [497, 157] width 974 height 52
click at [357, 165] on button "16 item selected" at bounding box center [316, 157] width 100 height 23
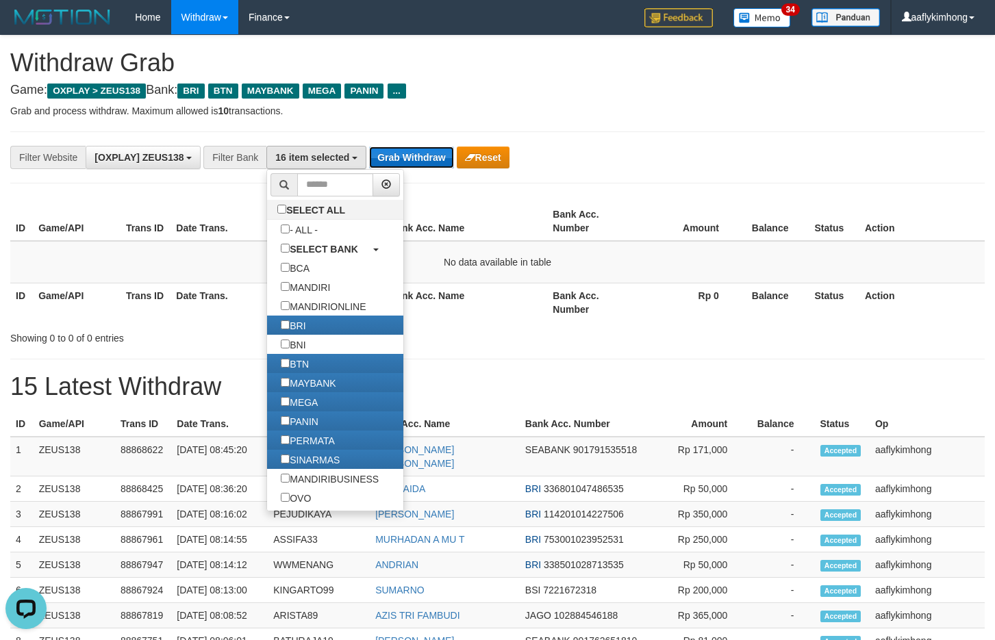
click at [398, 156] on button "Grab Withdraw" at bounding box center [411, 157] width 84 height 22
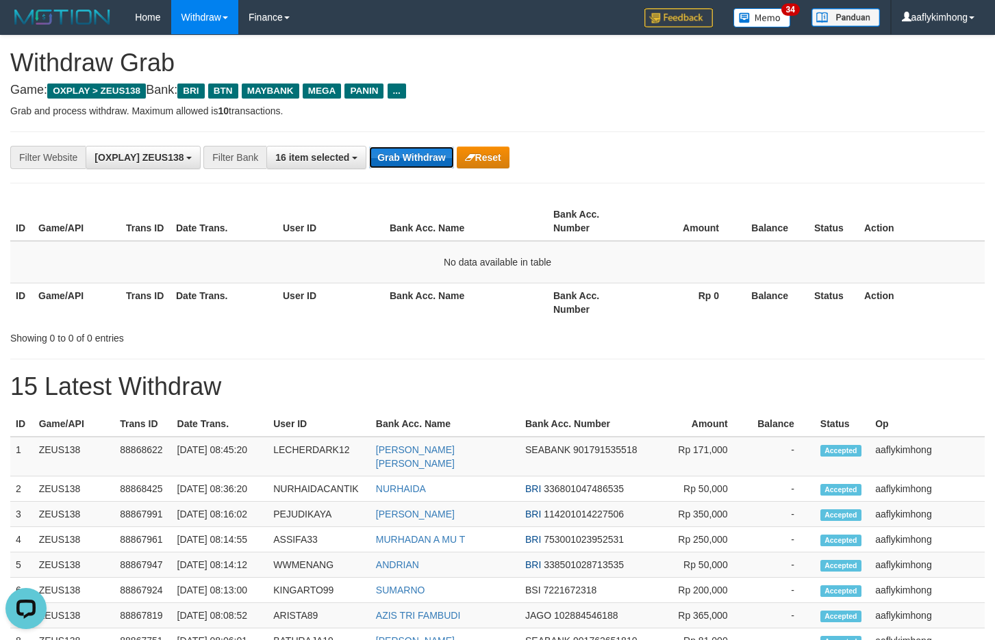
click at [392, 156] on button "Grab Withdraw" at bounding box center [411, 157] width 84 height 22
click at [392, 155] on button "Grab Withdraw" at bounding box center [411, 157] width 84 height 22
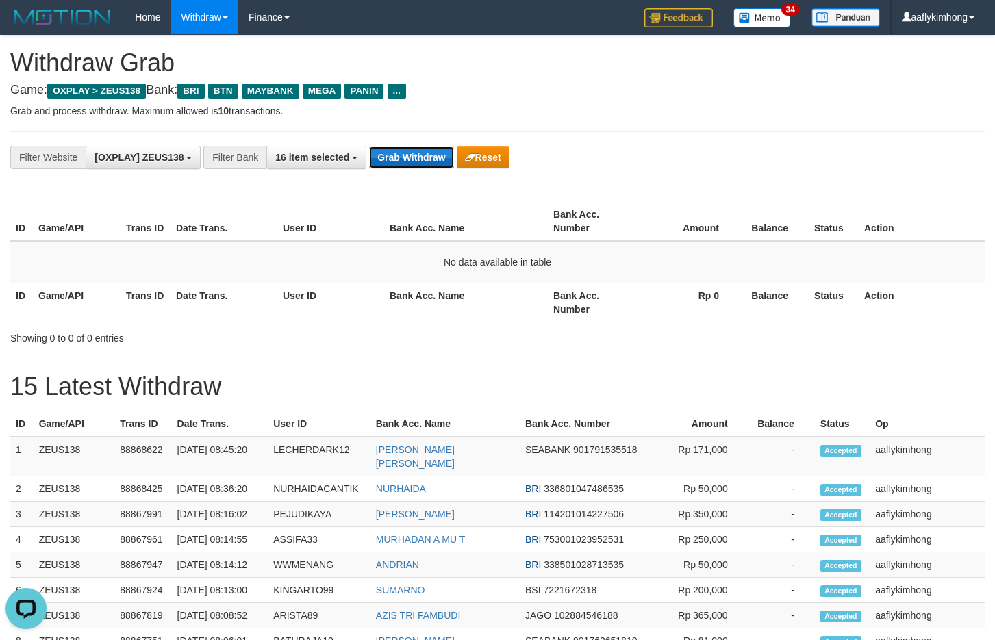
click at [392, 155] on button "Grab Withdraw" at bounding box center [411, 157] width 84 height 22
click at [400, 152] on button "Grab Withdraw" at bounding box center [411, 157] width 84 height 22
click at [400, 153] on button "Grab Withdraw" at bounding box center [411, 157] width 84 height 22
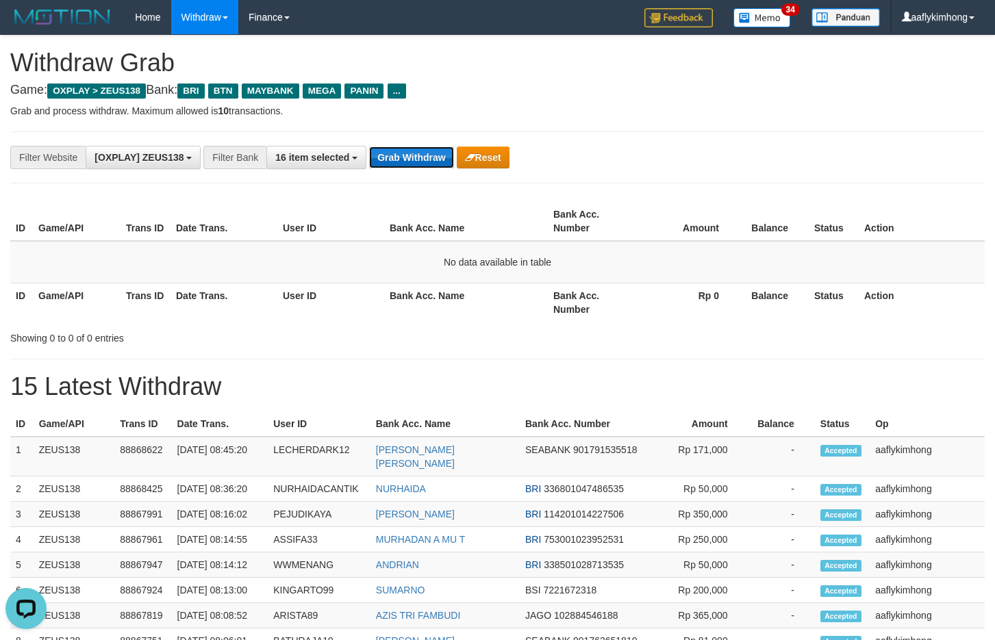
click at [400, 153] on button "Grab Withdraw" at bounding box center [411, 157] width 84 height 22
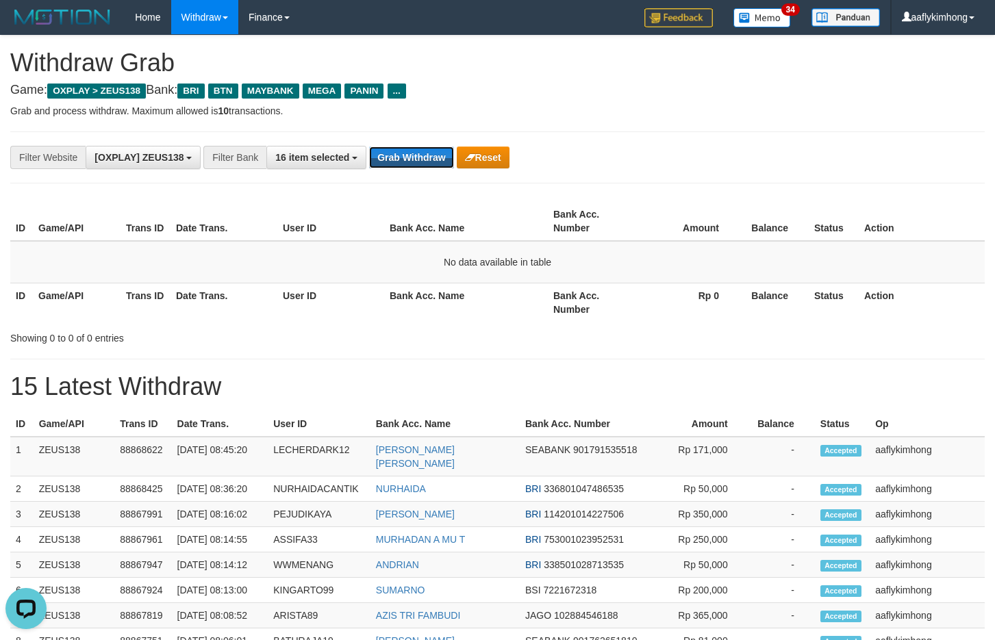
drag, startPoint x: 400, startPoint y: 153, endPoint x: 815, endPoint y: 187, distance: 415.6
click at [401, 153] on button "Grab Withdraw" at bounding box center [411, 157] width 84 height 22
click at [428, 169] on div "**********" at bounding box center [497, 157] width 974 height 52
click at [446, 157] on button "Grab Withdraw" at bounding box center [411, 157] width 84 height 22
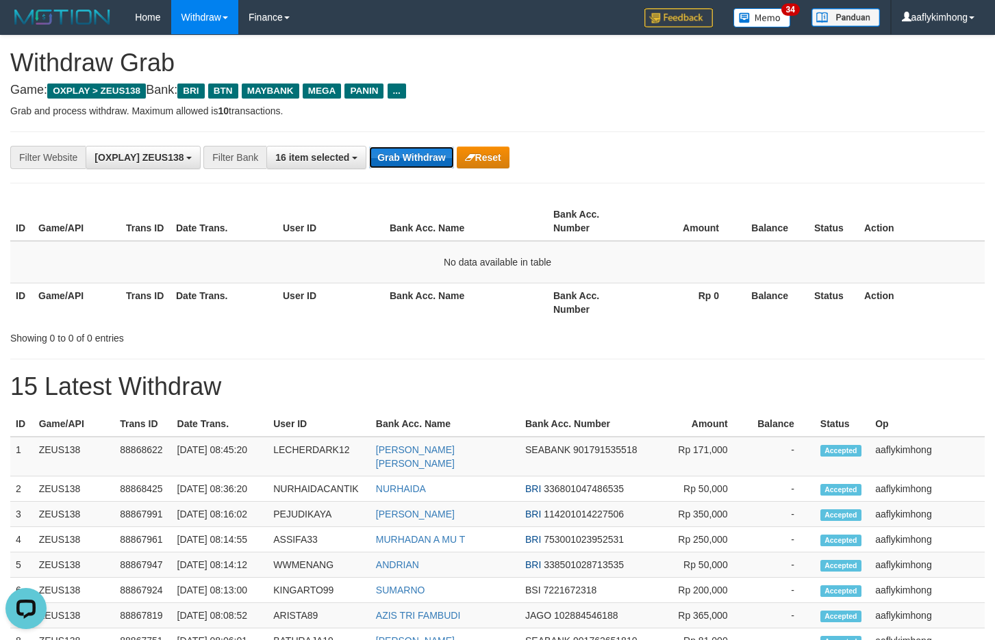
click at [431, 150] on button "Grab Withdraw" at bounding box center [411, 157] width 84 height 22
click at [418, 155] on button "Grab Withdraw" at bounding box center [411, 157] width 84 height 22
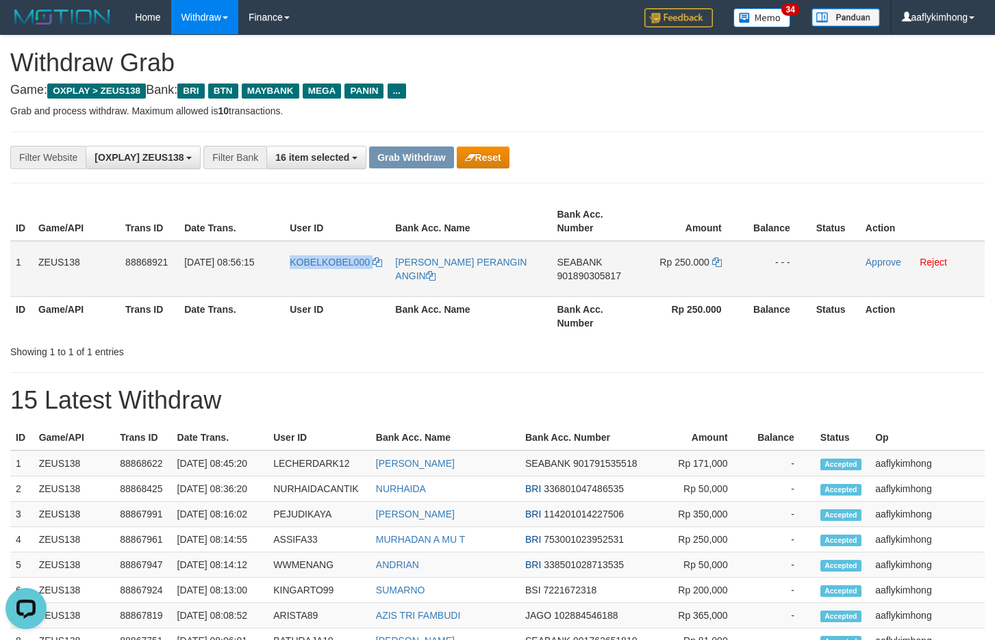
drag, startPoint x: 282, startPoint y: 271, endPoint x: 381, endPoint y: 285, distance: 99.5
click at [381, 285] on tr "1 ZEUS138 88868921 [DATE] 08:56:15 KOBELKOBEL000 [PERSON_NAME] PERANGIN ANGIN S…" at bounding box center [497, 269] width 974 height 56
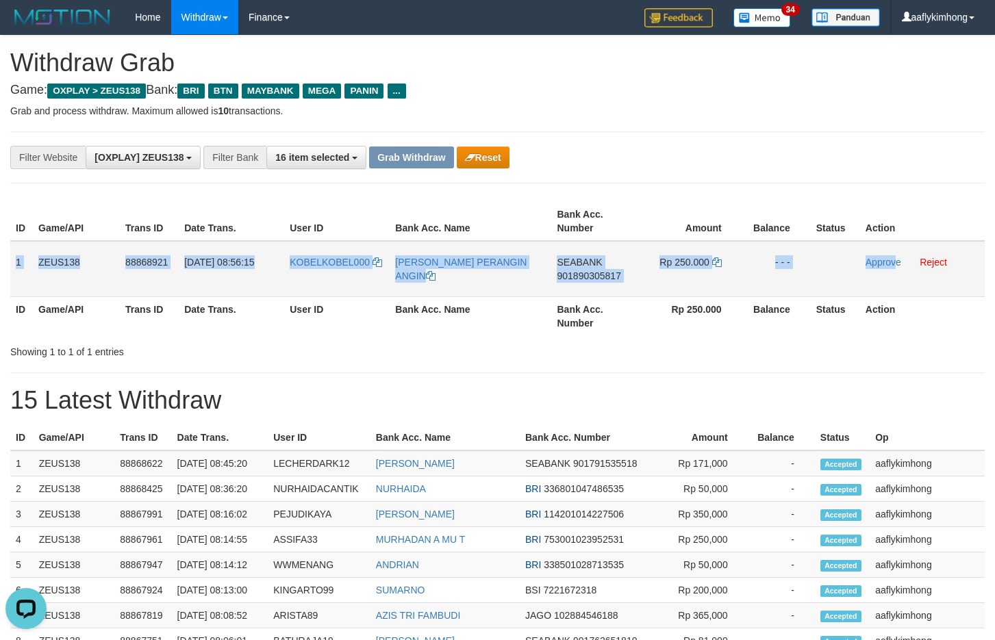
copy tr "1 ZEUS138 88868921 01/10/2025 08:56:15 KOBELKOBEL000 FRANS SUKARJA PERANGIN ANG…"
drag, startPoint x: 14, startPoint y: 249, endPoint x: 893, endPoint y: 289, distance: 880.5
click at [893, 289] on tr "1 ZEUS138 88868921 01/10/2025 08:56:15 KOBELKOBEL000 FRANS SUKARJA PERANGIN ANG…" at bounding box center [497, 269] width 974 height 56
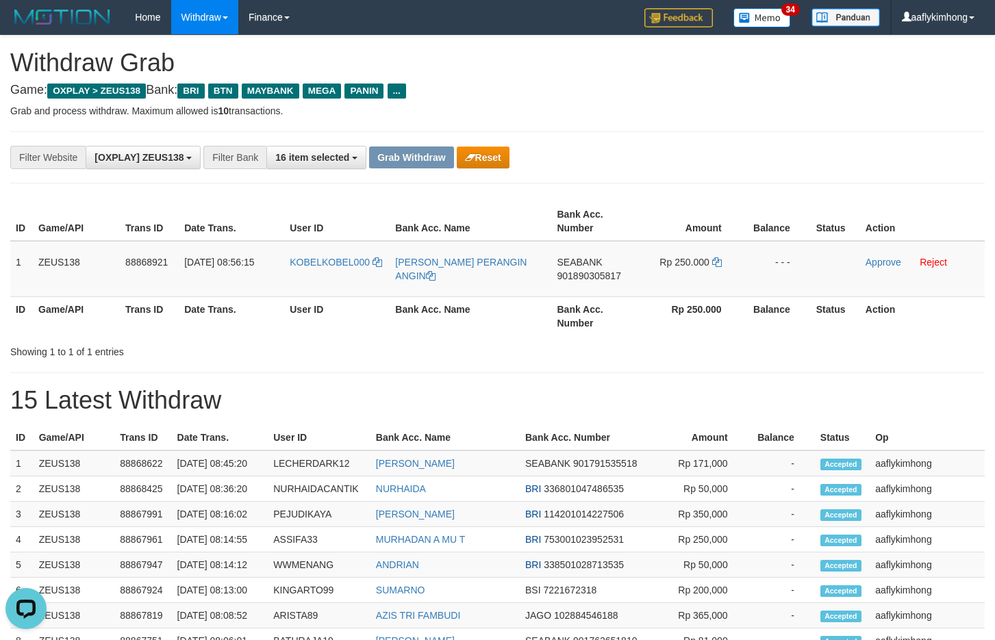
click at [483, 329] on th "Bank Acc. Name" at bounding box center [470, 315] width 162 height 39
copy span "SEABANK"
drag, startPoint x: 554, startPoint y: 255, endPoint x: 616, endPoint y: 257, distance: 61.7
click at [616, 257] on td "SEABANK 901890305817" at bounding box center [594, 269] width 87 height 56
click at [602, 272] on span "901890305817" at bounding box center [589, 275] width 64 height 11
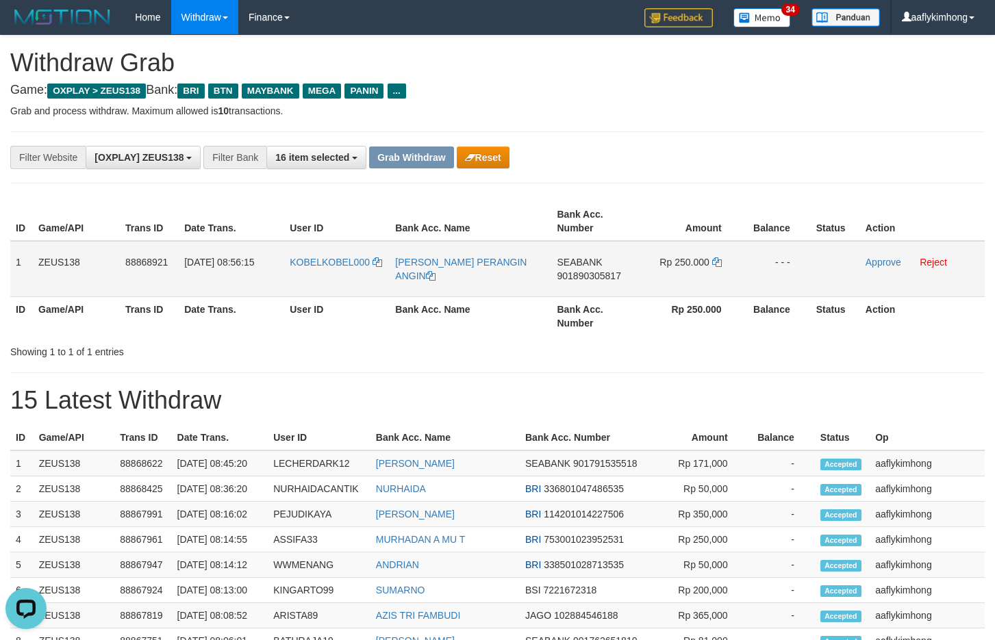
click at [602, 272] on span "901890305817" at bounding box center [589, 275] width 64 height 11
click at [715, 255] on td "Rp 250.000" at bounding box center [690, 269] width 103 height 56
click at [718, 261] on icon at bounding box center [717, 262] width 10 height 10
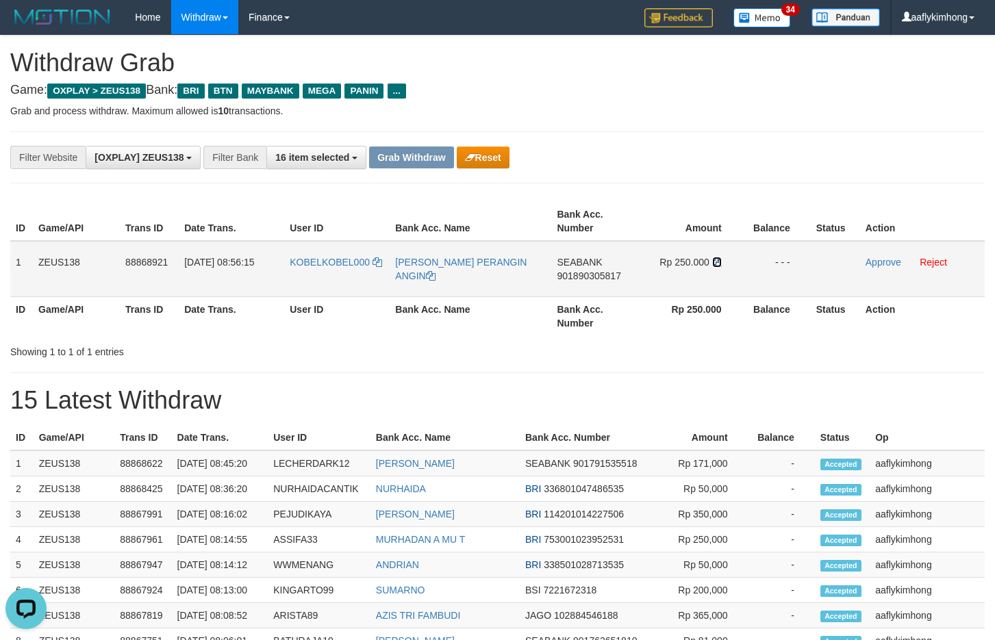
click at [718, 261] on icon at bounding box center [717, 262] width 10 height 10
click at [874, 261] on link "Approve" at bounding box center [883, 262] width 36 height 11
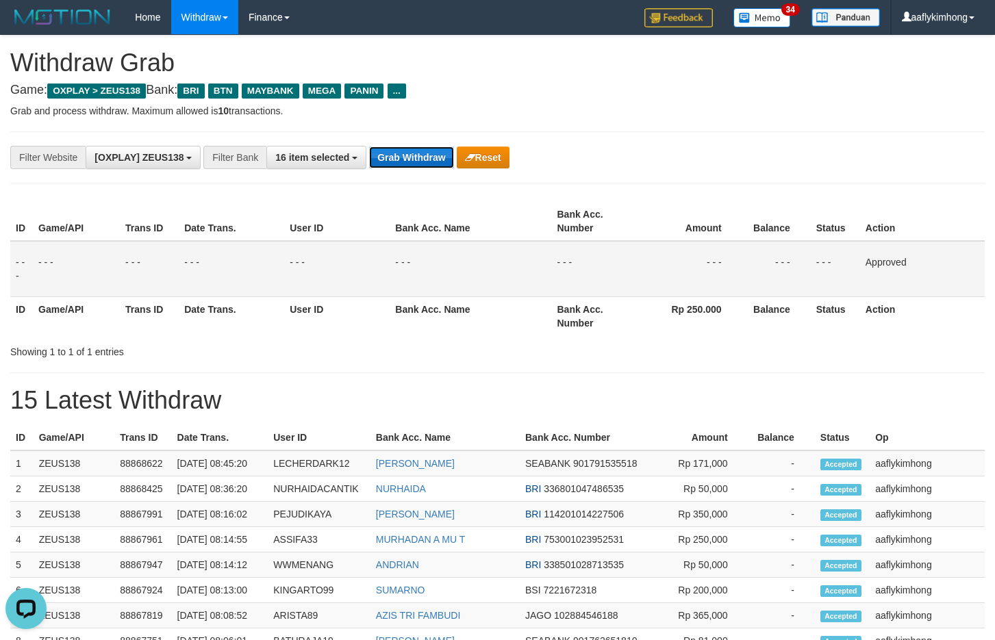
click at [422, 162] on button "Grab Withdraw" at bounding box center [411, 157] width 84 height 22
click at [422, 161] on button "Grab Withdraw" at bounding box center [411, 157] width 84 height 22
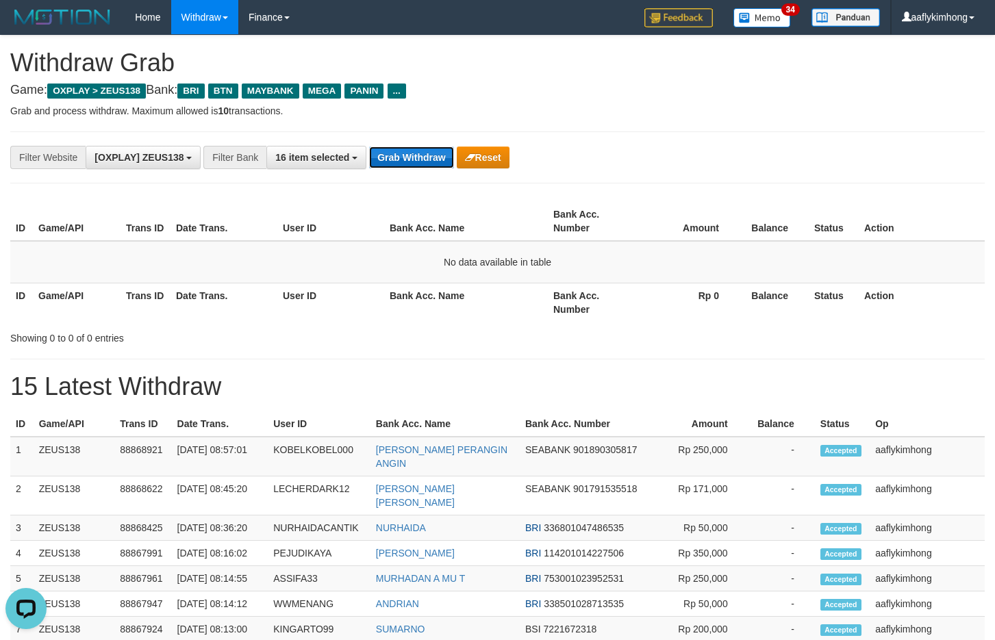
drag, startPoint x: 400, startPoint y: 146, endPoint x: 409, endPoint y: 152, distance: 10.4
click at [400, 147] on button "Grab Withdraw" at bounding box center [411, 157] width 84 height 22
drag, startPoint x: 409, startPoint y: 152, endPoint x: 814, endPoint y: 238, distance: 413.7
click at [411, 152] on button "Grab Withdraw" at bounding box center [411, 157] width 84 height 22
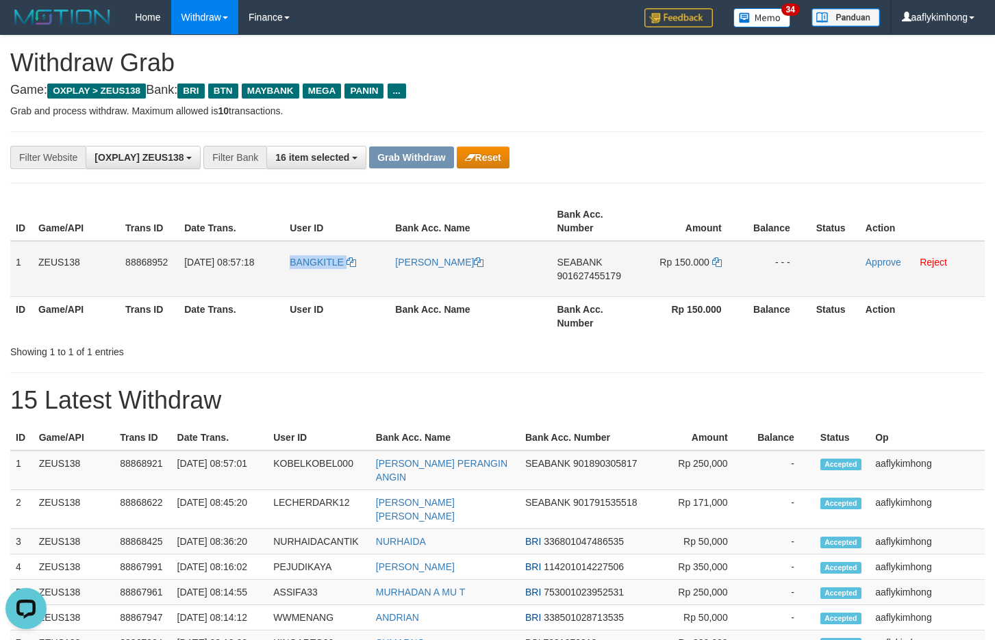
drag, startPoint x: 326, startPoint y: 285, endPoint x: 348, endPoint y: 284, distance: 21.9
click at [348, 284] on td "BANGKITLE" at bounding box center [336, 269] width 105 height 56
copy link "BANGKITLE"
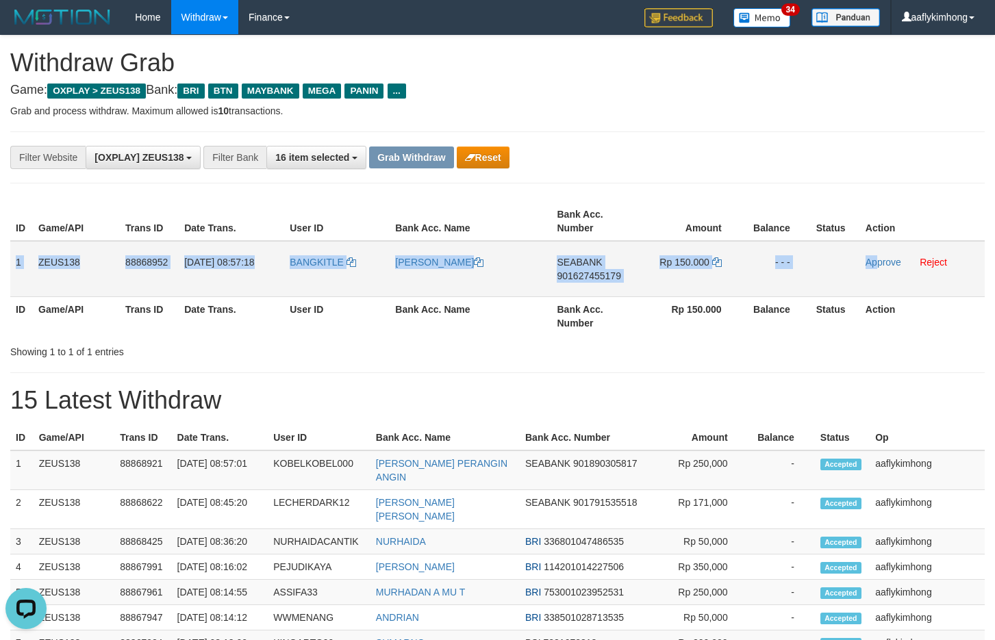
copy tr "1 ZEUS138 88868952 [DATE] 08:57:18 BANGKITLE [PERSON_NAME] SEABANK 901627455179…"
drag, startPoint x: 14, startPoint y: 248, endPoint x: 876, endPoint y: 271, distance: 862.1
click at [876, 271] on tr "1 ZEUS138 88868952 [DATE] 08:57:18 BANGKITLE [PERSON_NAME] SEABANK 901627455179…" at bounding box center [497, 269] width 974 height 56
click at [560, 257] on span "SEABANK" at bounding box center [579, 262] width 45 height 11
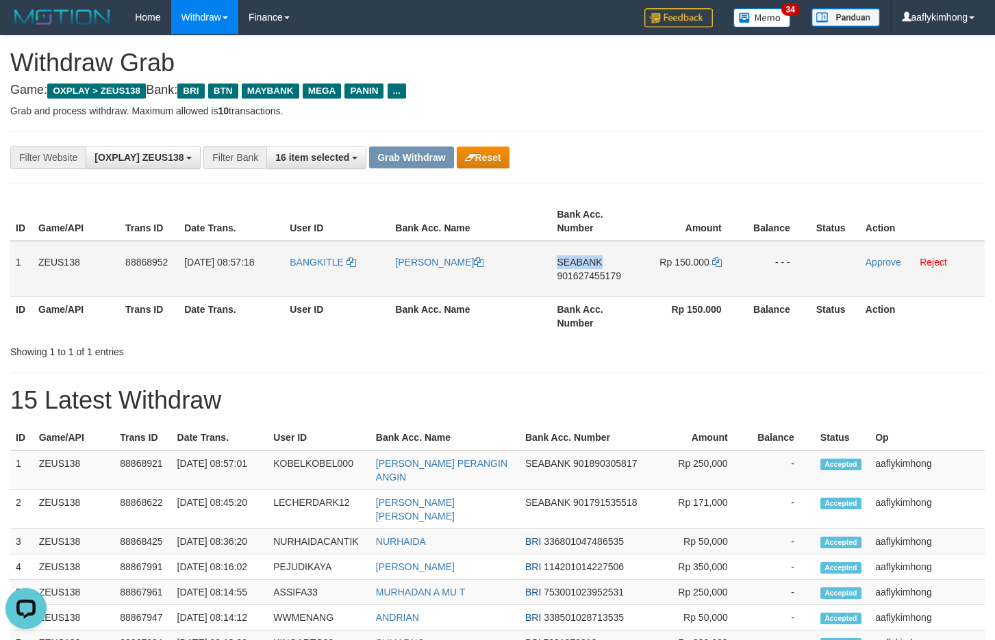
drag, startPoint x: 552, startPoint y: 253, endPoint x: 613, endPoint y: 255, distance: 60.3
click at [613, 255] on td "SEABANK 901627455179" at bounding box center [594, 269] width 87 height 56
copy span "SEABANK"
click at [596, 274] on span "901627455179" at bounding box center [589, 275] width 64 height 11
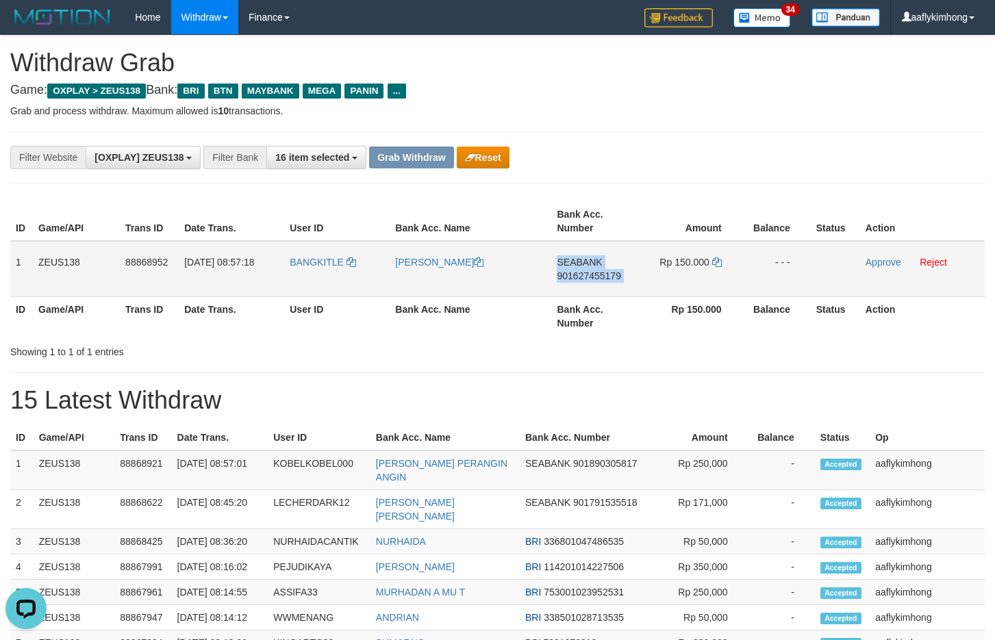
drag, startPoint x: 596, startPoint y: 274, endPoint x: 860, endPoint y: 264, distance: 264.4
click at [597, 274] on span "901627455179" at bounding box center [589, 275] width 64 height 11
click at [720, 259] on icon at bounding box center [717, 262] width 10 height 10
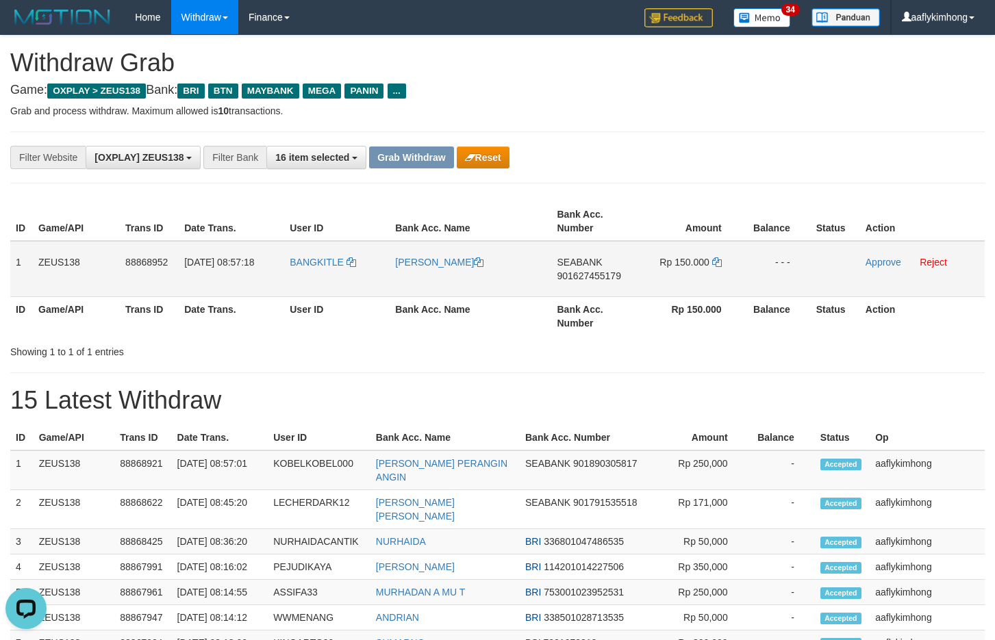
copy tr "1 ZEUS138 88868952 01/10/2025 08:57:18 BANGKITLE YEHUDA TARIGAN SEABANK 9016274…"
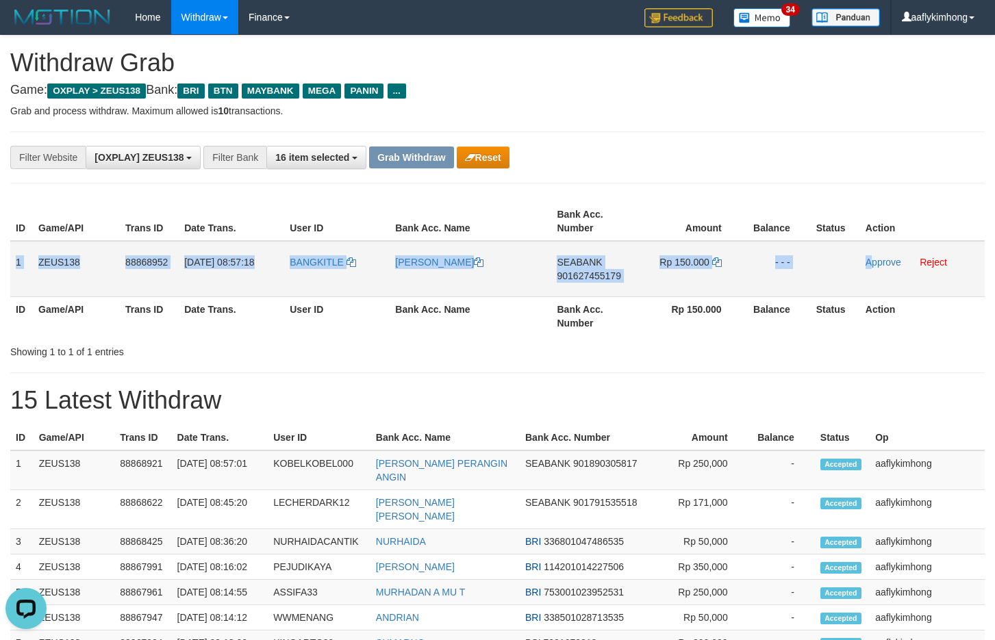
drag, startPoint x: 14, startPoint y: 257, endPoint x: 873, endPoint y: 272, distance: 859.2
click at [873, 272] on tr "1 ZEUS138 88868952 01/10/2025 08:57:18 BANGKITLE YEHUDA TARIGAN SEABANK 9016274…" at bounding box center [497, 269] width 974 height 56
copy tr "1 ZEUS138 88868952 01/10/2025 08:57:18 BANGKITLE YEHUDA TARIGAN SEABANK 9016274…"
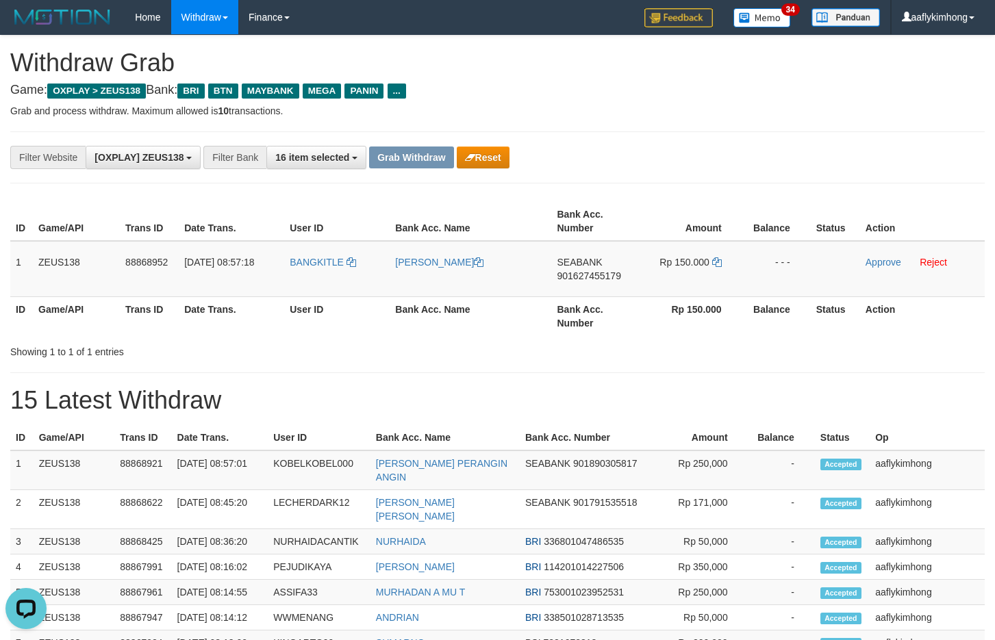
click at [784, 419] on div "**********" at bounding box center [497, 639] width 995 height 1206
click at [804, 387] on h1 "15 Latest Withdraw" at bounding box center [497, 400] width 974 height 27
click at [735, 413] on div "**********" at bounding box center [497, 639] width 995 height 1206
click at [870, 263] on link "Approve" at bounding box center [883, 262] width 36 height 11
click at [706, 140] on div "**********" at bounding box center [497, 157] width 974 height 52
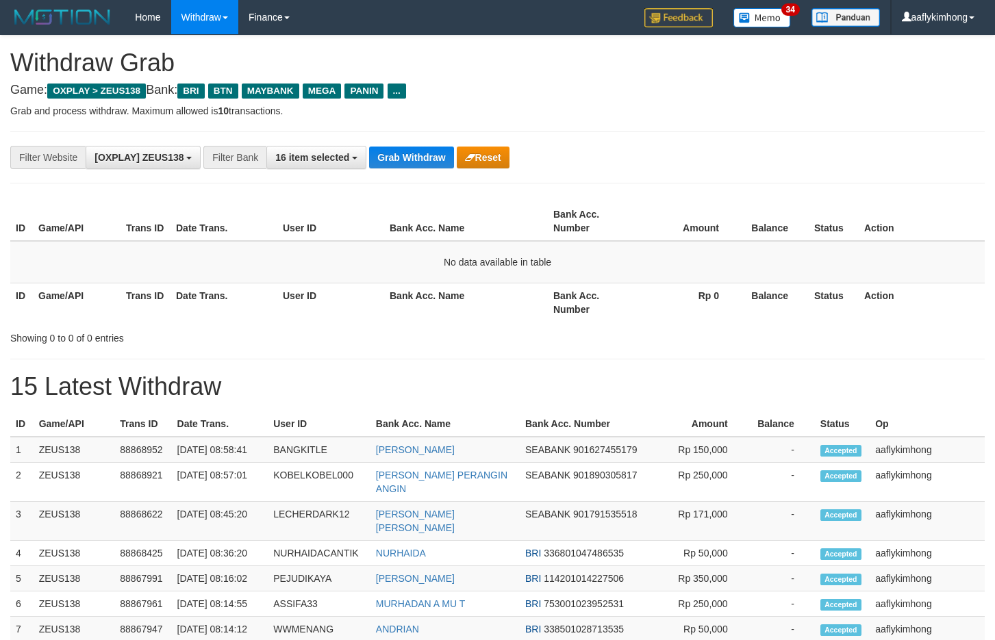
click at [431, 156] on button "Grab Withdraw" at bounding box center [411, 157] width 84 height 22
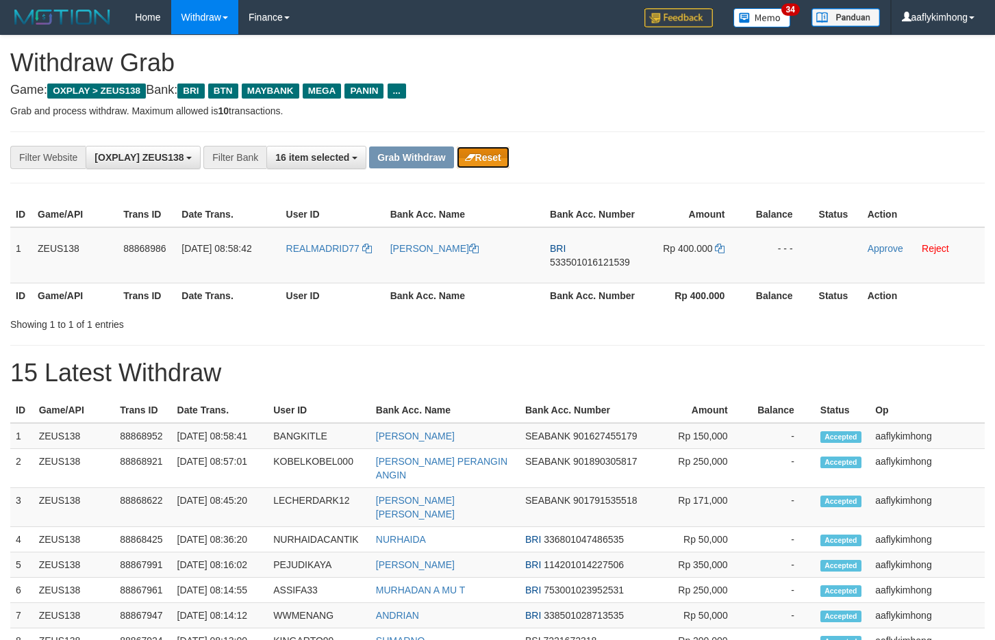
drag, startPoint x: 509, startPoint y: 149, endPoint x: 575, endPoint y: 54, distance: 116.0
click at [509, 149] on button "Reset" at bounding box center [483, 157] width 53 height 22
